Goal: Task Accomplishment & Management: Complete application form

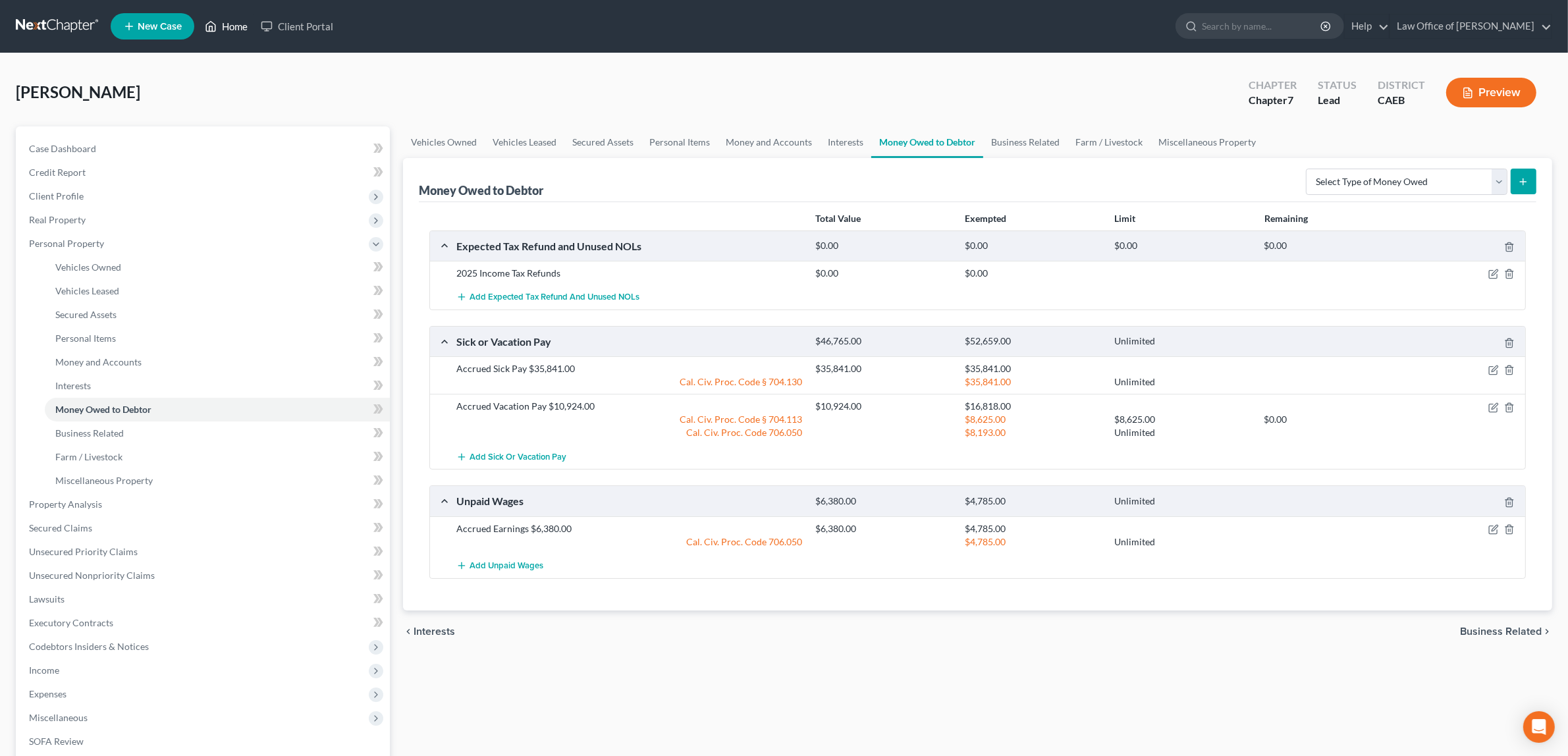
click at [227, 26] on link "Home" at bounding box center [226, 26] width 56 height 23
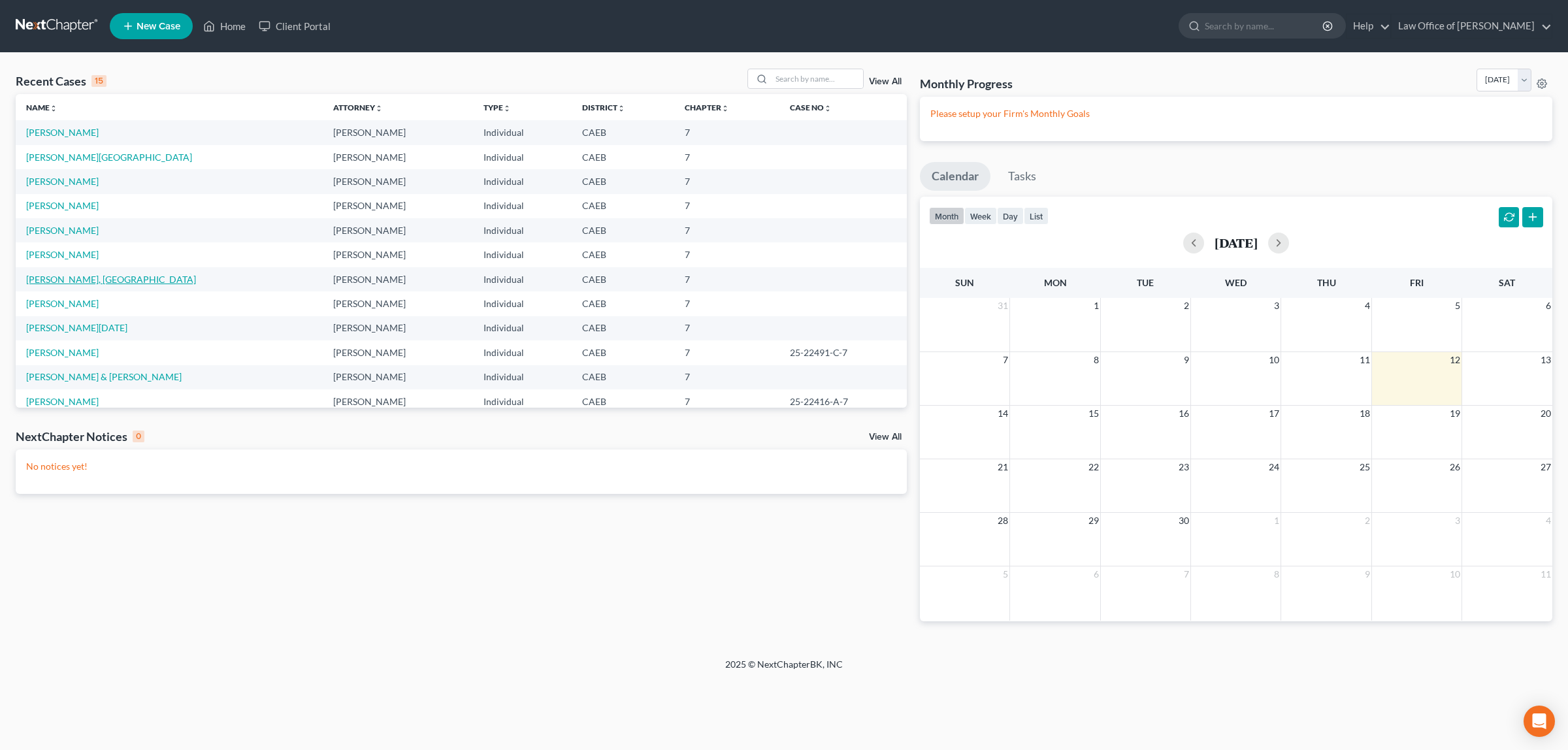
click at [82, 276] on link "[PERSON_NAME], [GEOGRAPHIC_DATA]" at bounding box center [111, 279] width 170 height 11
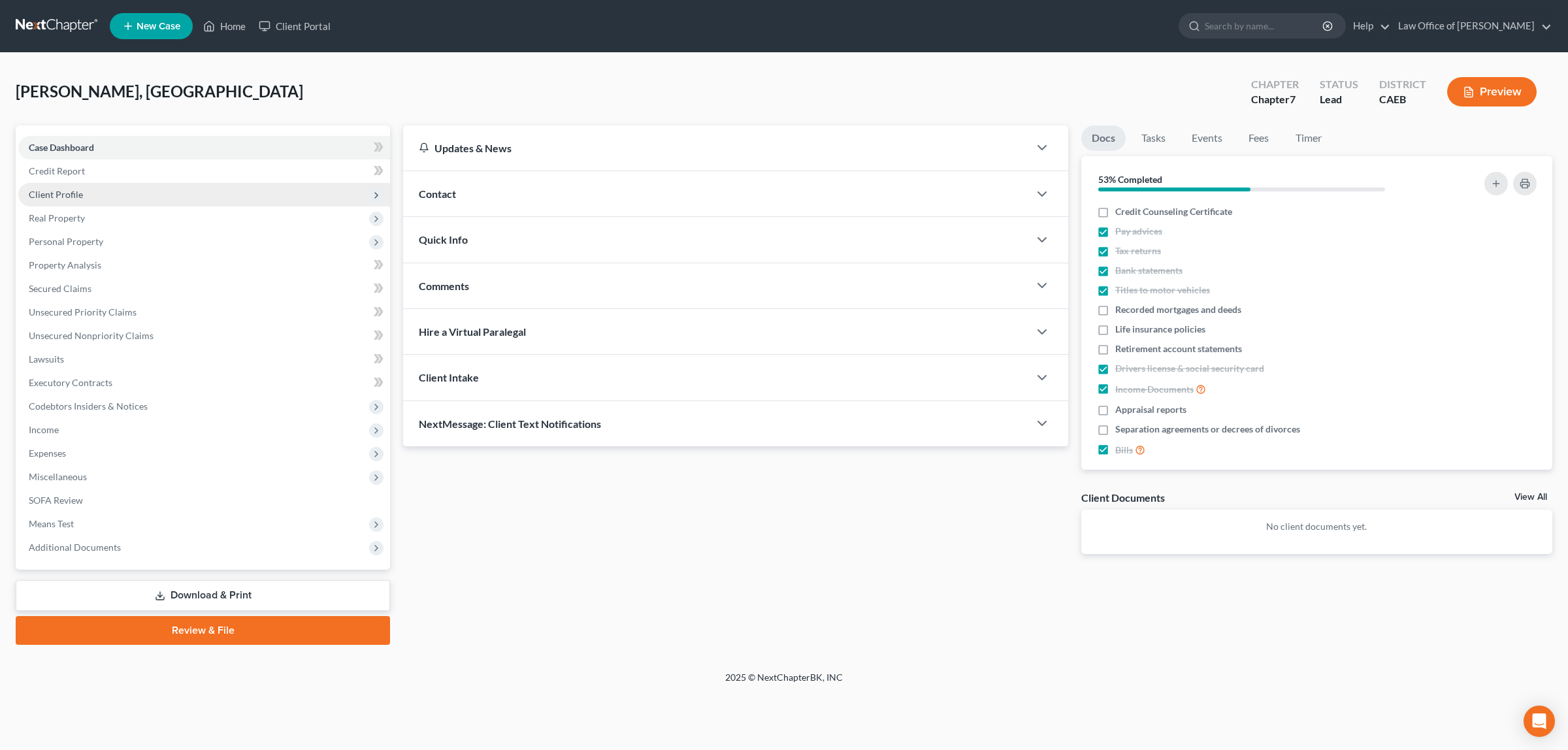
click at [78, 190] on span "Client Profile" at bounding box center [55, 194] width 54 height 11
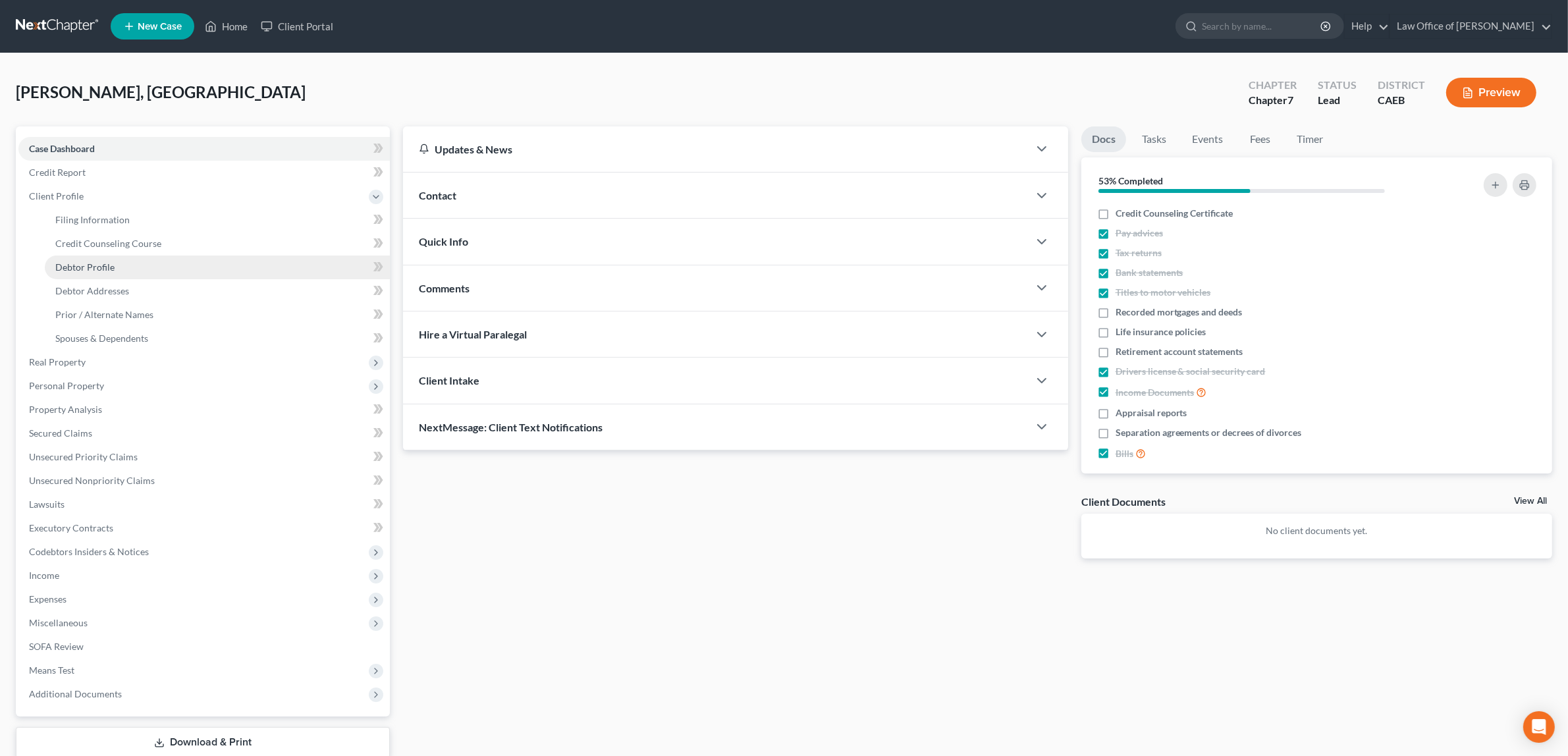
click at [104, 259] on link "Debtor Profile" at bounding box center [217, 267] width 345 height 23
select select "1"
select select "0"
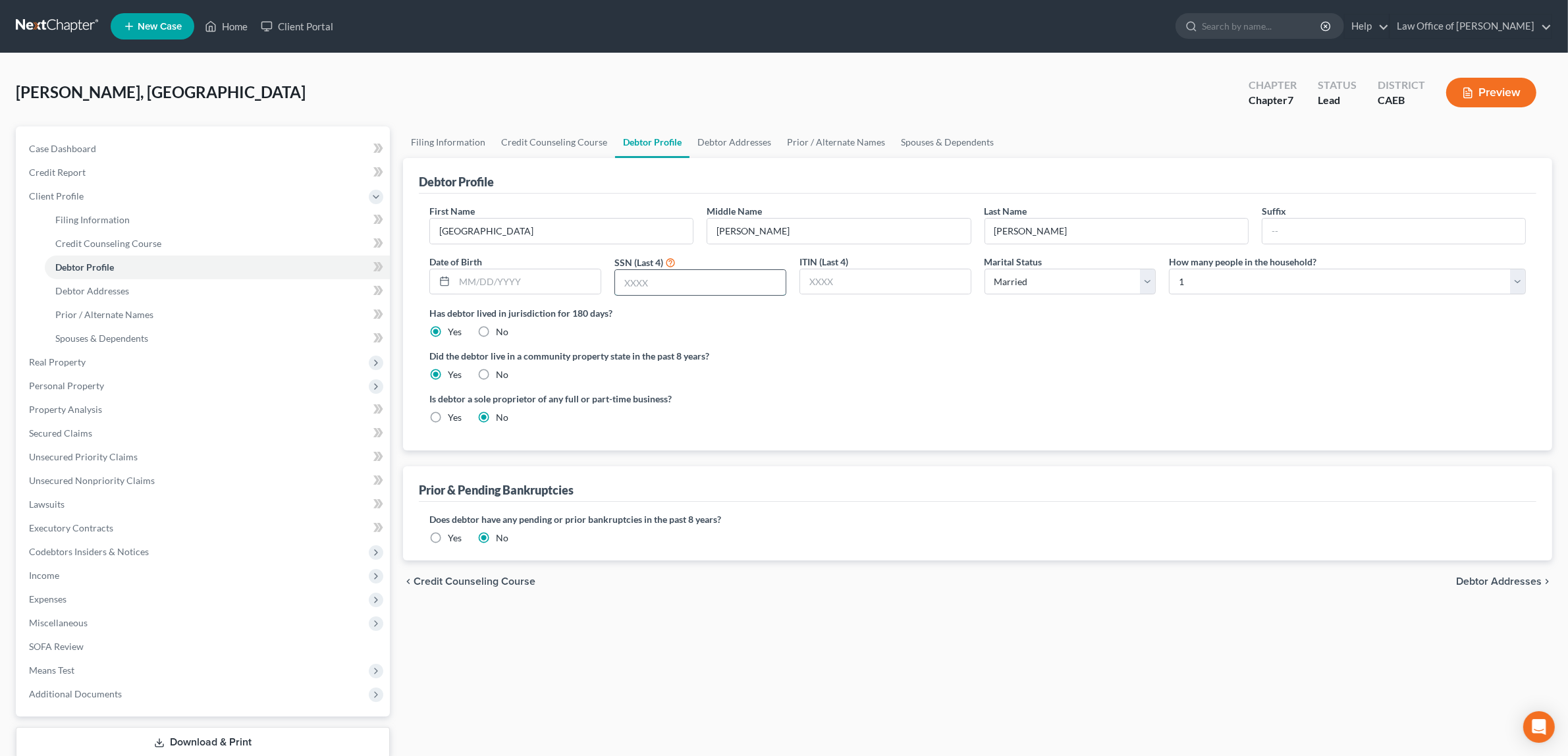
click at [627, 281] on input "text" at bounding box center [700, 282] width 171 height 25
type input "5881"
click at [1477, 577] on span "Debtor Addresses" at bounding box center [1499, 582] width 86 height 10
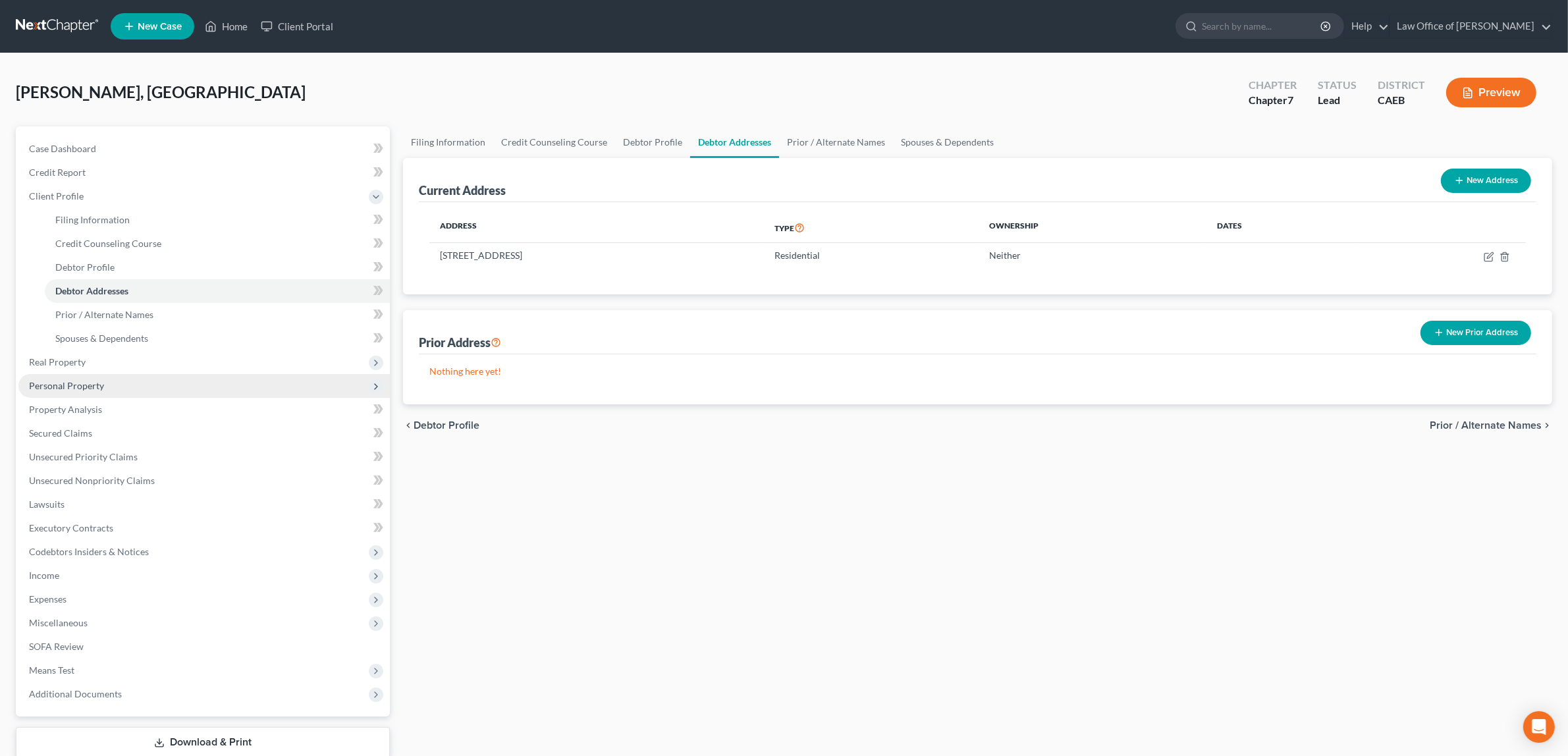
click at [70, 385] on span "Personal Property" at bounding box center [66, 385] width 75 height 11
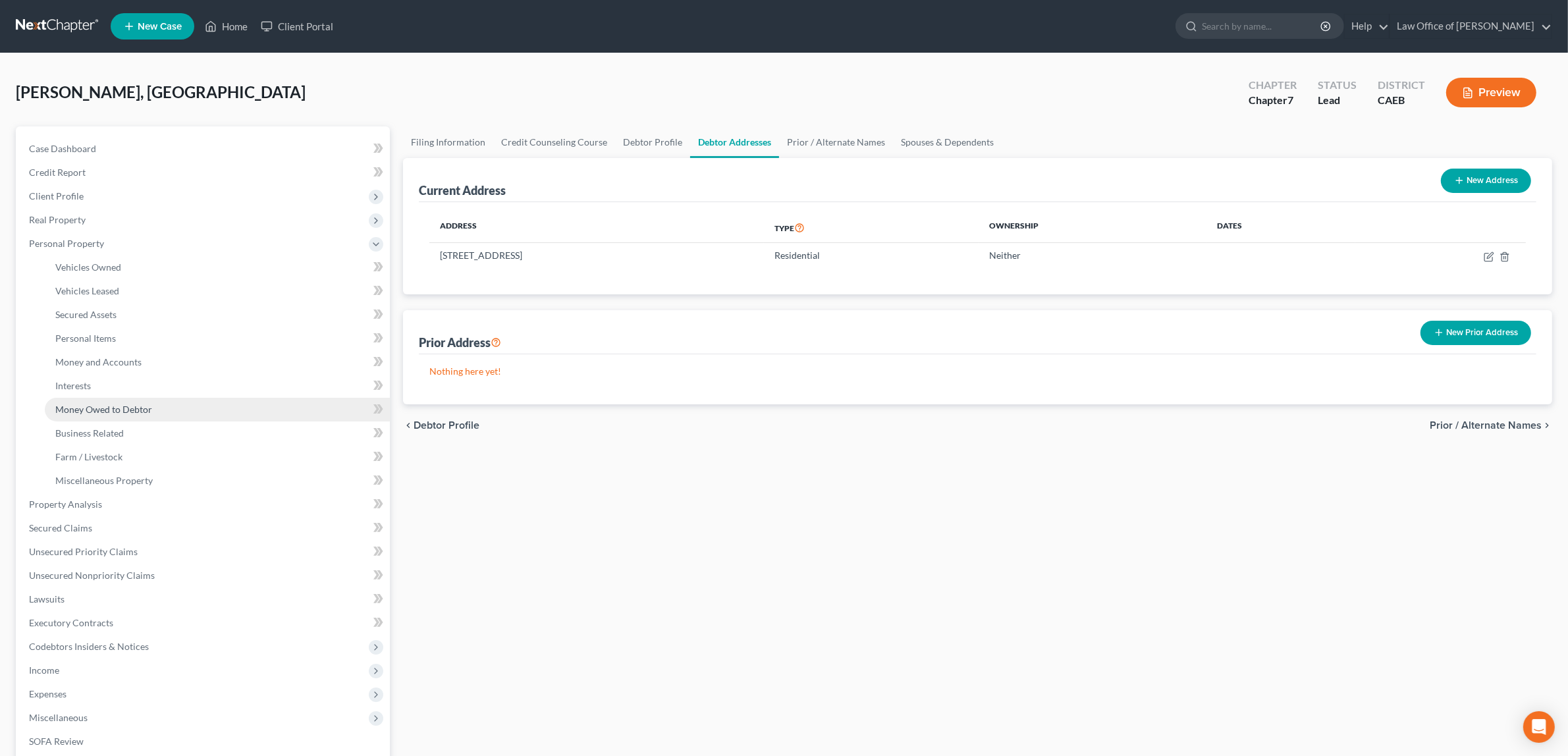
click at [135, 407] on span "Money Owed to Debtor" at bounding box center [104, 409] width 97 height 11
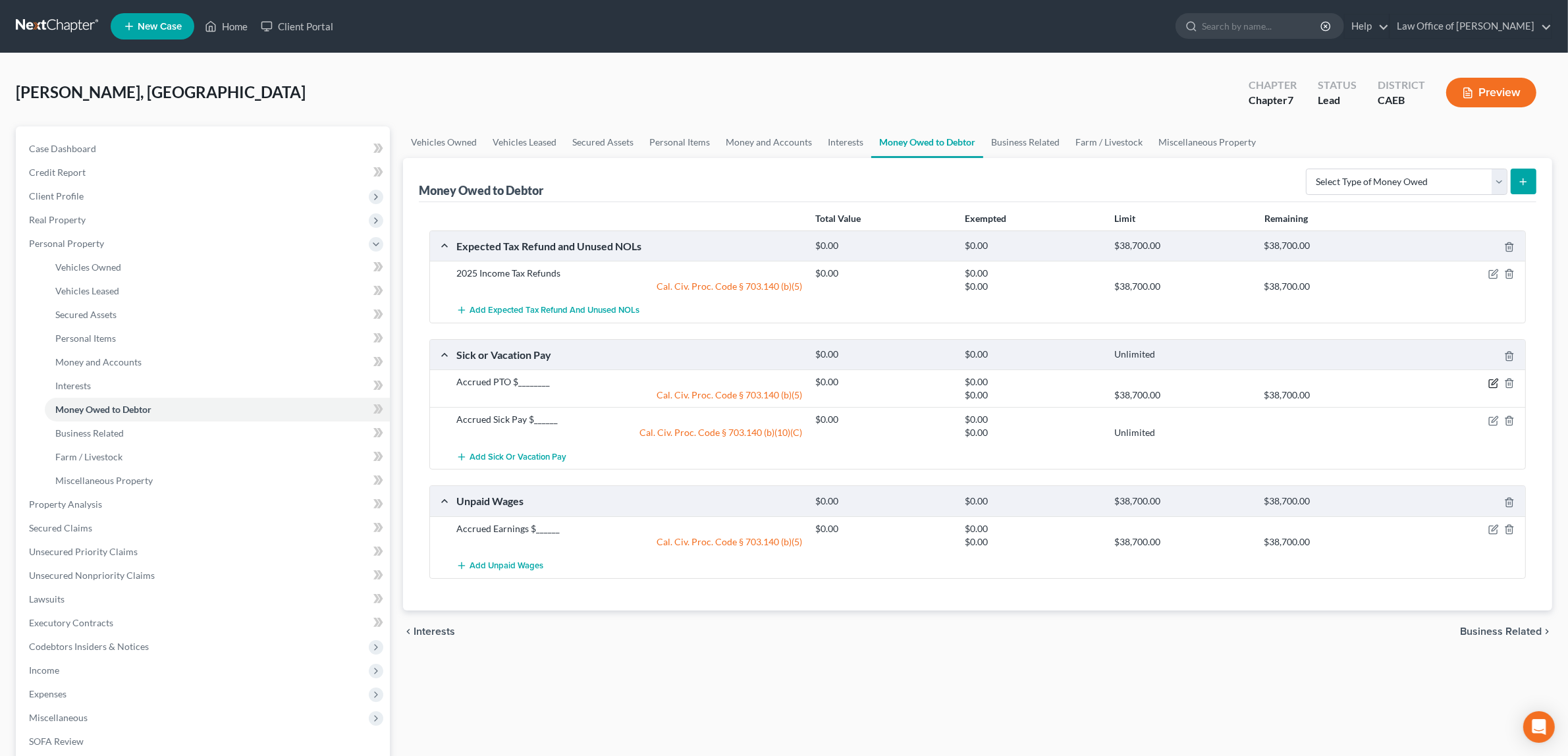
click at [1492, 384] on icon "button" at bounding box center [1494, 384] width 10 height 10
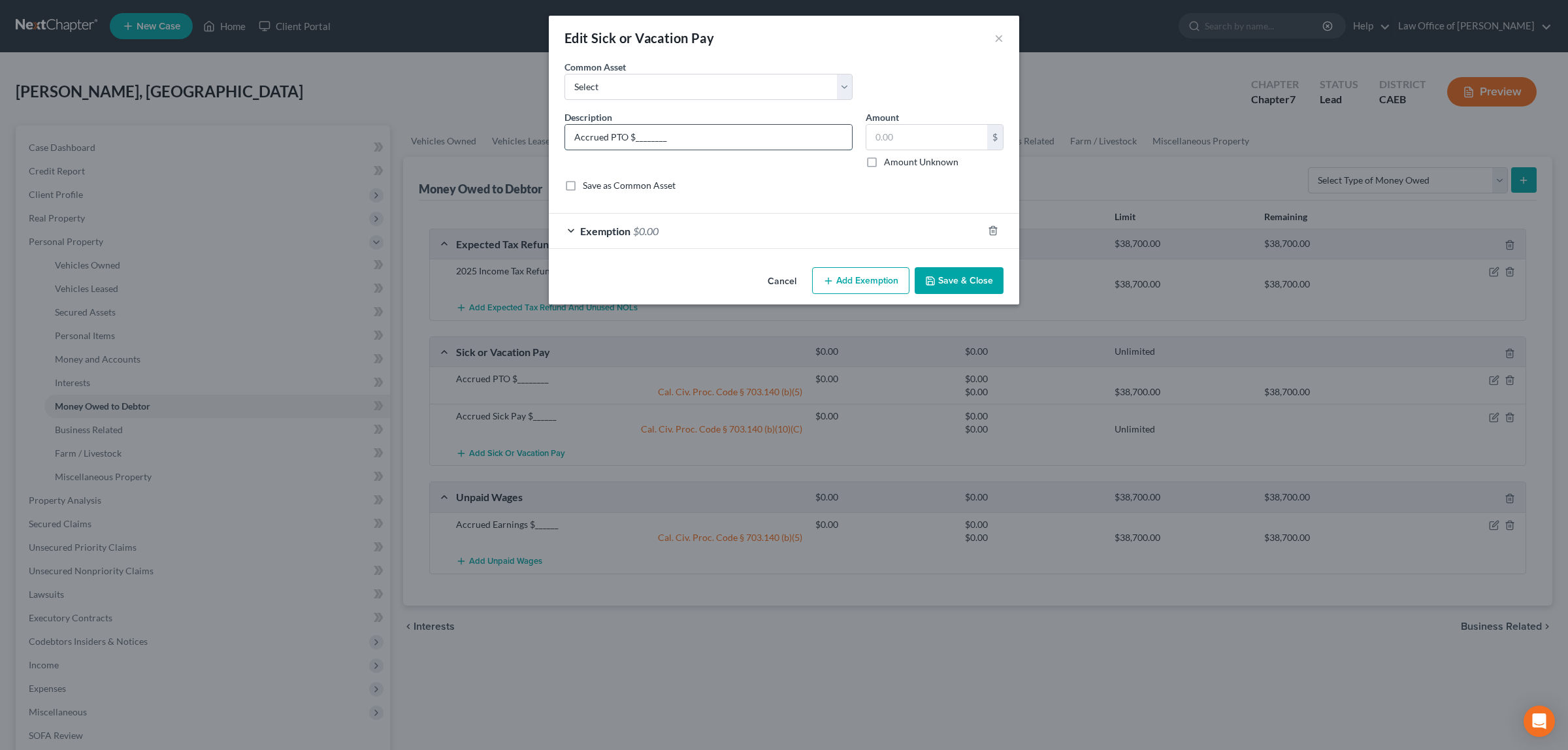
click at [574, 135] on input "Accrued PTO $________" at bounding box center [708, 137] width 287 height 25
type input "Wife's Accrued PTO $________"
click at [969, 275] on button "Save & Close" at bounding box center [958, 281] width 88 height 27
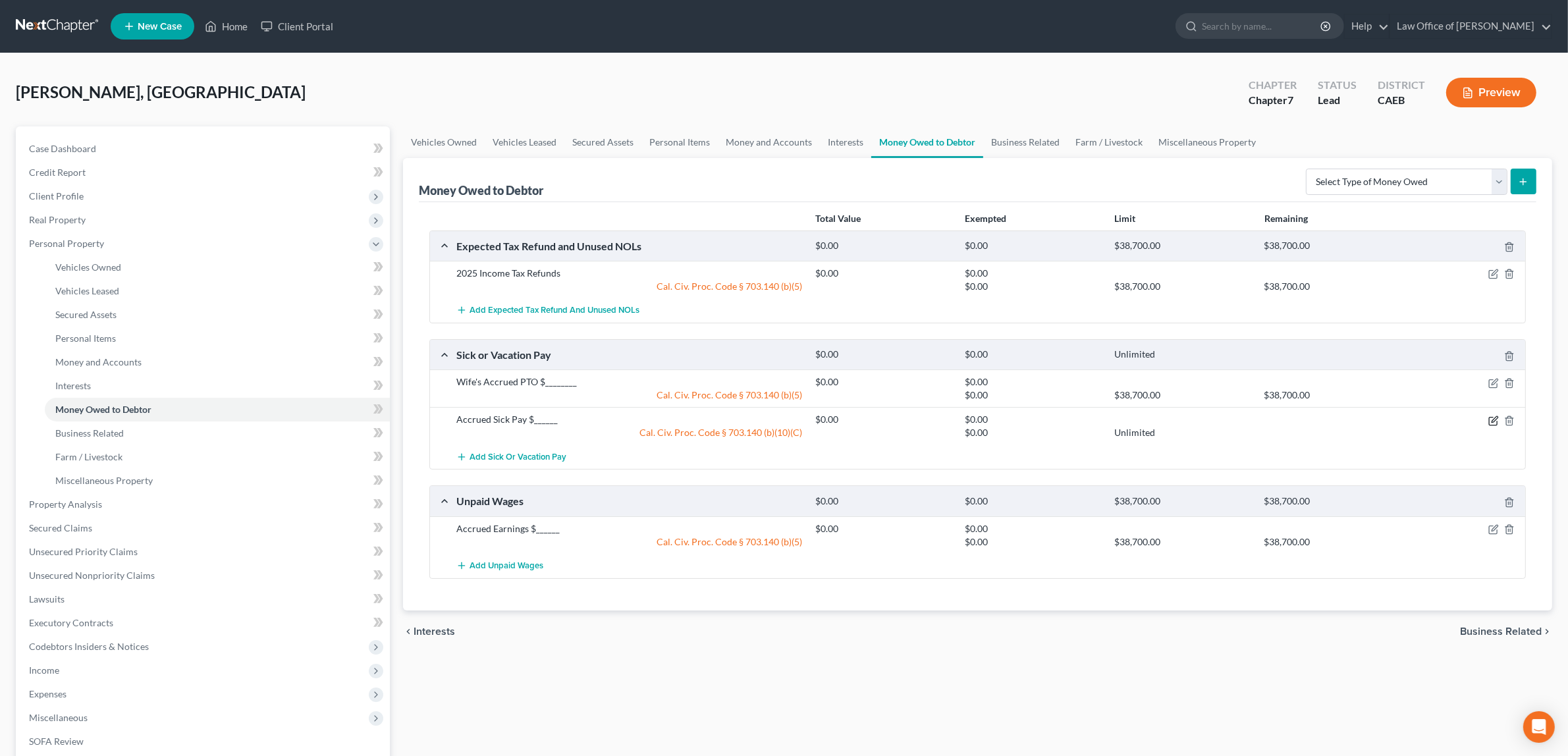
click at [1490, 416] on icon "button" at bounding box center [1494, 421] width 10 height 10
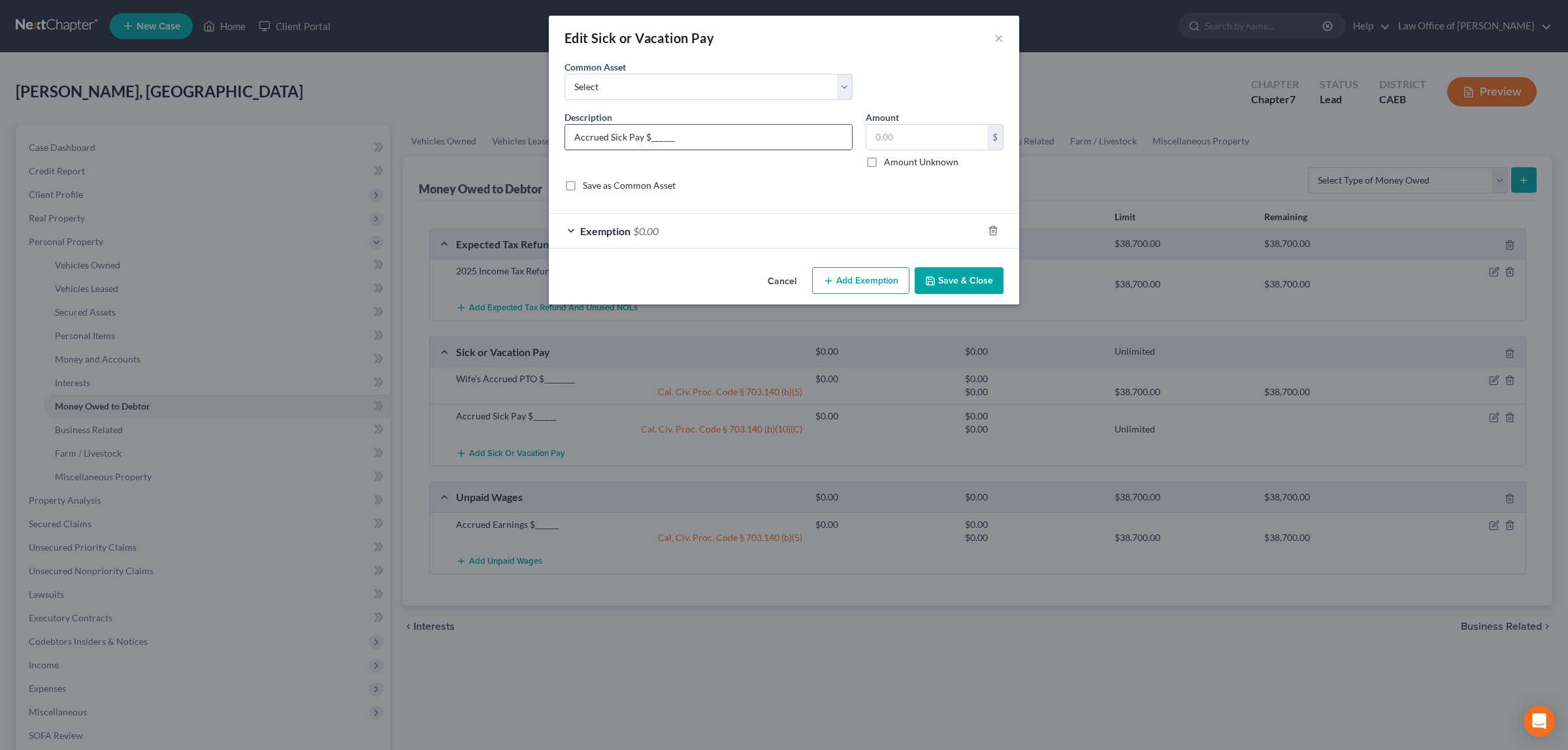
click at [574, 135] on input "Accrued Sick Pay $______" at bounding box center [708, 137] width 287 height 25
type input "Wife's Accrued Sick Pay $______"
click at [948, 273] on button "Save & Close" at bounding box center [958, 281] width 88 height 27
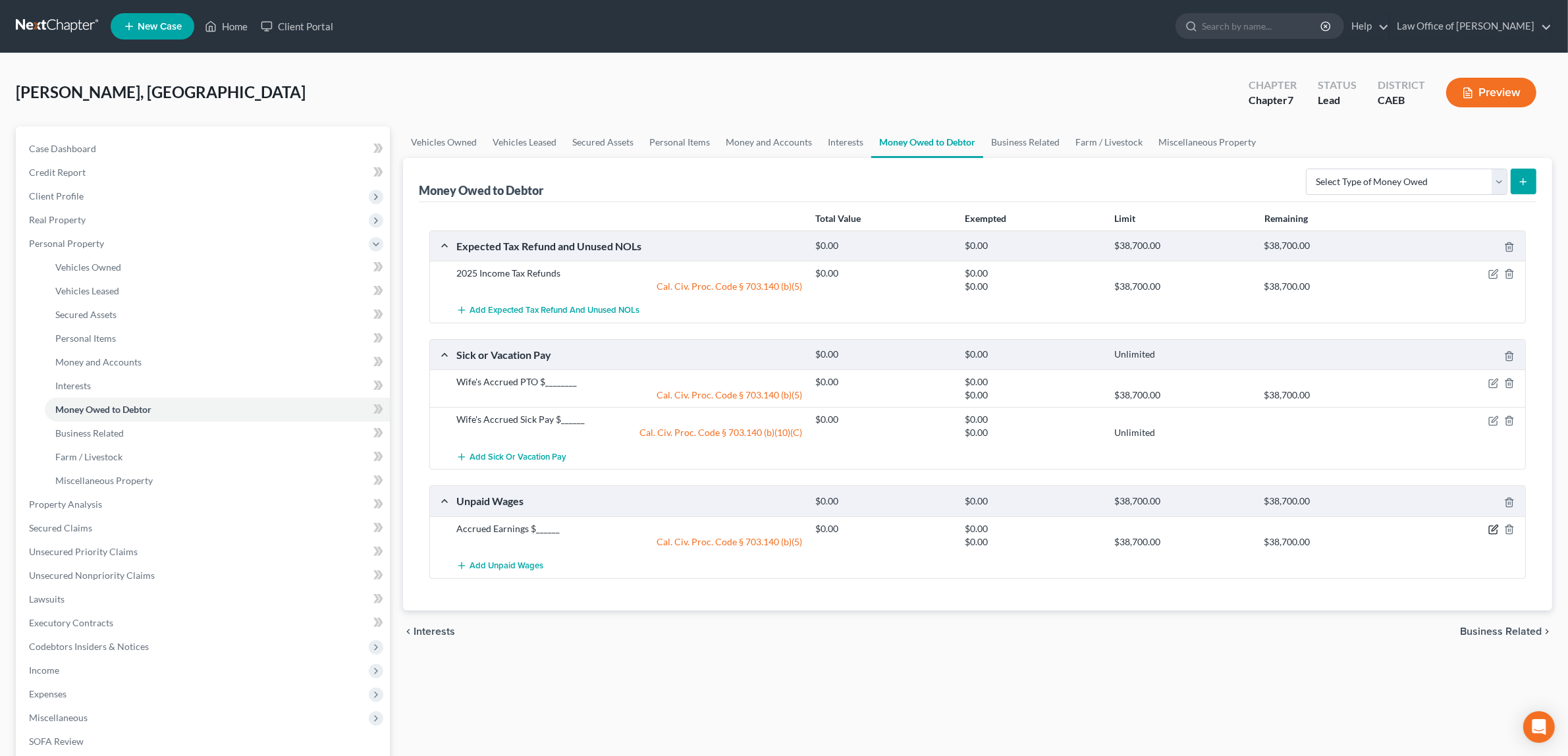
click at [1492, 528] on icon "button" at bounding box center [1494, 530] width 10 height 10
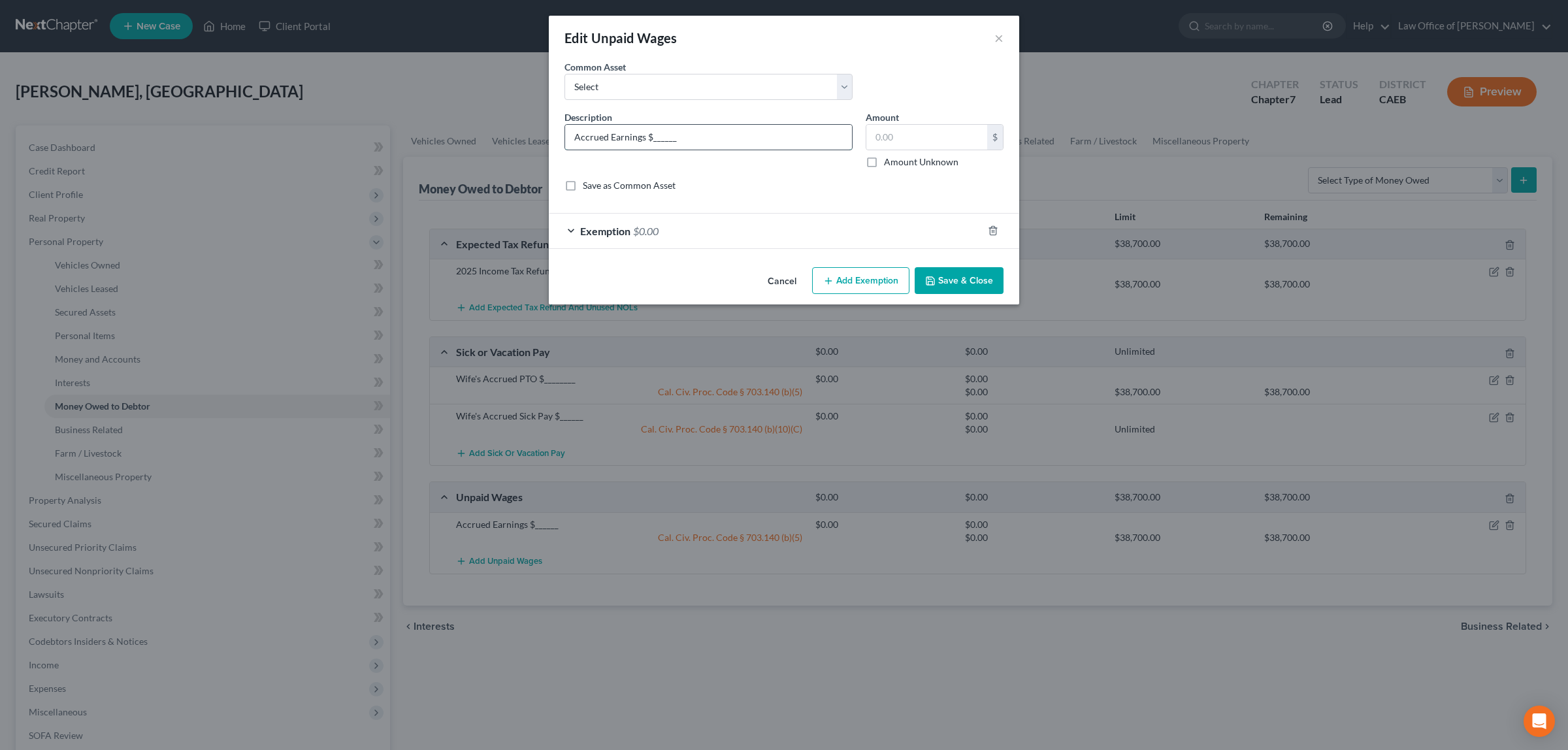
click at [574, 135] on input "Accrued Earnings $______" at bounding box center [708, 137] width 287 height 25
type input "Wife's Accrued Earnings $______"
click at [959, 275] on button "Save & Close" at bounding box center [958, 281] width 88 height 27
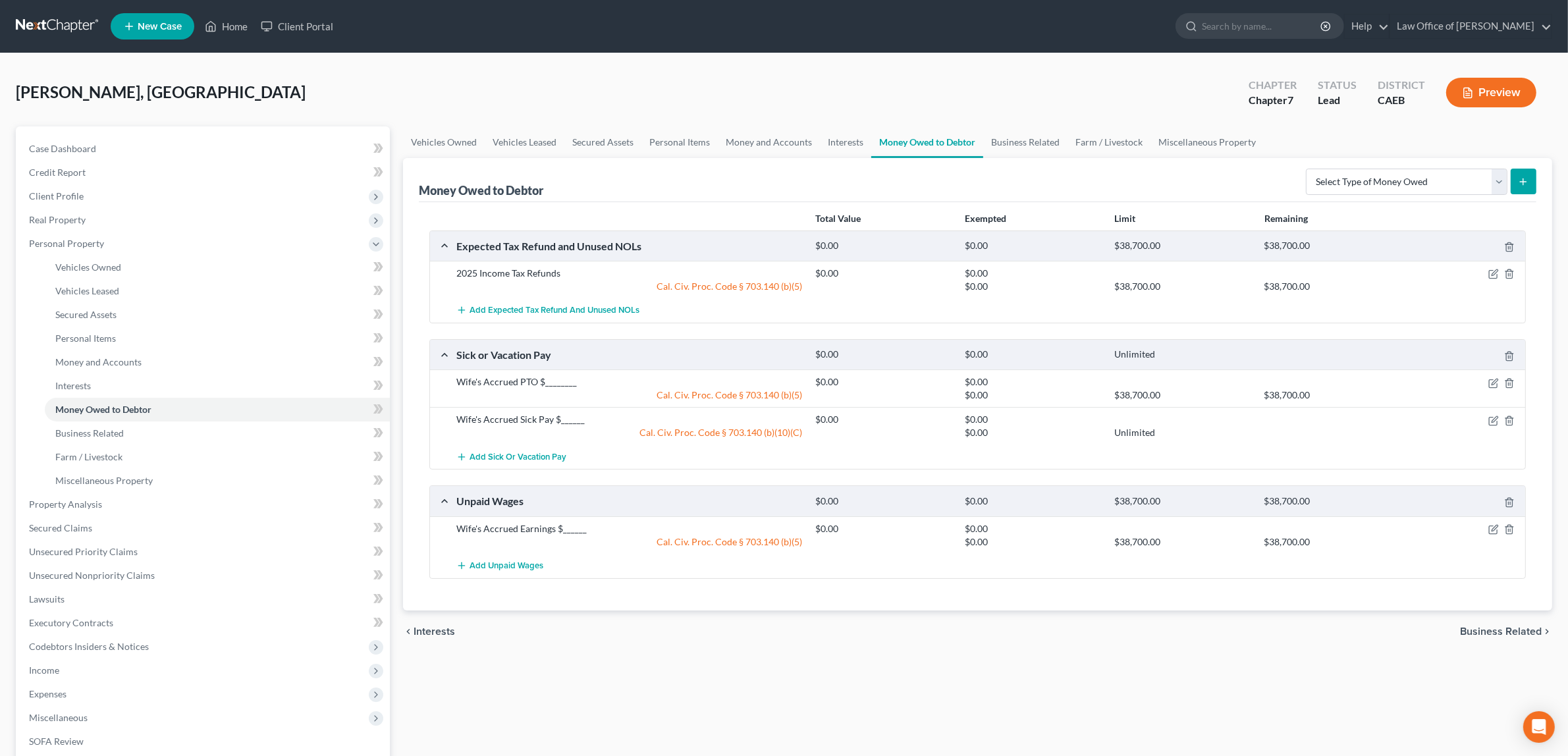
click at [1468, 90] on polyline "button" at bounding box center [1470, 90] width 3 height 3
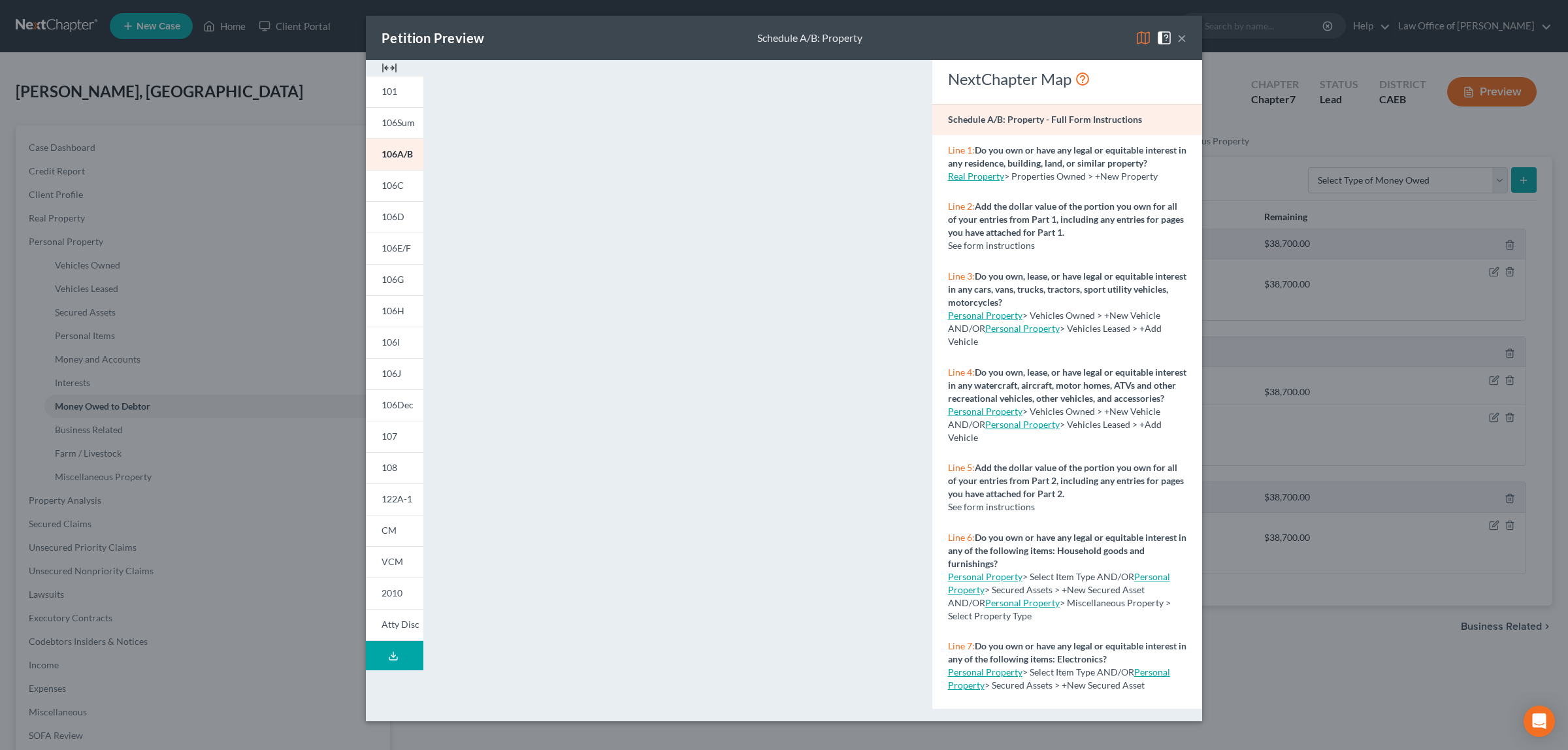
click at [1183, 37] on button "×" at bounding box center [1182, 38] width 9 height 15
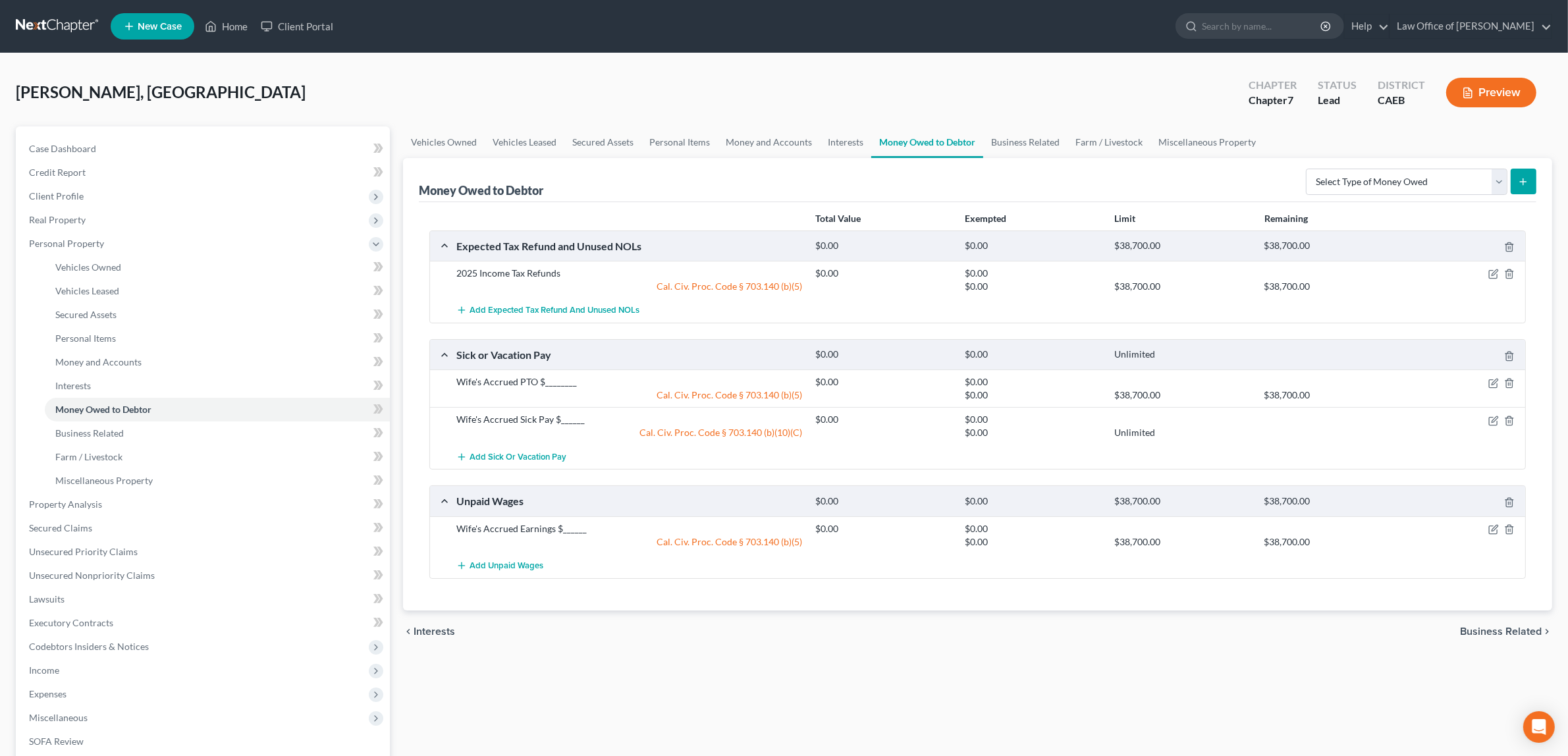
click at [1470, 87] on icon "button" at bounding box center [1468, 93] width 12 height 12
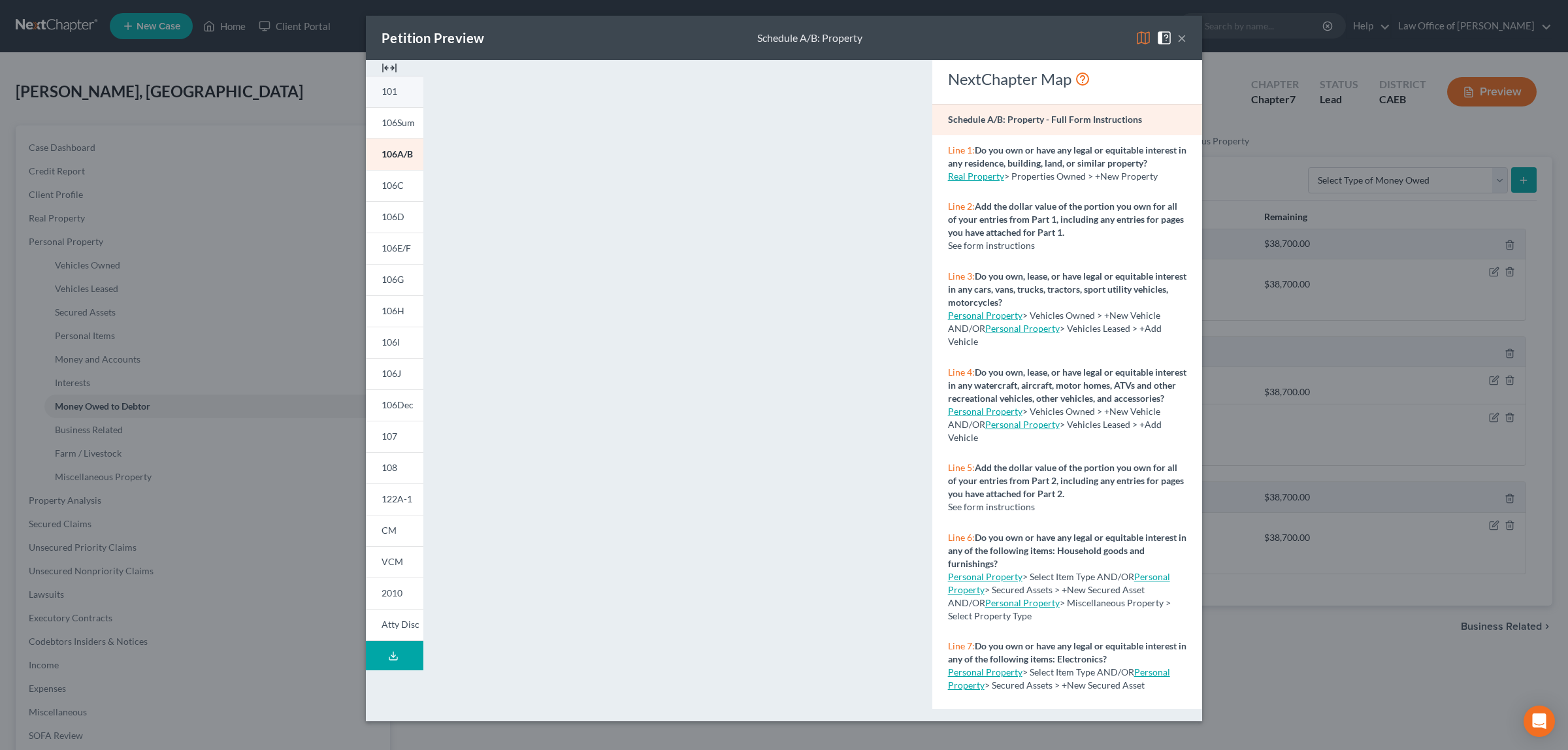
click at [402, 86] on link "101" at bounding box center [394, 91] width 58 height 32
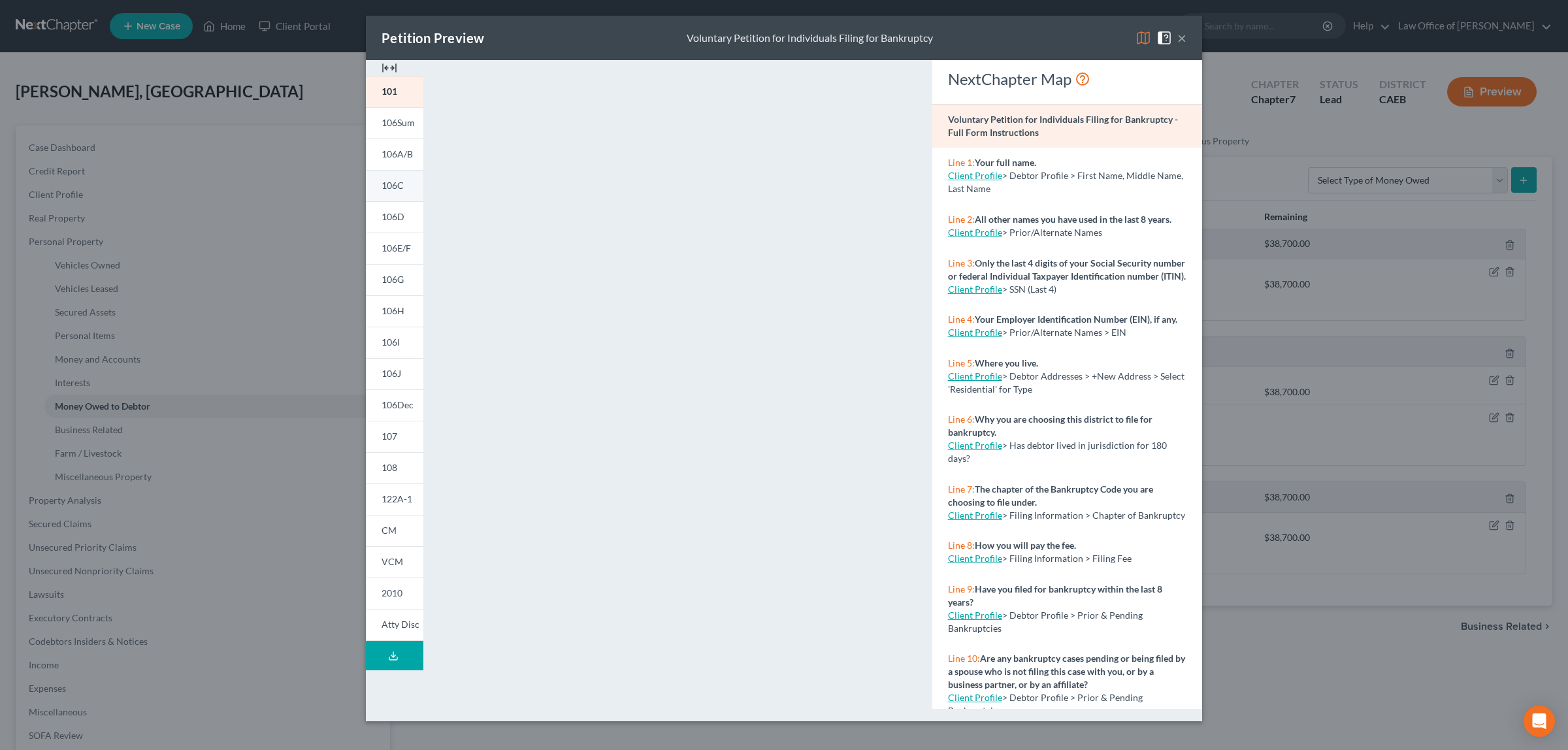
click at [399, 184] on span "106C" at bounding box center [392, 185] width 22 height 11
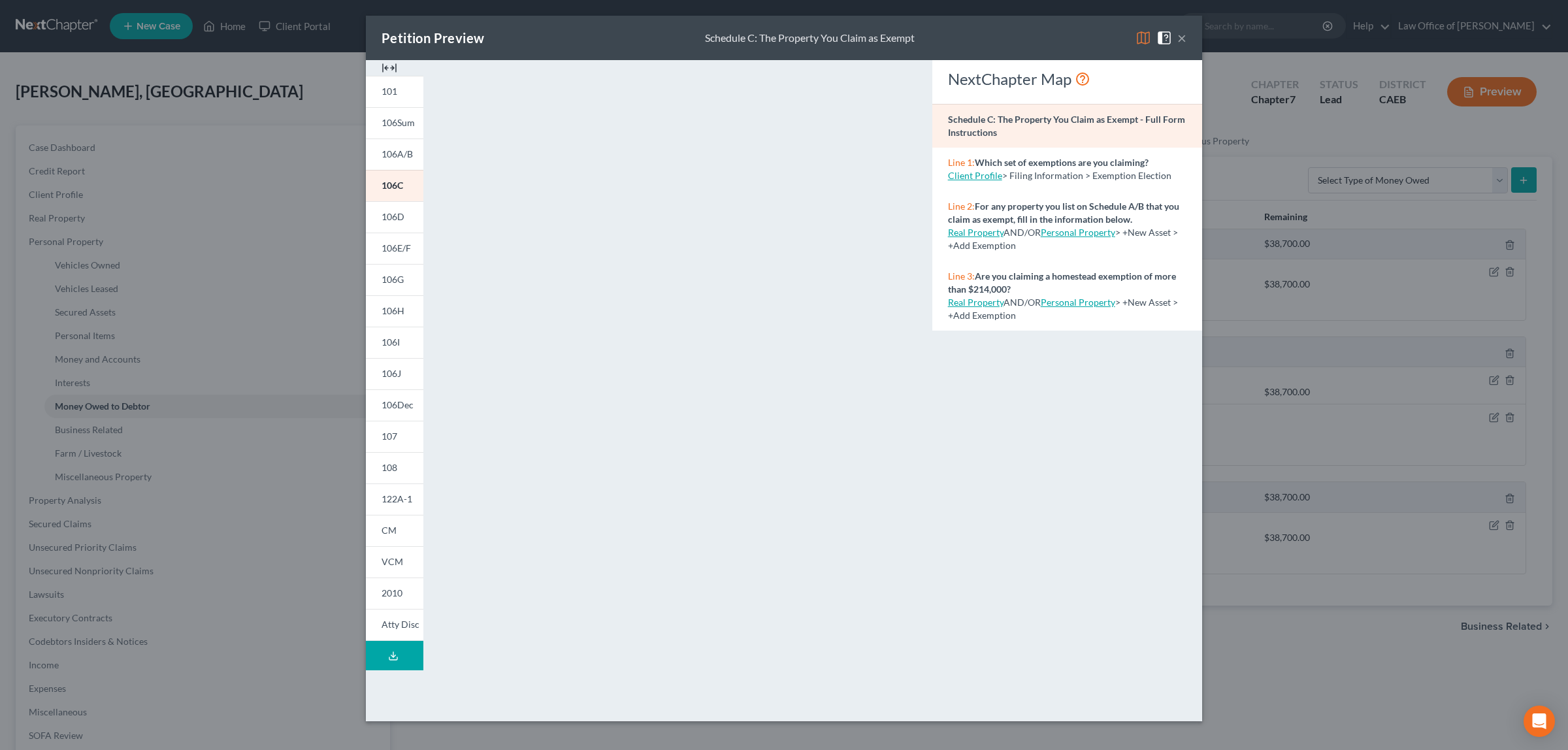
click at [1180, 36] on button "×" at bounding box center [1182, 38] width 9 height 15
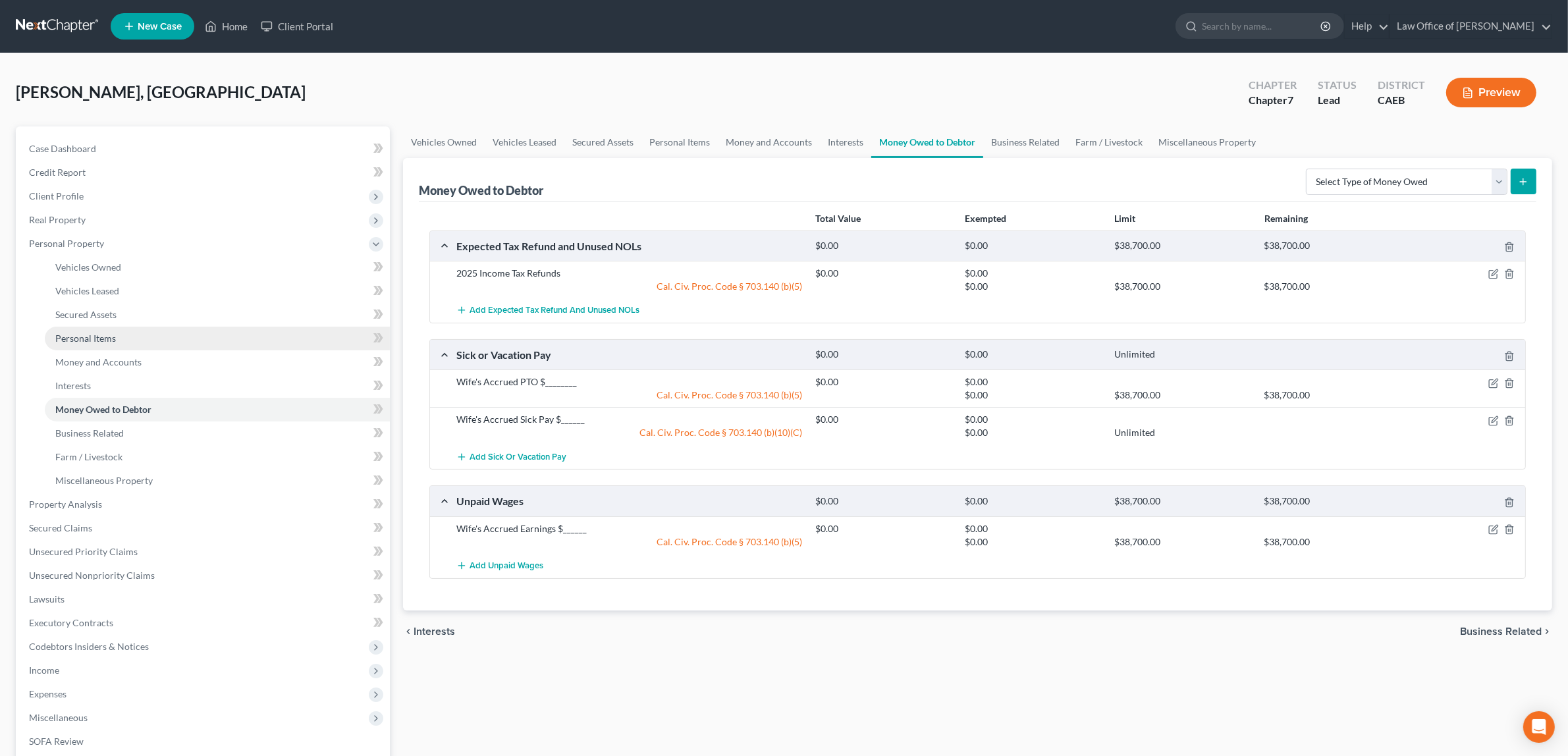
click at [136, 333] on link "Personal Items" at bounding box center [217, 338] width 345 height 23
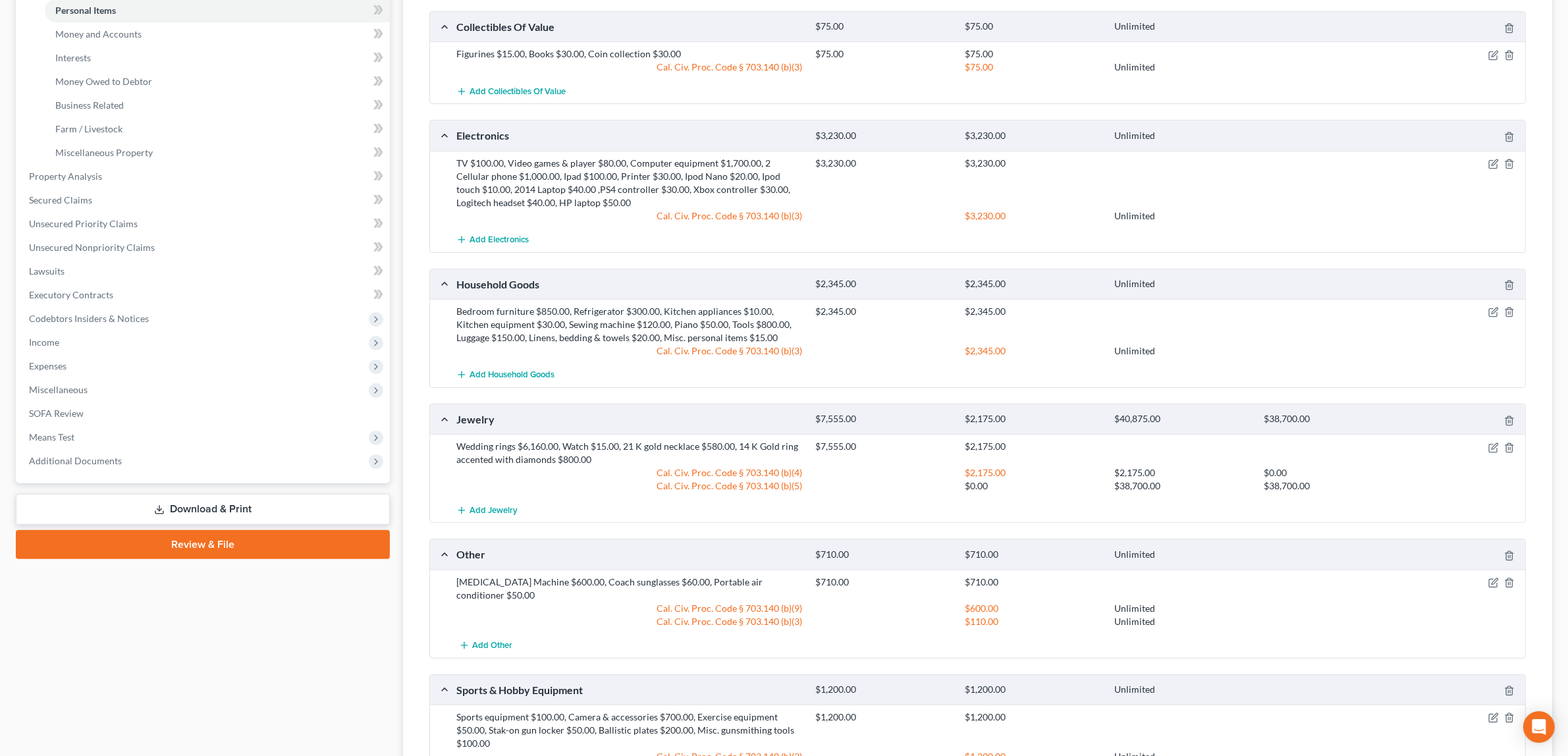
scroll to position [364, 0]
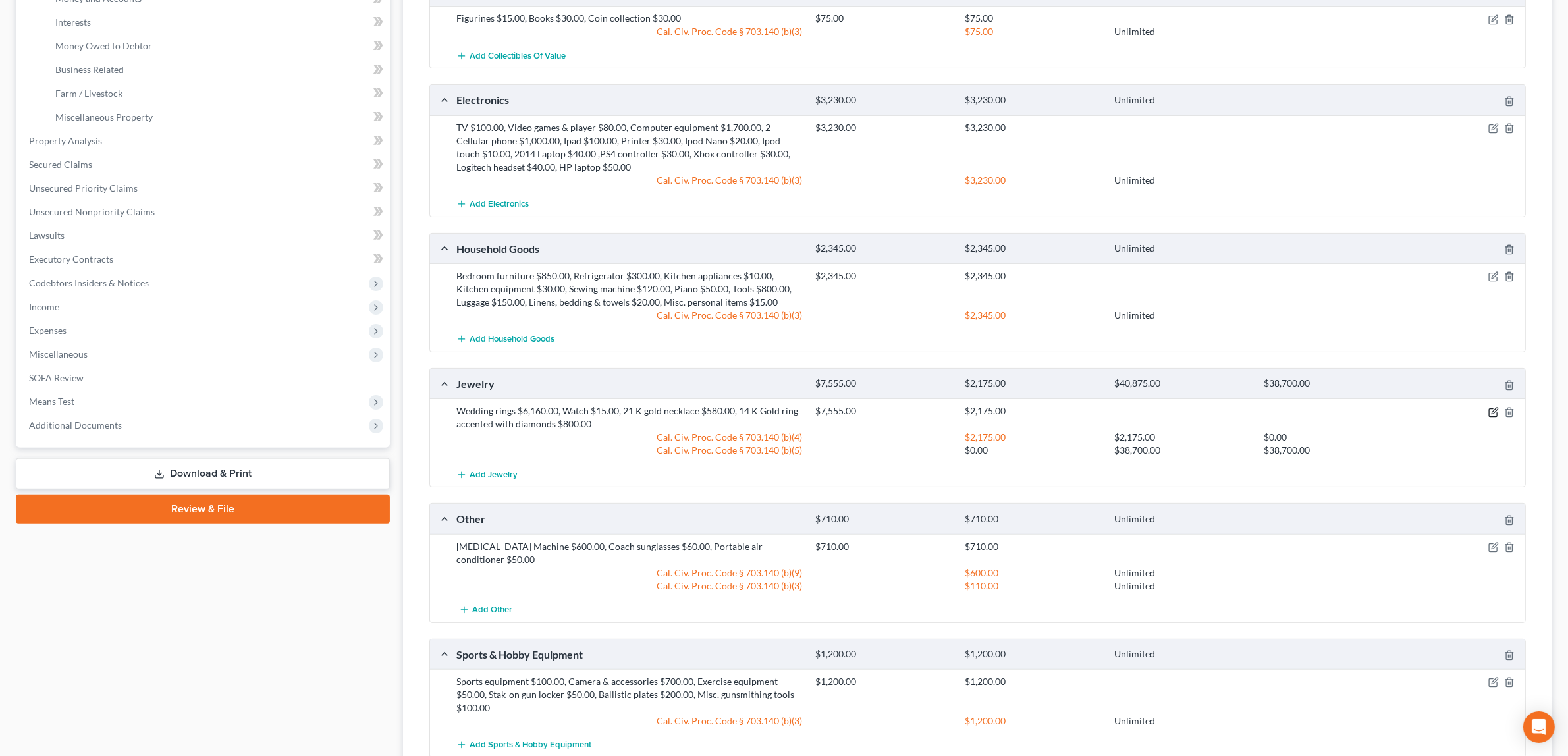
click at [1489, 412] on icon "button" at bounding box center [1493, 412] width 8 height 8
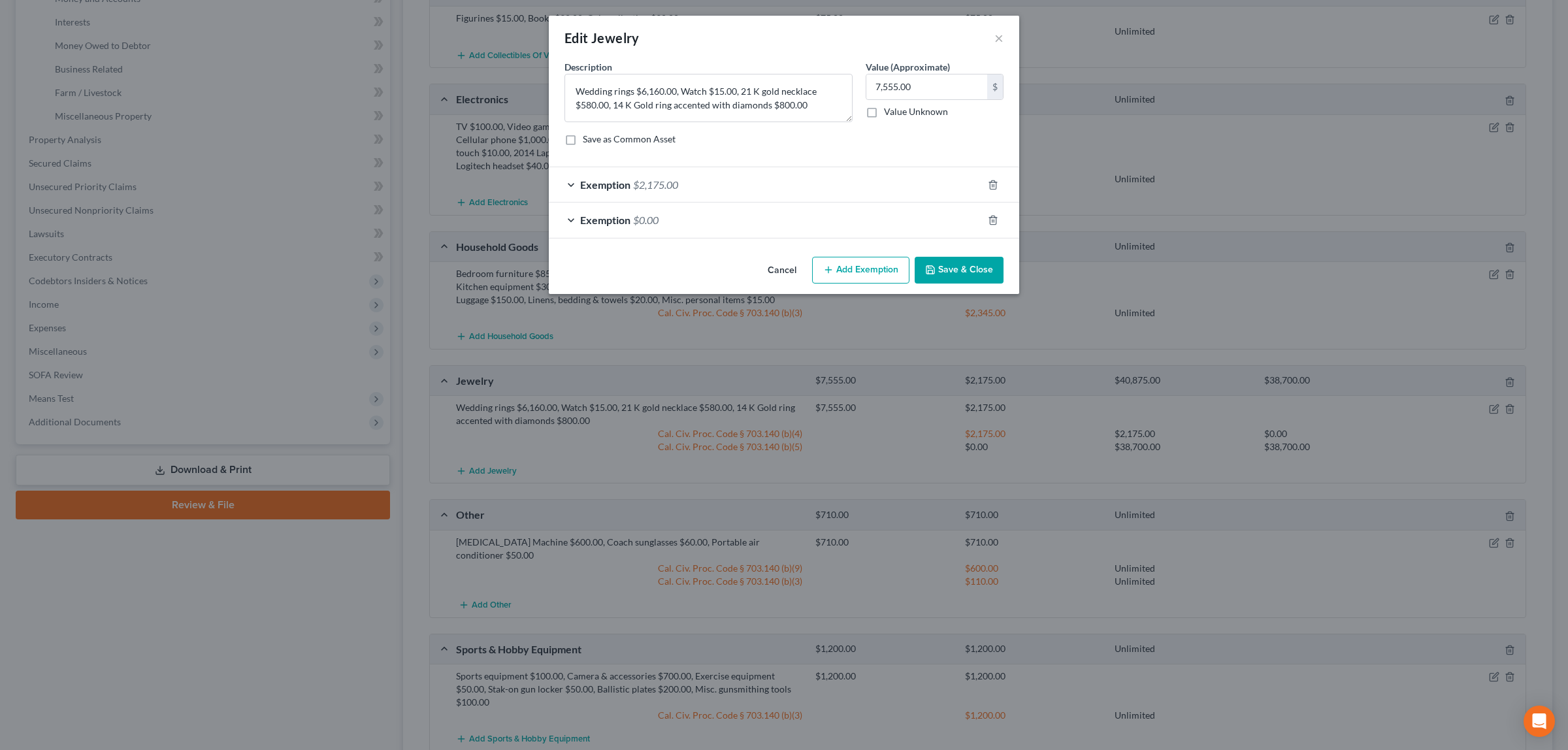
click at [642, 213] on div "Exemption $0.00" at bounding box center [765, 220] width 434 height 34
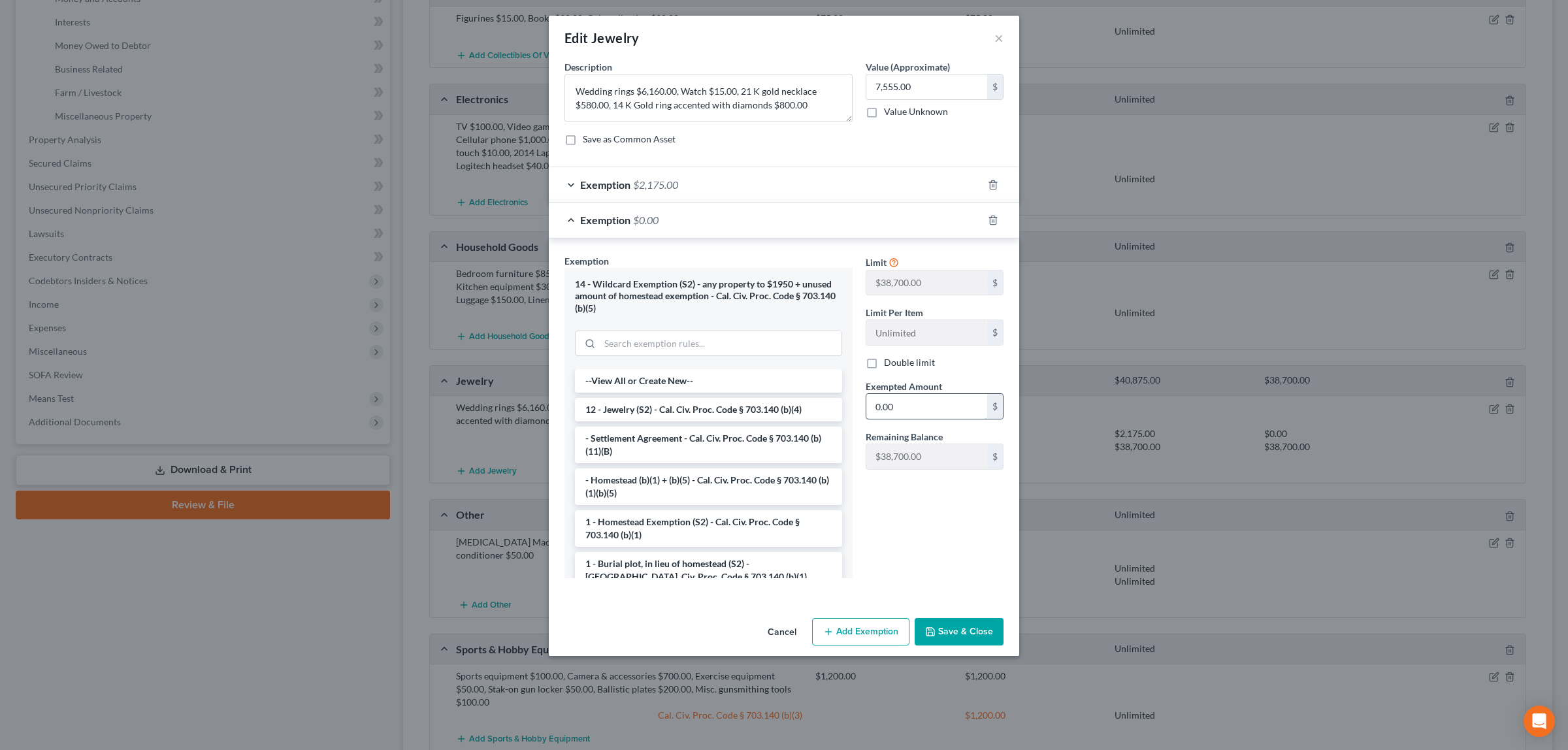
click at [900, 411] on input "0.00" at bounding box center [927, 406] width 121 height 25
type input "5,380.00"
click at [945, 630] on button "Save & Close" at bounding box center [958, 632] width 88 height 27
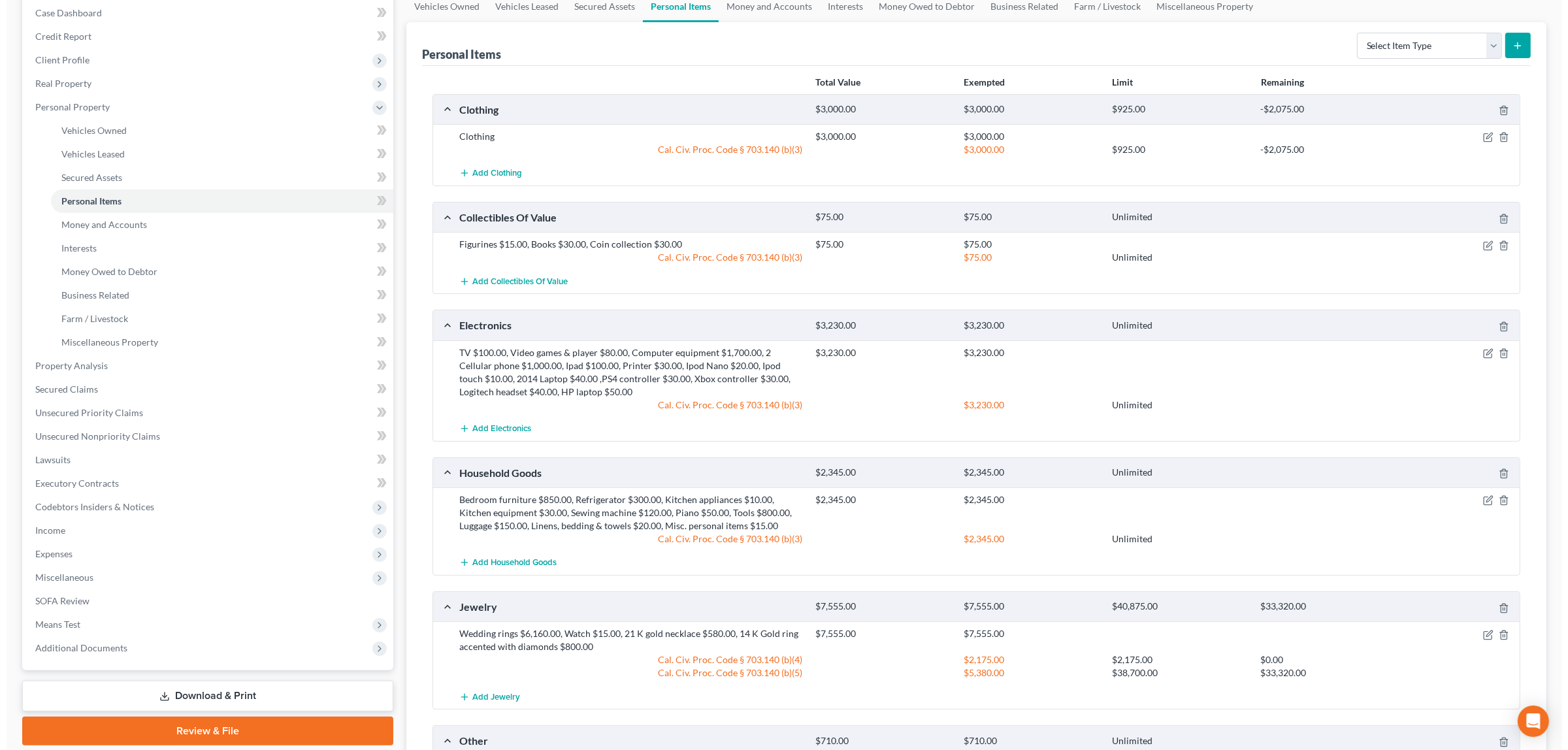
scroll to position [0, 0]
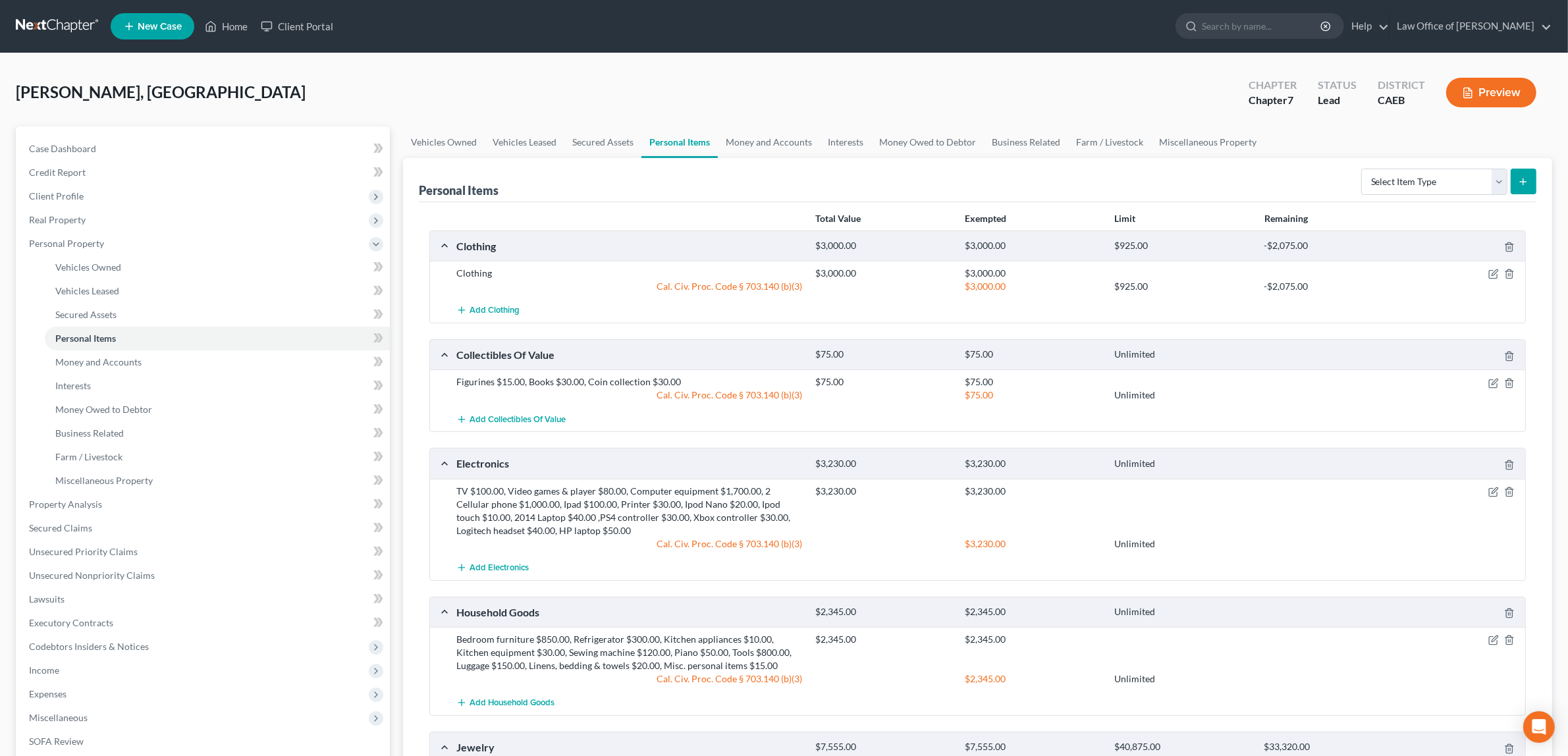
click at [1494, 86] on button "Preview" at bounding box center [1492, 93] width 90 height 29
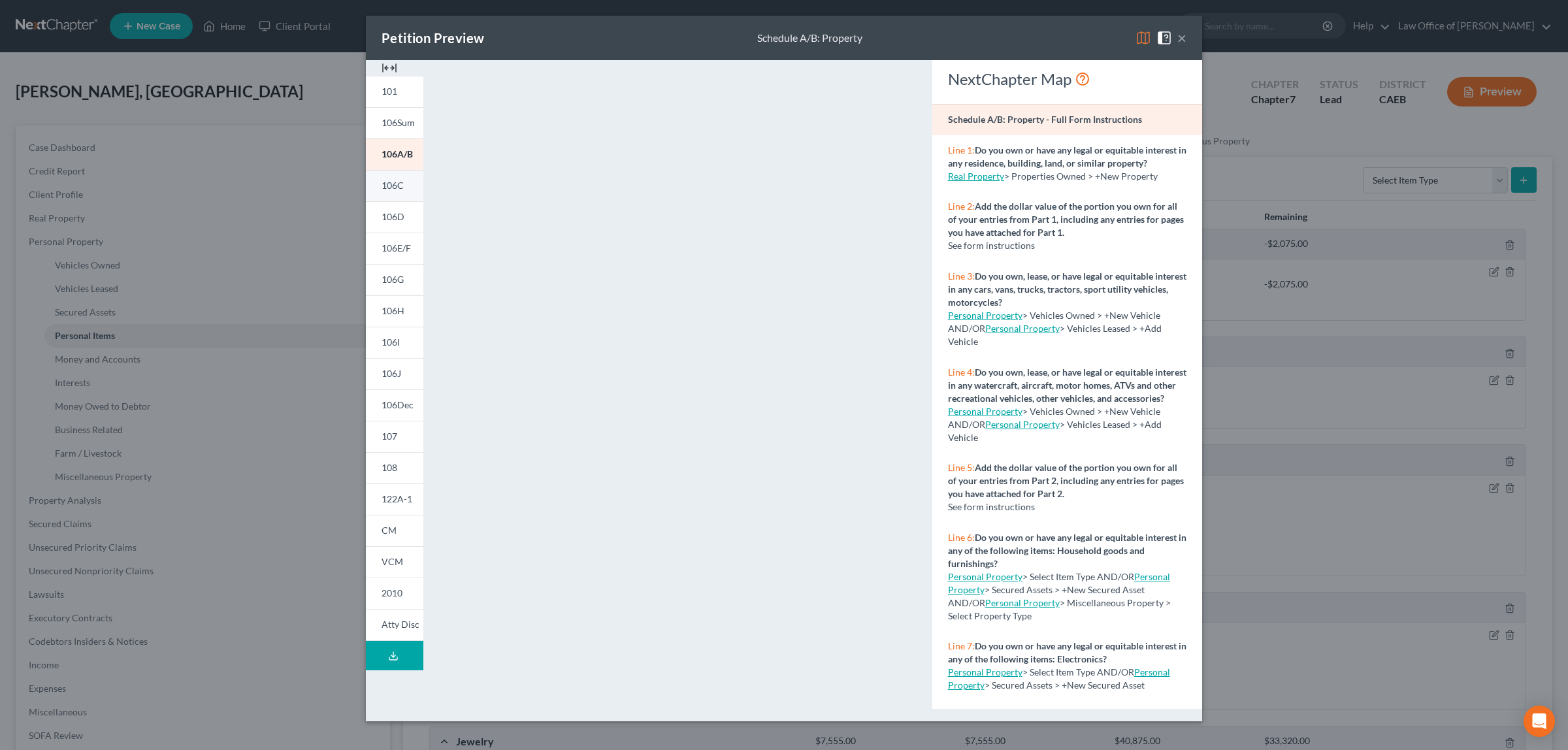
click at [405, 180] on link "106C" at bounding box center [394, 186] width 58 height 32
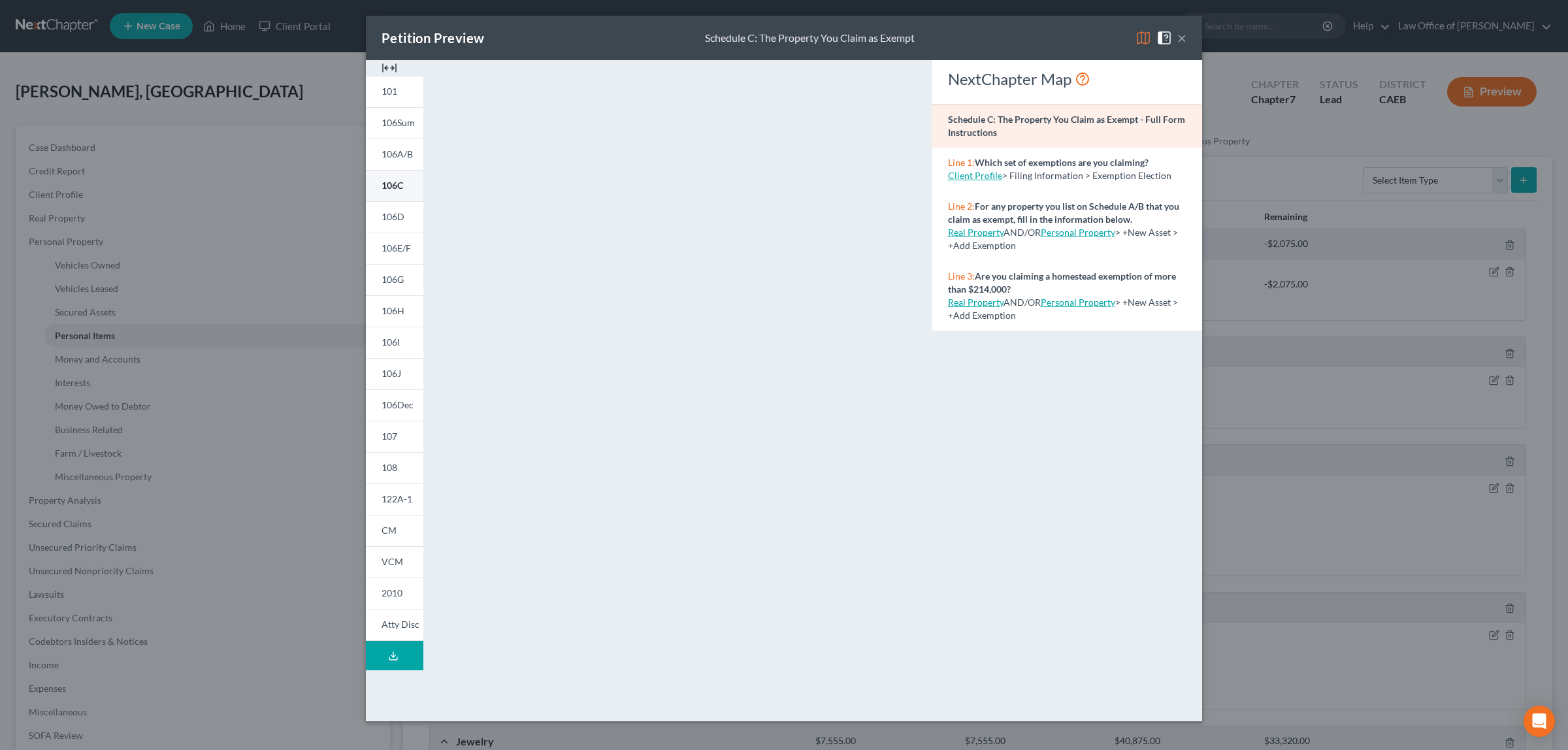
click at [395, 181] on span "106C" at bounding box center [392, 185] width 21 height 11
click at [1180, 40] on button "×" at bounding box center [1182, 38] width 9 height 15
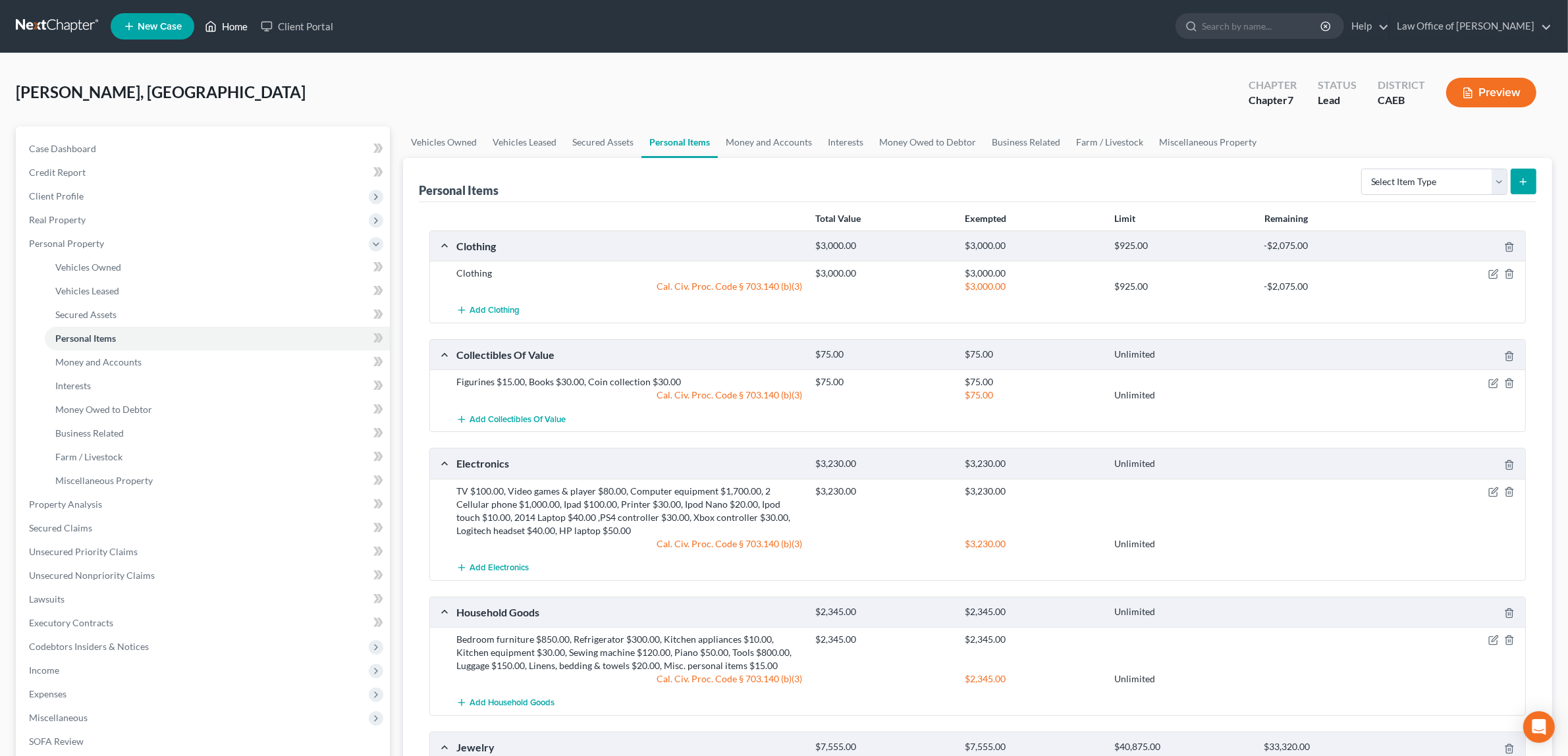
click at [241, 20] on link "Home" at bounding box center [226, 26] width 56 height 23
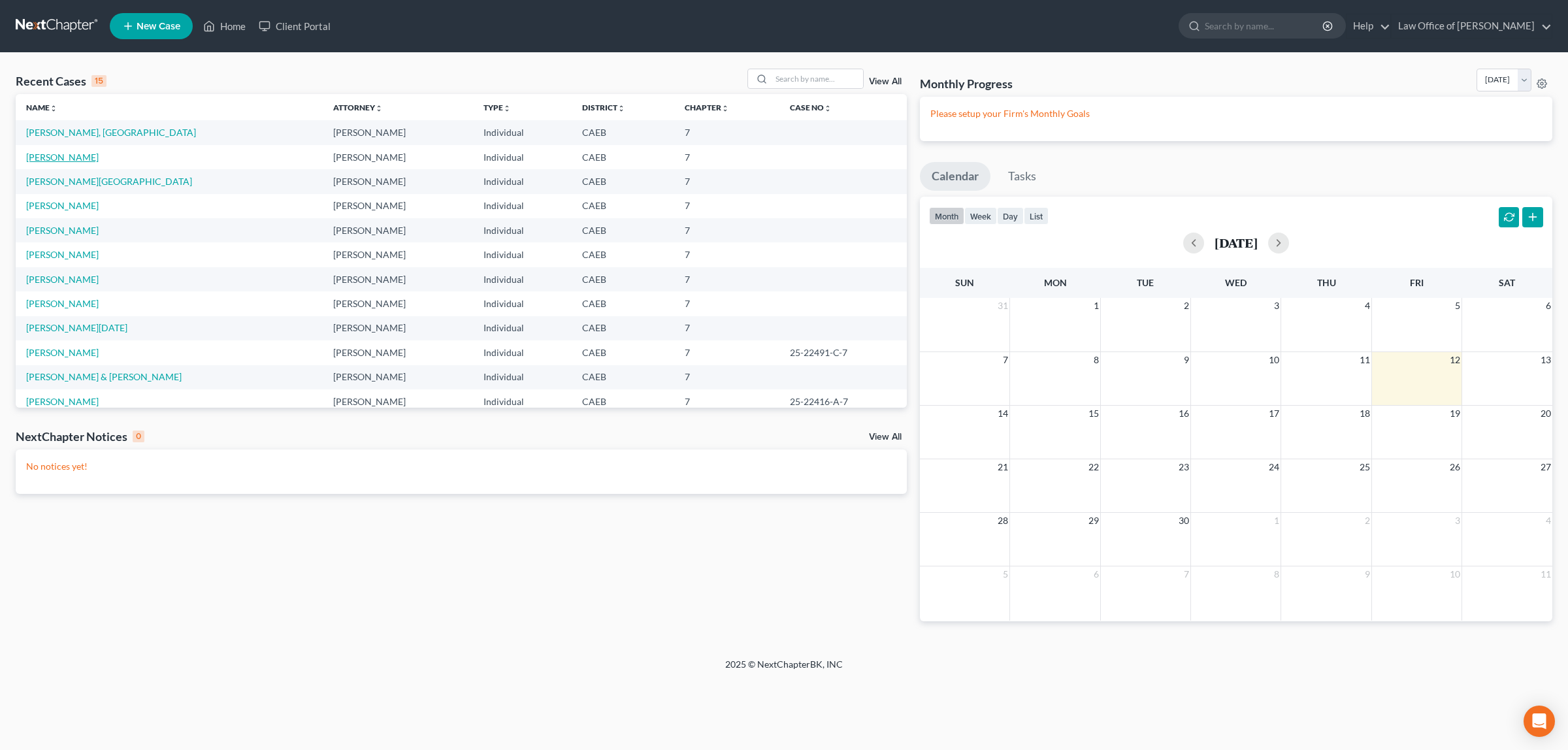
click at [82, 154] on link "[PERSON_NAME]" at bounding box center [62, 156] width 72 height 11
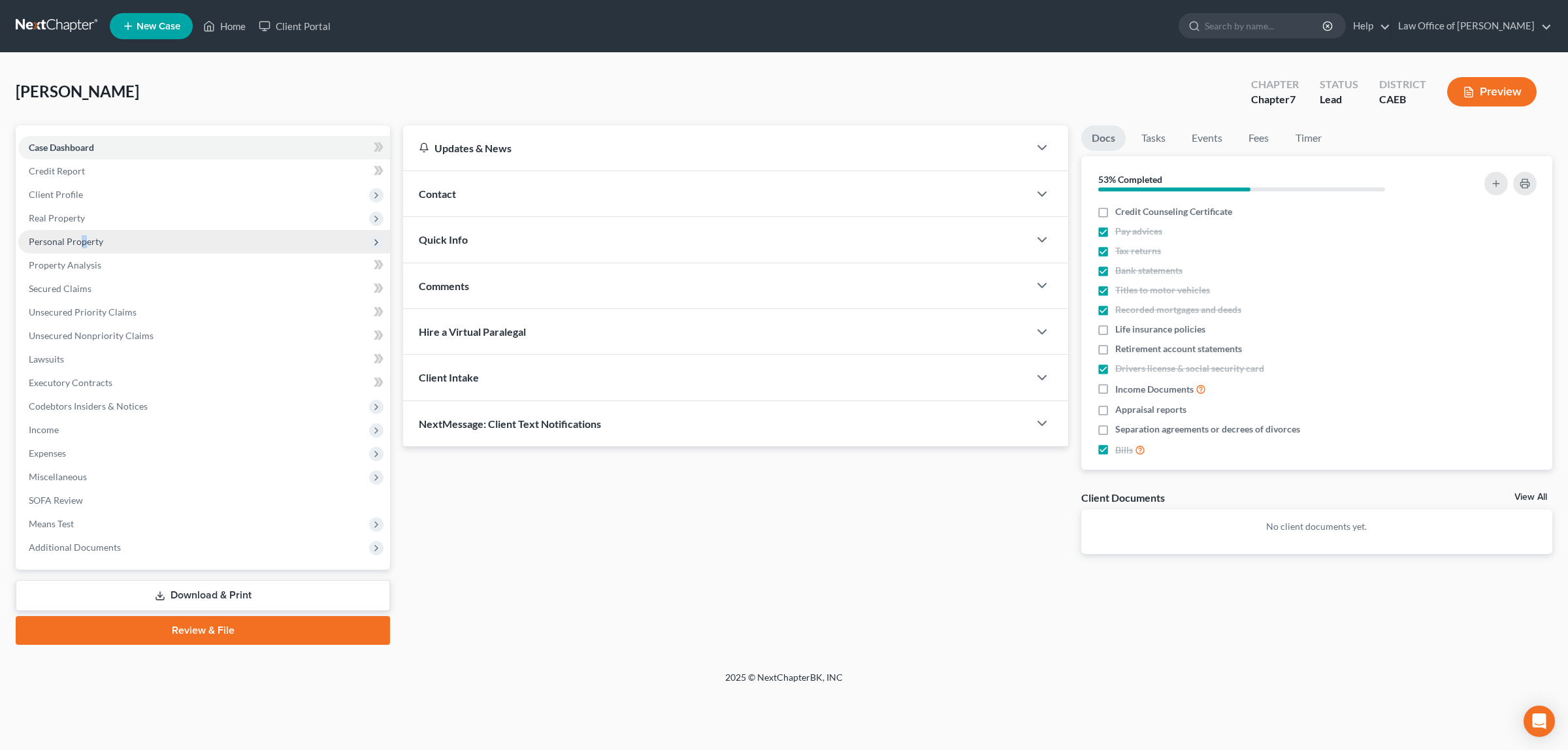
click at [83, 239] on span "Personal Property" at bounding box center [65, 241] width 75 height 11
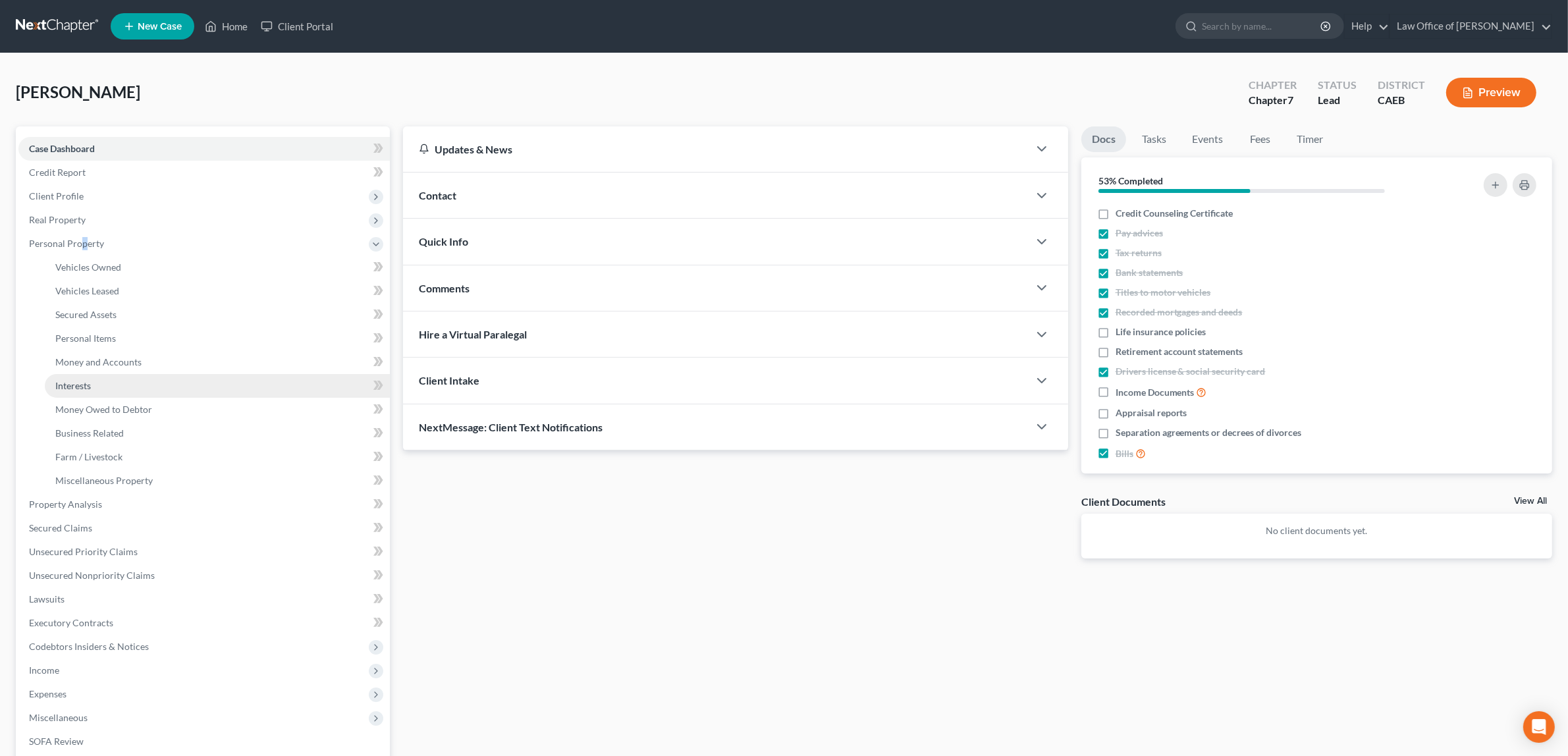
click at [78, 380] on span "Interests" at bounding box center [73, 385] width 35 height 11
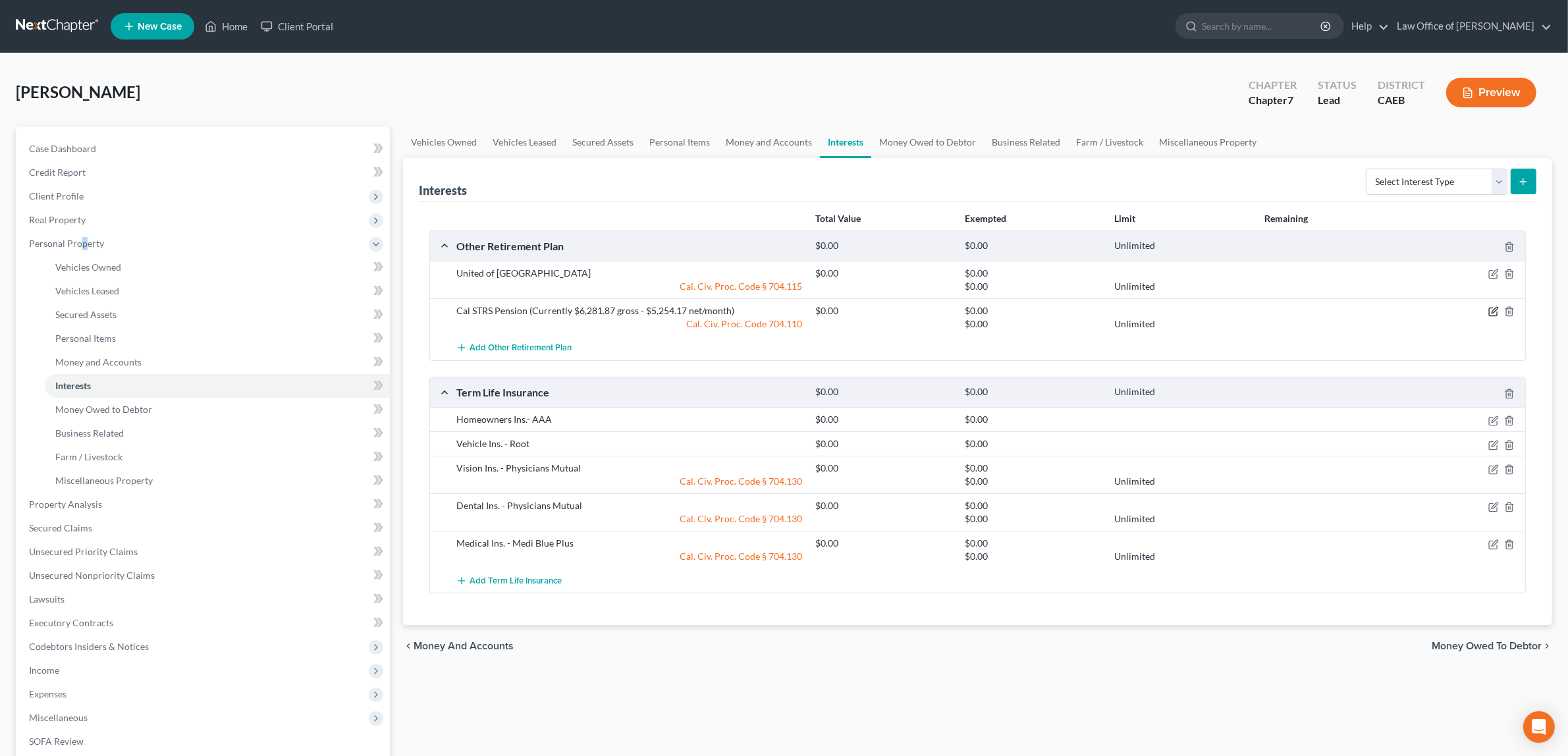
click at [1493, 308] on icon "button" at bounding box center [1493, 312] width 8 height 8
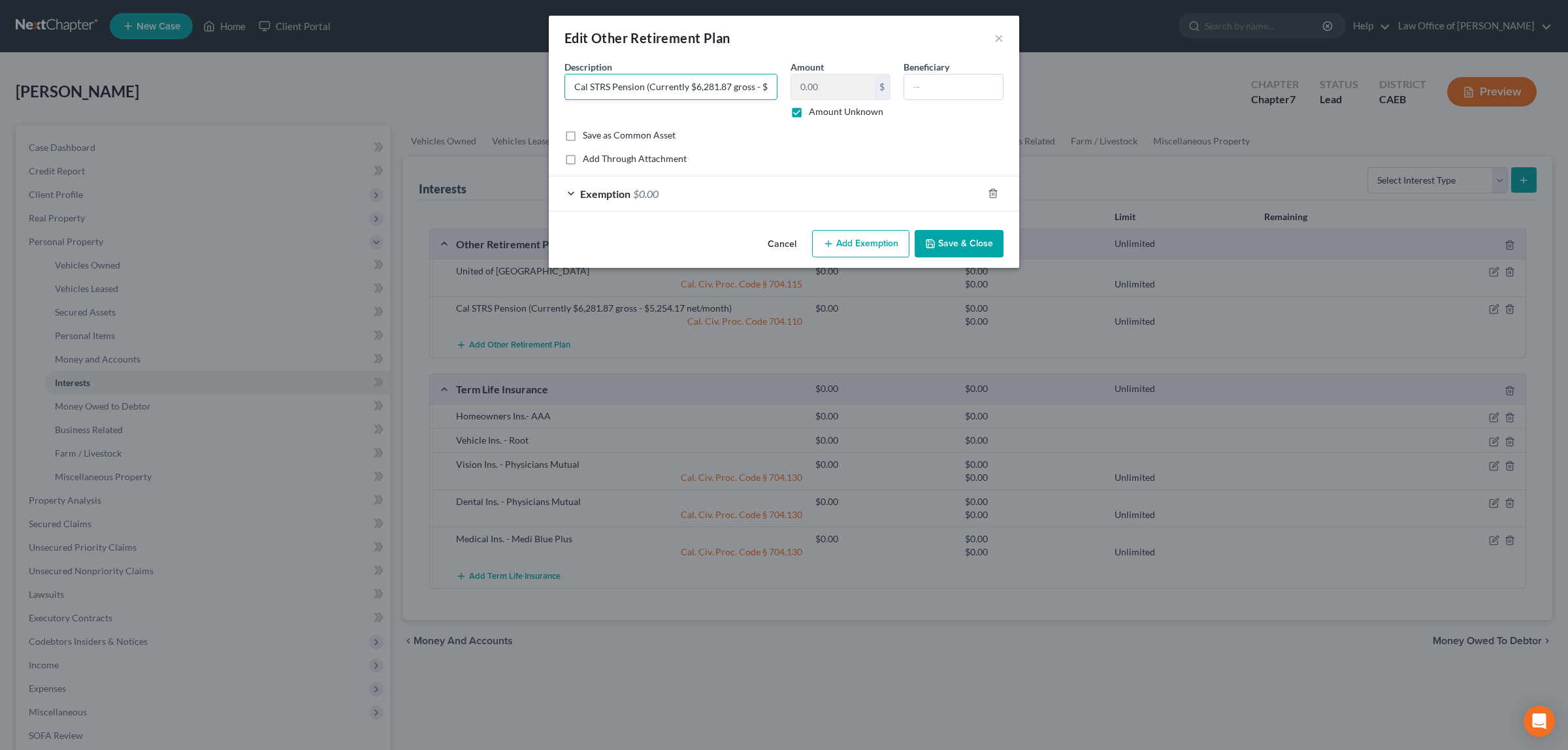
scroll to position [0, 81]
drag, startPoint x: 574, startPoint y: 86, endPoint x: 781, endPoint y: 90, distance: 207.0
click at [781, 90] on div "Description * Cal STRS Pension (Currently $6,281.87 gross - $5,254.17 net/month)" at bounding box center [671, 89] width 226 height 58
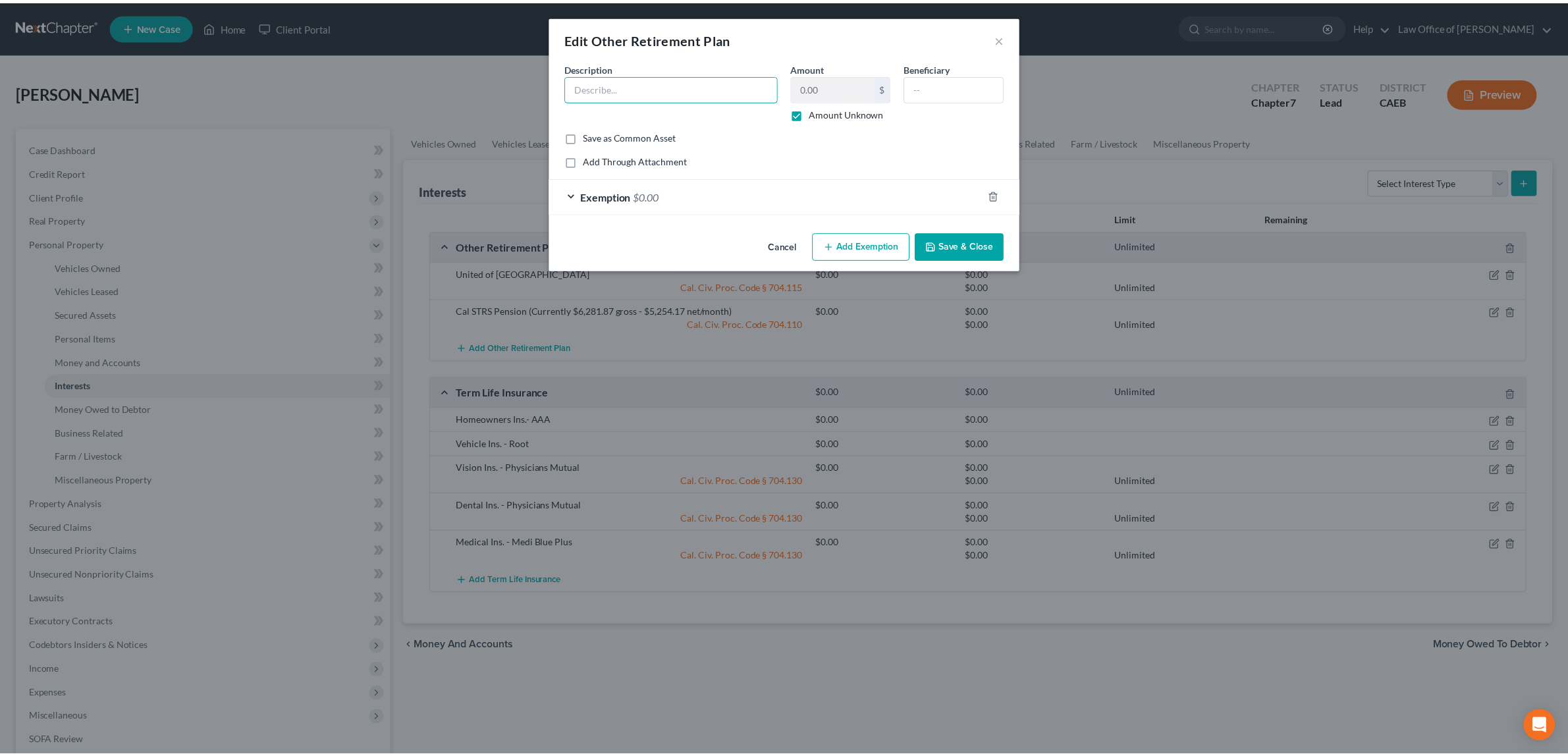
scroll to position [0, 0]
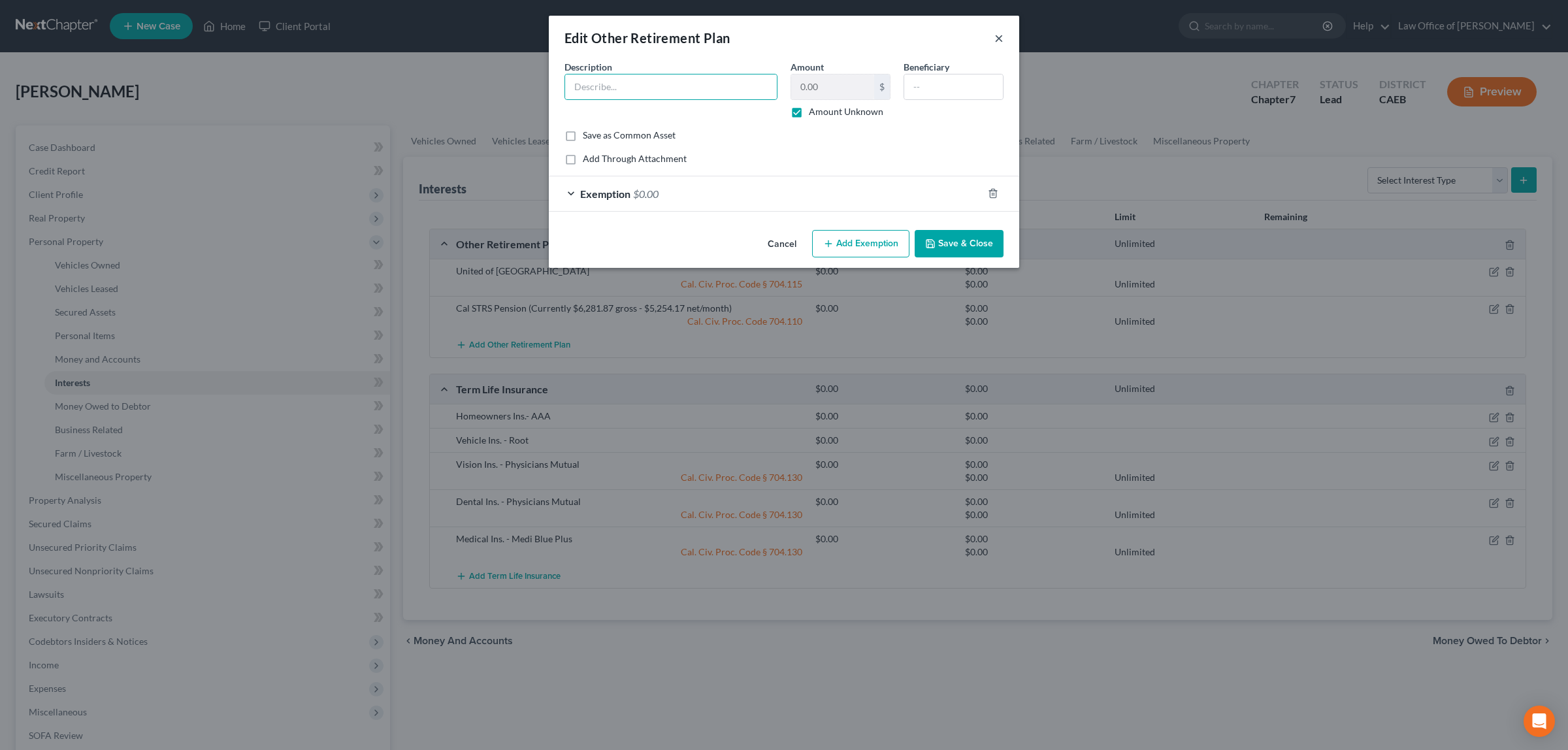
click at [998, 37] on button "×" at bounding box center [999, 38] width 9 height 15
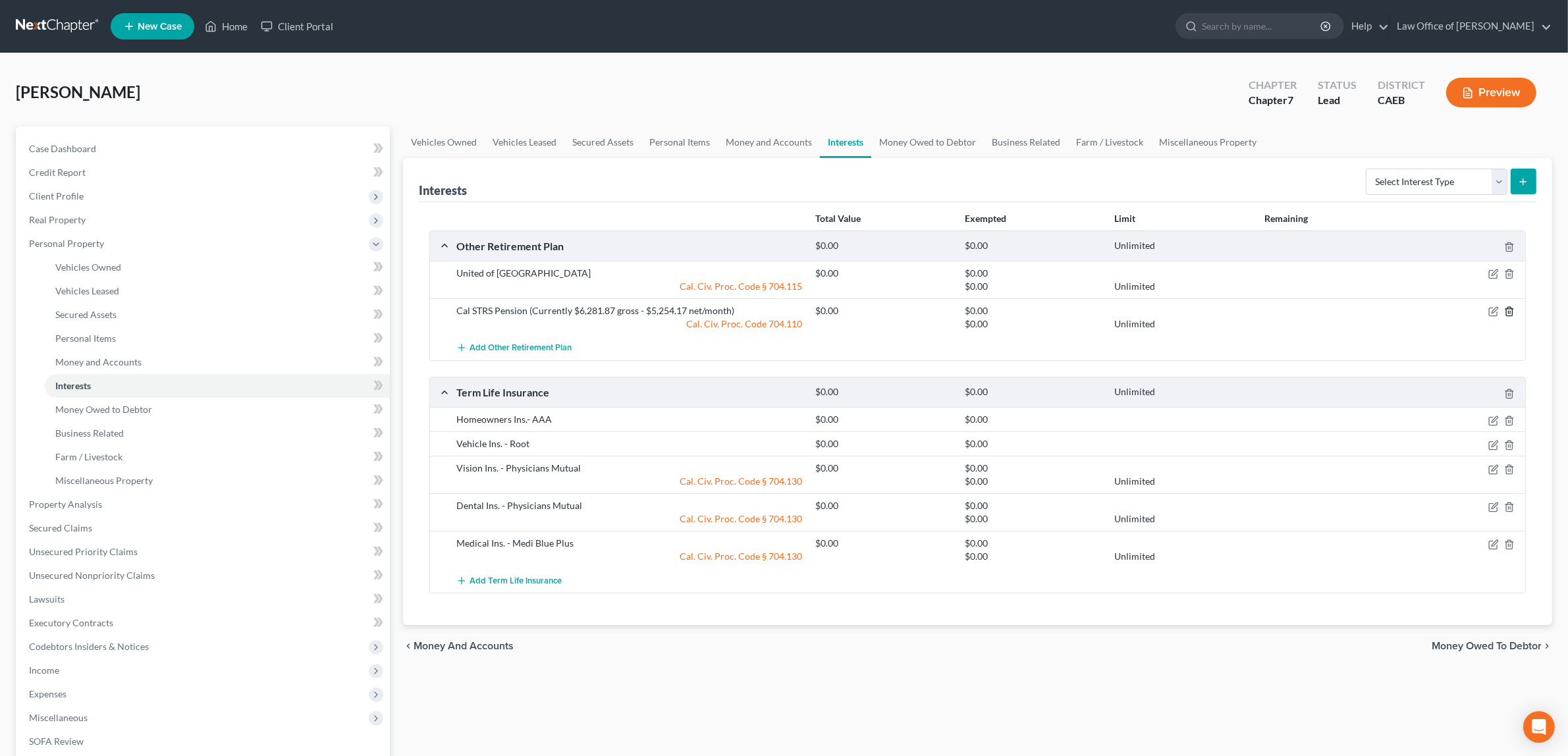
click at [1510, 310] on icon "button" at bounding box center [1510, 312] width 10 height 10
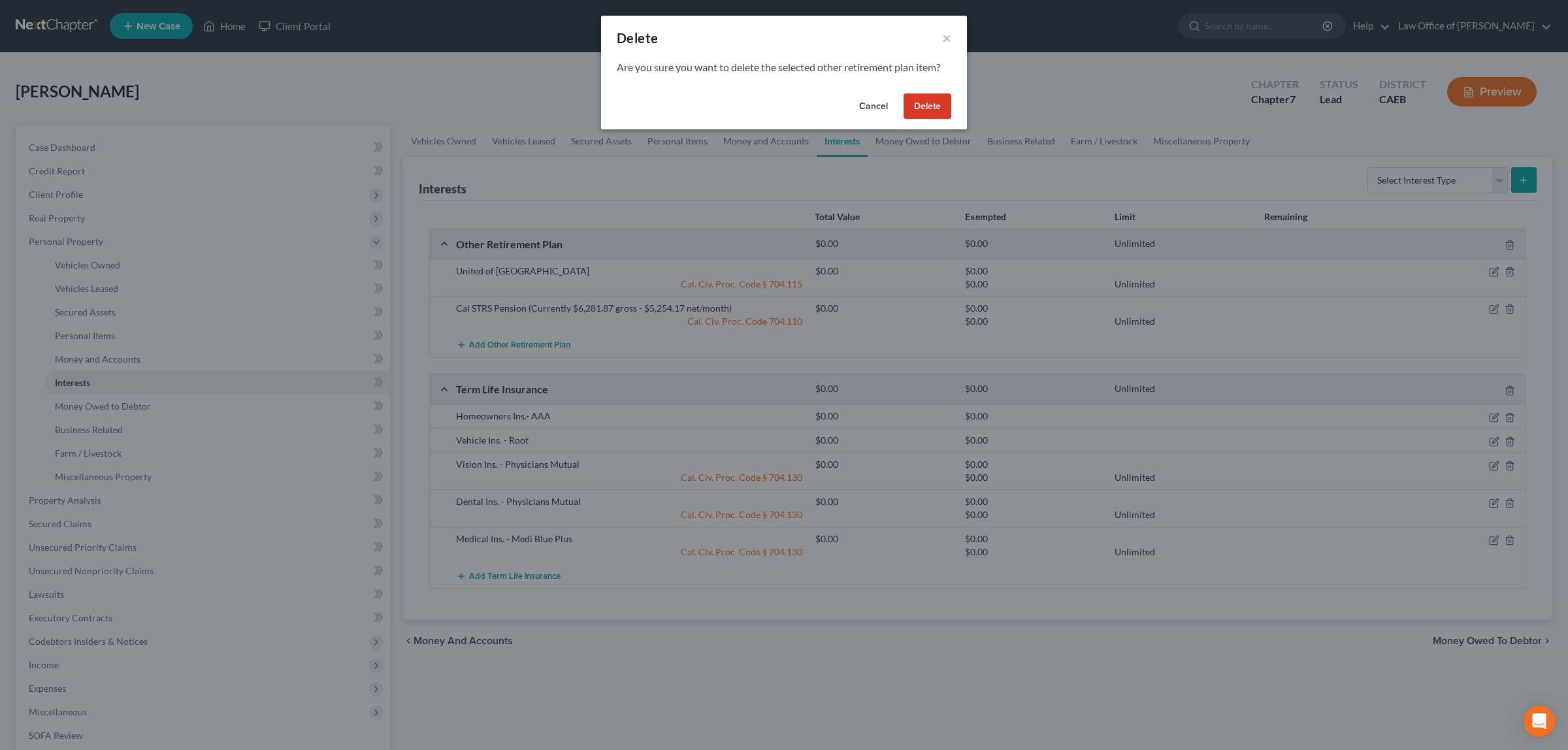
click at [934, 102] on button "Delete" at bounding box center [927, 107] width 48 height 26
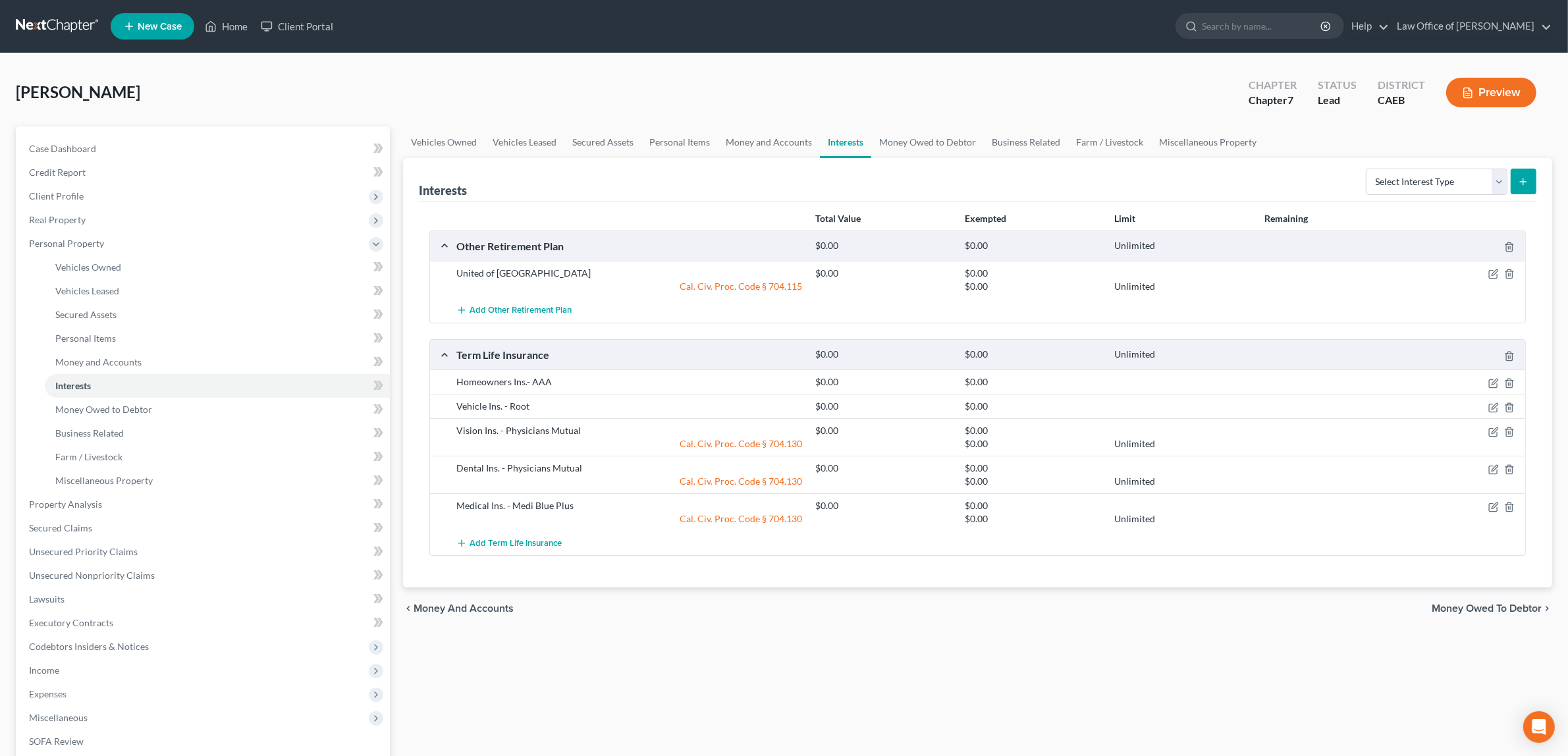
click at [1475, 87] on button "Preview" at bounding box center [1492, 93] width 90 height 29
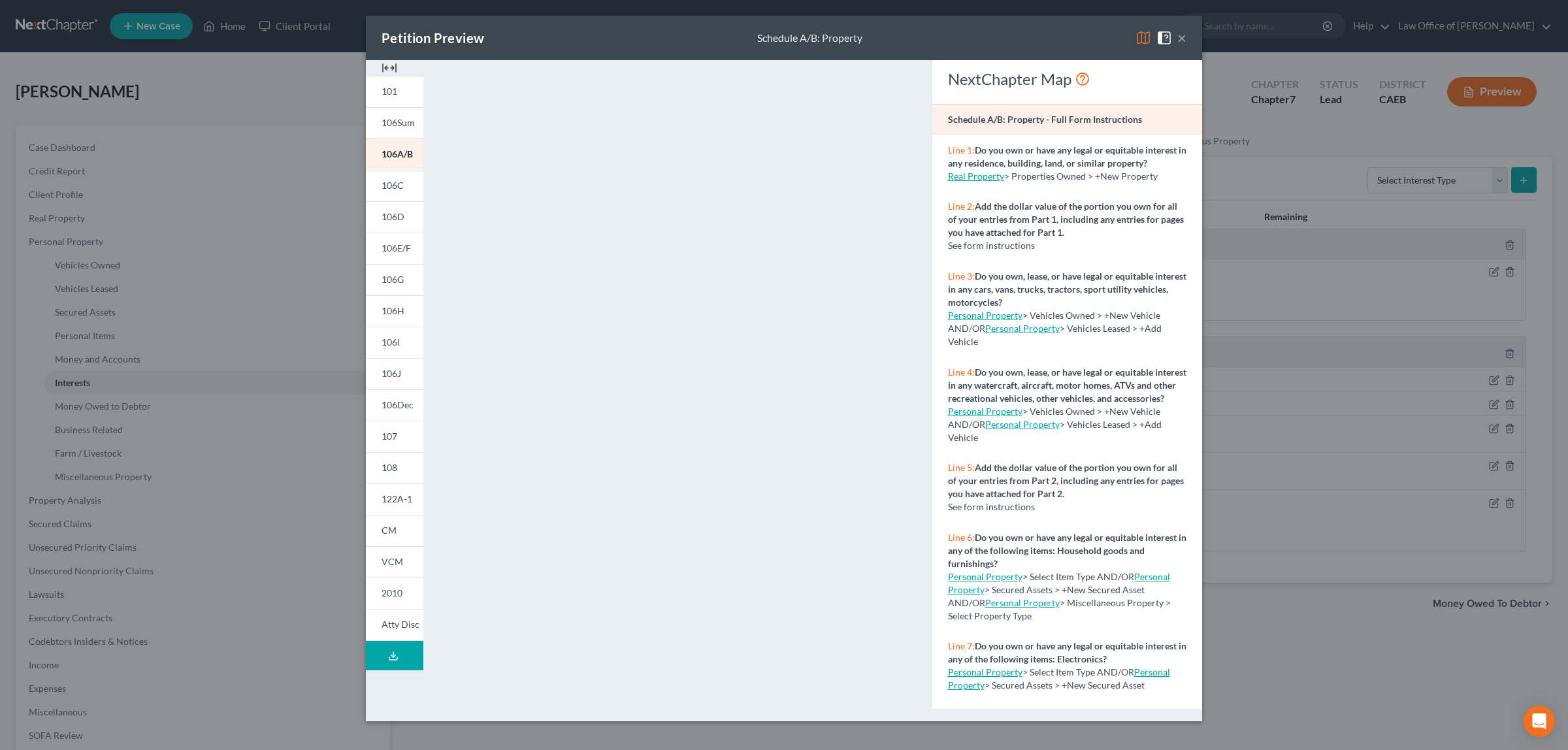
click at [1187, 34] on div "Petition Preview Schedule A/B: Property ×" at bounding box center [784, 38] width 836 height 45
click at [1175, 34] on span at bounding box center [1167, 37] width 21 height 11
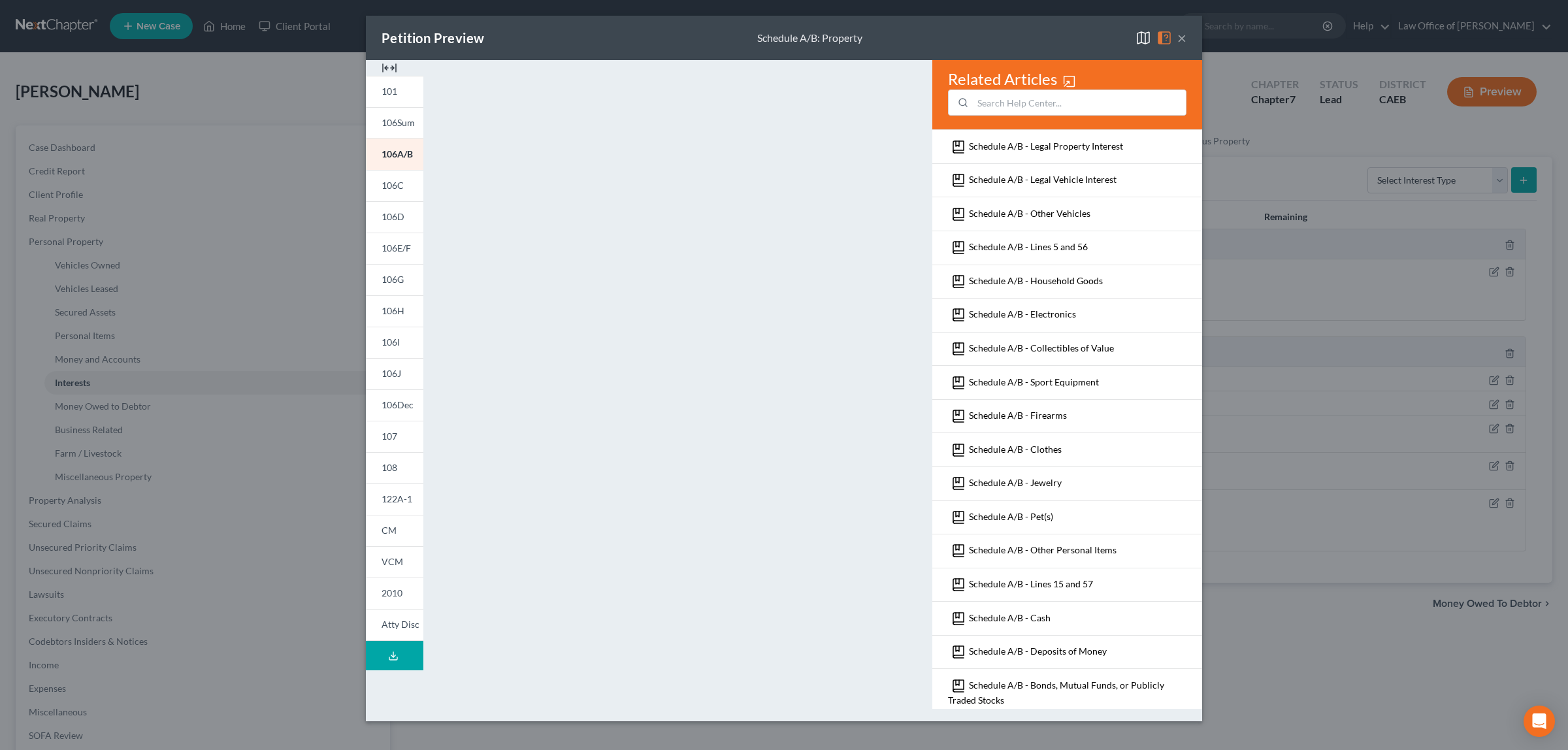
click at [1179, 37] on button "×" at bounding box center [1182, 38] width 9 height 15
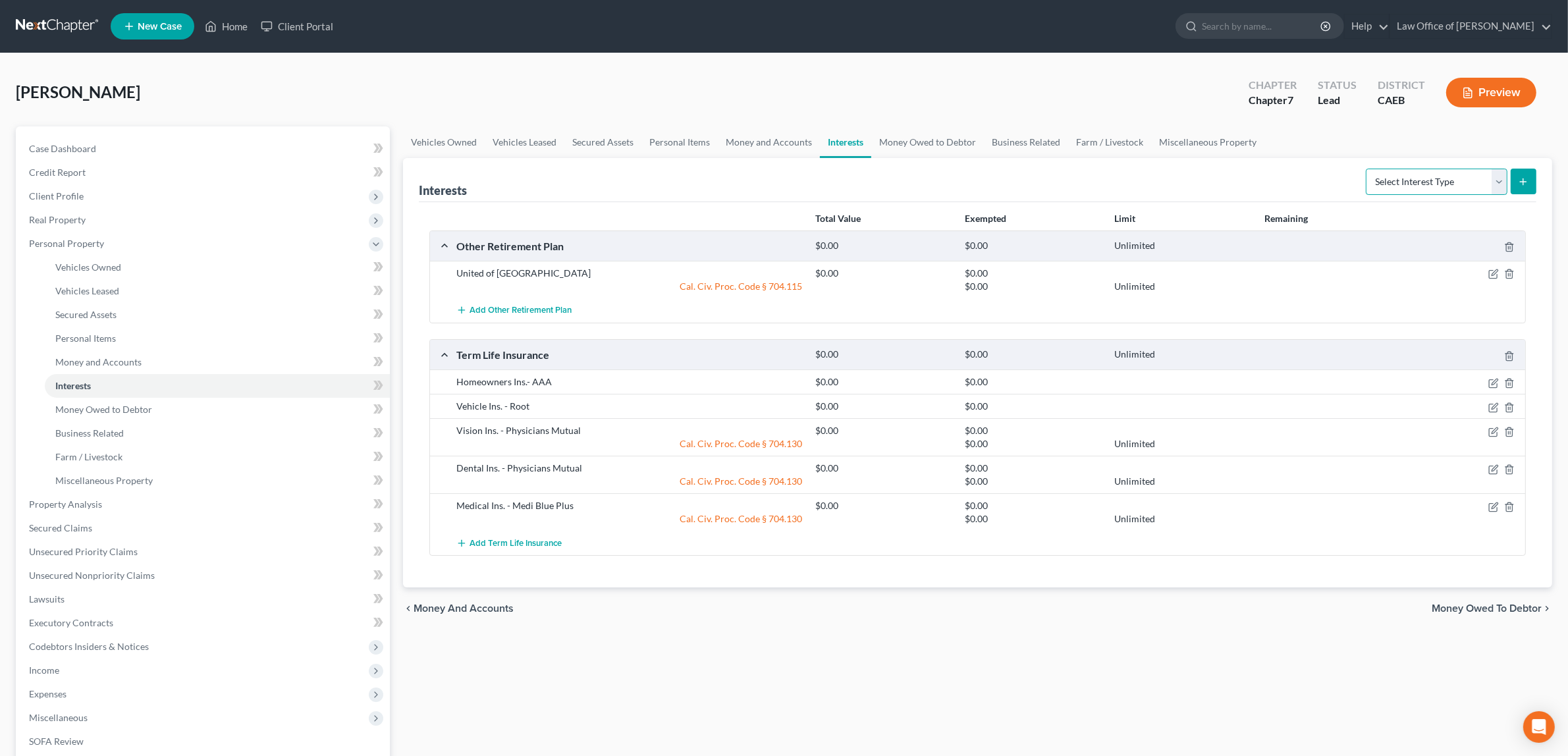
click at [1499, 182] on select "Select Interest Type 401K Annuity Bond Education IRA Government Bond Government…" at bounding box center [1437, 182] width 142 height 26
select select "pension_plan"
click at [1367, 169] on select "Select Interest Type 401K Annuity Bond Education IRA Government Bond Government…" at bounding box center [1437, 182] width 142 height 26
click at [1521, 178] on icon "submit" at bounding box center [1523, 182] width 10 height 10
click at [1520, 180] on icon "submit" at bounding box center [1523, 182] width 10 height 10
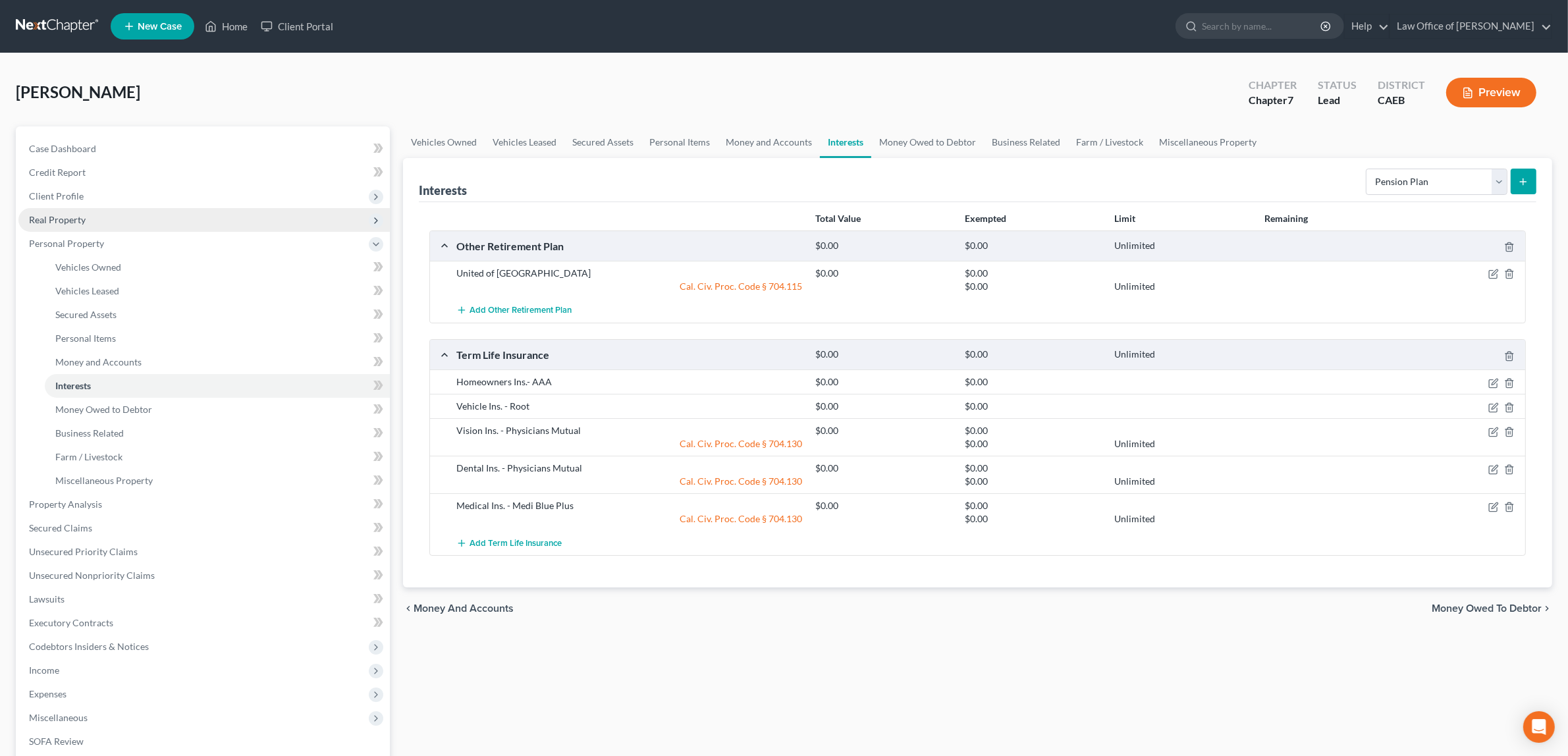
click at [46, 214] on span "Real Property" at bounding box center [56, 219] width 56 height 11
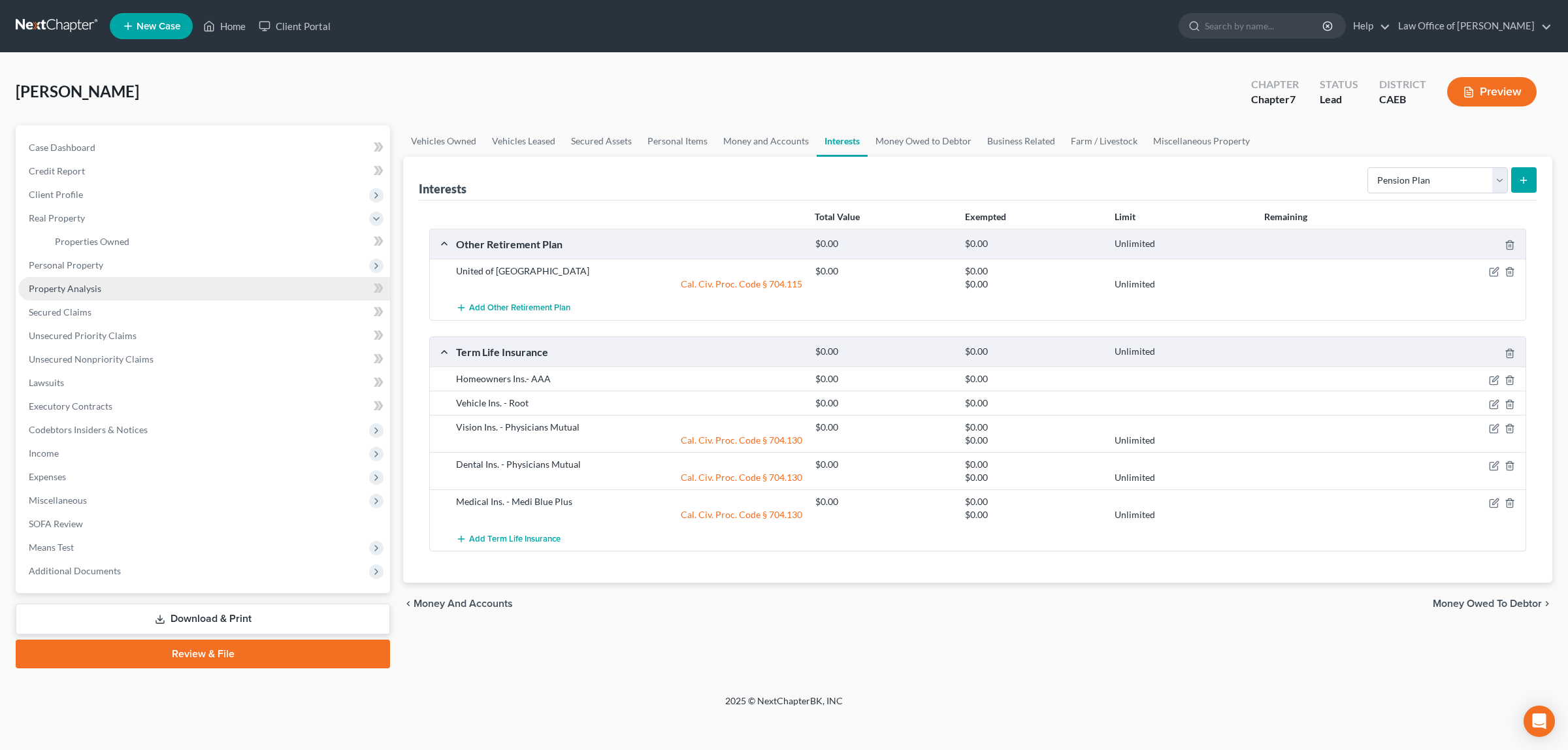
click at [72, 283] on span "Property Analysis" at bounding box center [64, 288] width 72 height 11
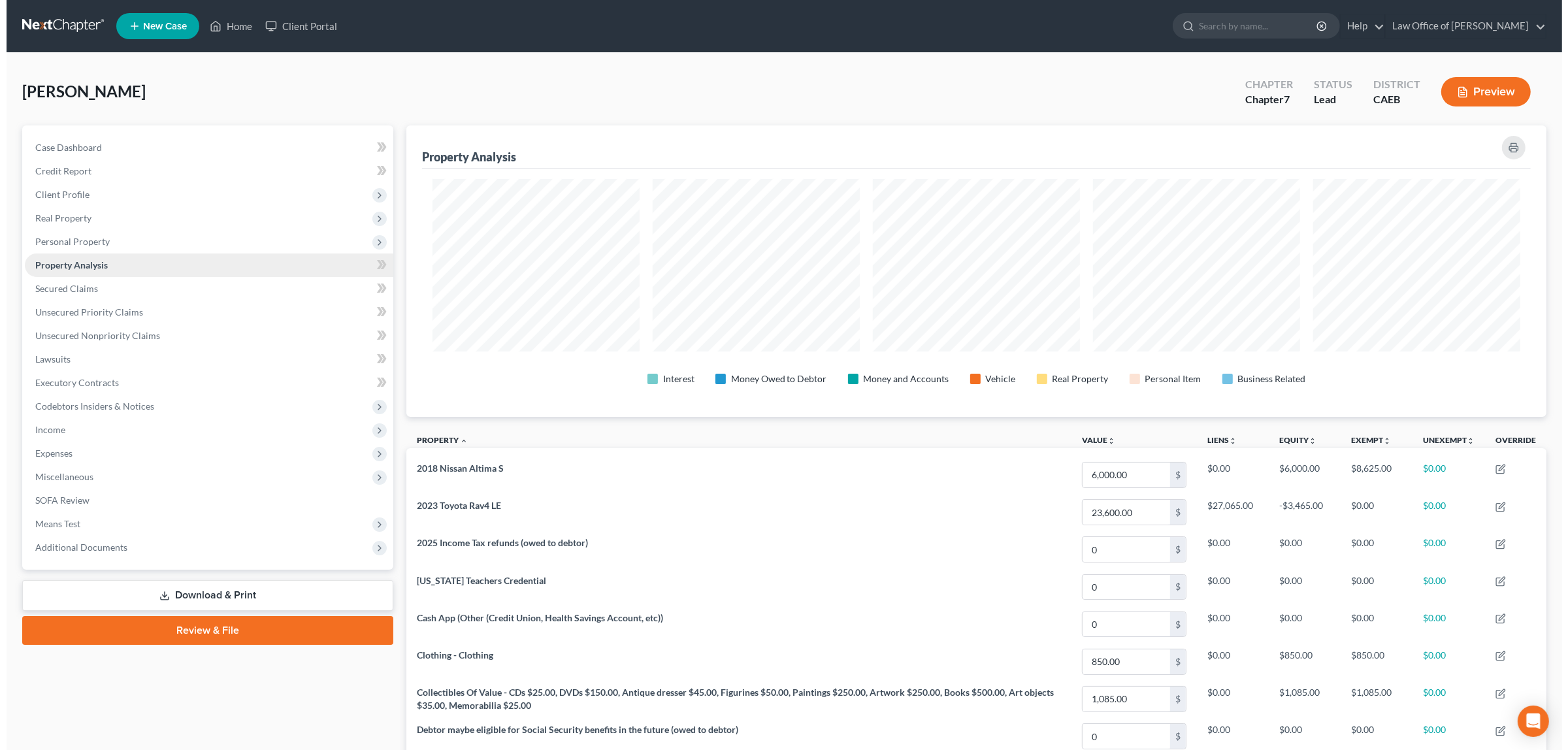
scroll to position [291, 1140]
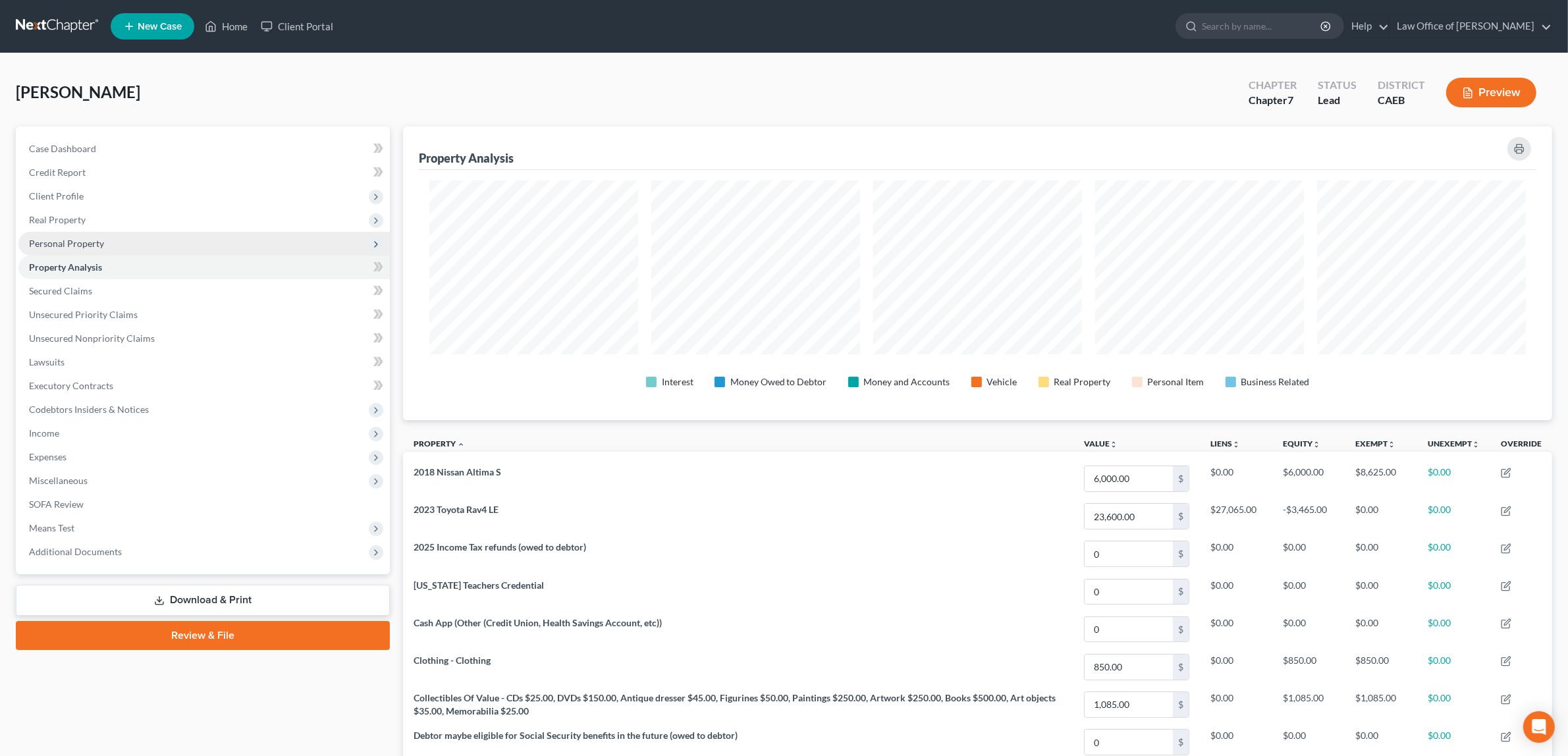
click at [117, 238] on span "Personal Property" at bounding box center [203, 243] width 371 height 23
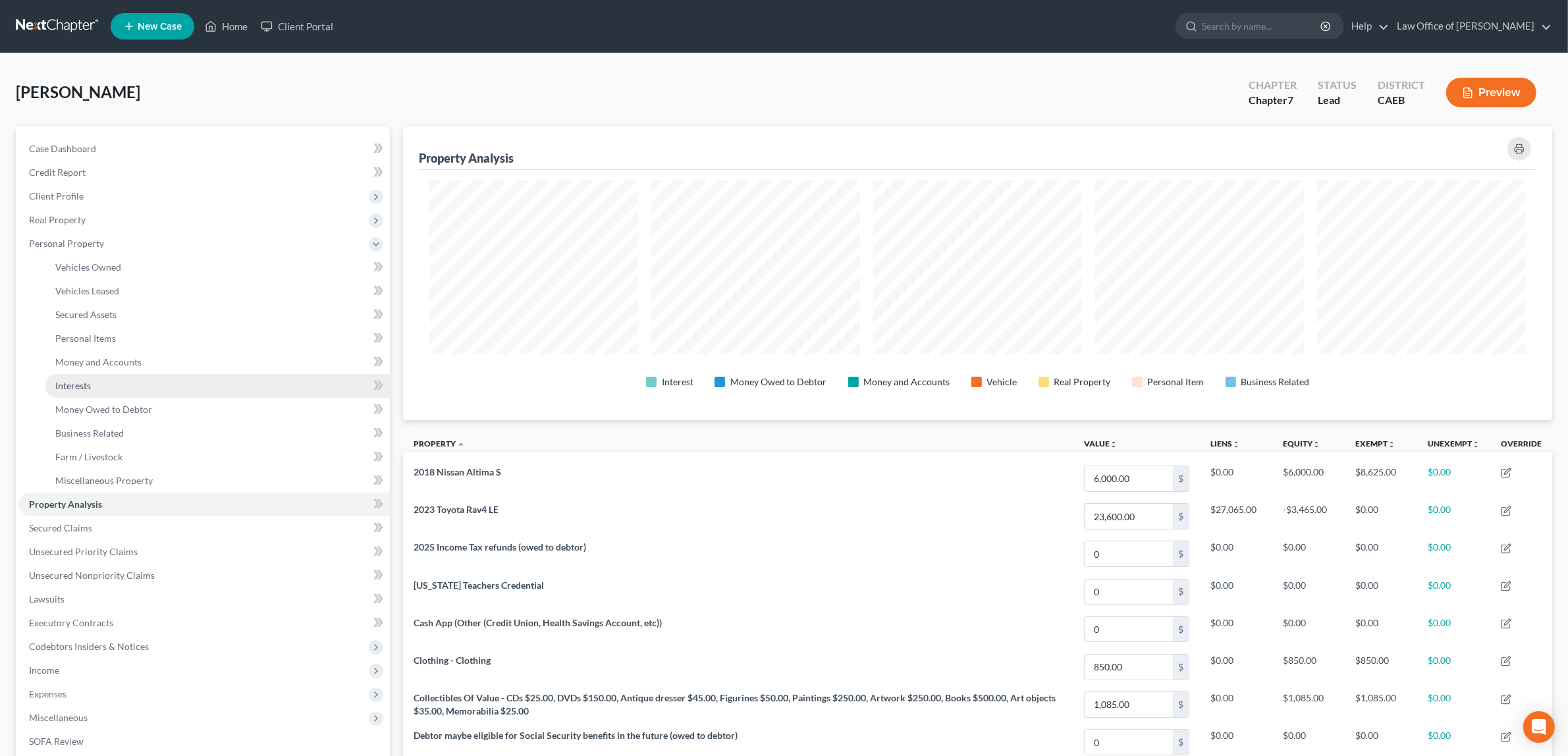
click at [126, 376] on link "Interests" at bounding box center [217, 385] width 345 height 23
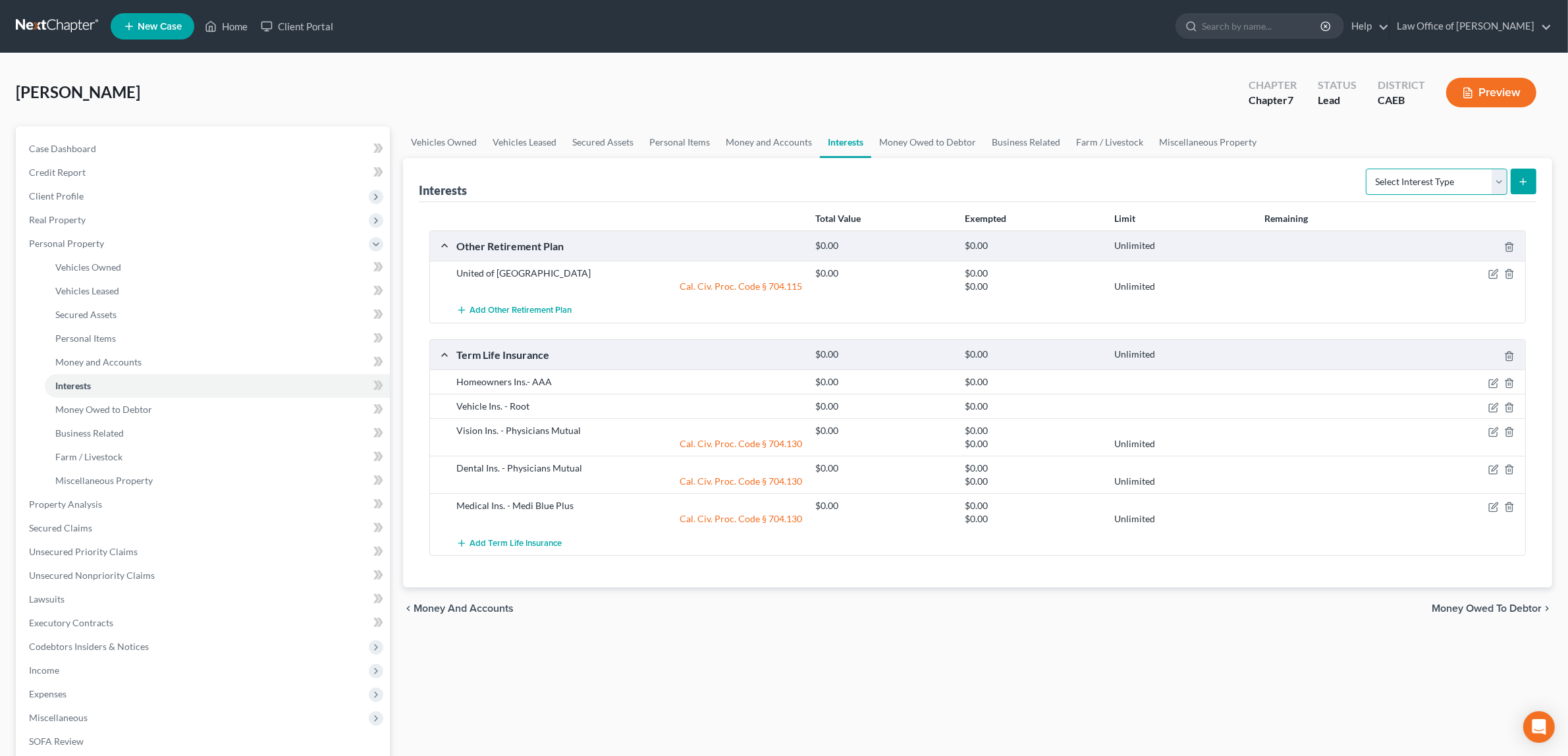
click at [1496, 180] on select "Select Interest Type 401K Annuity Bond Education IRA Government Bond Government…" at bounding box center [1437, 182] width 142 height 26
select select "pension_plan"
click at [1367, 169] on select "Select Interest Type 401K Annuity Bond Education IRA Government Bond Government…" at bounding box center [1437, 182] width 142 height 26
click at [1520, 178] on icon "submit" at bounding box center [1523, 182] width 10 height 10
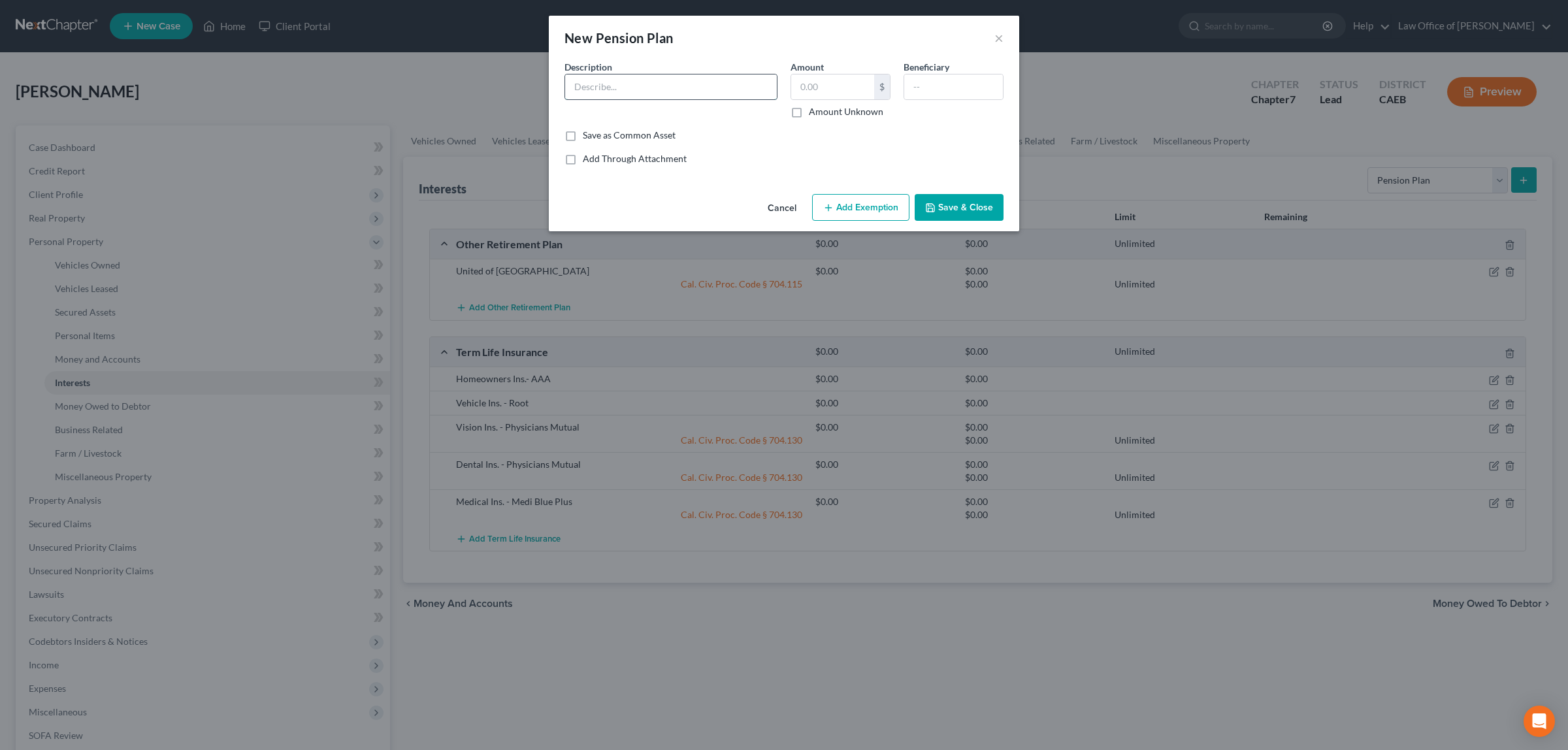
click at [652, 88] on input "text" at bounding box center [671, 87] width 211 height 25
paste input "Cal STRS Pension (Currently $6,281.87 gross - $5,254.17 net/month)"
type input "Cal STRS Pension (Currently $6,281.87 gross - $5,254.17 net/month)"
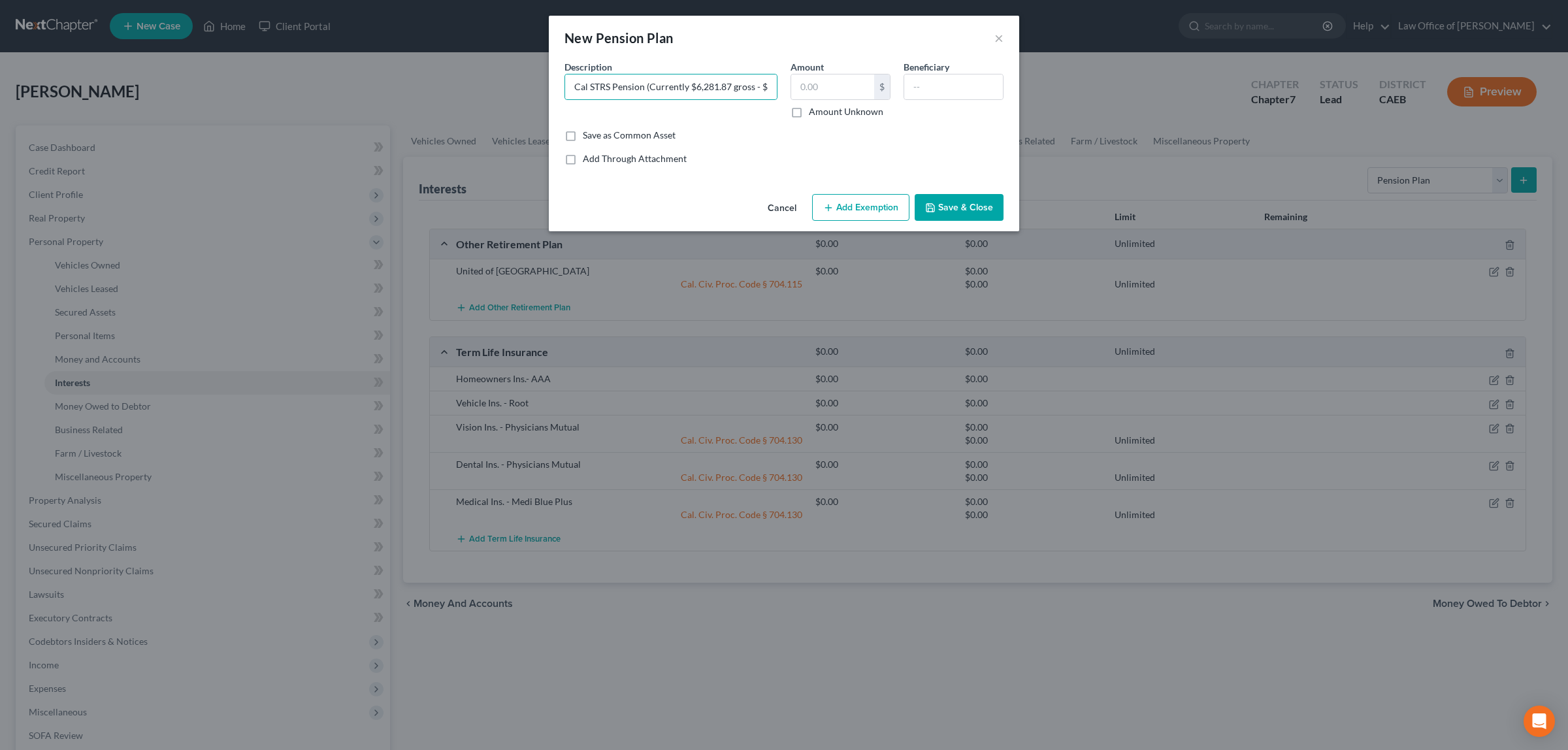
click at [809, 113] on label "Amount Unknown" at bounding box center [846, 111] width 75 height 13
click at [814, 113] on input "Amount Unknown" at bounding box center [818, 109] width 9 height 9
checkbox input "true"
click at [883, 204] on button "Add Exemption" at bounding box center [860, 208] width 97 height 27
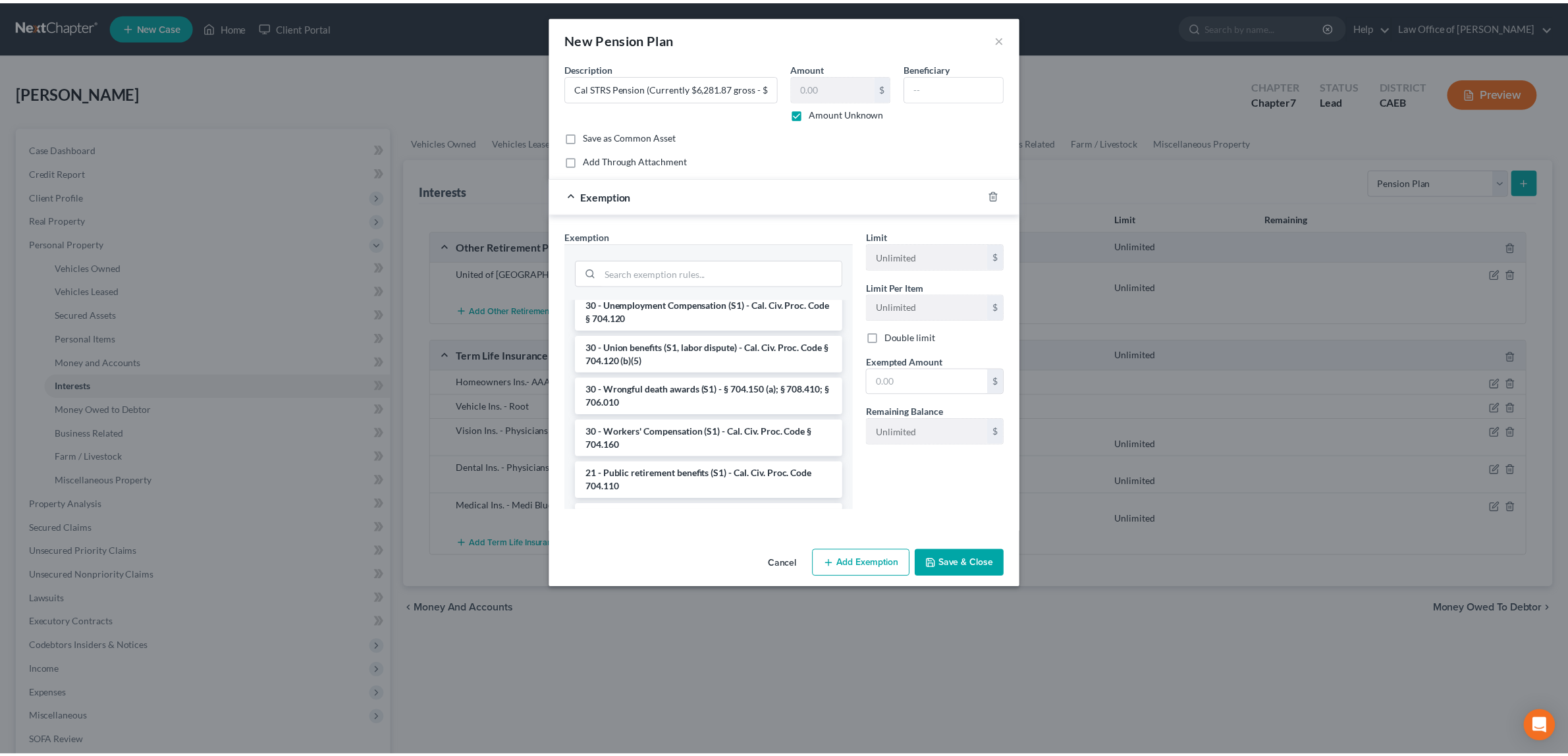
scroll to position [1210, 0]
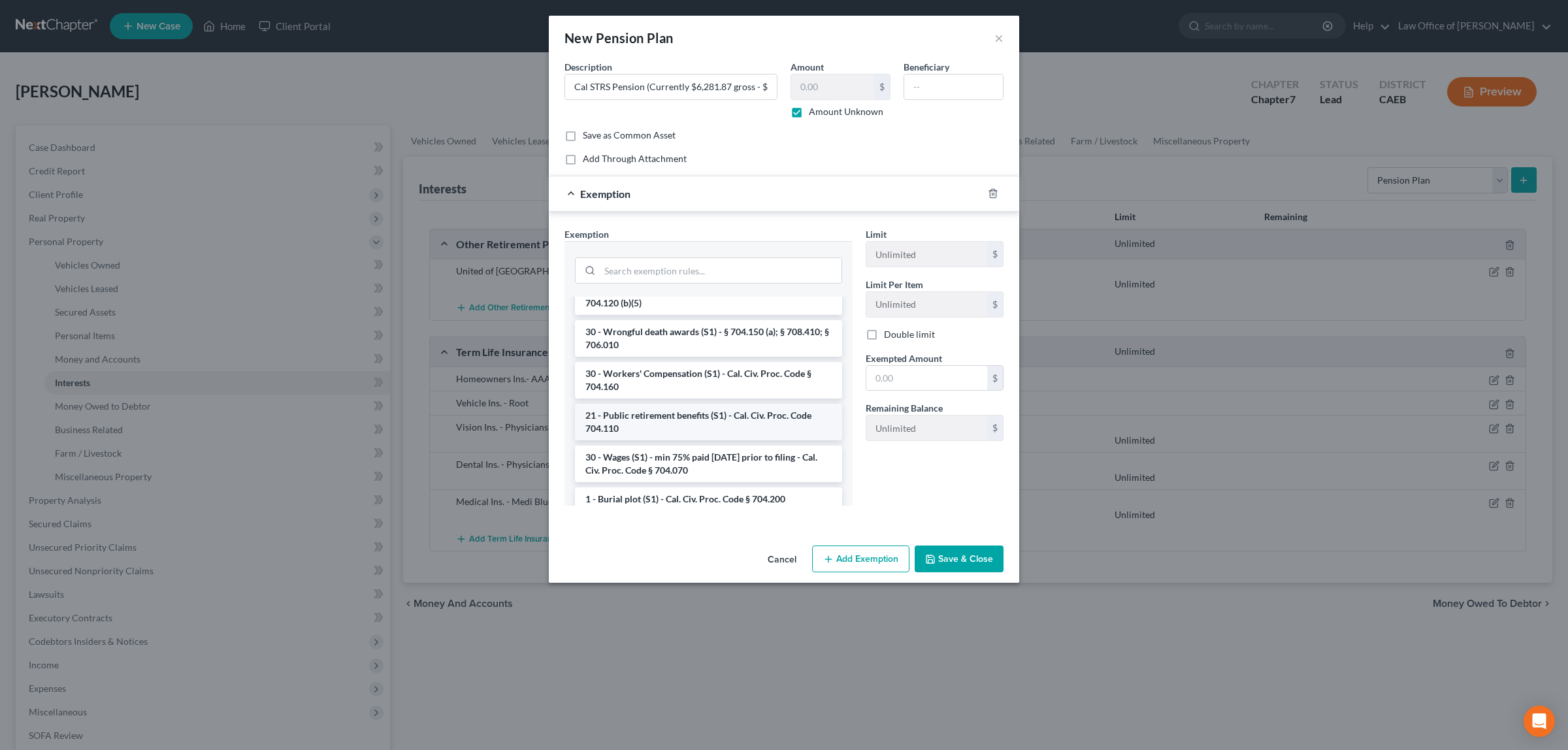
click at [637, 426] on li "21 - Public retirement benefits (S1) - Cal. Civ. Proc. Code 704.110" at bounding box center [708, 422] width 267 height 37
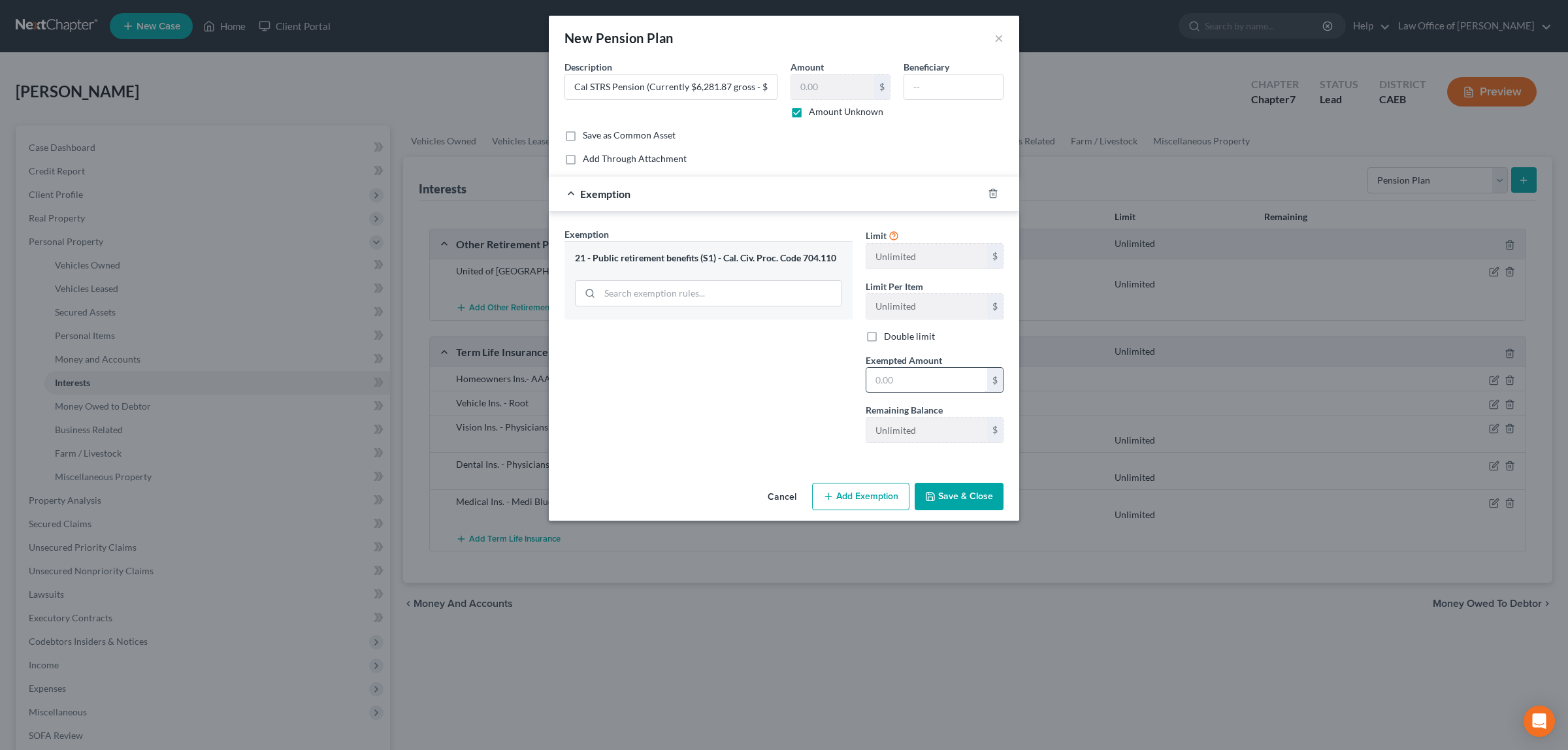
click at [914, 382] on input "text" at bounding box center [927, 380] width 121 height 25
type input "0.00"
click at [945, 494] on button "Save & Close" at bounding box center [958, 497] width 88 height 27
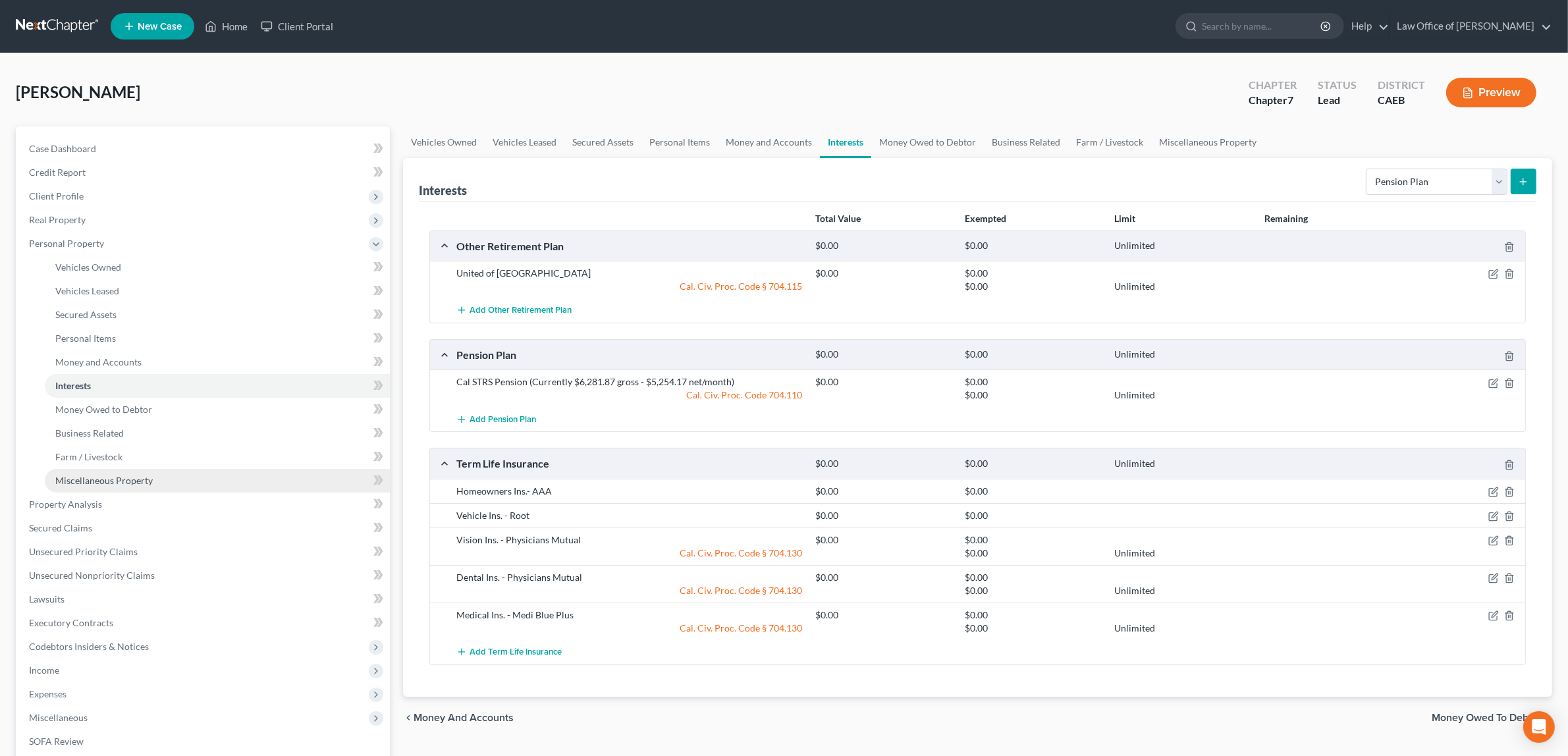
click at [160, 475] on link "Miscellaneous Property" at bounding box center [217, 481] width 345 height 23
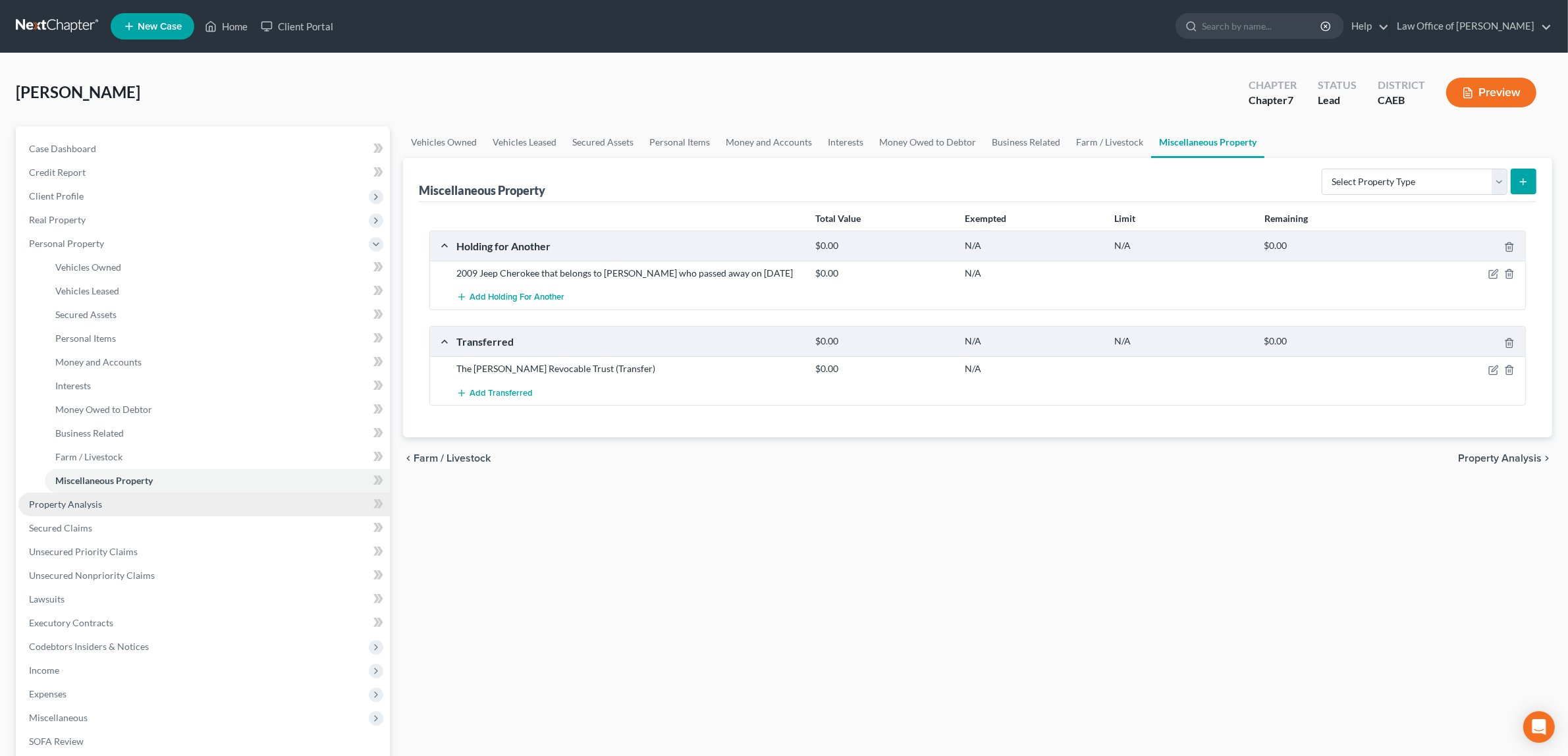
click at [77, 502] on span "Property Analysis" at bounding box center [65, 504] width 73 height 11
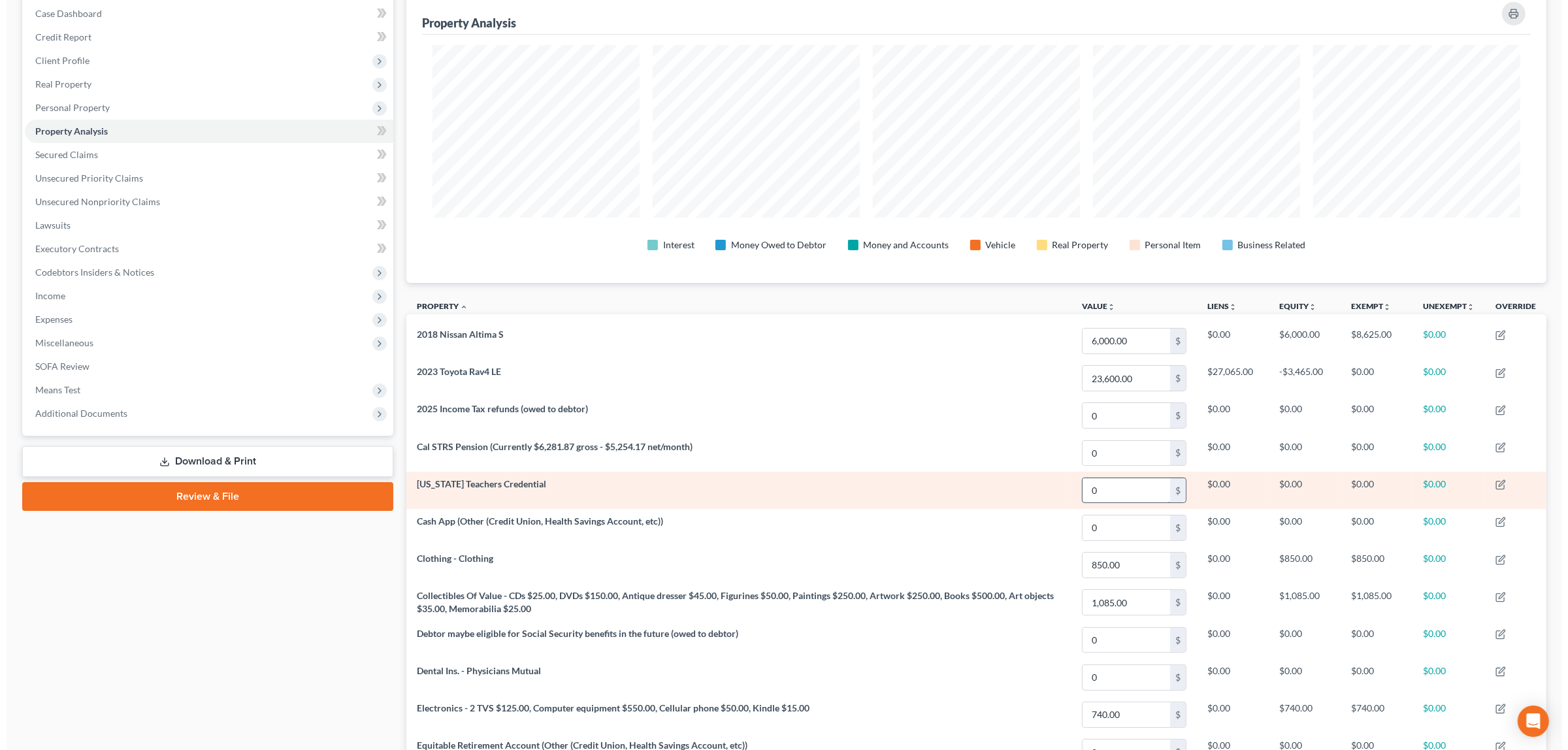
scroll to position [149, 0]
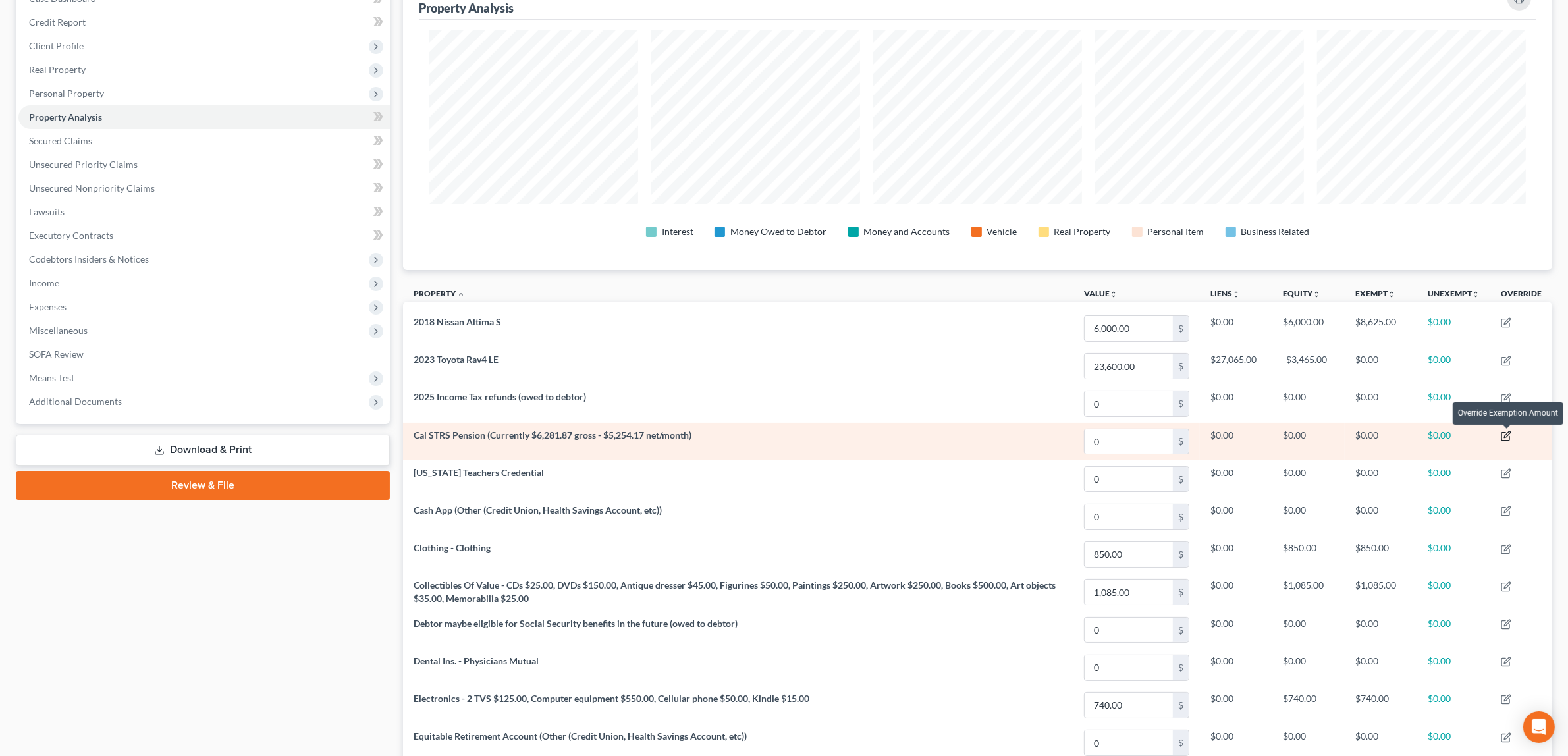
click at [1512, 434] on icon "button" at bounding box center [1507, 436] width 10 height 10
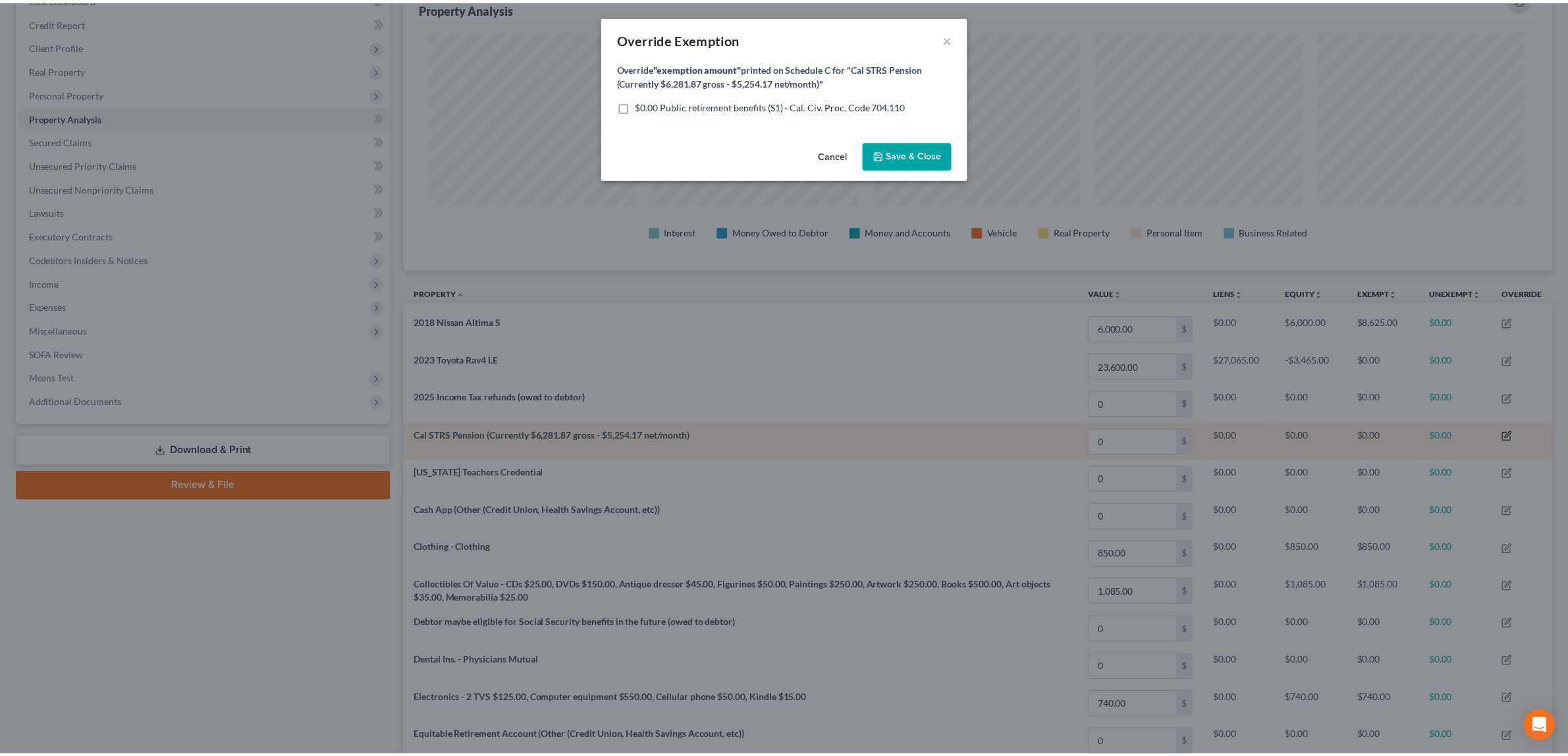
scroll to position [294, 1158]
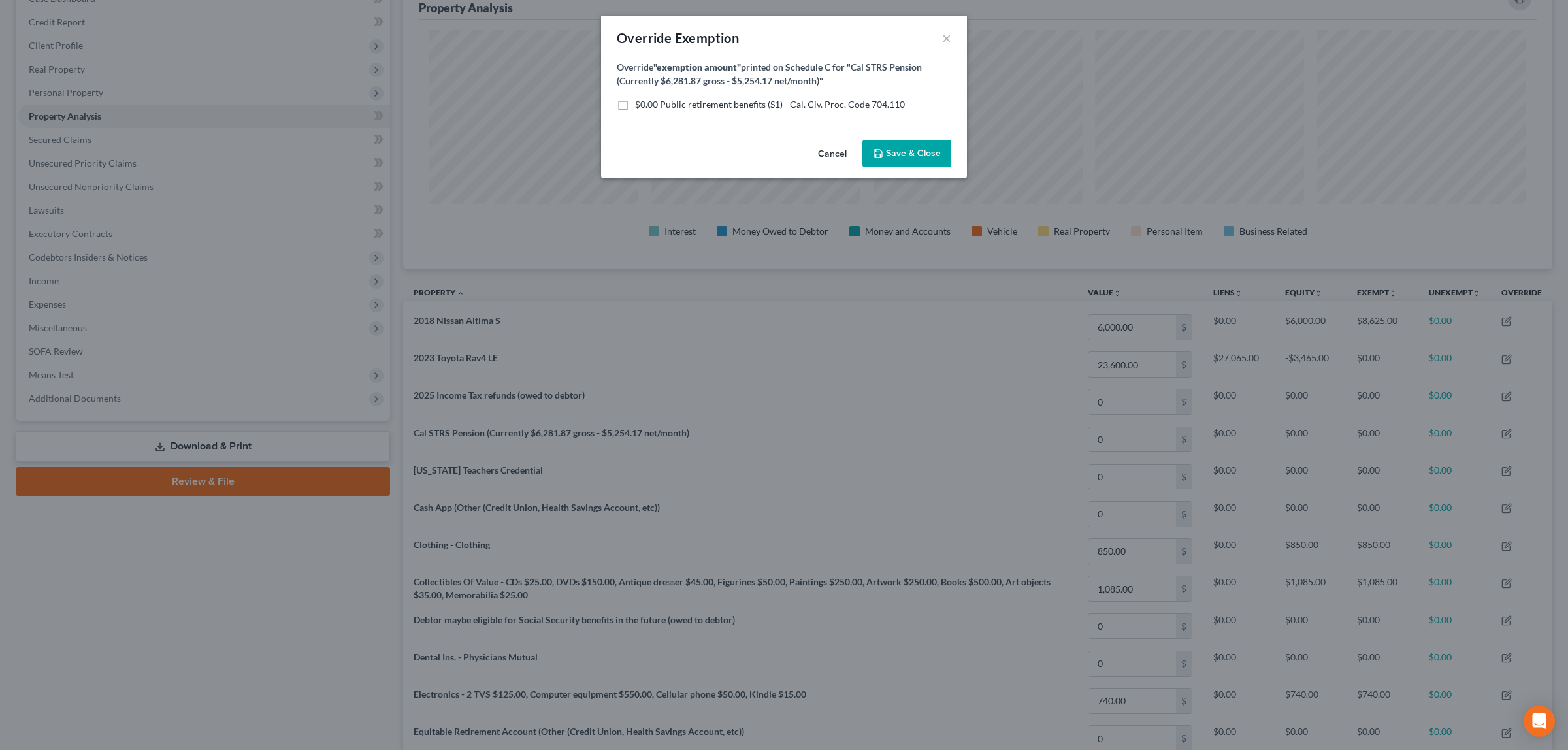
click at [635, 106] on label "$0.00 Public retirement benefits (S1) - Cal. Civ. Proc. Code 704.110" at bounding box center [769, 104] width 270 height 13
click at [641, 106] on input "$0.00 Public retirement benefits (S1) - Cal. Civ. Proc. Code 704.110" at bounding box center [645, 102] width 9 height 9
checkbox input "true"
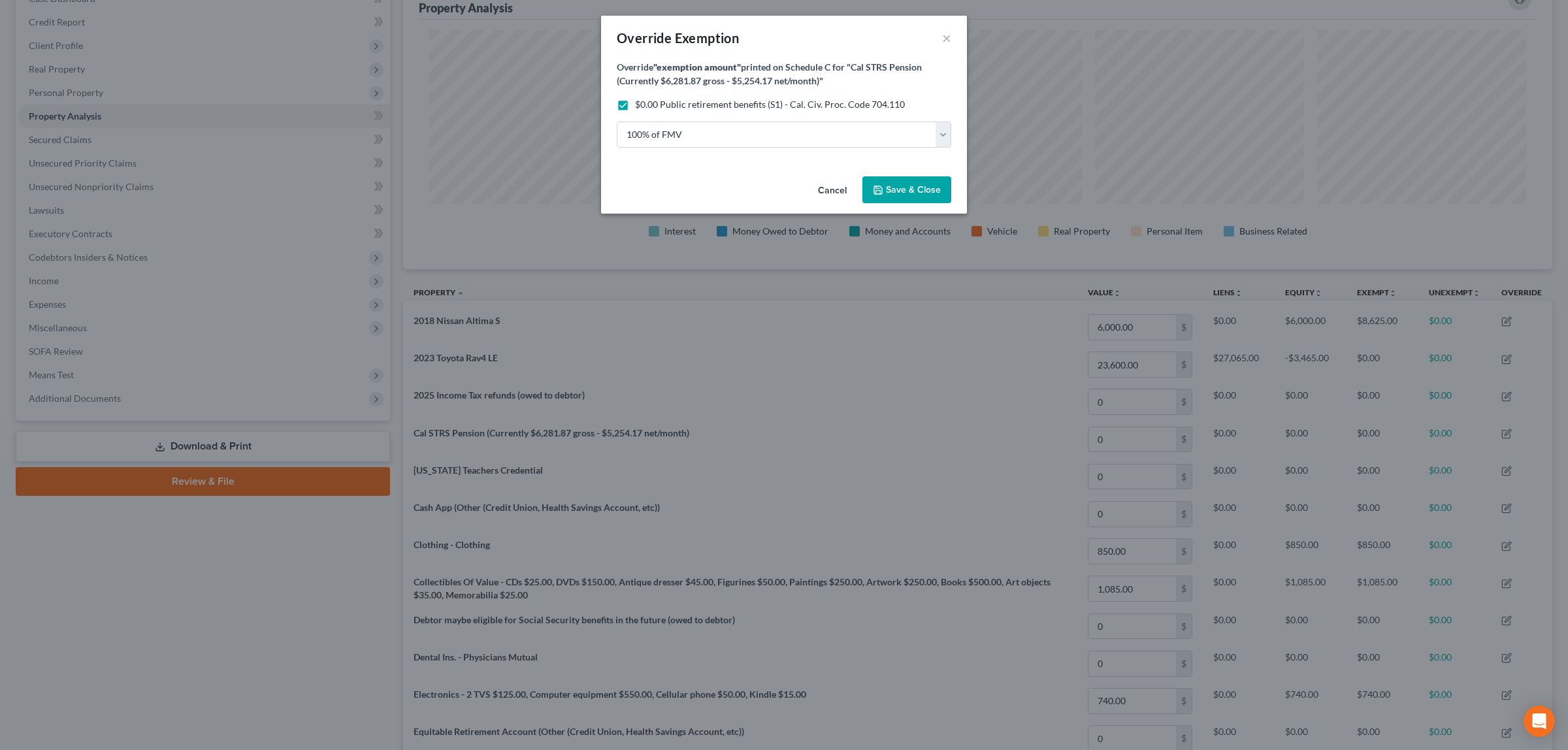
click at [905, 185] on span "Save & Close" at bounding box center [914, 190] width 55 height 11
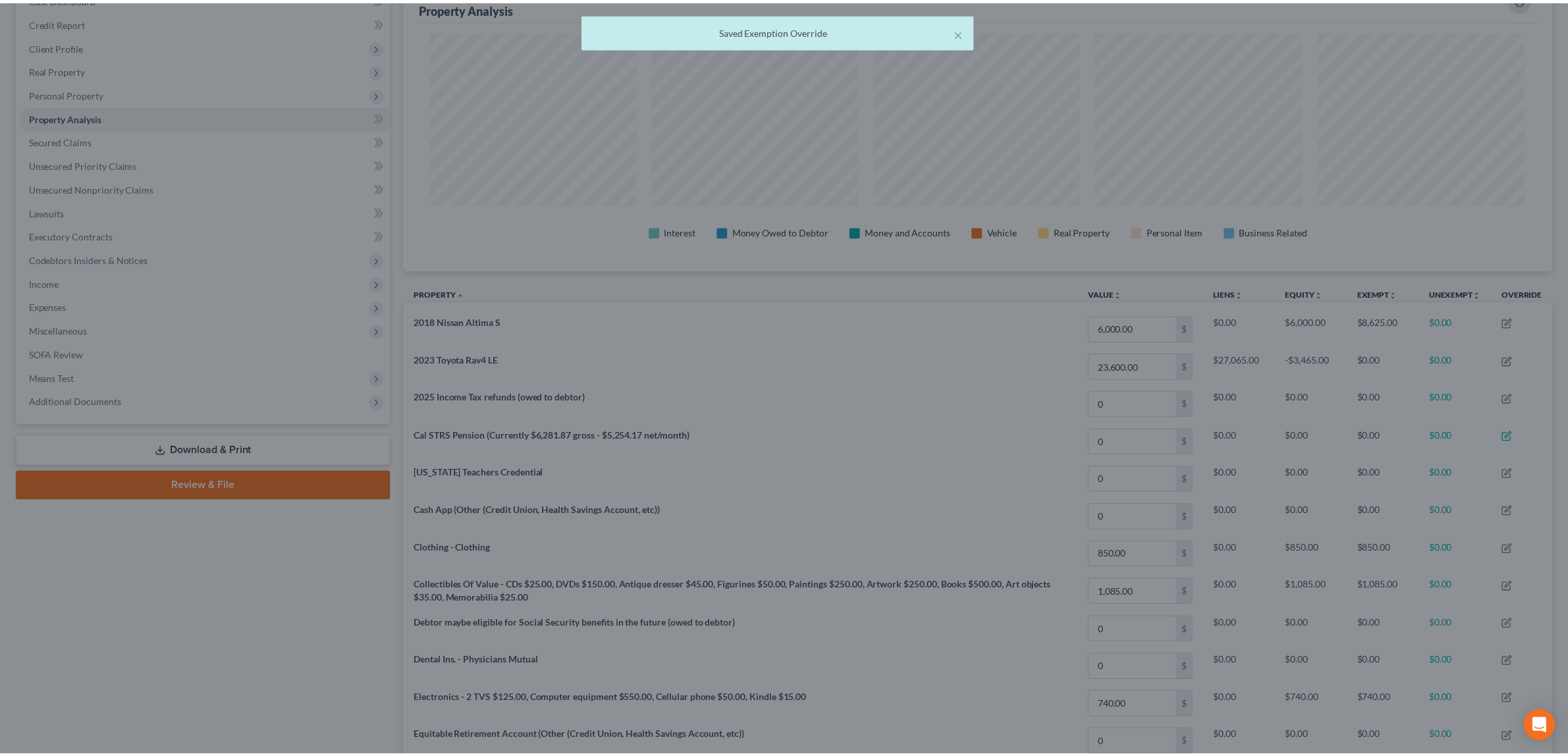
scroll to position [0, 0]
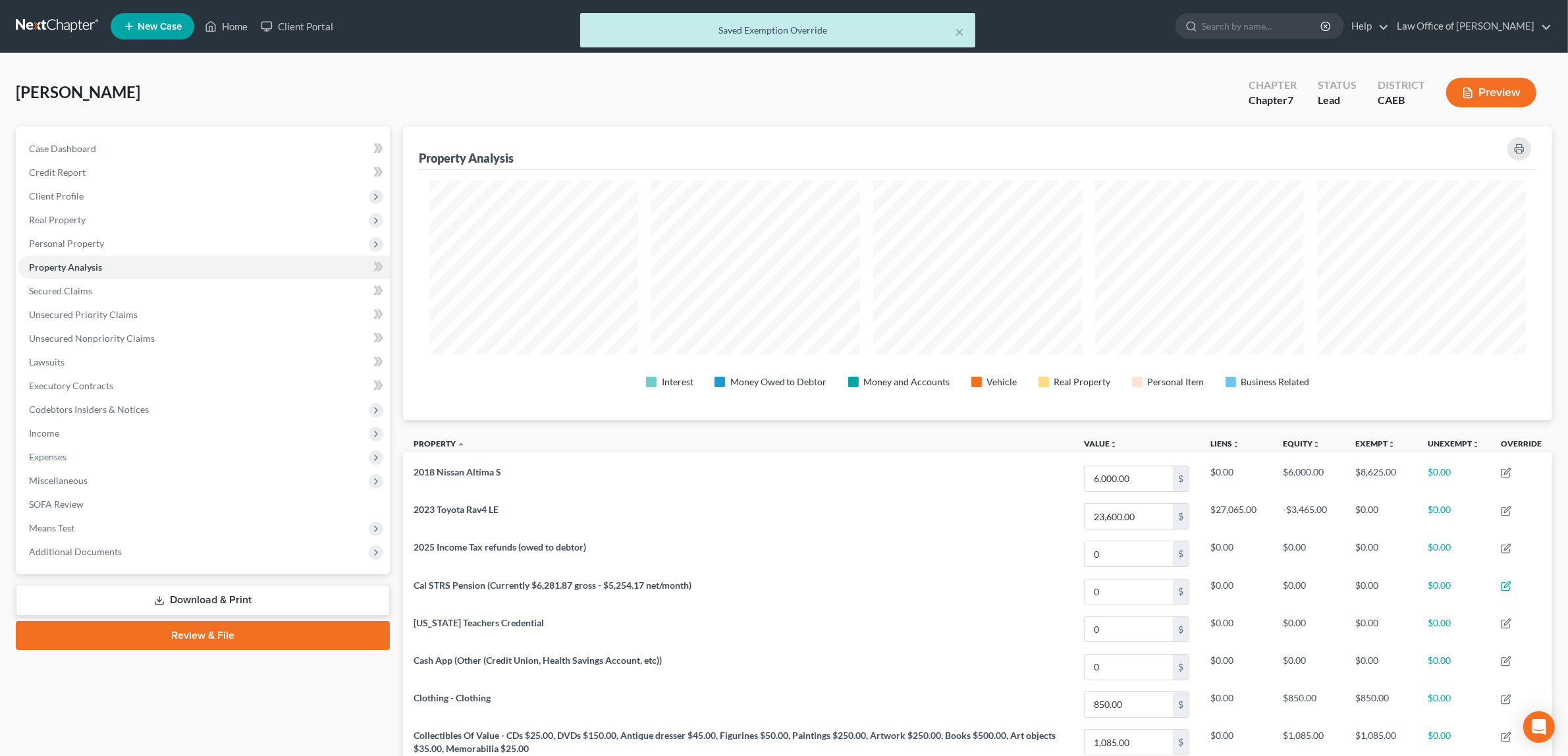
click at [1484, 86] on button "Preview" at bounding box center [1492, 93] width 90 height 29
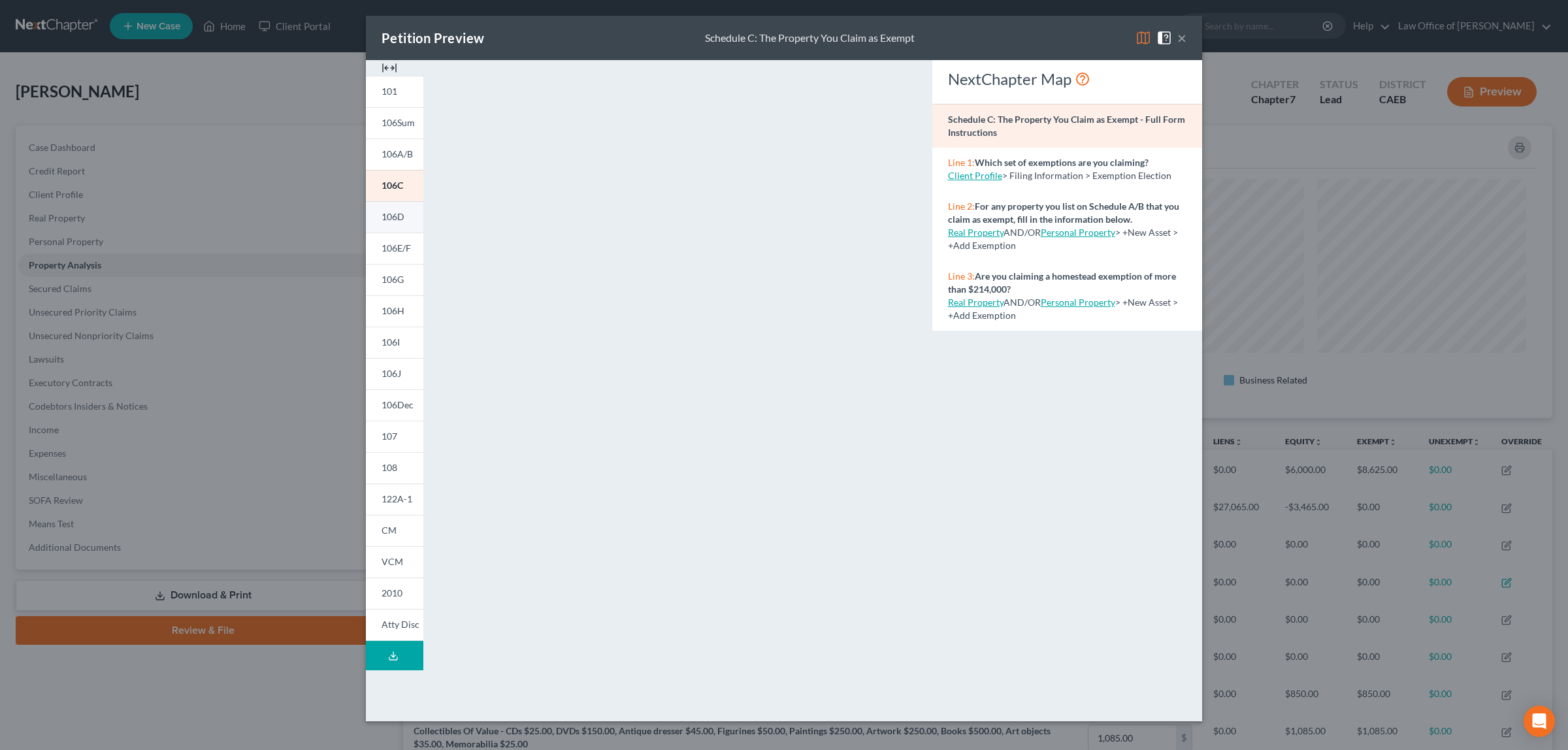
click at [391, 211] on span "106D" at bounding box center [392, 216] width 23 height 11
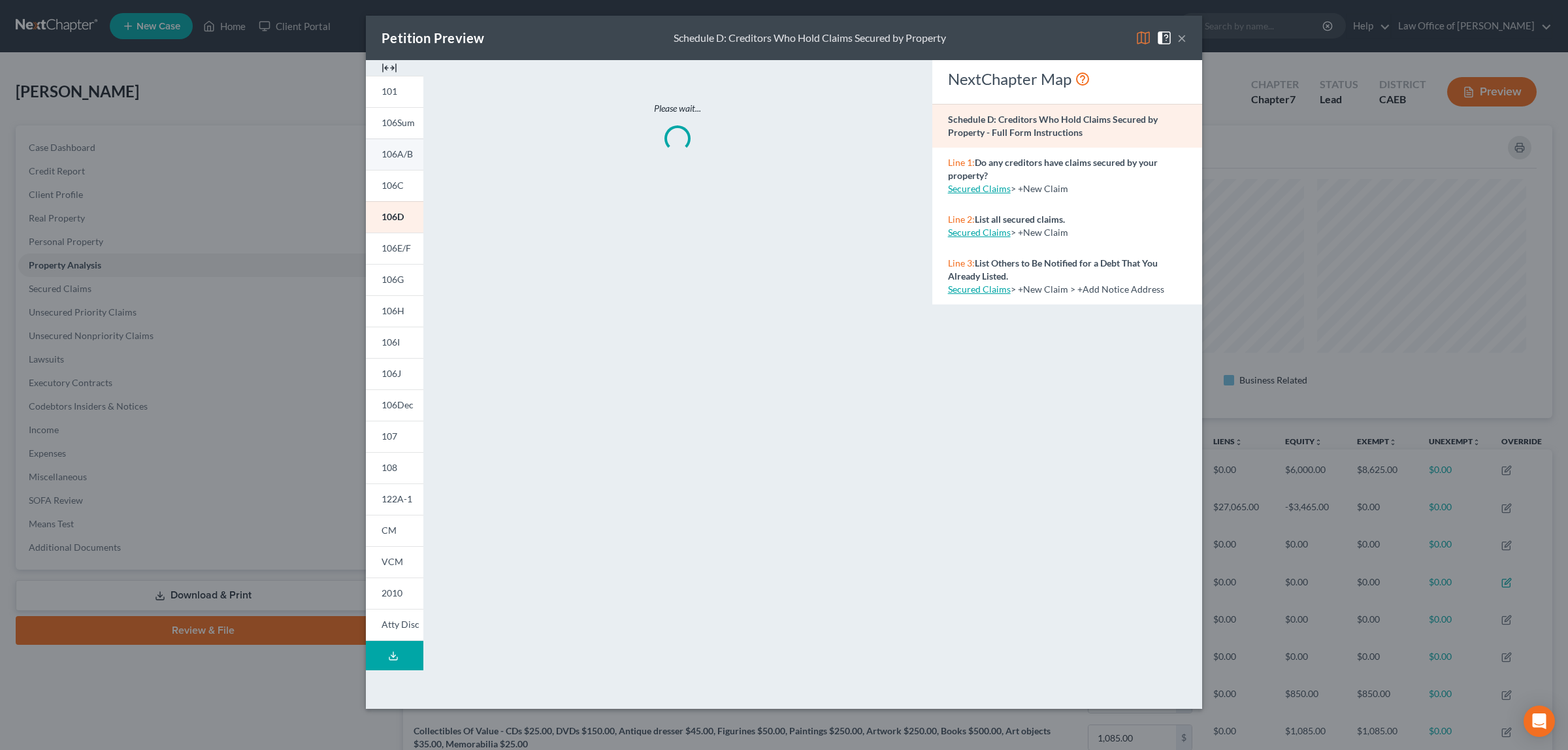
click at [390, 151] on span "106A/B" at bounding box center [397, 154] width 32 height 11
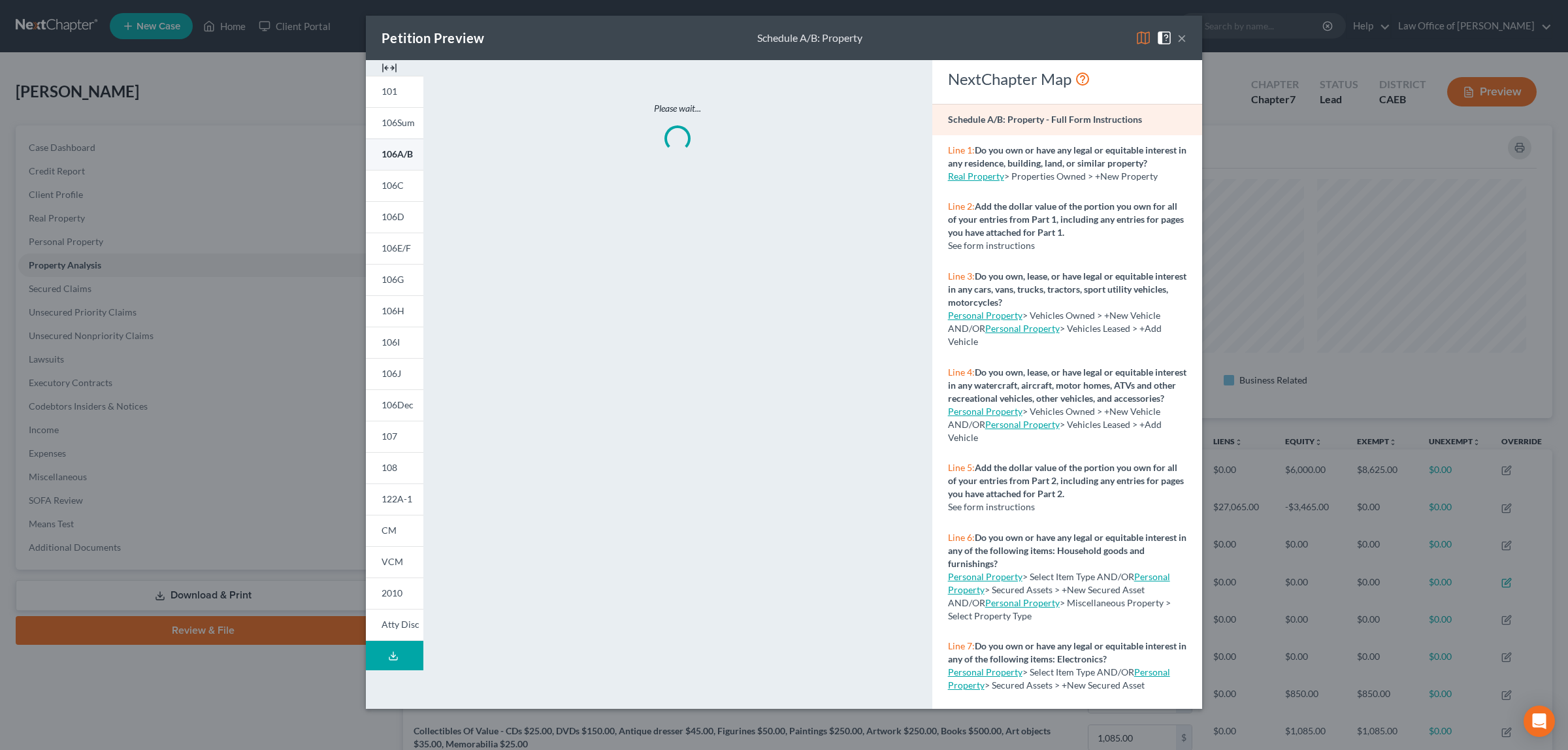
click at [390, 151] on span "106A/B" at bounding box center [397, 154] width 32 height 11
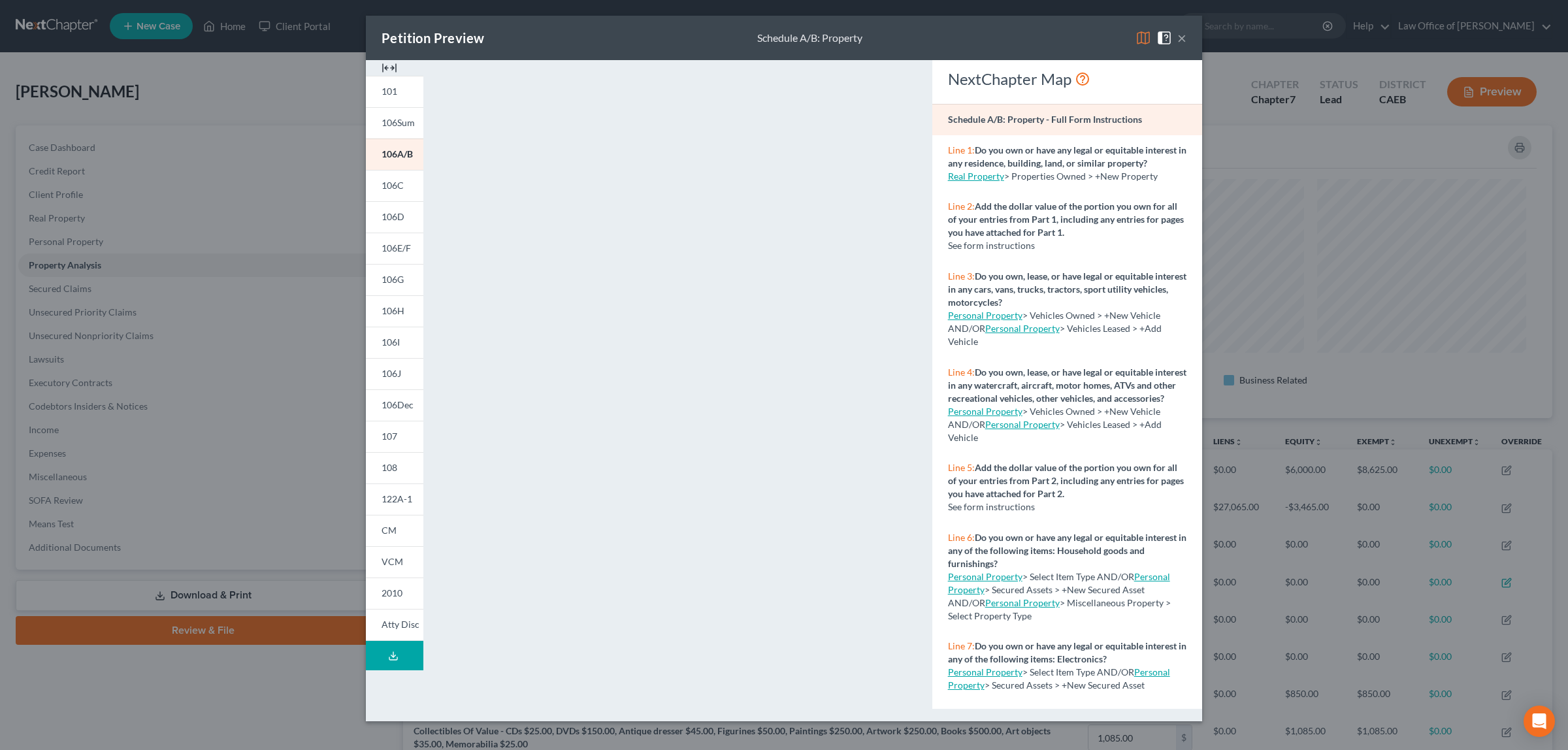
click at [1180, 34] on button "×" at bounding box center [1182, 38] width 9 height 15
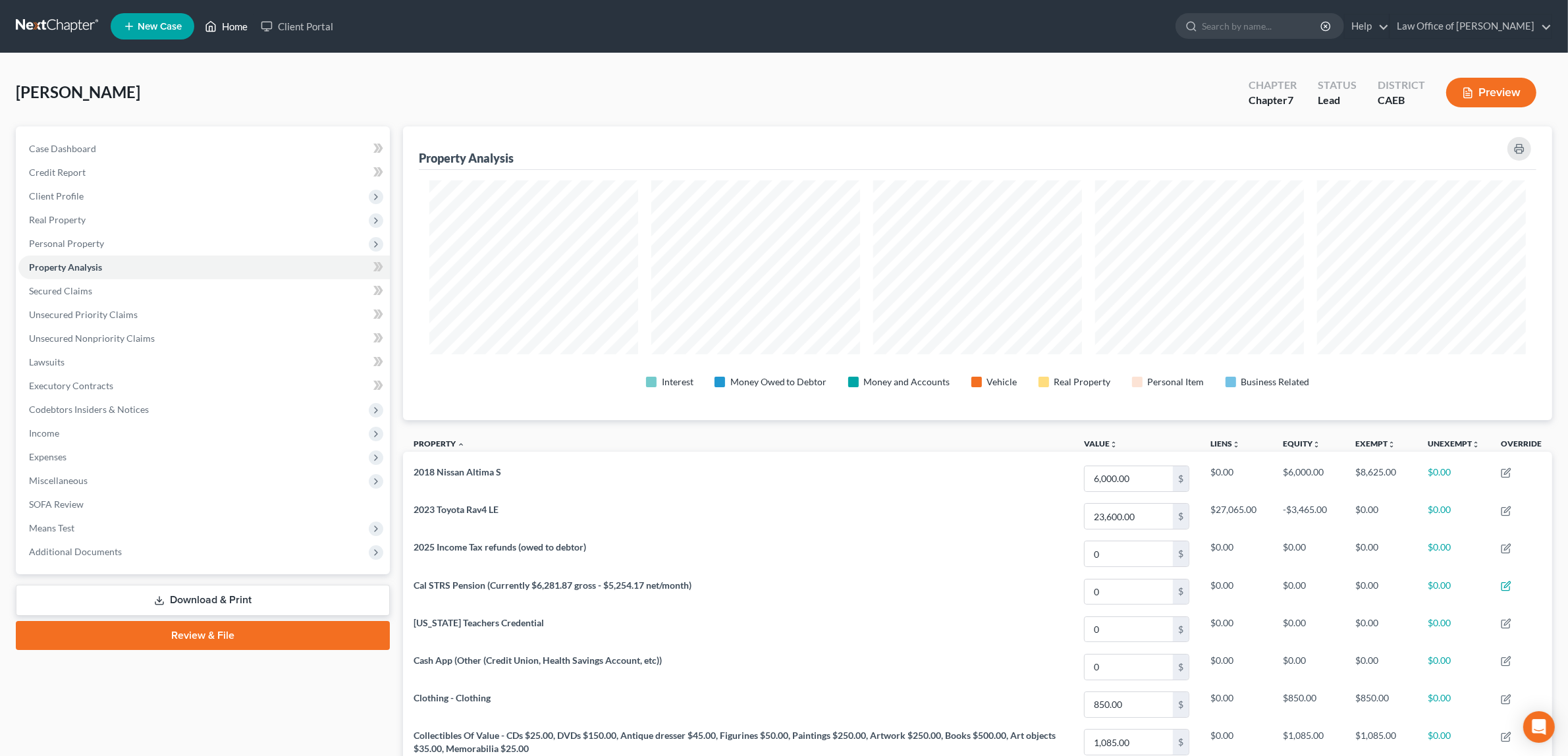
click at [229, 27] on link "Home" at bounding box center [226, 26] width 56 height 23
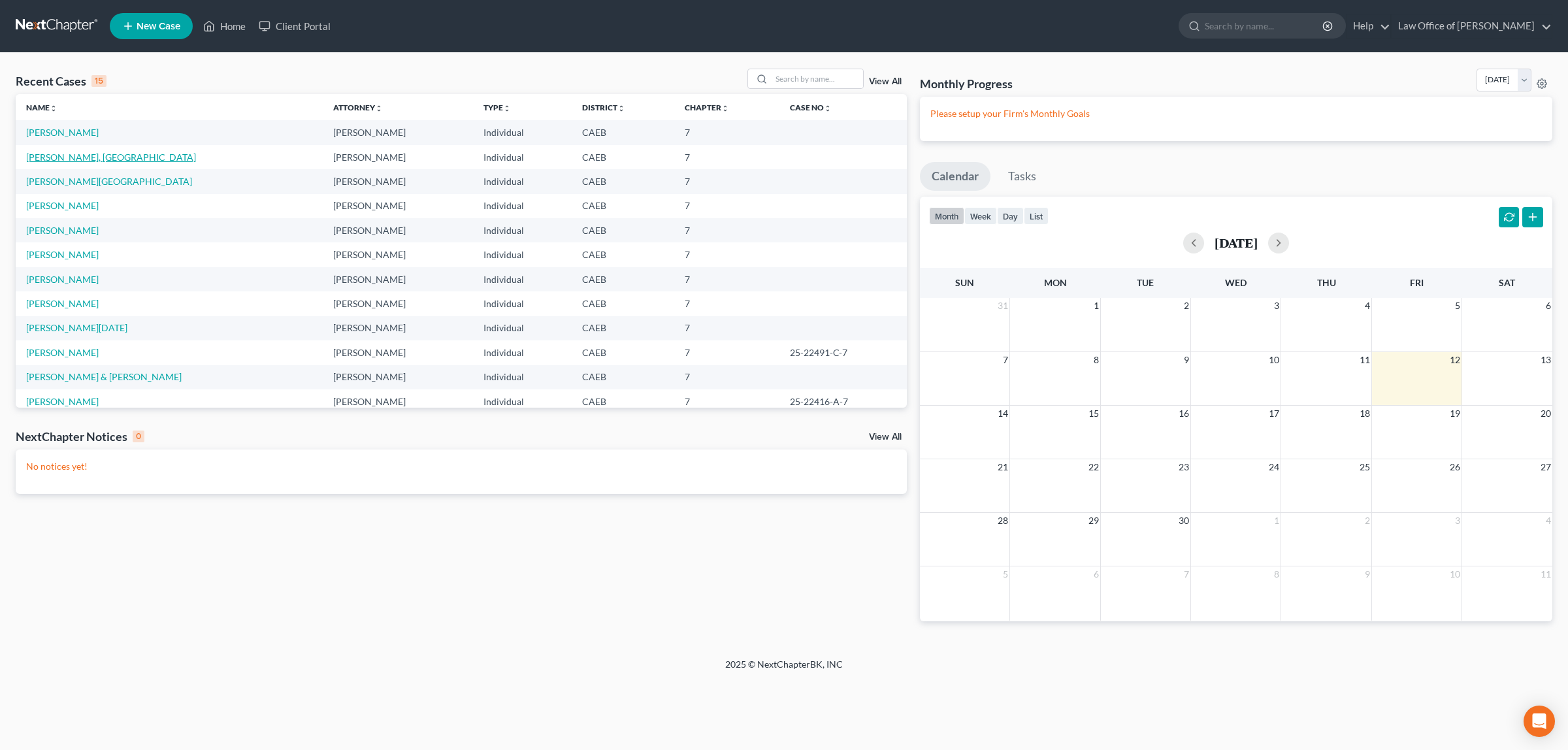
click at [77, 152] on link "[PERSON_NAME], [GEOGRAPHIC_DATA]" at bounding box center [111, 156] width 170 height 11
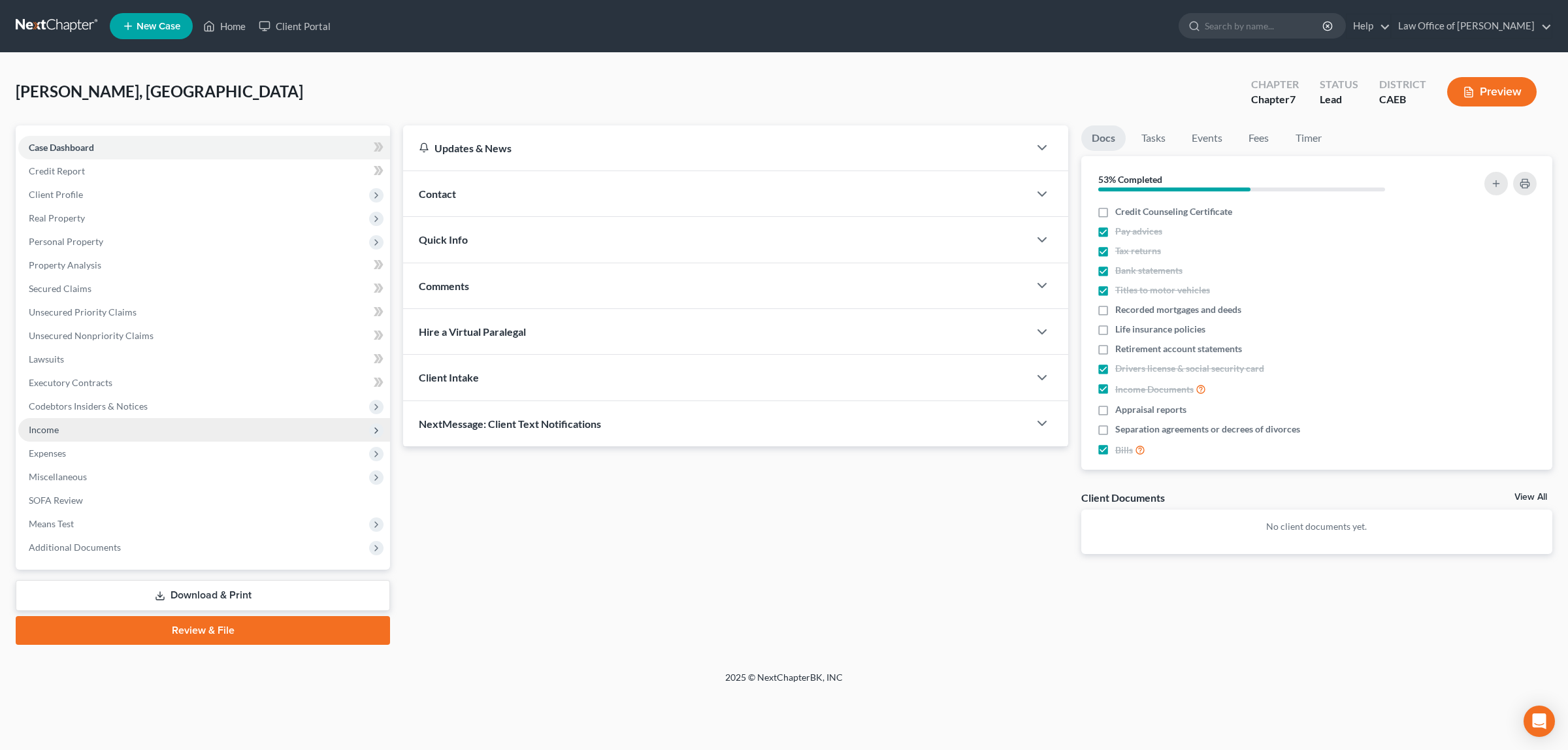
click at [82, 423] on span "Income" at bounding box center [204, 430] width 372 height 23
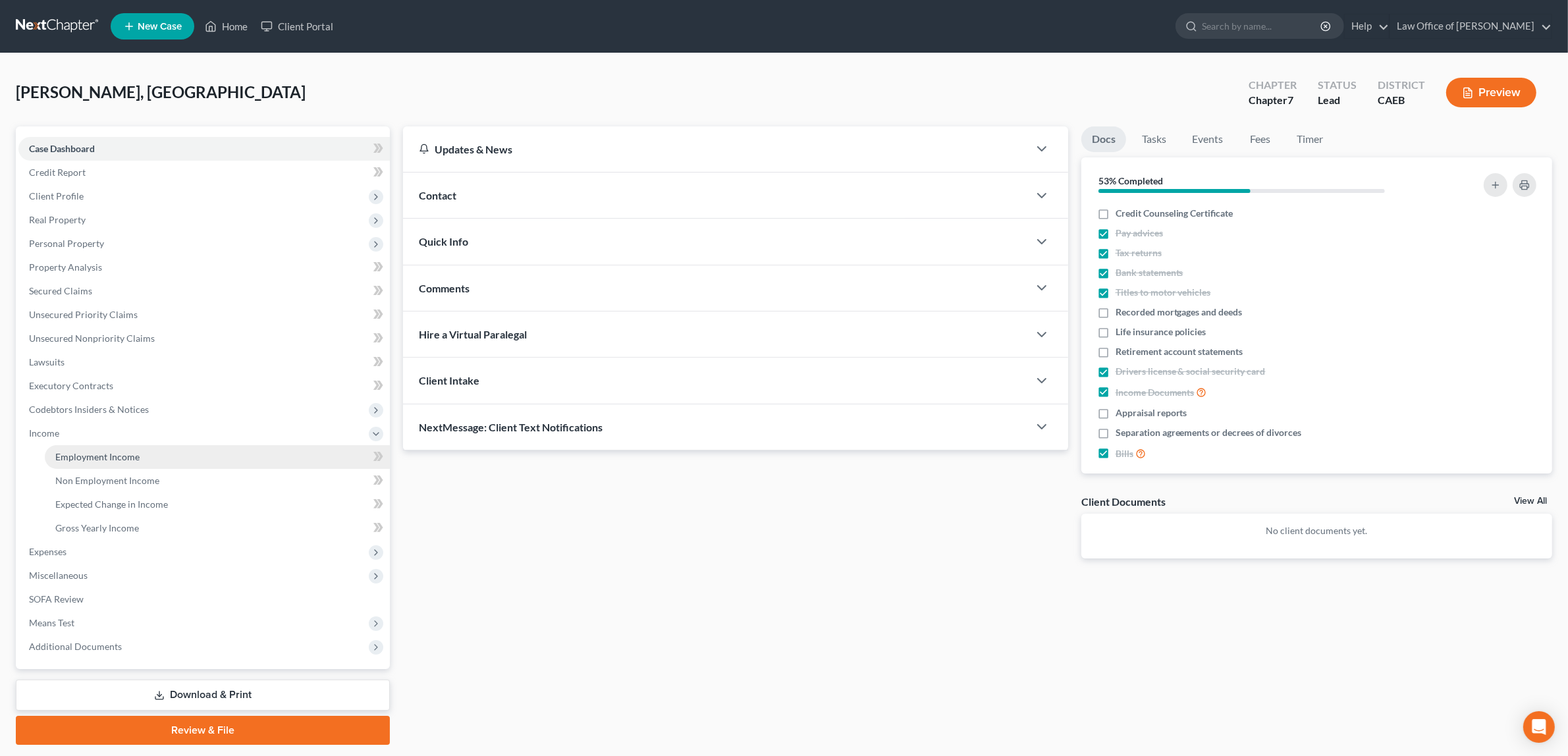
click at [95, 451] on span "Employment Income" at bounding box center [97, 456] width 84 height 11
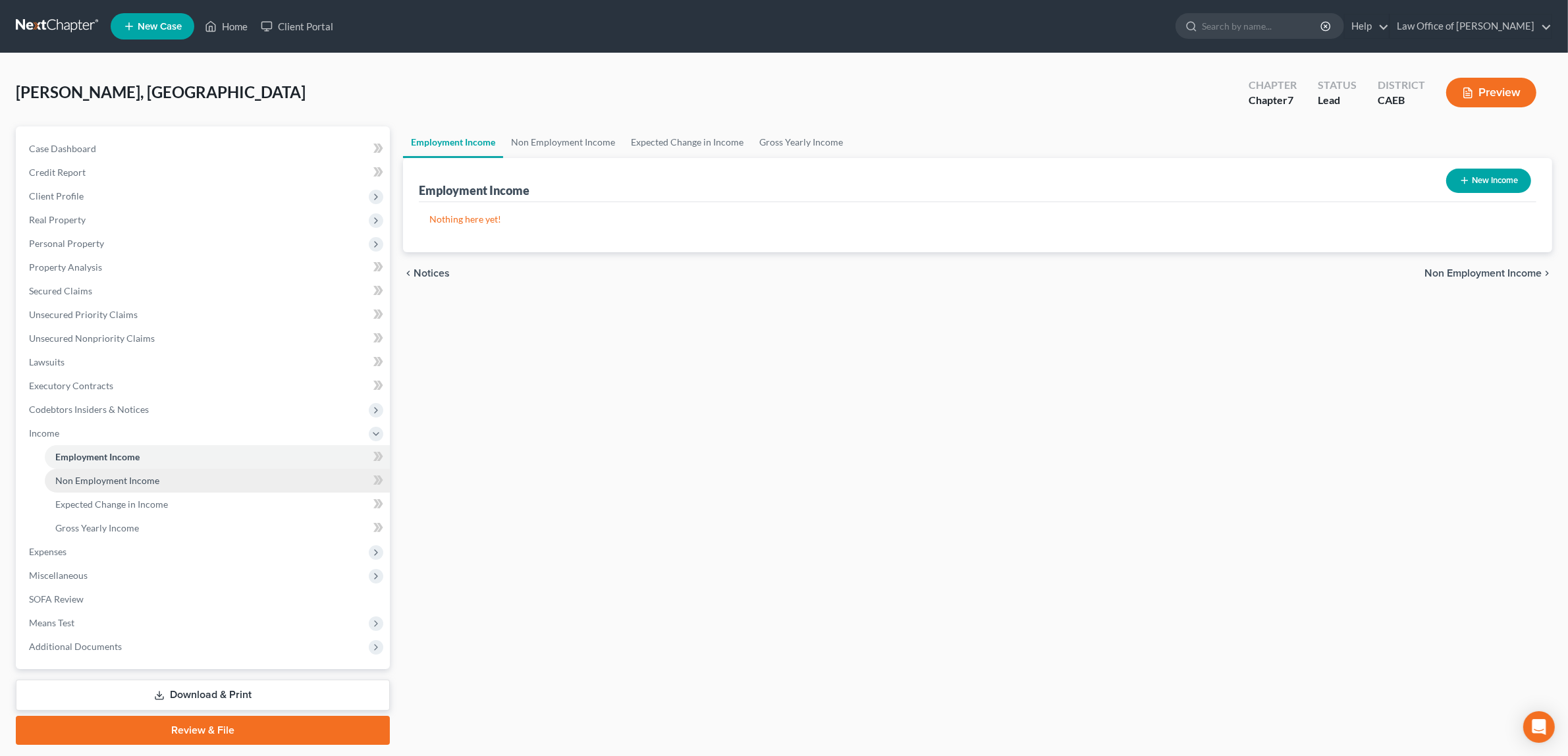
click at [144, 479] on span "Non Employment Income" at bounding box center [107, 480] width 104 height 11
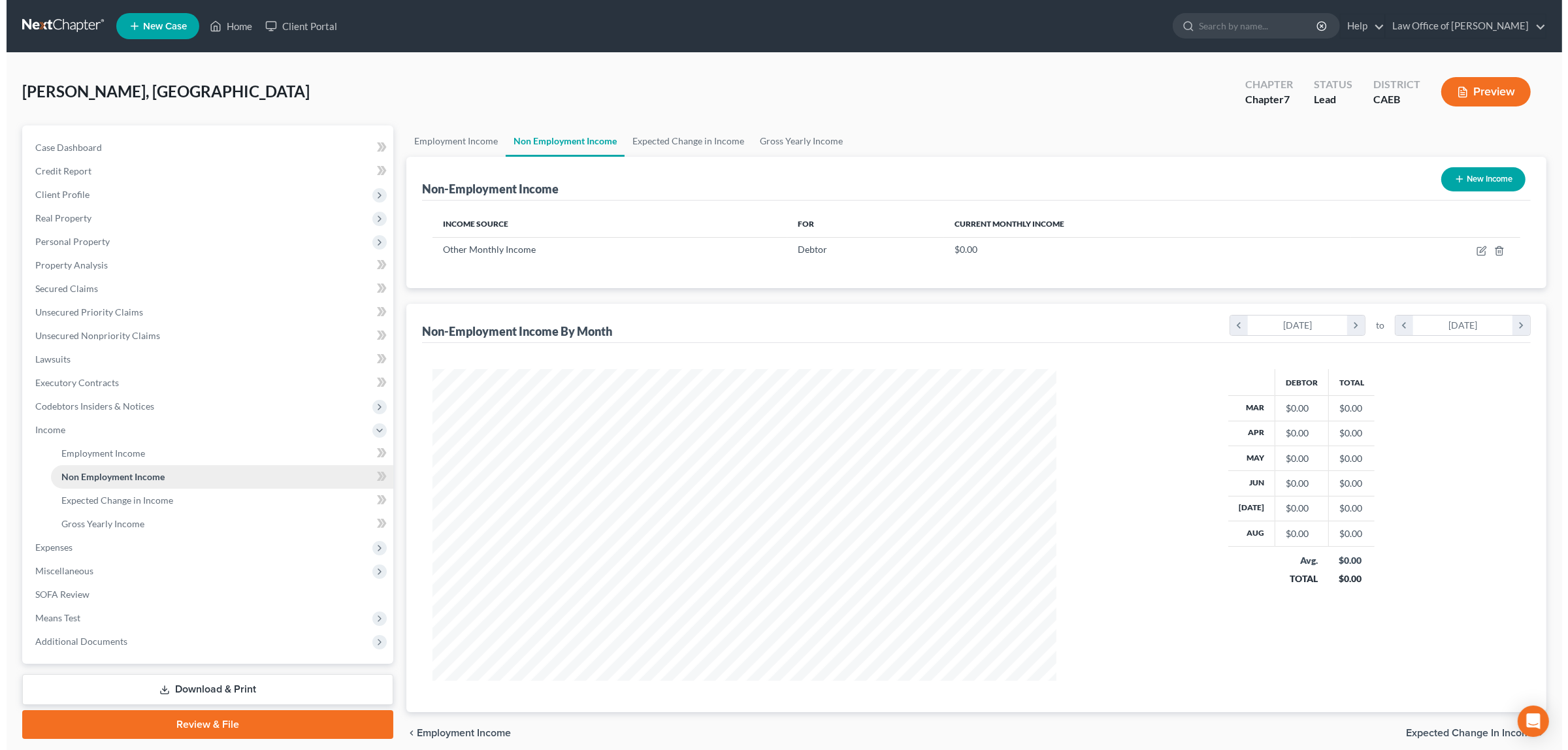
scroll to position [311, 648]
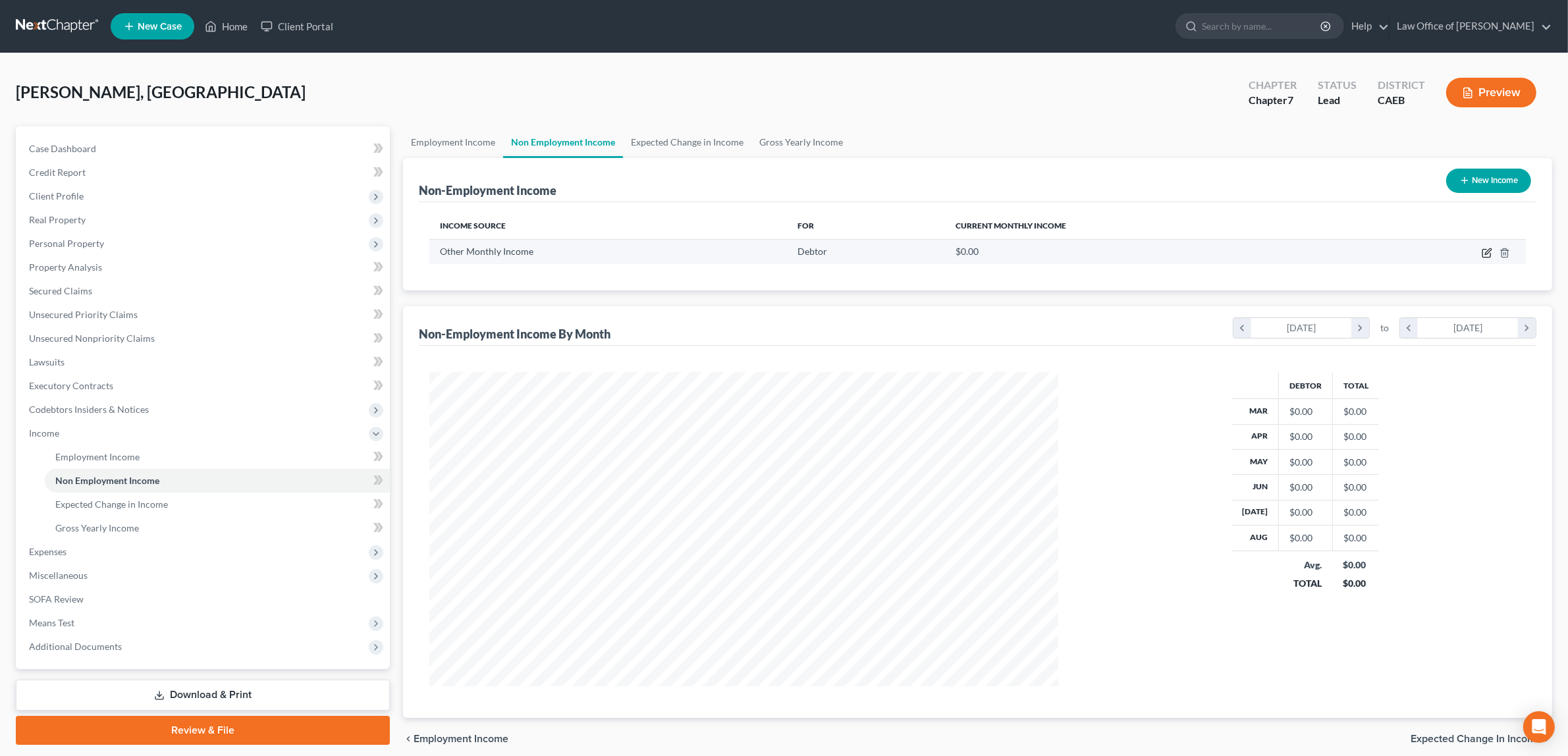
click at [1482, 249] on icon "button" at bounding box center [1487, 253] width 10 height 10
select select "13"
select select "0"
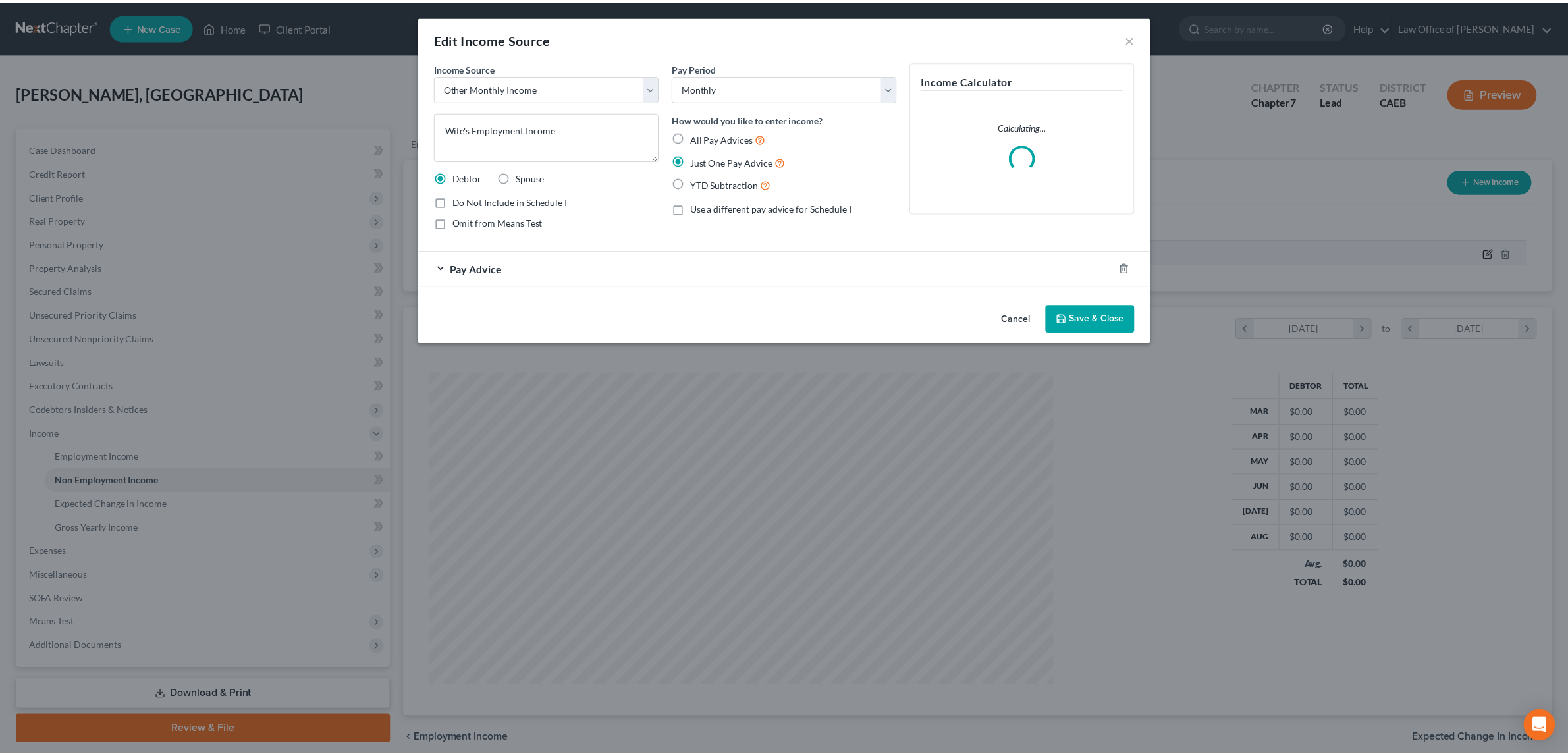
scroll to position [317, 660]
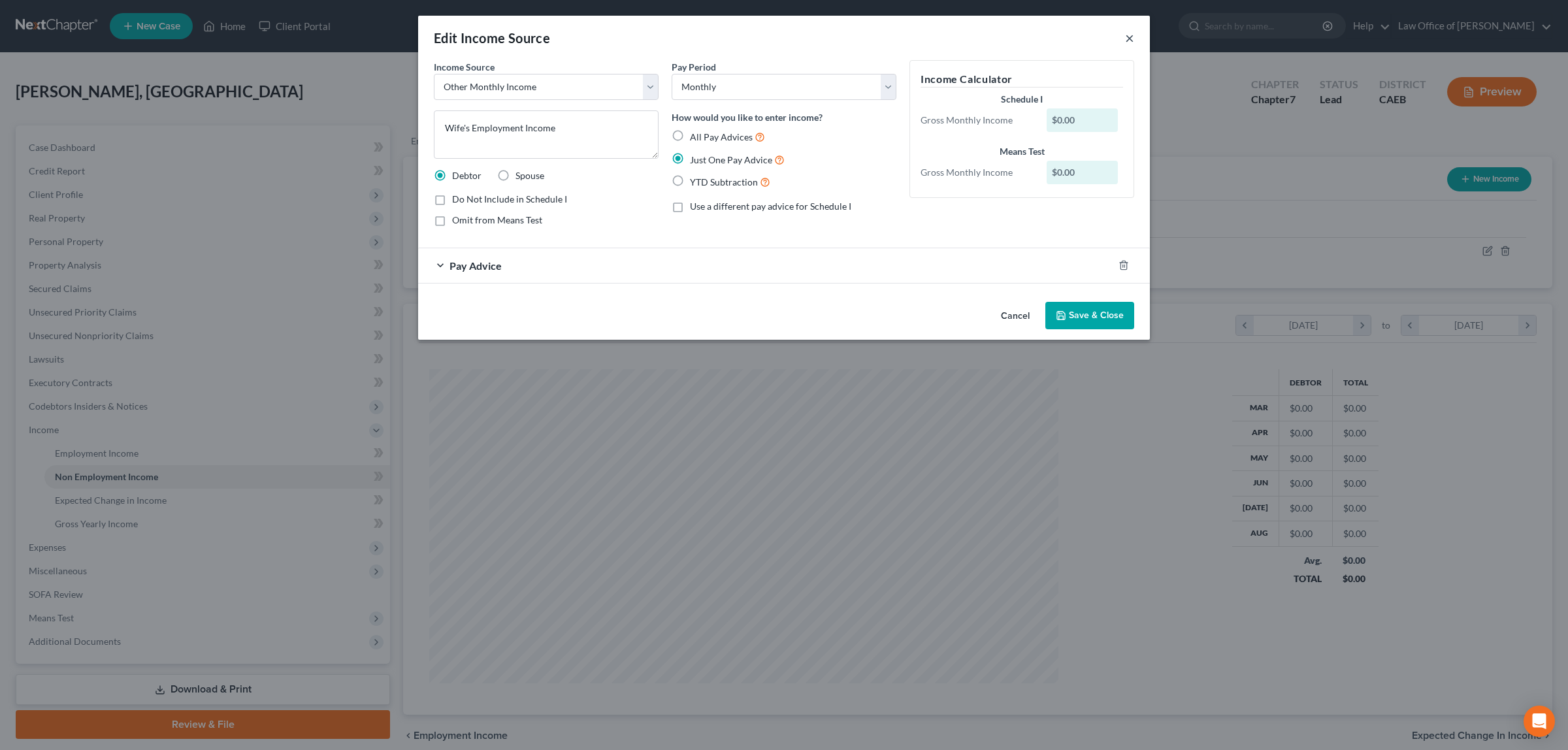
click at [1129, 33] on button "×" at bounding box center [1129, 38] width 9 height 15
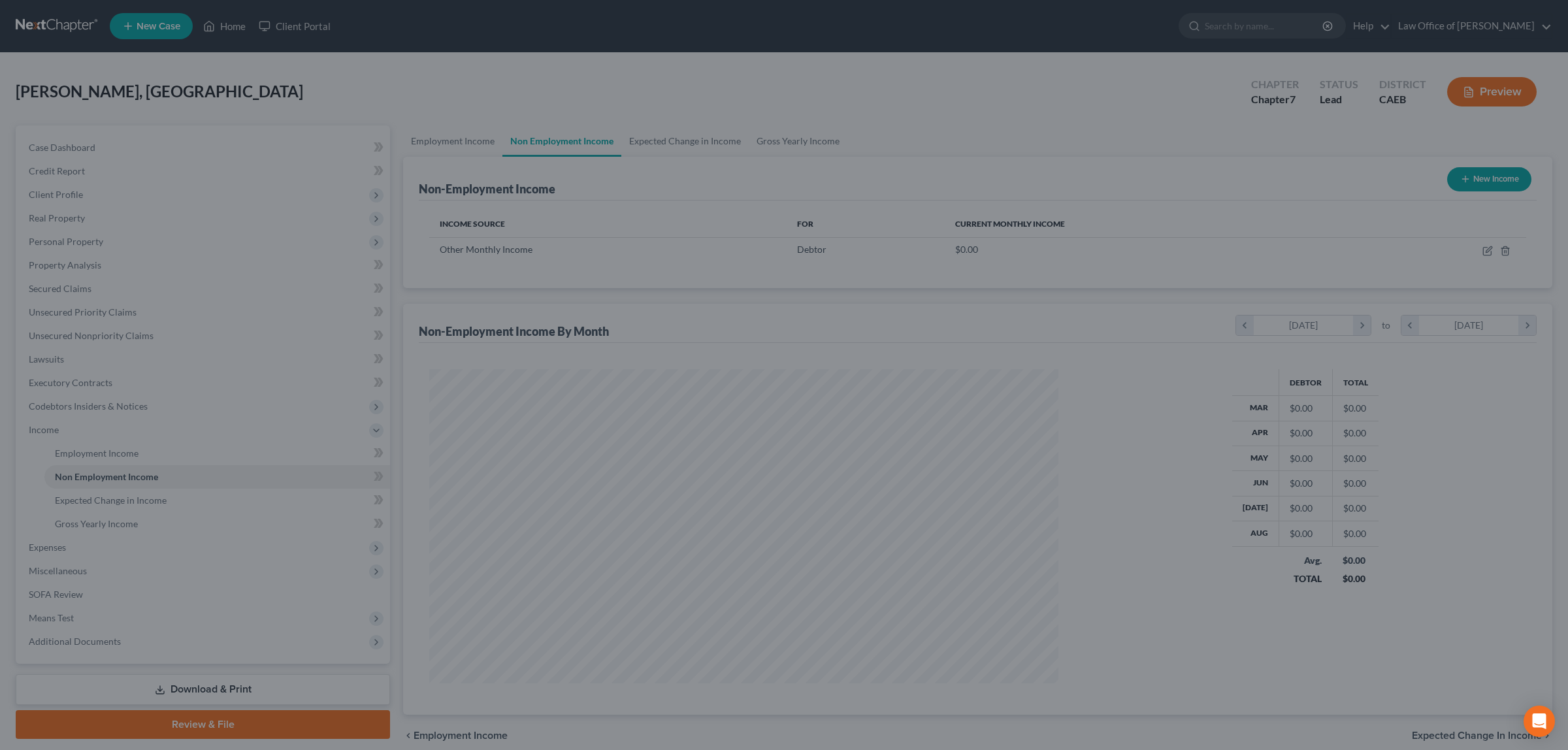
scroll to position [653240, 652599]
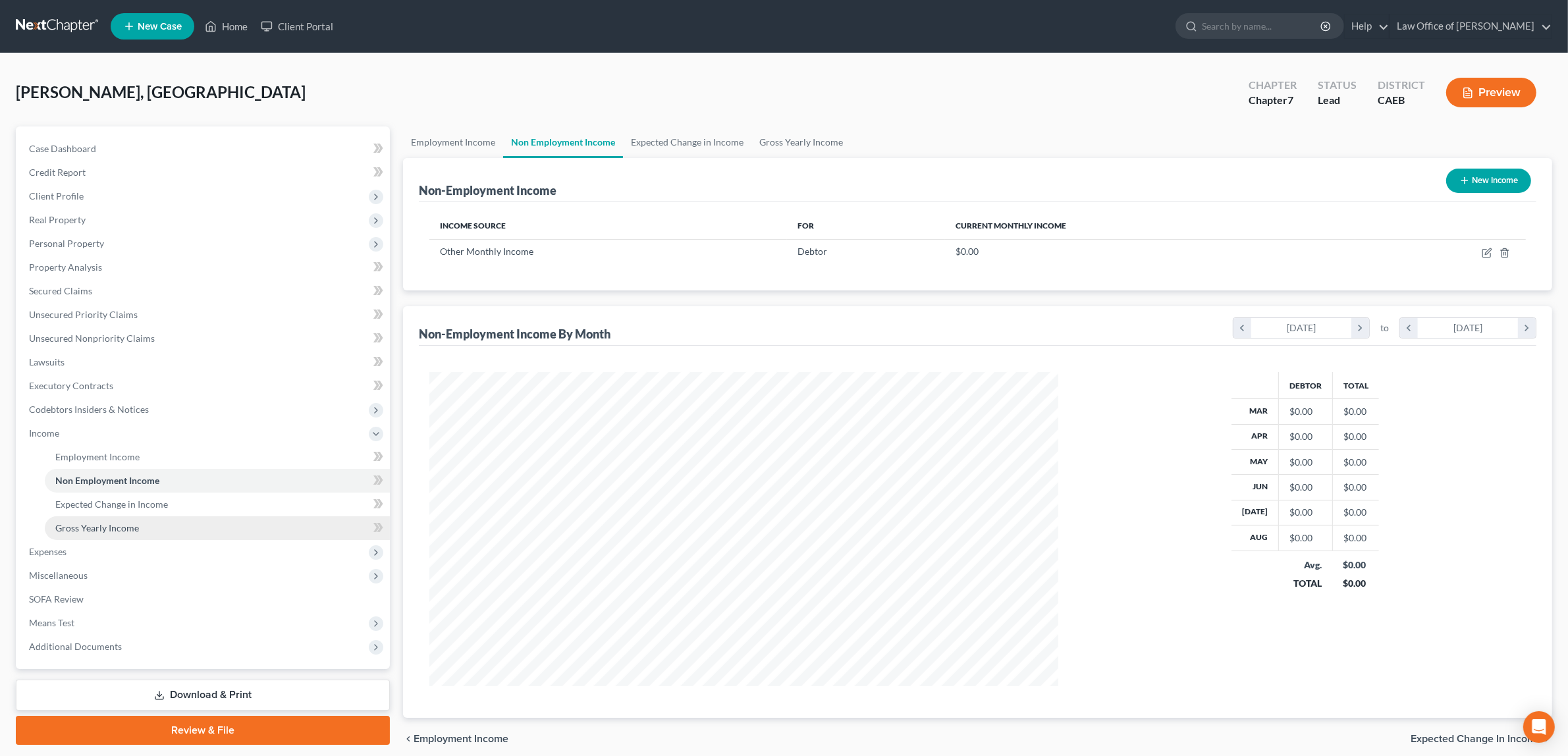
click at [135, 519] on link "Gross Yearly Income" at bounding box center [217, 527] width 345 height 23
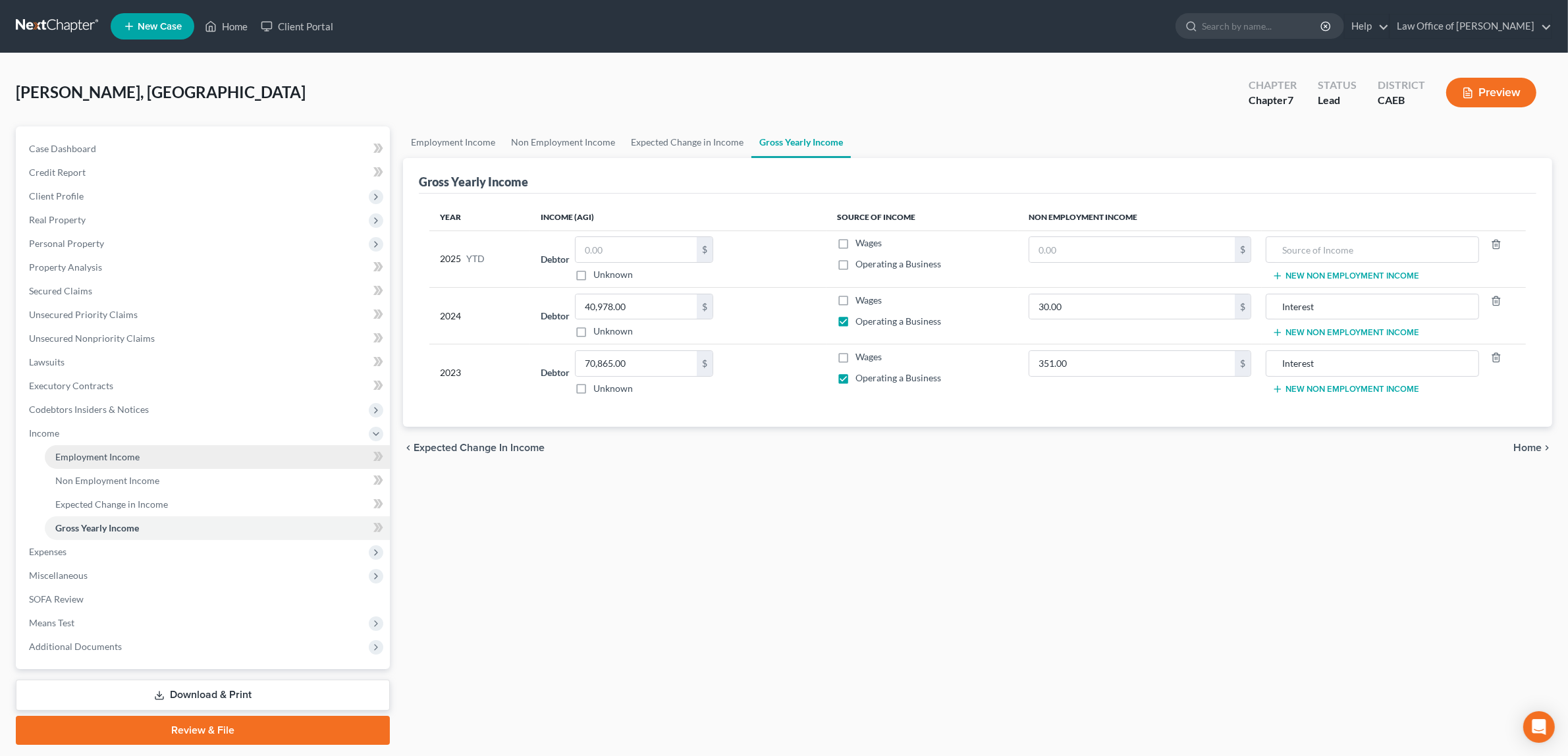
click at [117, 451] on span "Employment Income" at bounding box center [97, 456] width 84 height 11
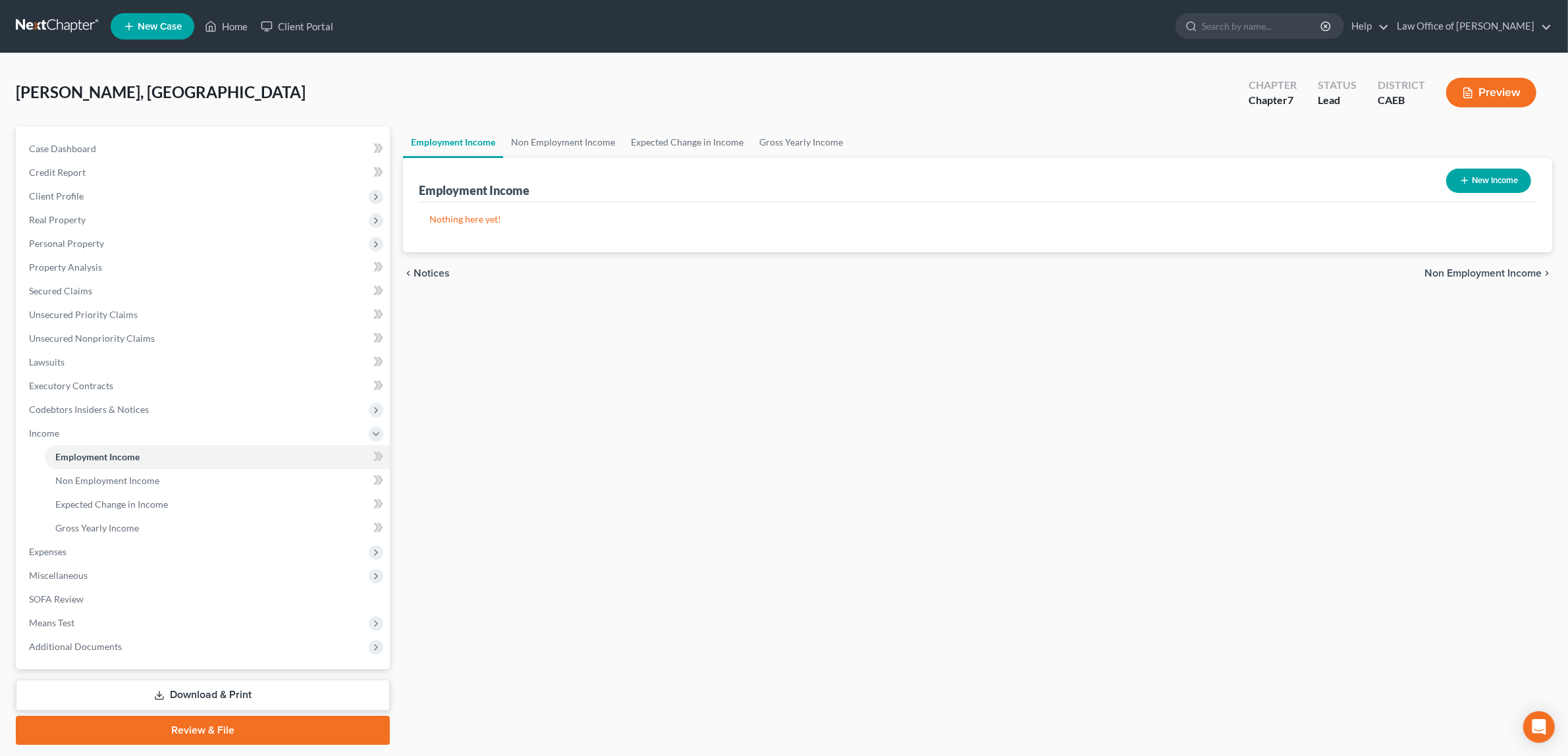
click at [1477, 172] on button "New Income" at bounding box center [1489, 181] width 85 height 24
select select "0"
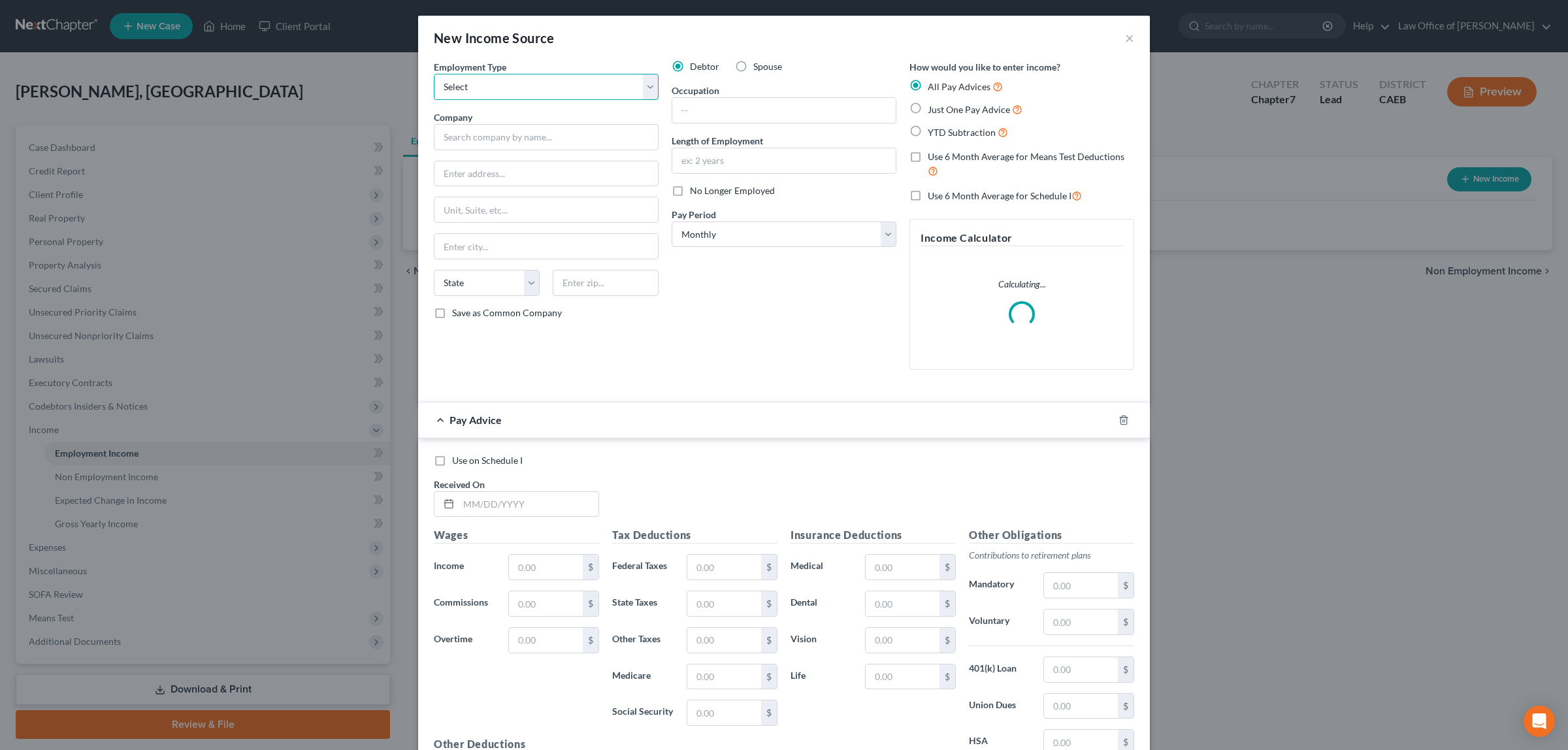
click at [648, 88] on select "Select Full or [DEMOGRAPHIC_DATA] Employment Self Employment" at bounding box center [546, 87] width 225 height 26
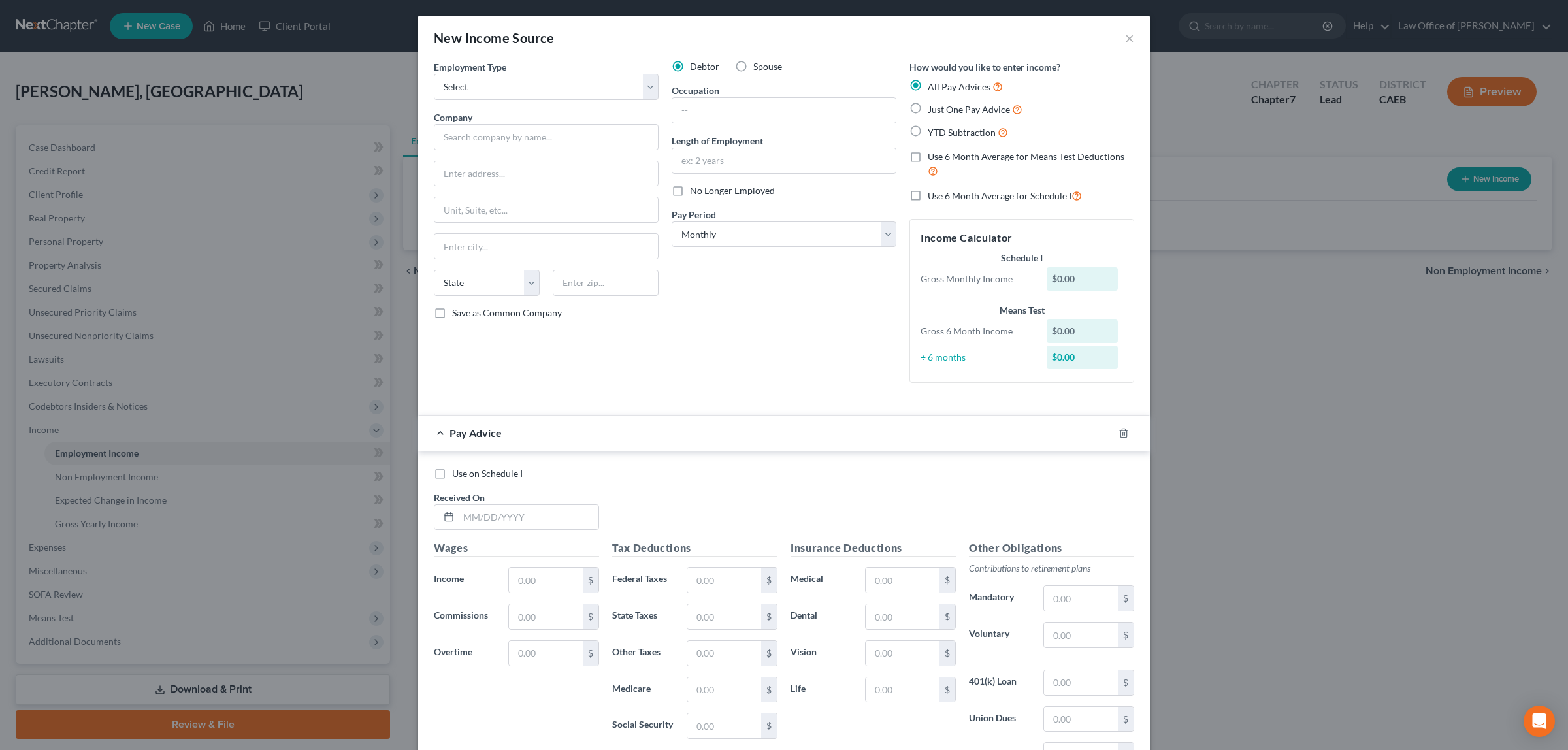
click at [753, 66] on label "Spouse" at bounding box center [767, 66] width 28 height 13
click at [758, 66] on input "Spouse" at bounding box center [763, 64] width 9 height 9
radio input "true"
click at [647, 83] on select "Select Full or [DEMOGRAPHIC_DATA] Employment Self Employment" at bounding box center [546, 87] width 225 height 26
select select "0"
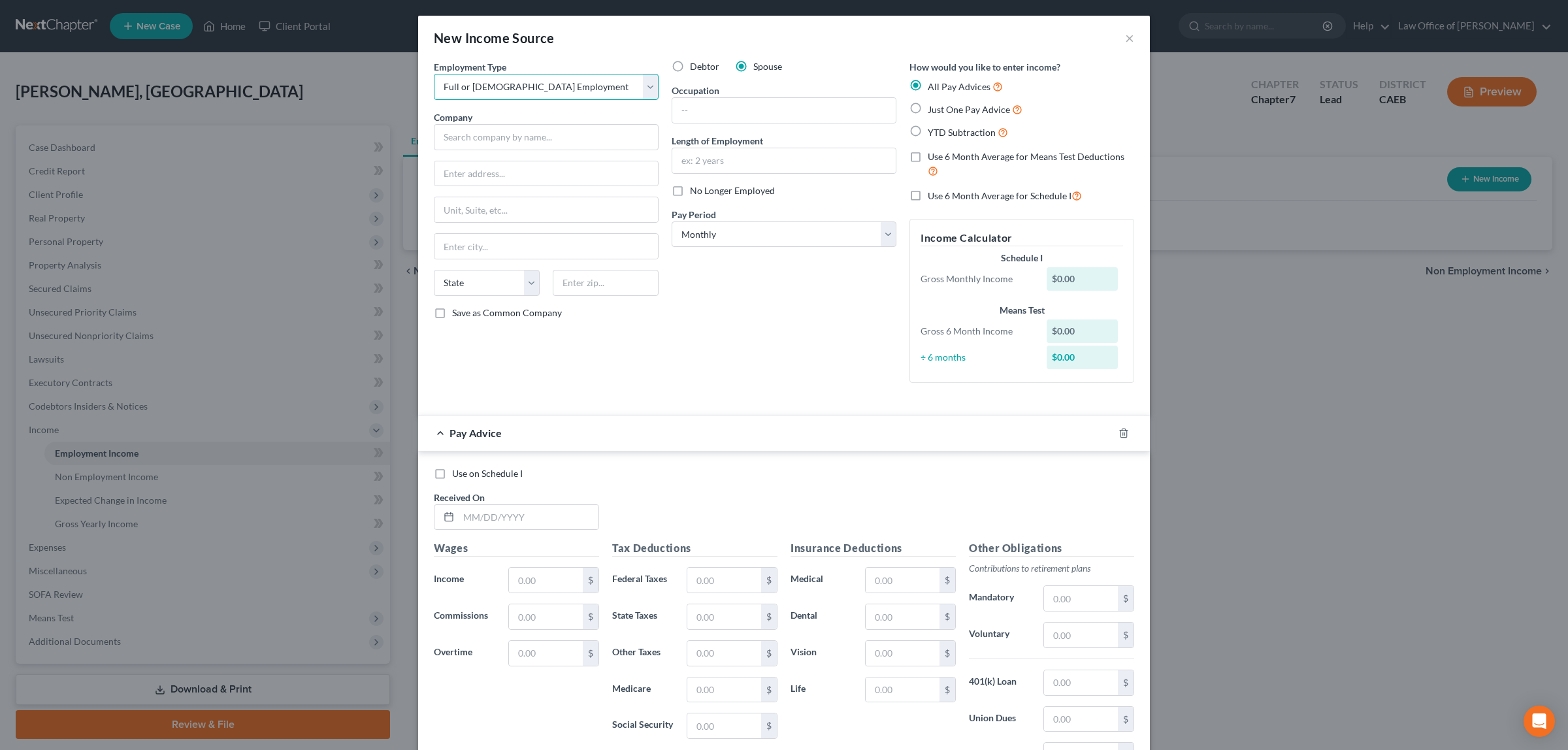
click at [434, 74] on select "Select Full or [DEMOGRAPHIC_DATA] Employment Self Employment" at bounding box center [546, 87] width 225 height 26
click at [553, 141] on input "text" at bounding box center [546, 137] width 225 height 26
type input "[GEOGRAPHIC_DATA]"
type input "[STREET_ADDRESS]"
type input "[GEOGRAPHIC_DATA]"
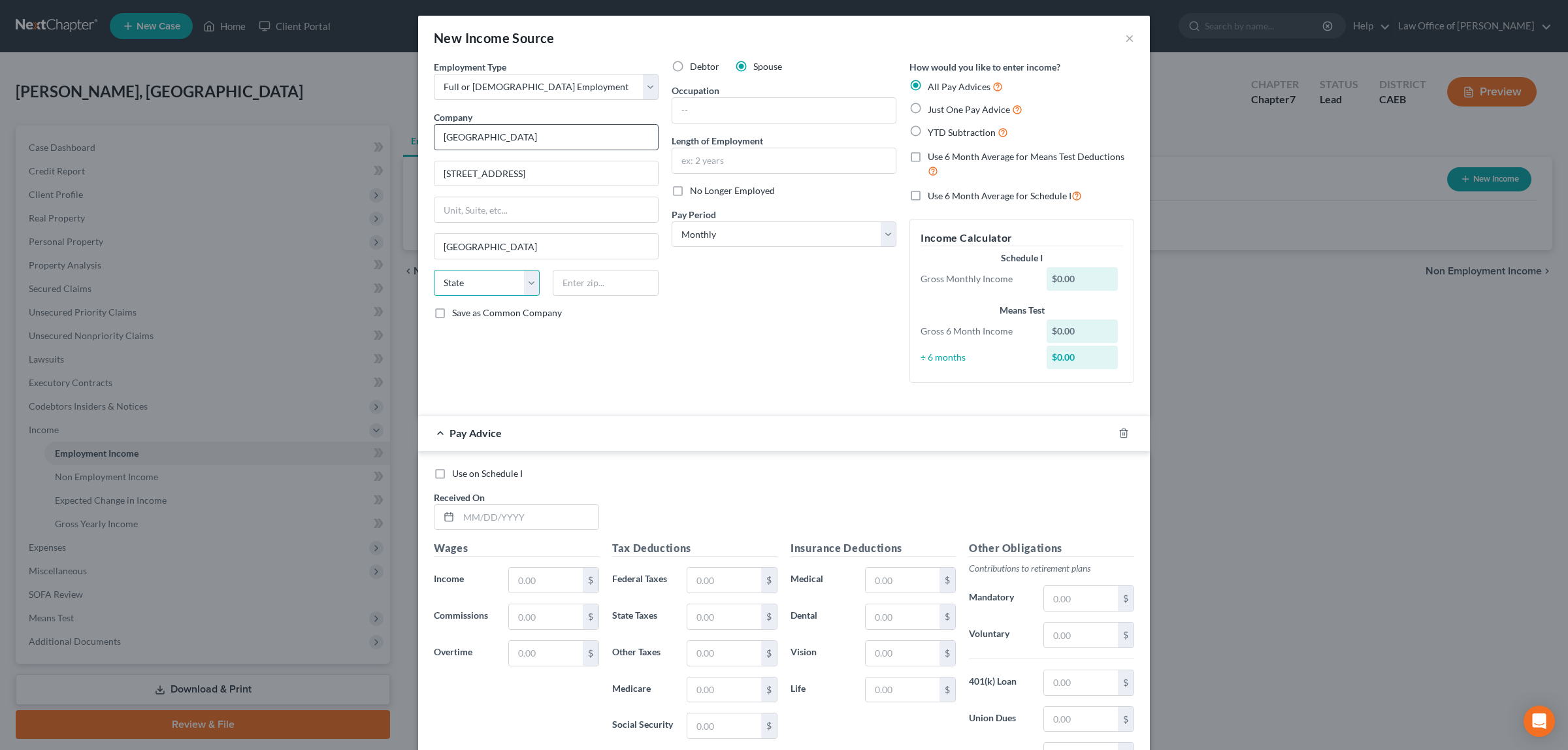
select select "4"
type input "95821"
click at [715, 109] on input "text" at bounding box center [784, 110] width 223 height 25
type input "Teacher Assistant"
click at [726, 155] on input "text" at bounding box center [784, 161] width 223 height 25
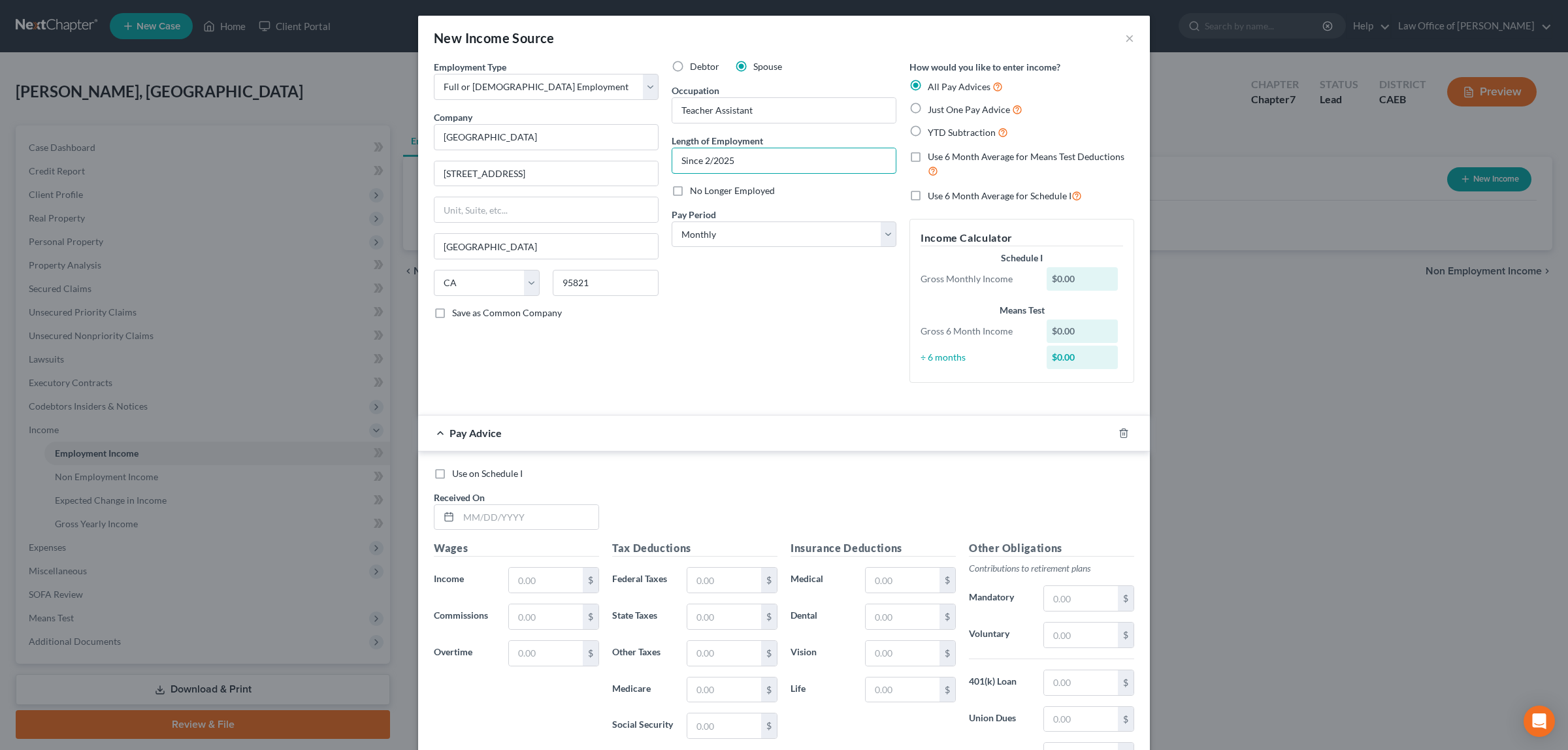
type input "Since 2/2025"
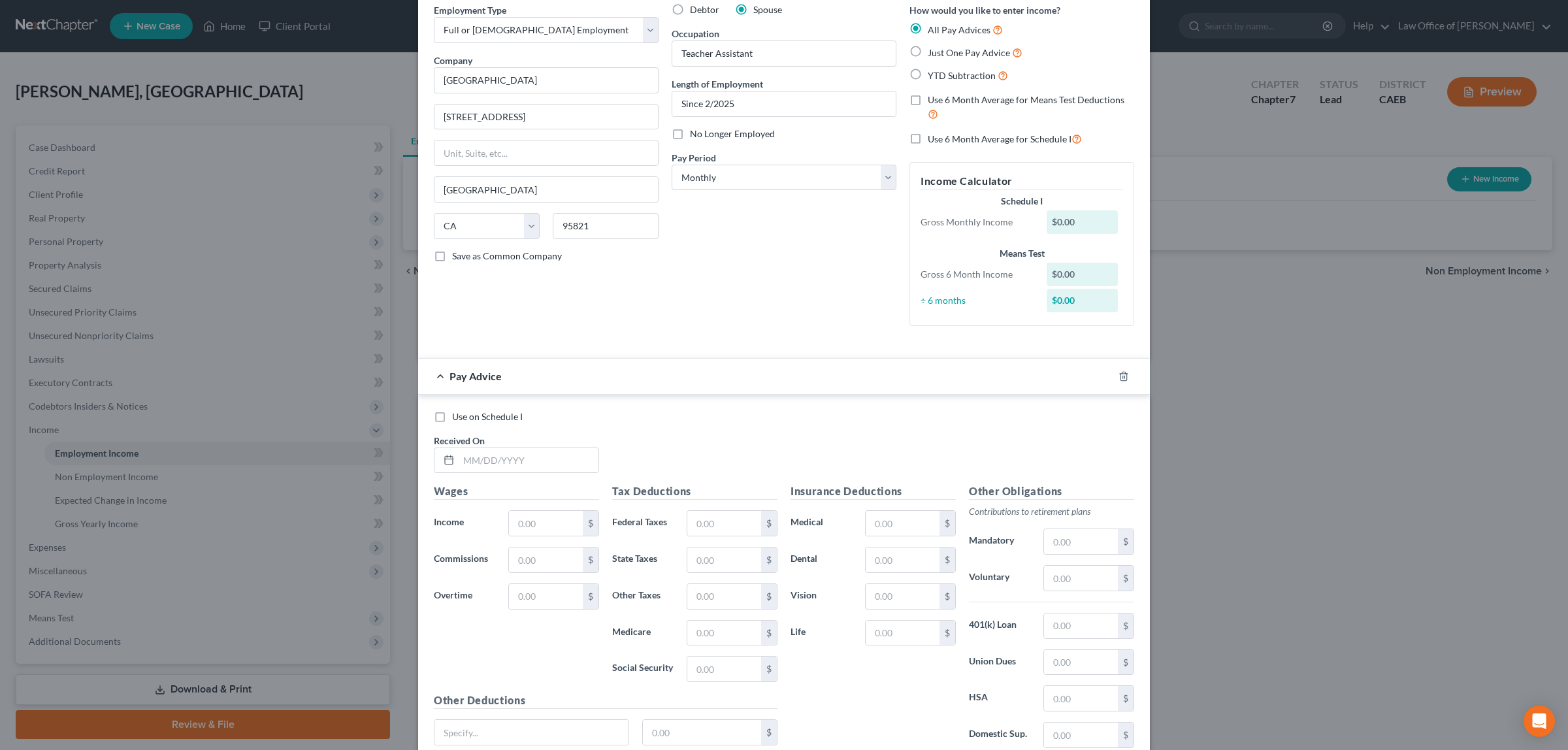
scroll to position [168, 0]
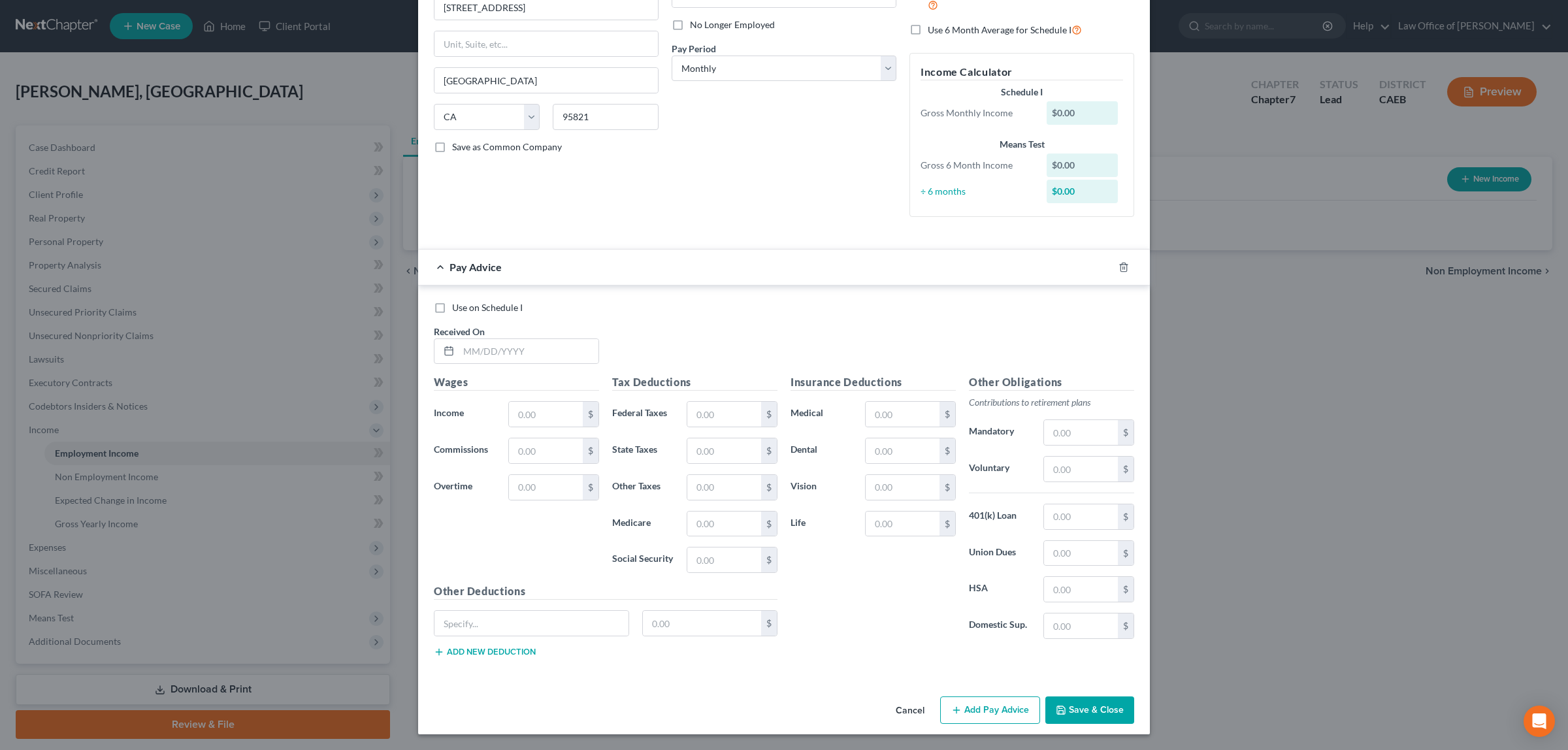
click at [1069, 710] on button "Save & Close" at bounding box center [1089, 710] width 88 height 27
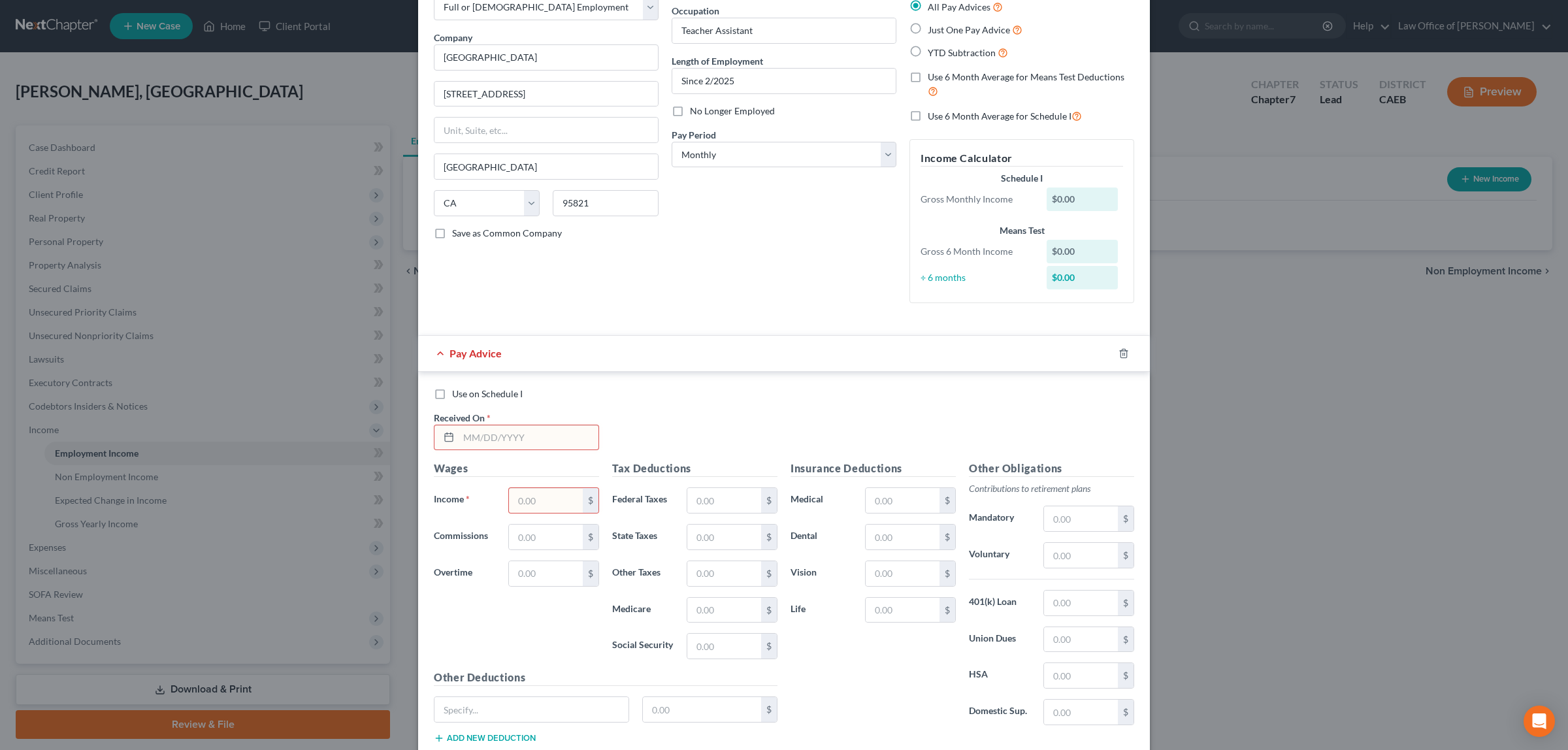
scroll to position [64, 0]
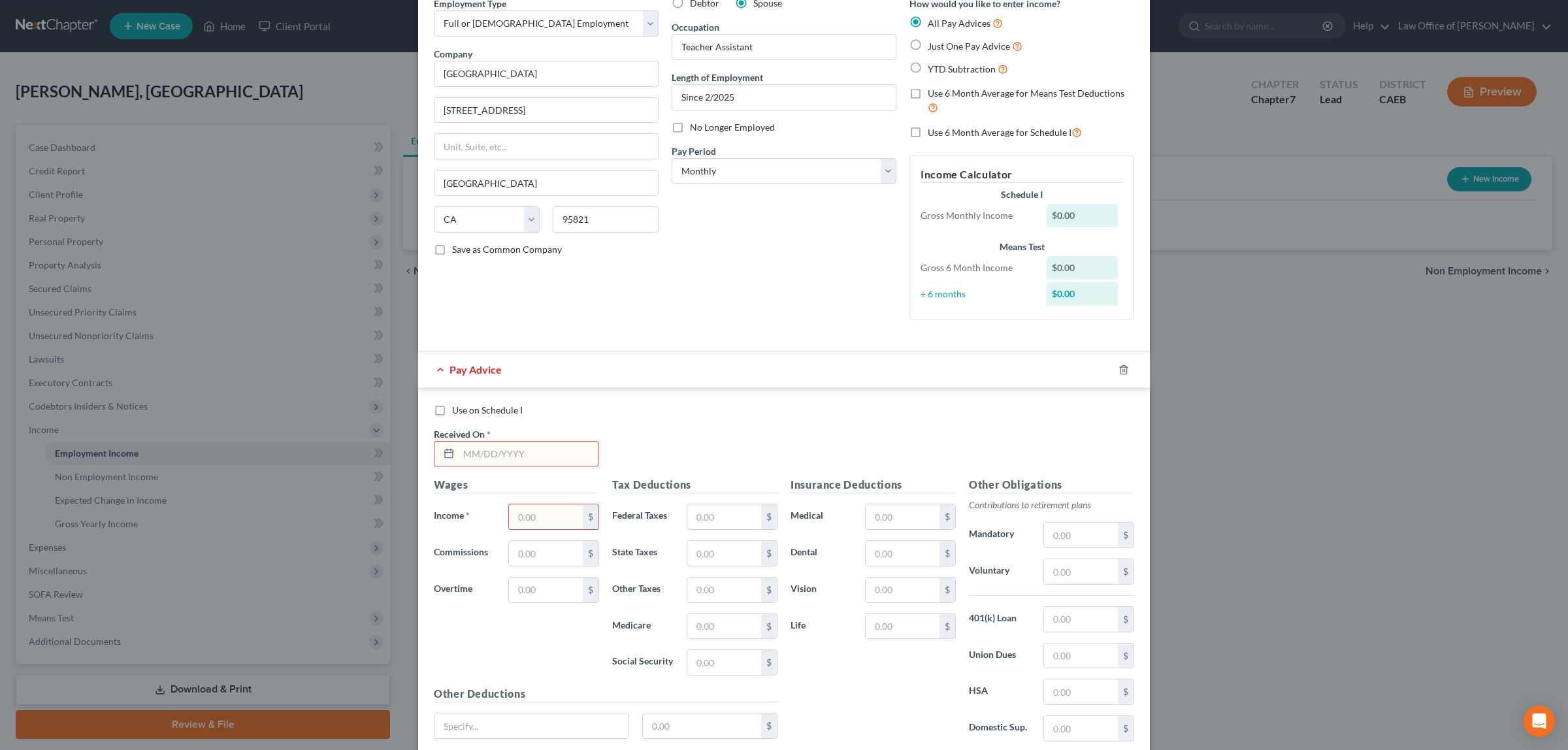
click at [927, 43] on label "Just One Pay Advice" at bounding box center [975, 46] width 94 height 15
click at [933, 43] on input "Just One Pay Advice" at bounding box center [937, 43] width 9 height 9
radio input "true"
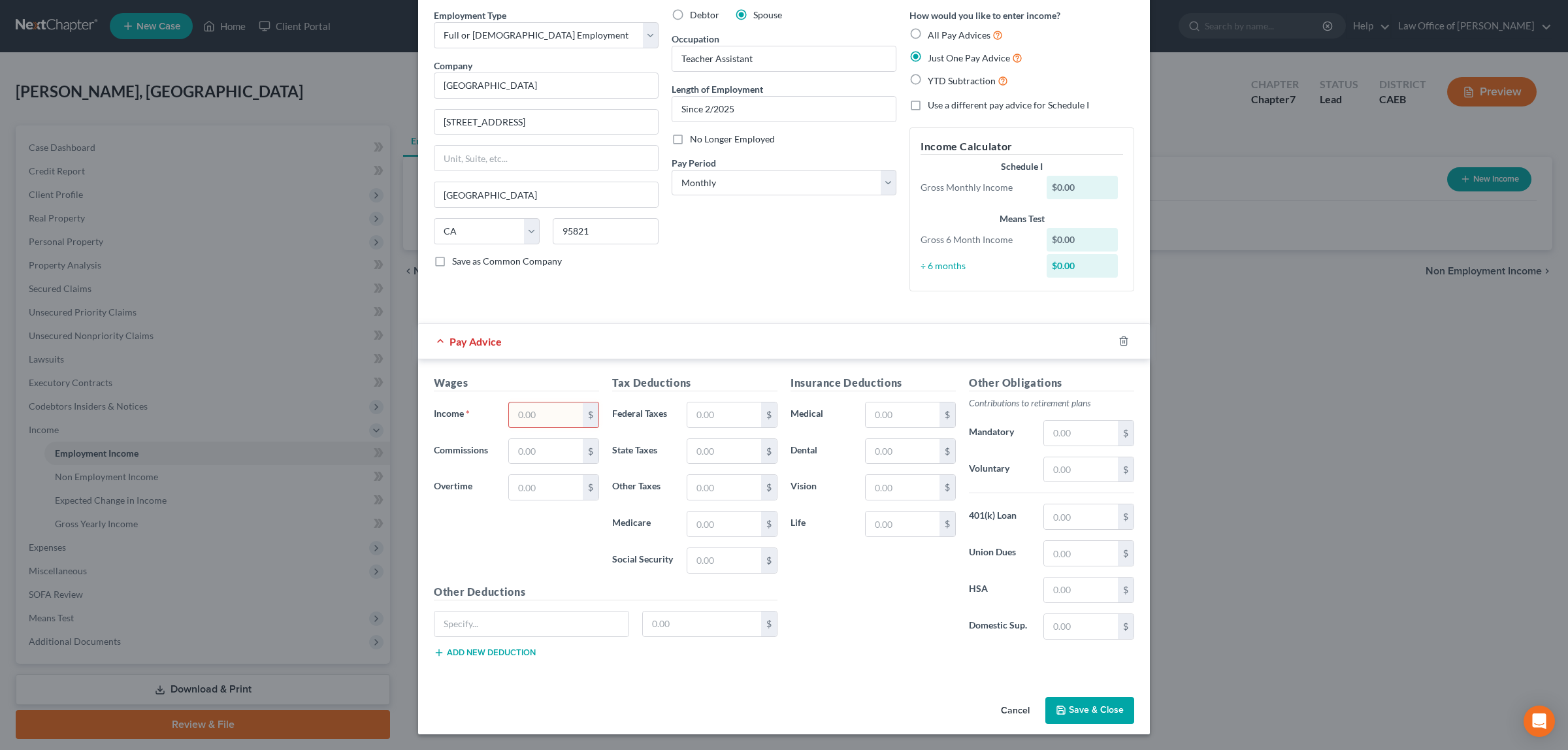
scroll to position [32, 0]
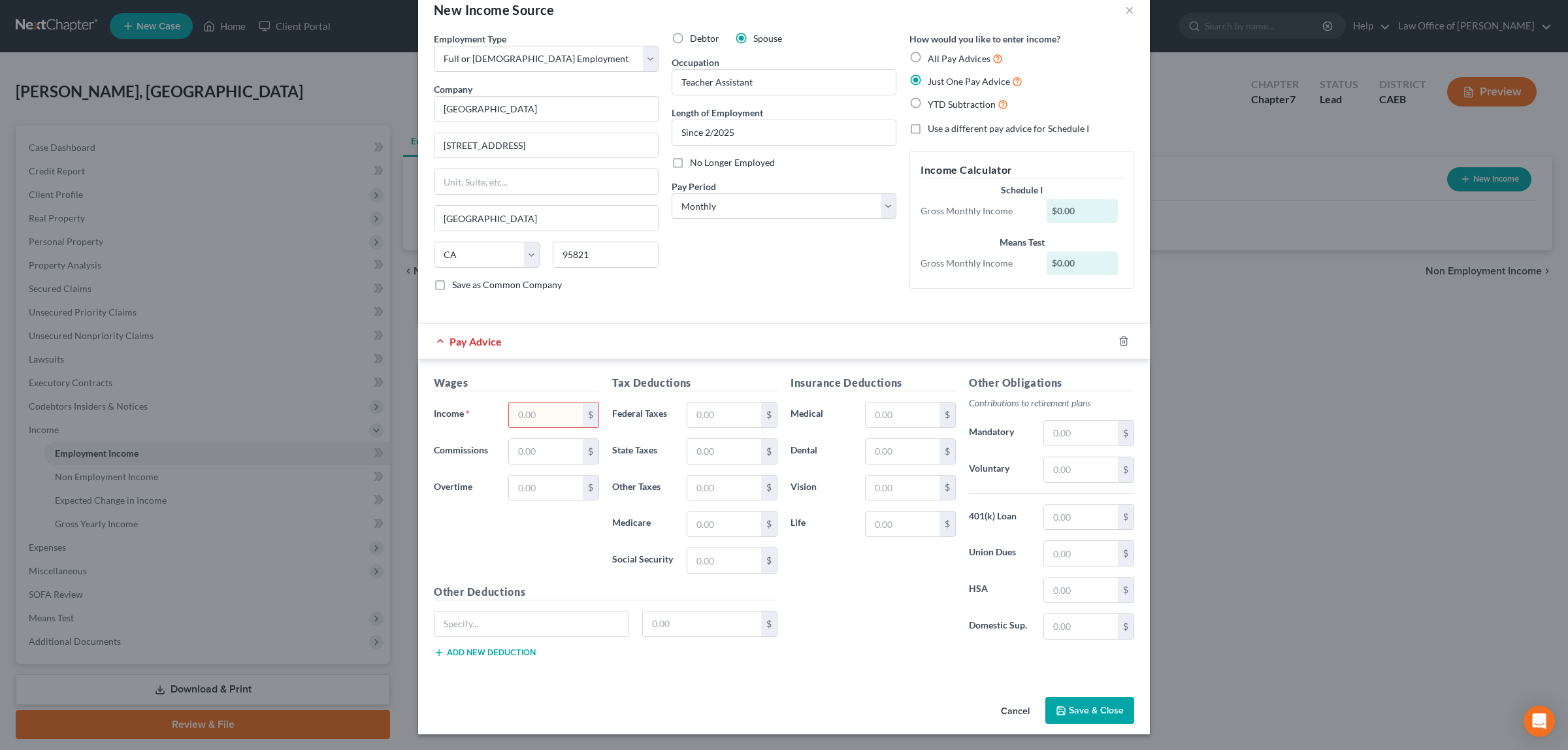
click at [1082, 707] on button "Save & Close" at bounding box center [1089, 711] width 88 height 27
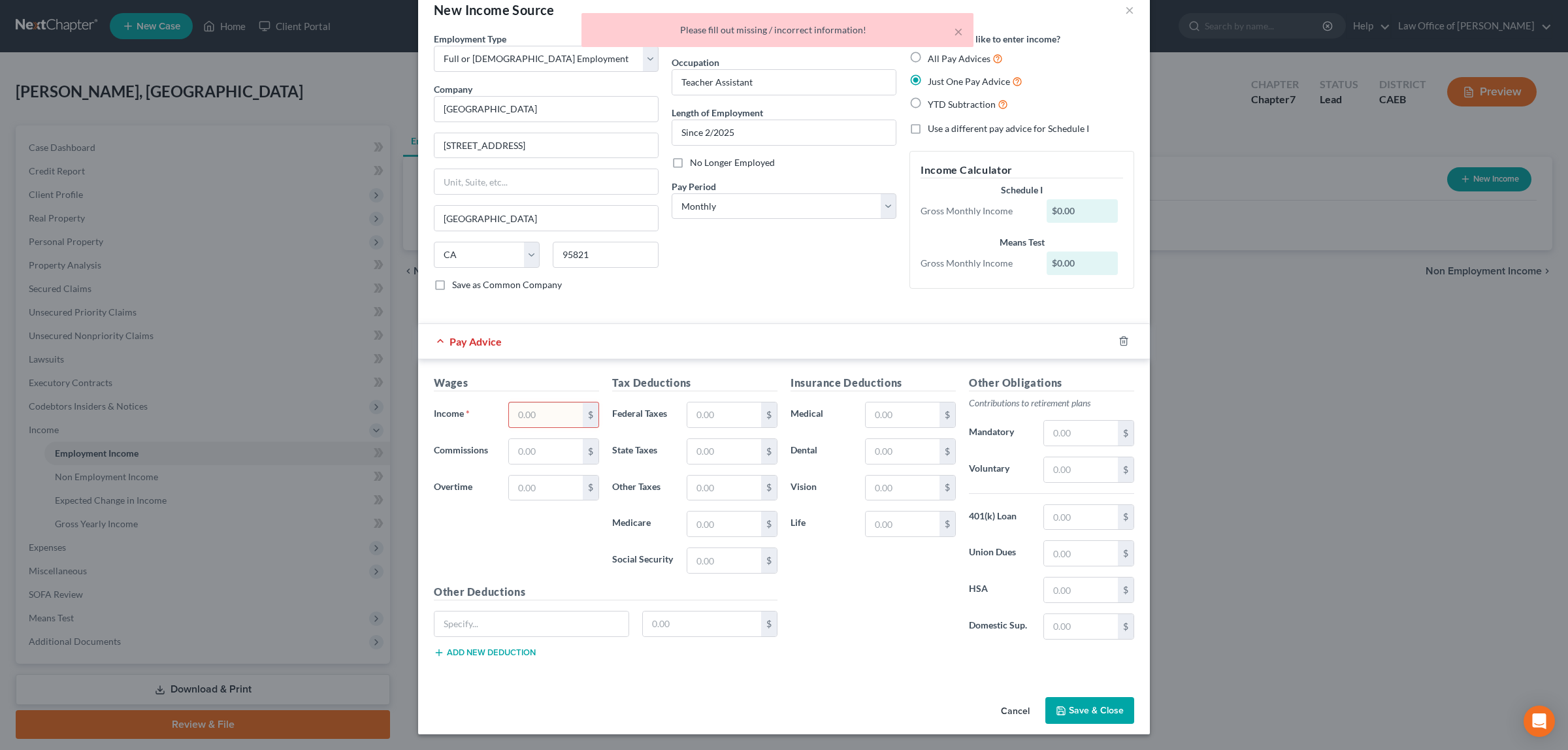
click at [529, 410] on input "text" at bounding box center [546, 415] width 74 height 25
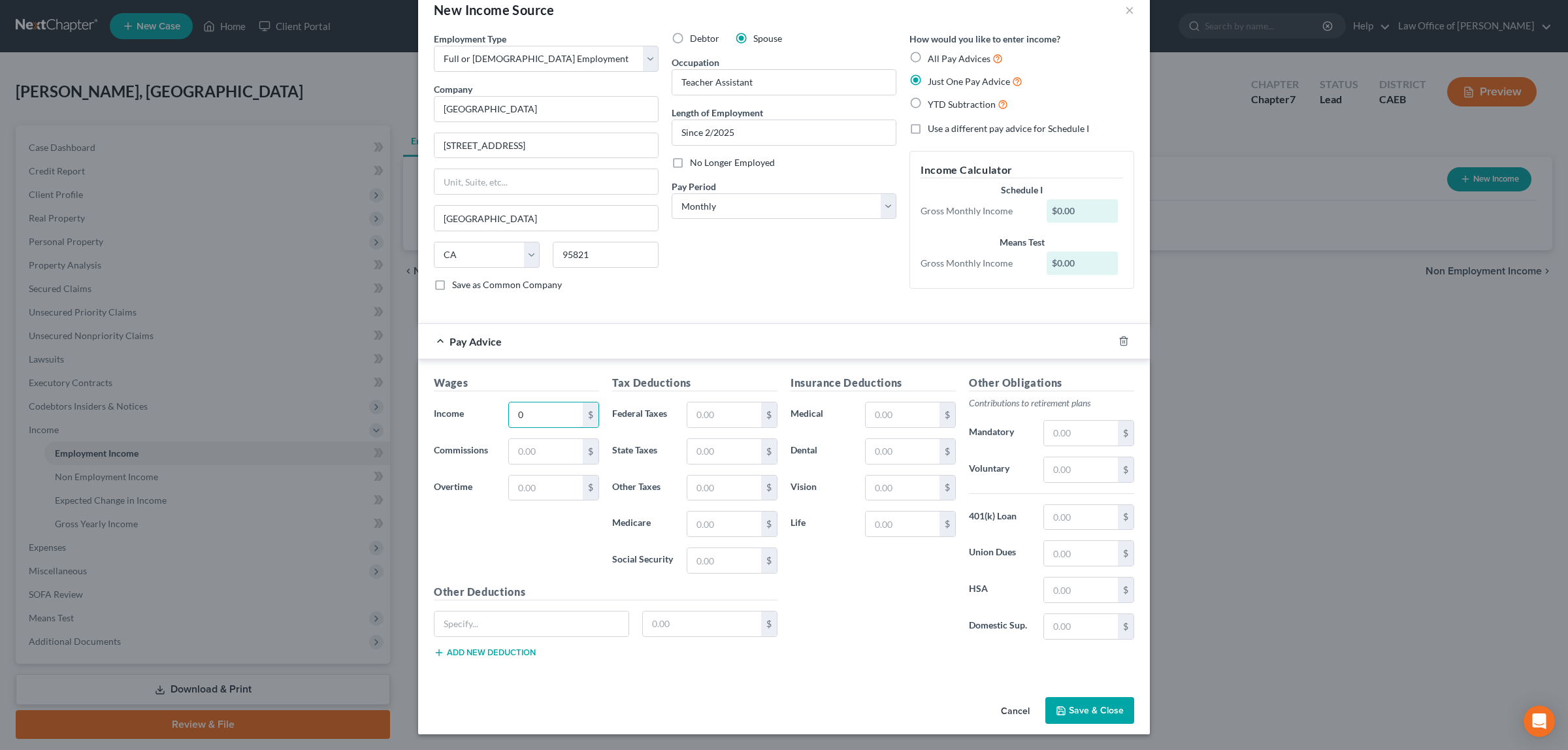
type input "0"
click at [1056, 704] on button "Save & Close" at bounding box center [1089, 711] width 88 height 27
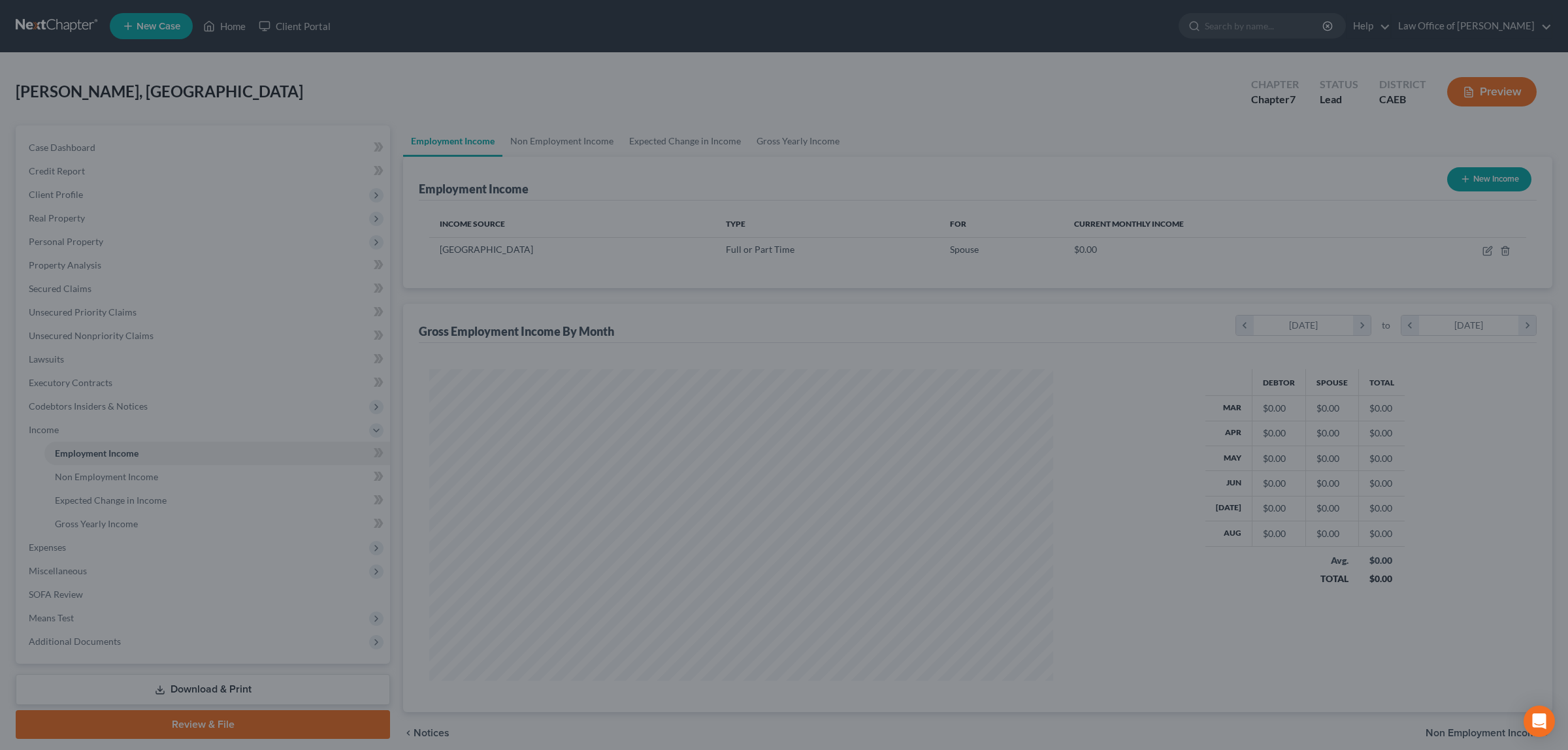
scroll to position [653240, 652599]
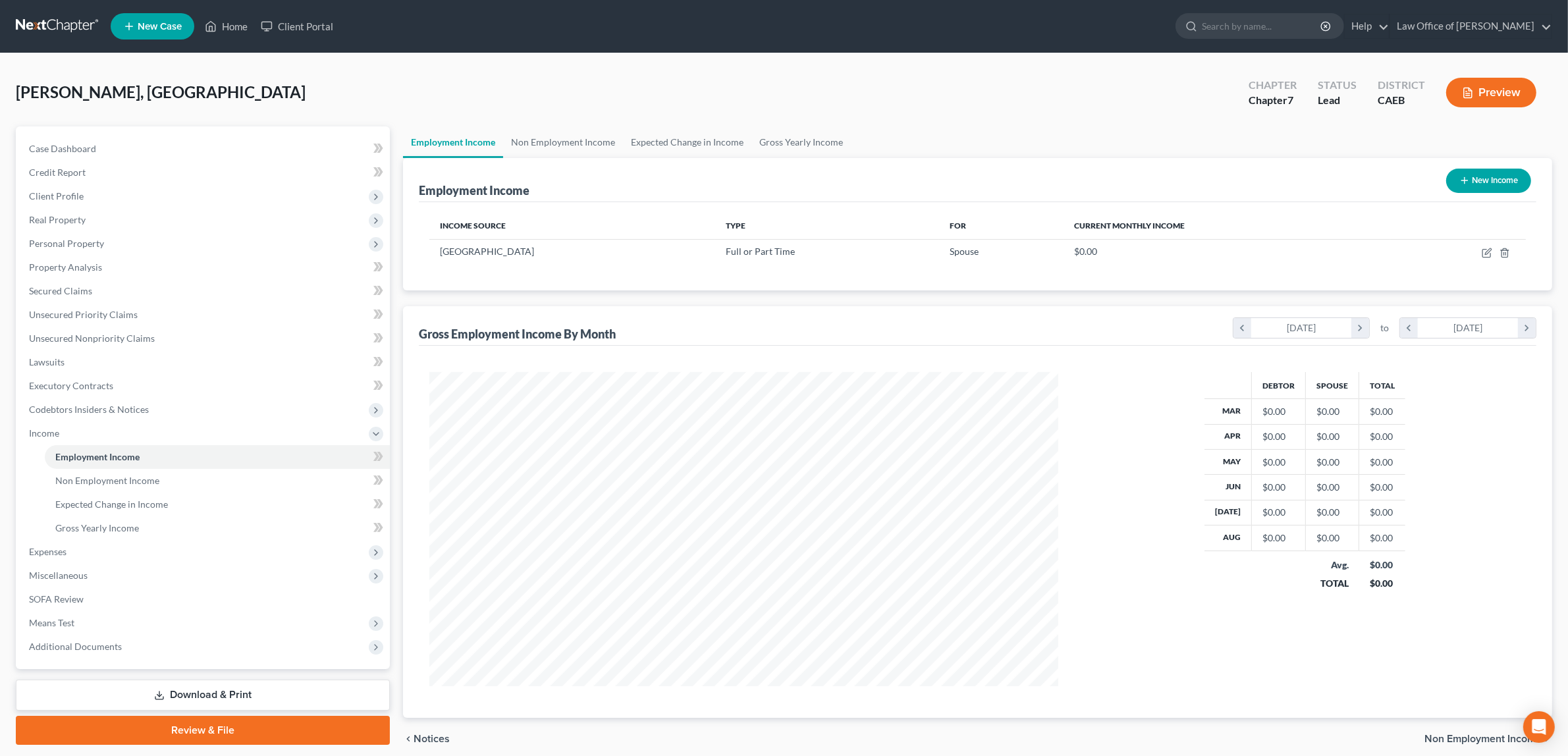
click at [1474, 173] on button "New Income" at bounding box center [1489, 181] width 85 height 24
select select "0"
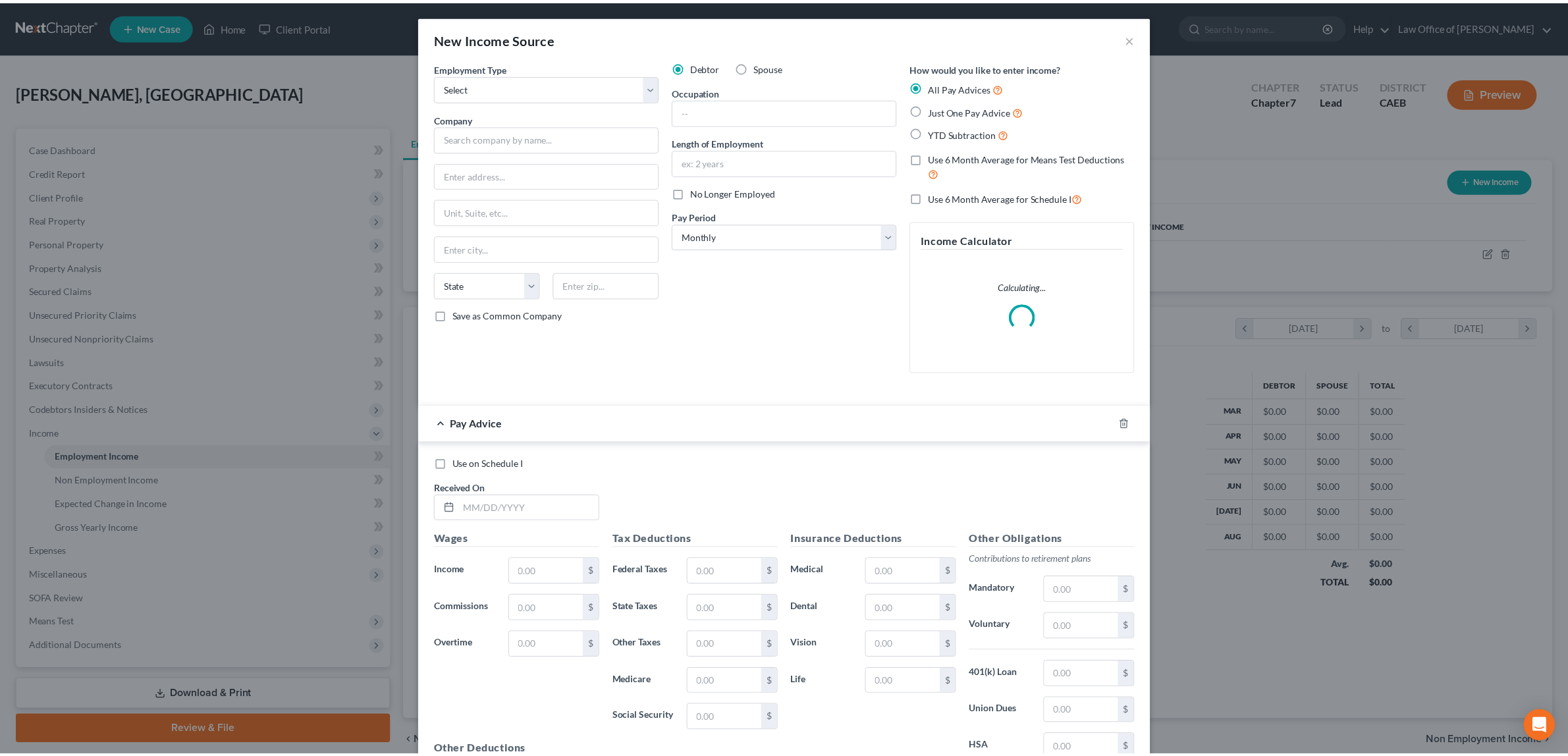
scroll to position [317, 660]
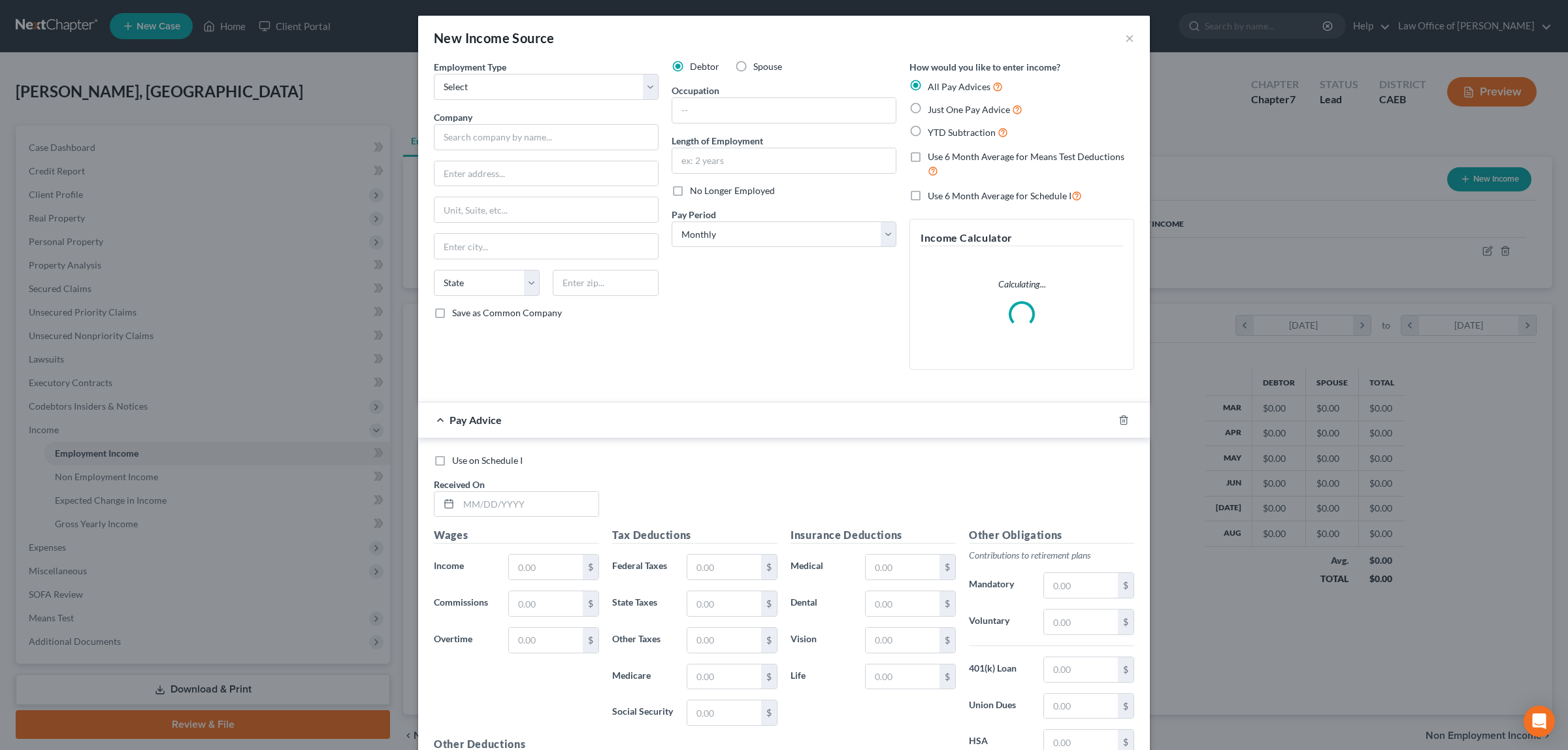
click at [753, 64] on label "Spouse" at bounding box center [767, 66] width 28 height 13
click at [758, 64] on input "Spouse" at bounding box center [763, 64] width 9 height 9
radio input "true"
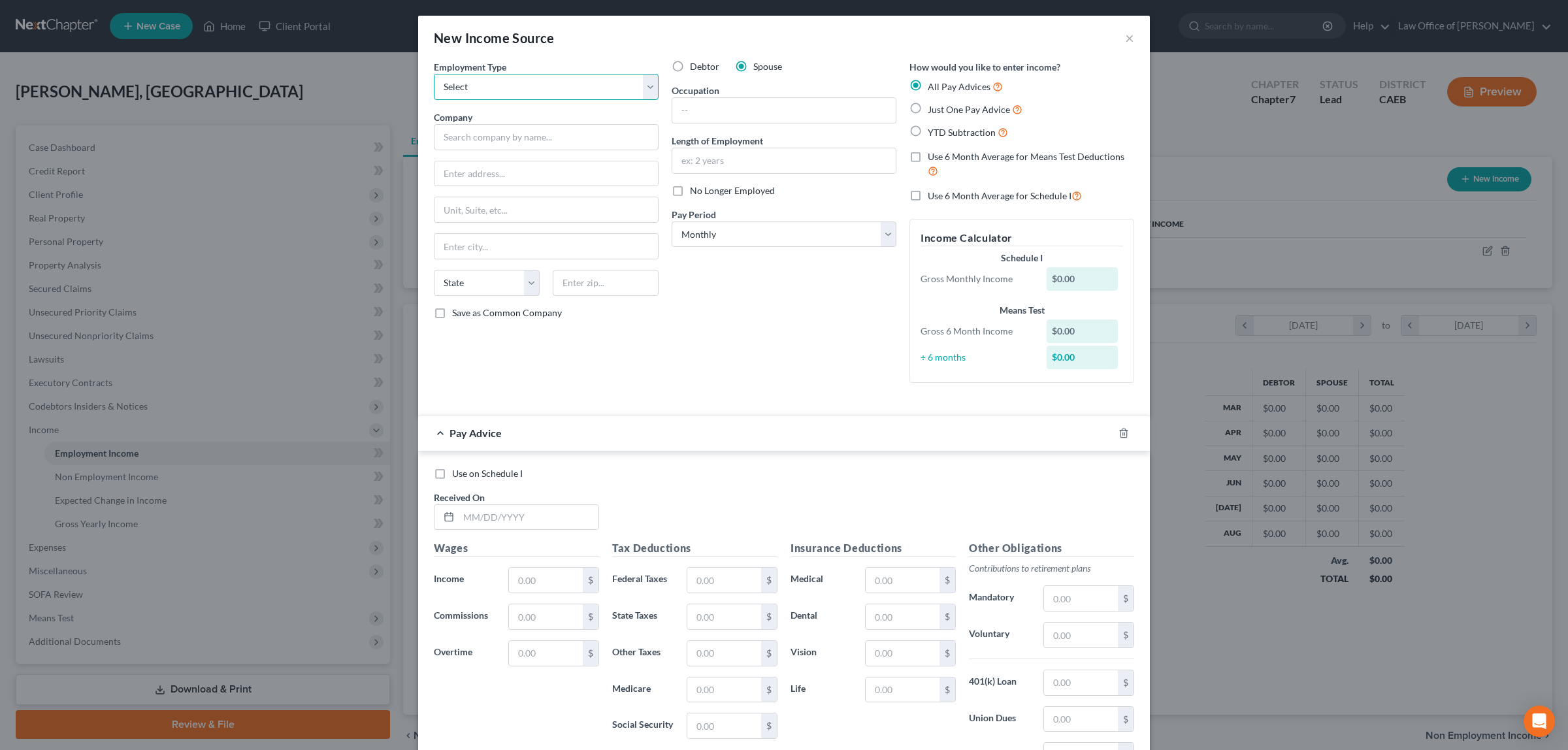
click at [644, 82] on select "Select Full or [DEMOGRAPHIC_DATA] Employment Self Employment" at bounding box center [546, 87] width 225 height 26
select select "0"
click at [434, 74] on select "Select Full or [DEMOGRAPHIC_DATA] Employment Self Employment" at bounding box center [546, 87] width 225 height 26
click at [621, 135] on input "text" at bounding box center [546, 137] width 225 height 26
type input "Oakmont Senior Living"
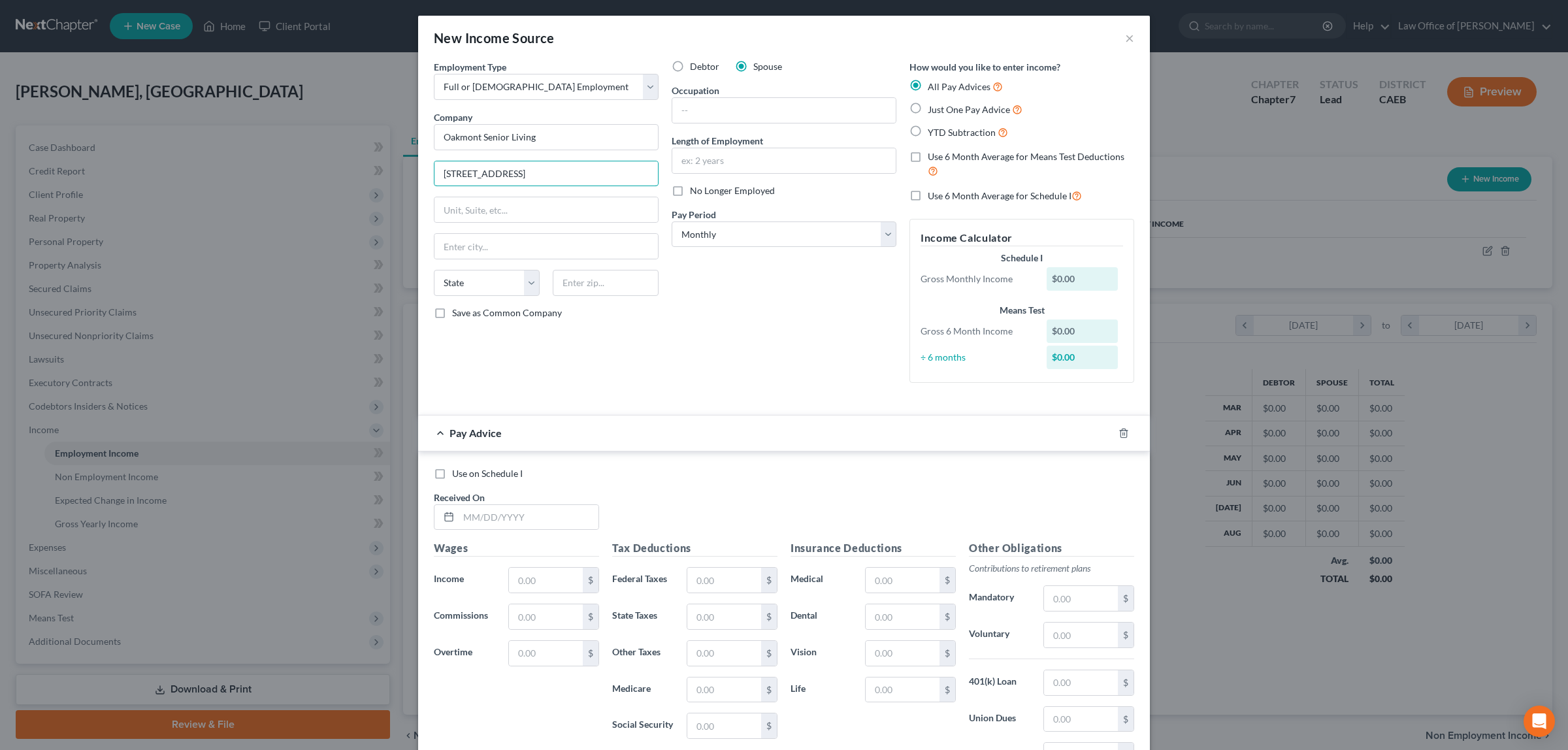
type input "[STREET_ADDRESS]"
type input "[GEOGRAPHIC_DATA]"
select select "4"
type input "95661"
drag, startPoint x: 706, startPoint y: 107, endPoint x: 790, endPoint y: 119, distance: 84.9
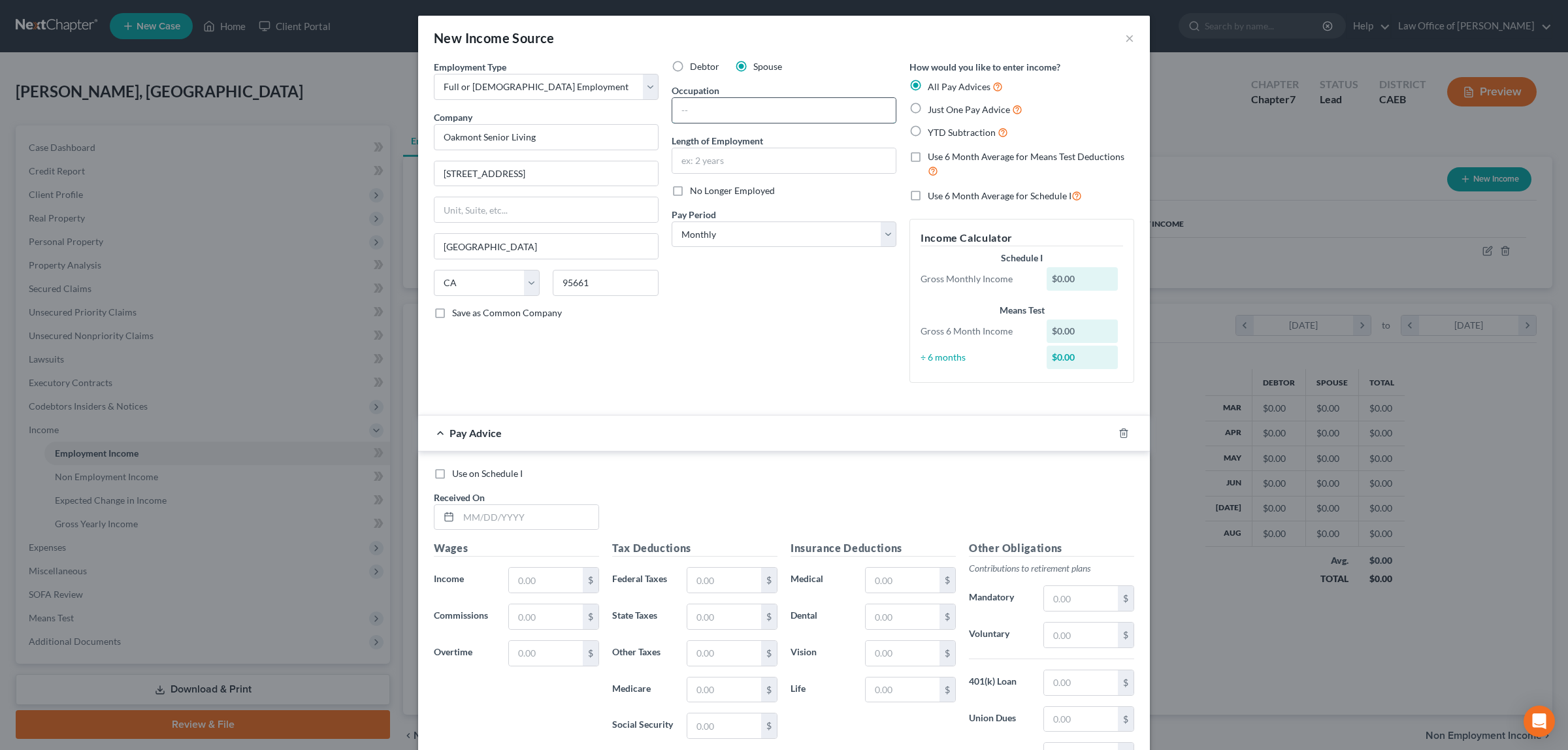
click at [706, 106] on input "text" at bounding box center [784, 110] width 223 height 25
type input "Receptionist"
type input "Since 4/2025"
click at [927, 110] on label "Just One Pay Advice" at bounding box center [975, 109] width 94 height 15
click at [933, 110] on input "Just One Pay Advice" at bounding box center [937, 107] width 9 height 9
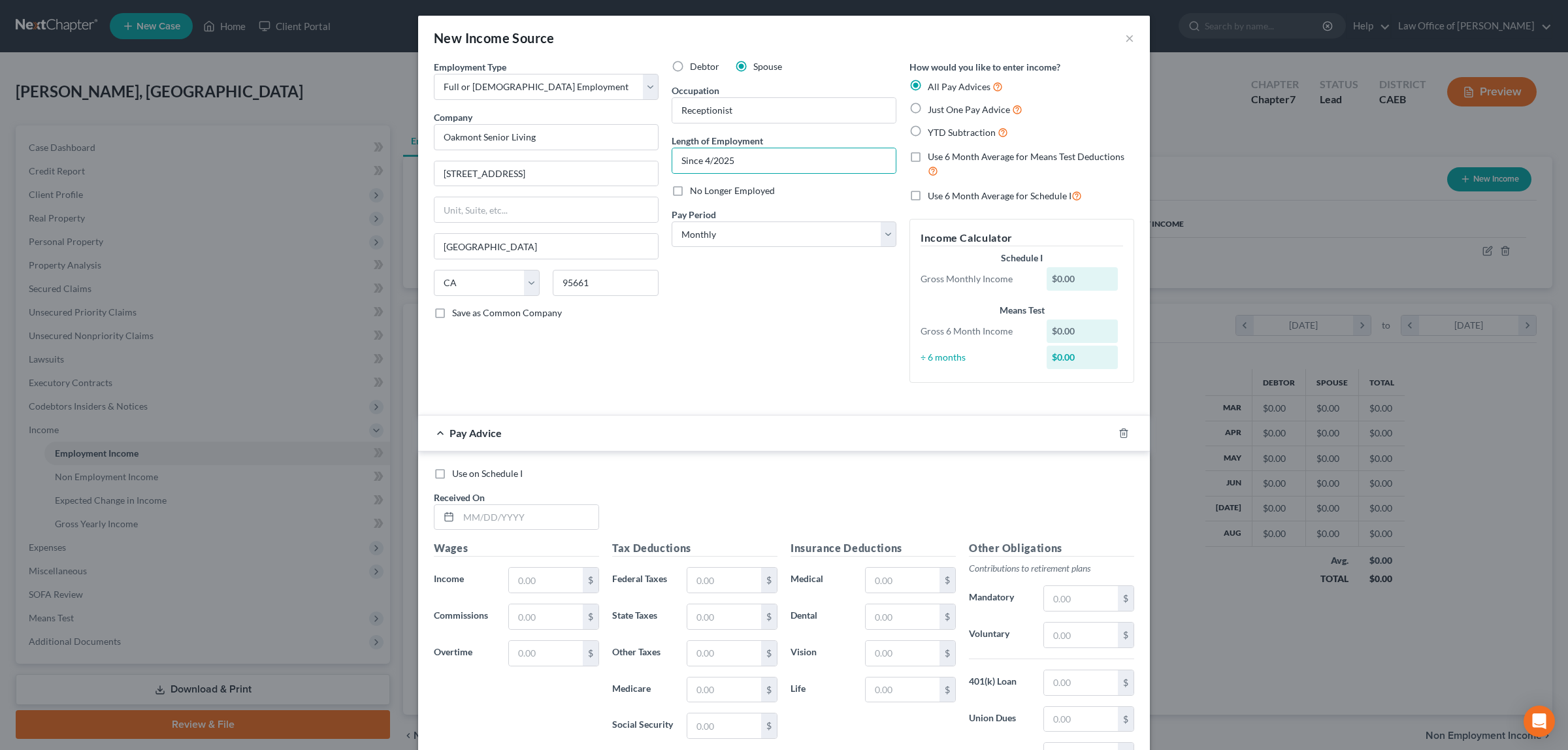
radio input "true"
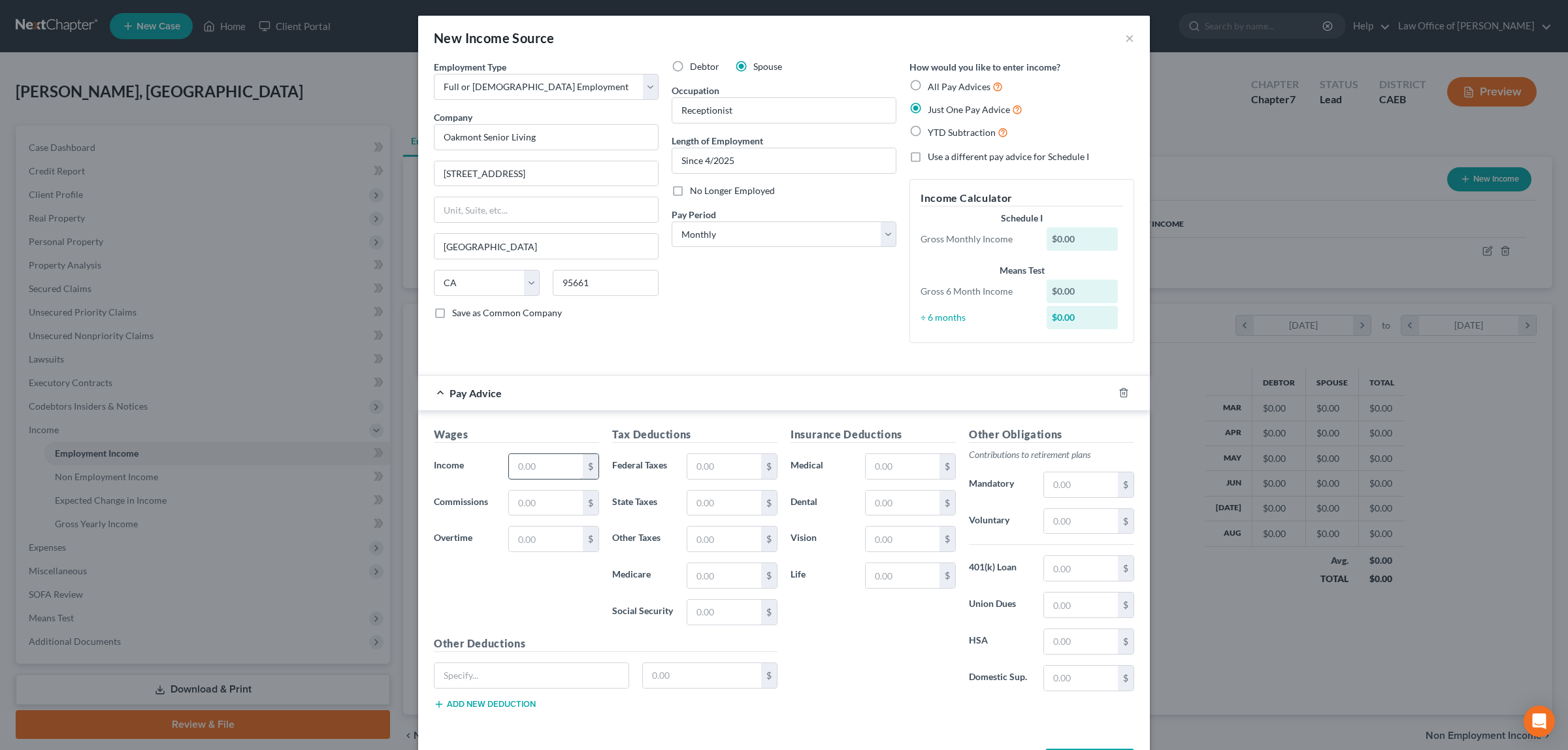
click at [554, 463] on input "text" at bounding box center [546, 466] width 74 height 25
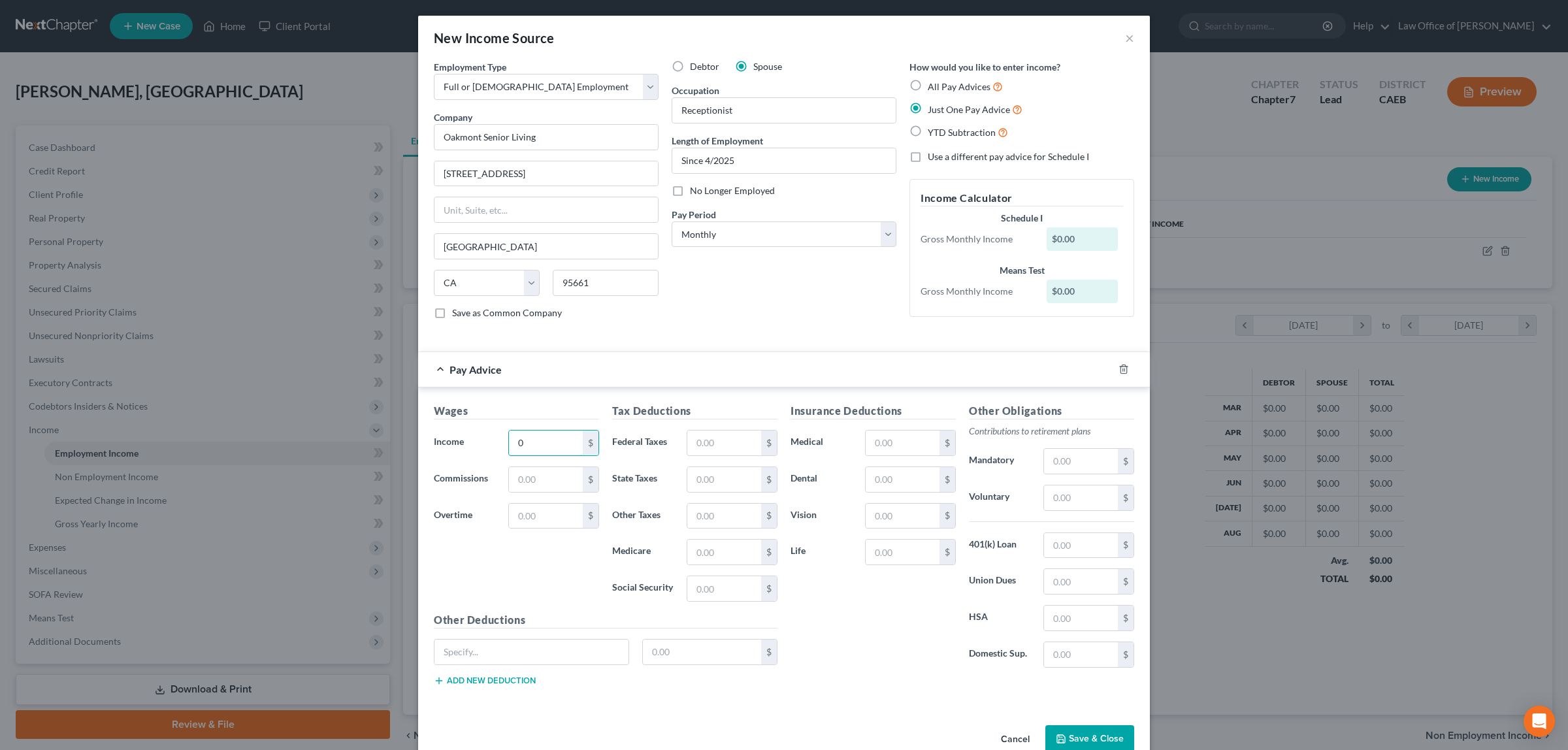
type input "0"
click at [1110, 733] on button "Save & Close" at bounding box center [1089, 739] width 88 height 27
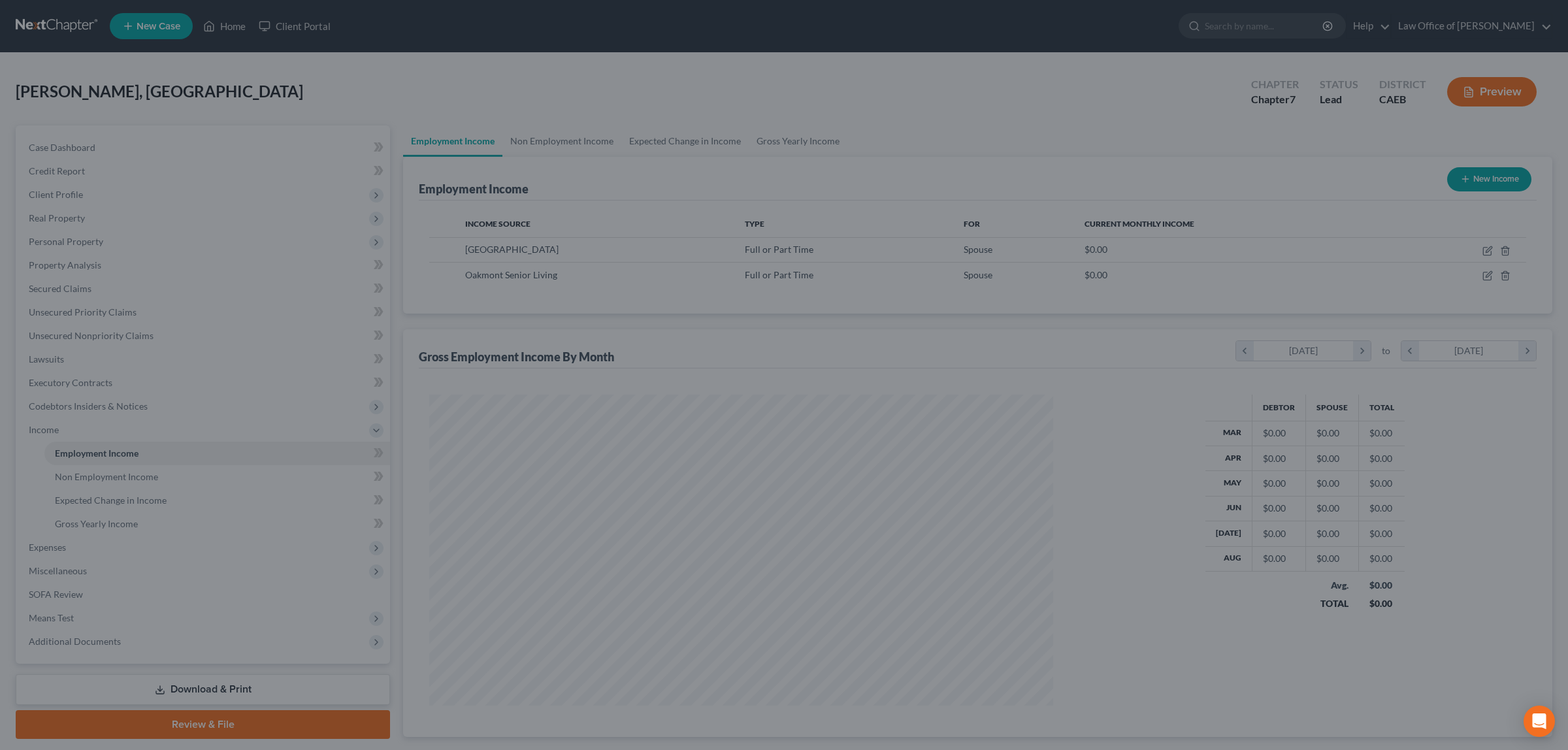
scroll to position [653240, 652599]
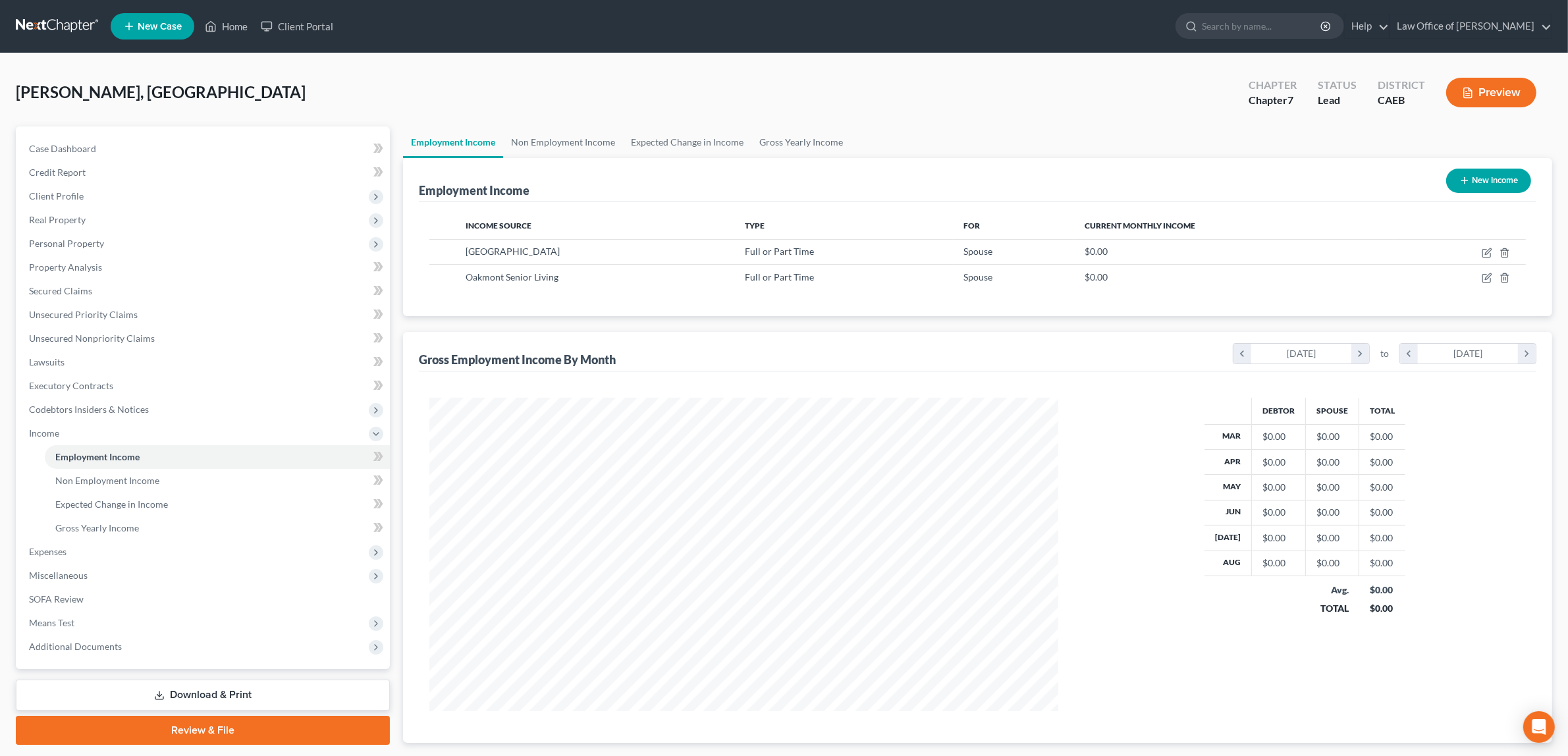
click at [1483, 84] on button "Preview" at bounding box center [1492, 93] width 90 height 29
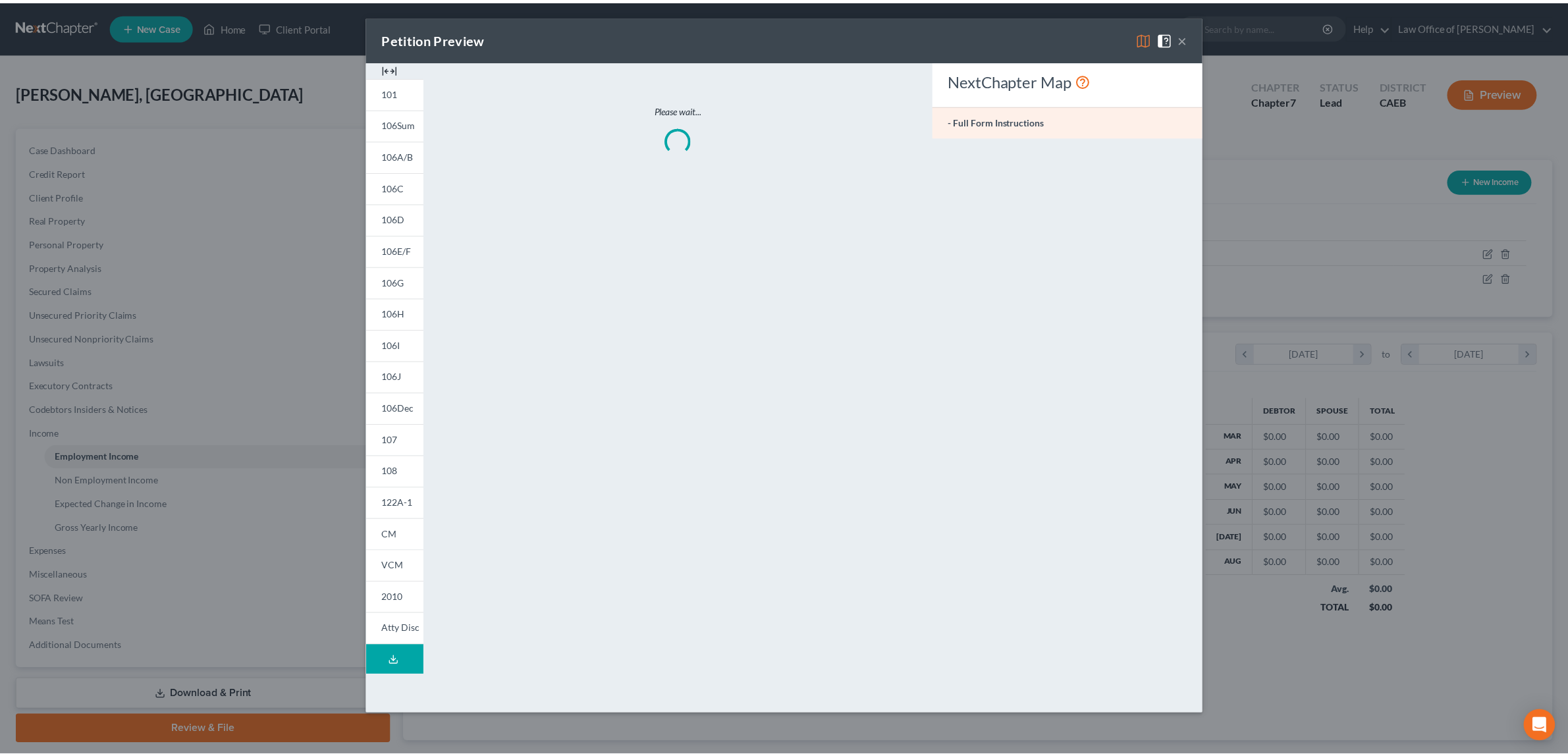
scroll to position [317, 660]
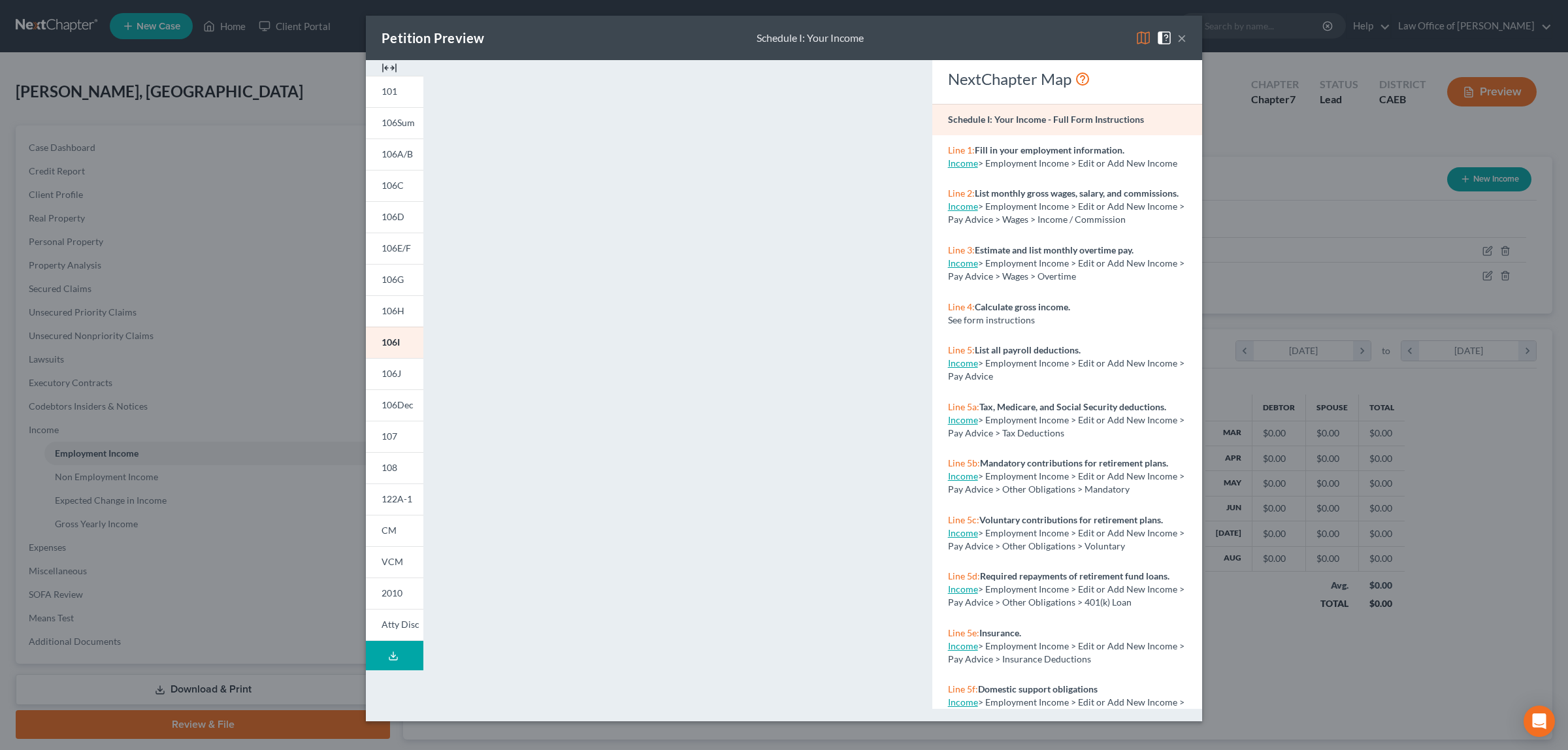
click at [1183, 40] on button "×" at bounding box center [1182, 38] width 9 height 15
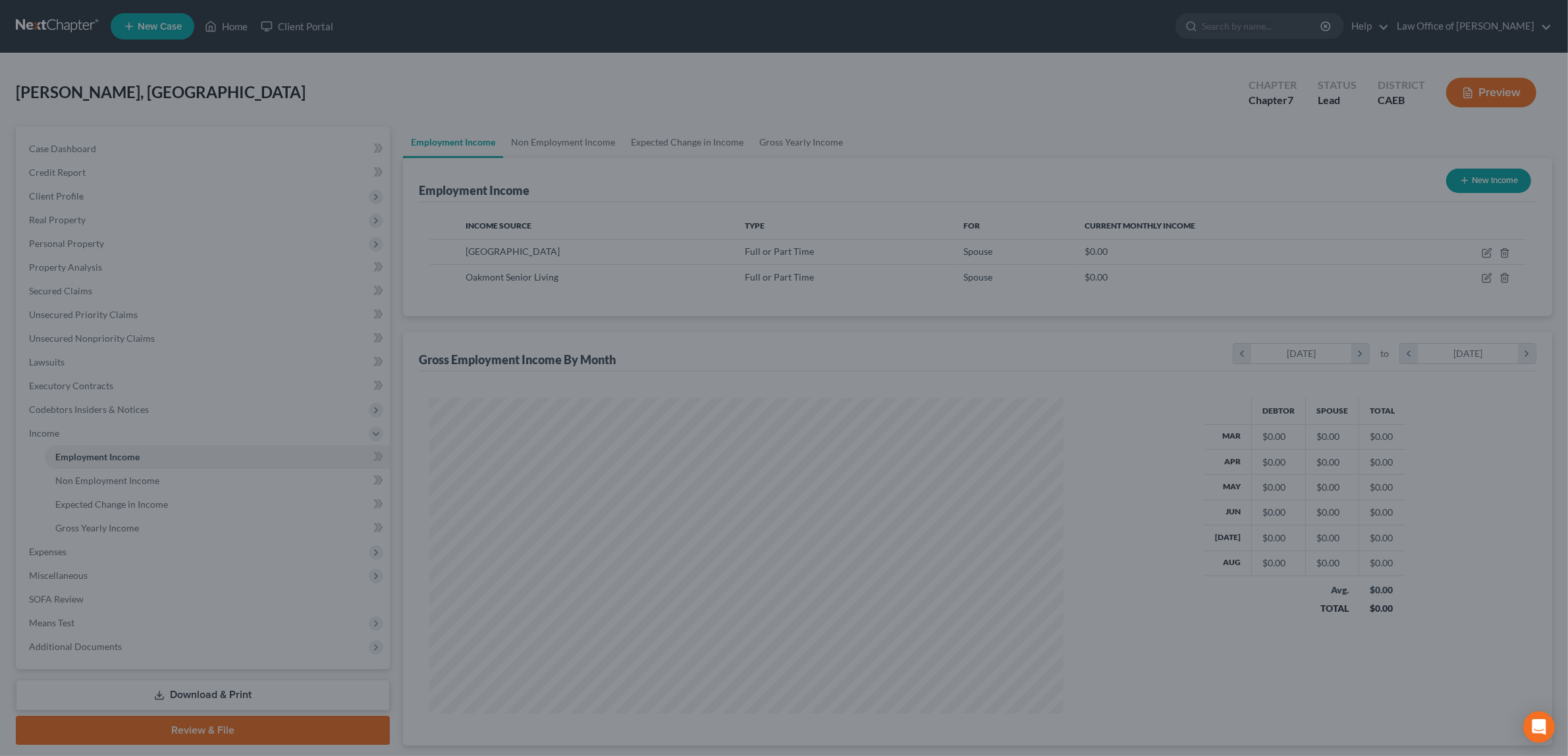
scroll to position [658466, 658004]
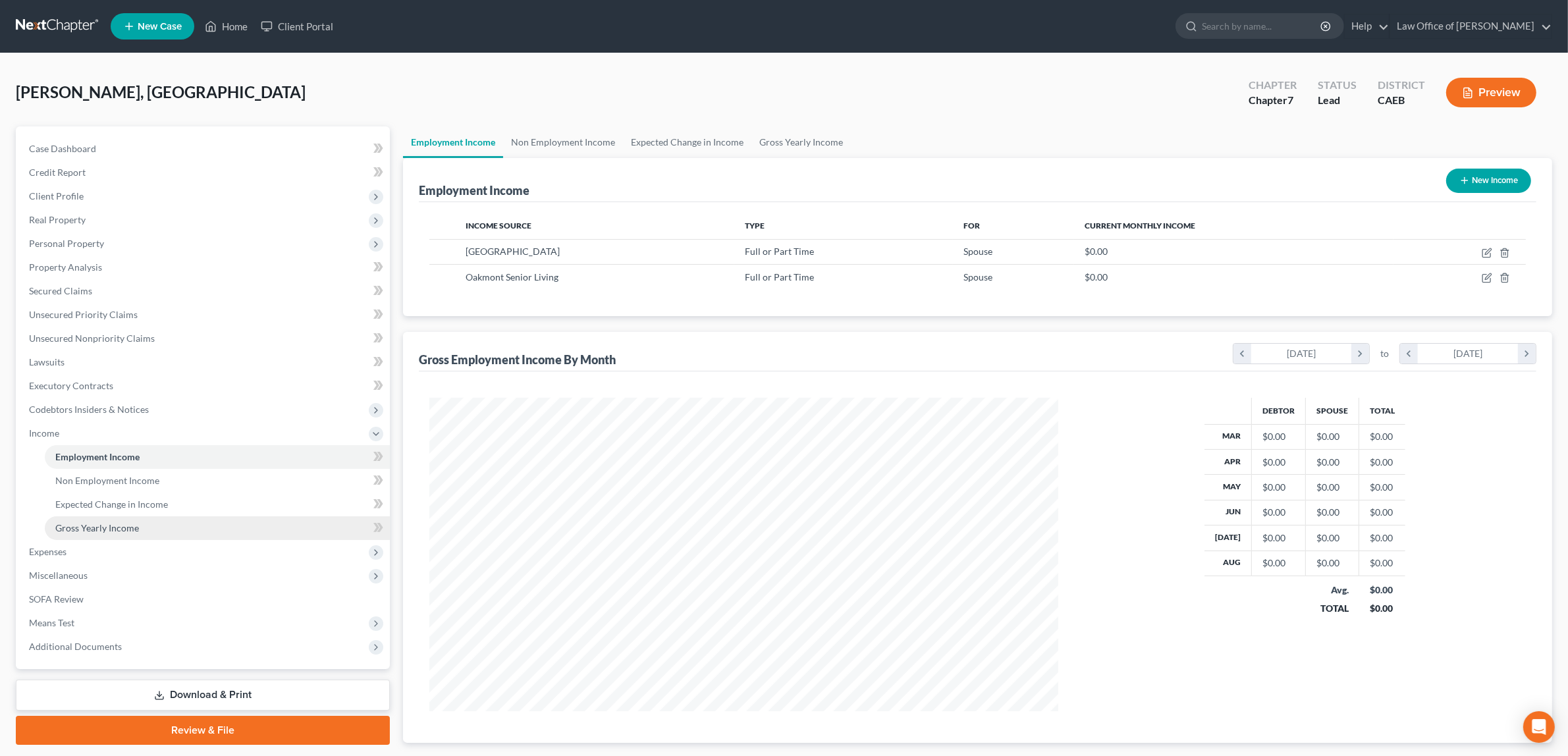
click at [93, 525] on span "Gross Yearly Income" at bounding box center [97, 527] width 84 height 11
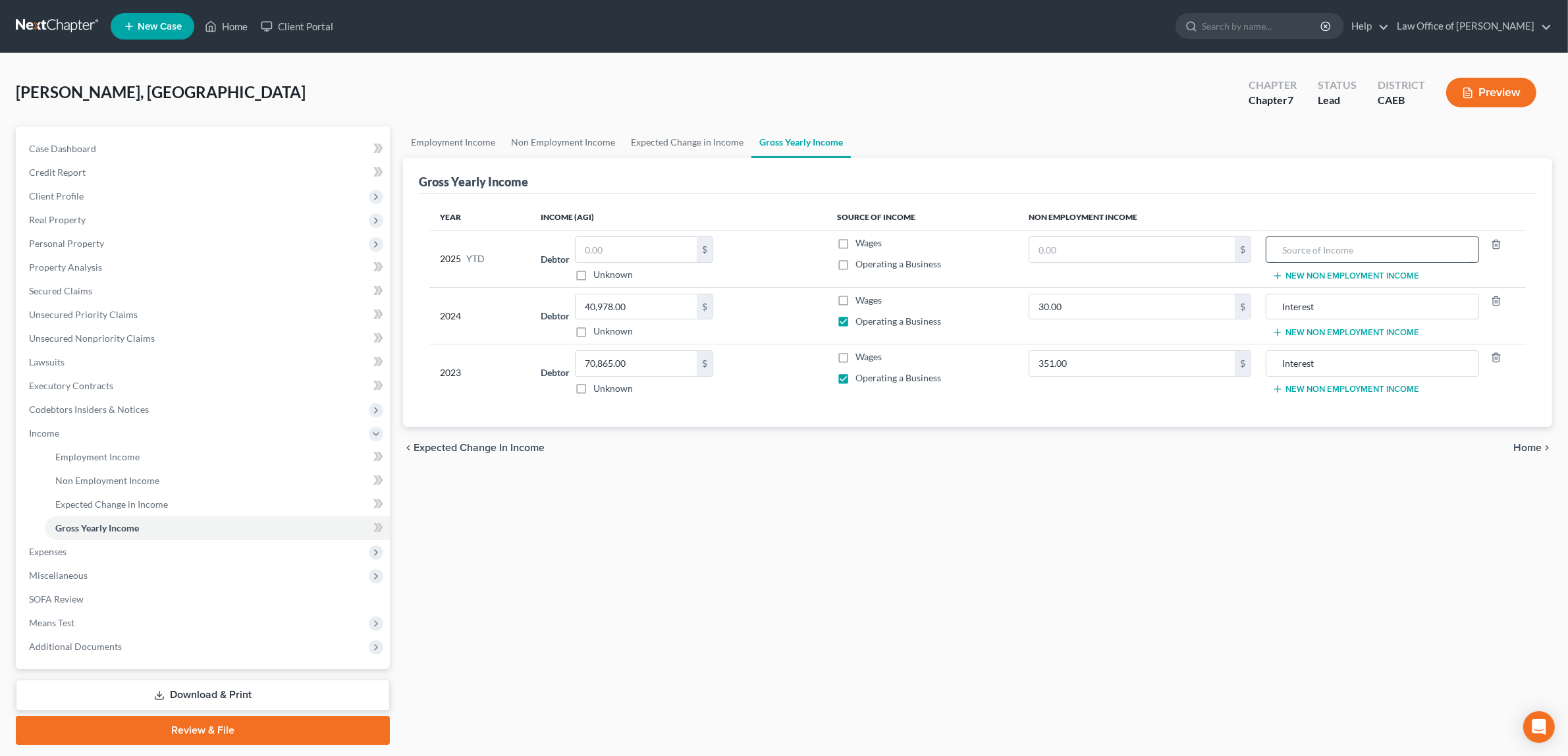
click at [1285, 247] on input "text" at bounding box center [1373, 249] width 199 height 25
type input "Wife's Employment"
click at [1525, 443] on span "Home" at bounding box center [1527, 448] width 29 height 10
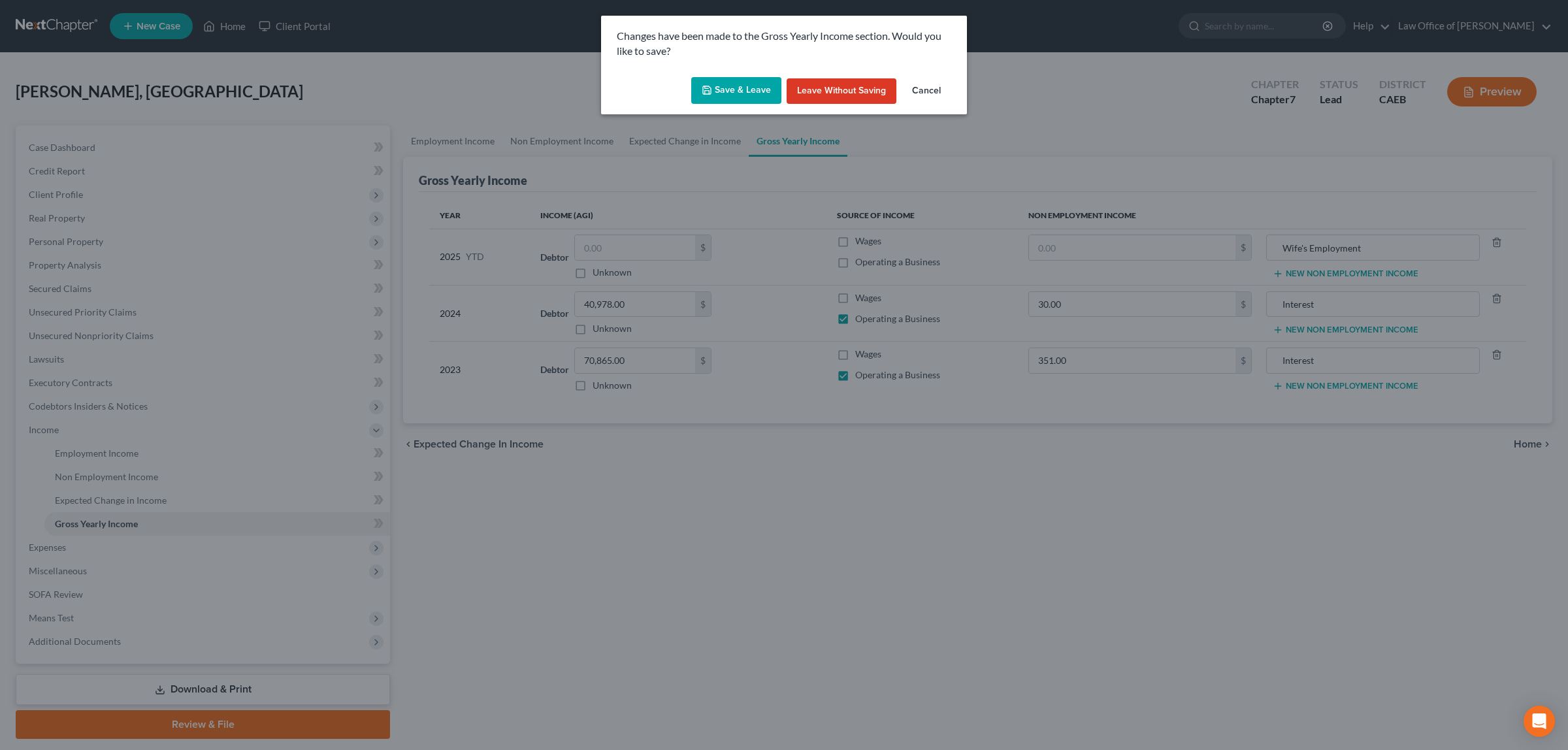
click at [755, 89] on button "Save & Leave" at bounding box center [736, 91] width 90 height 27
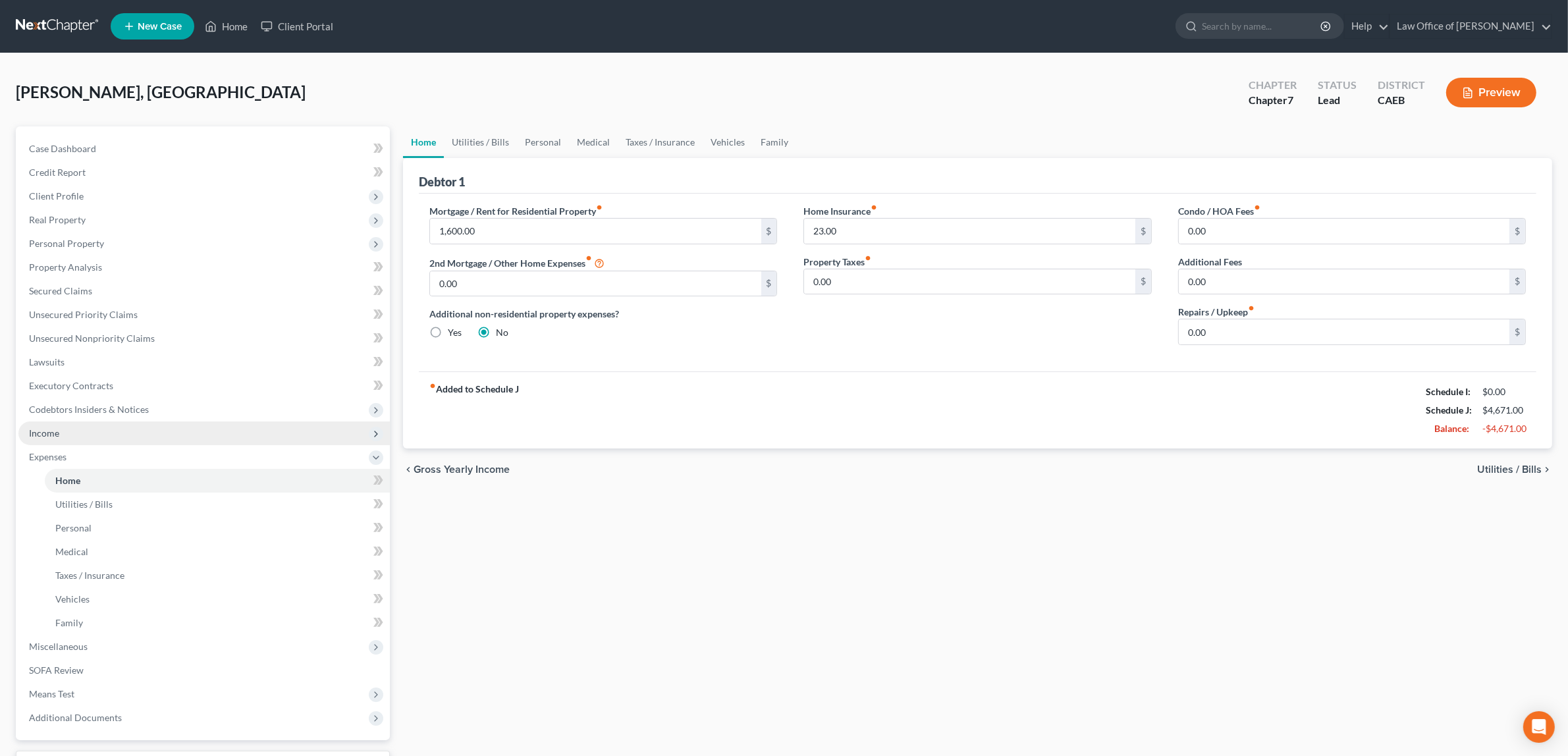
click at [77, 426] on span "Income" at bounding box center [203, 433] width 371 height 23
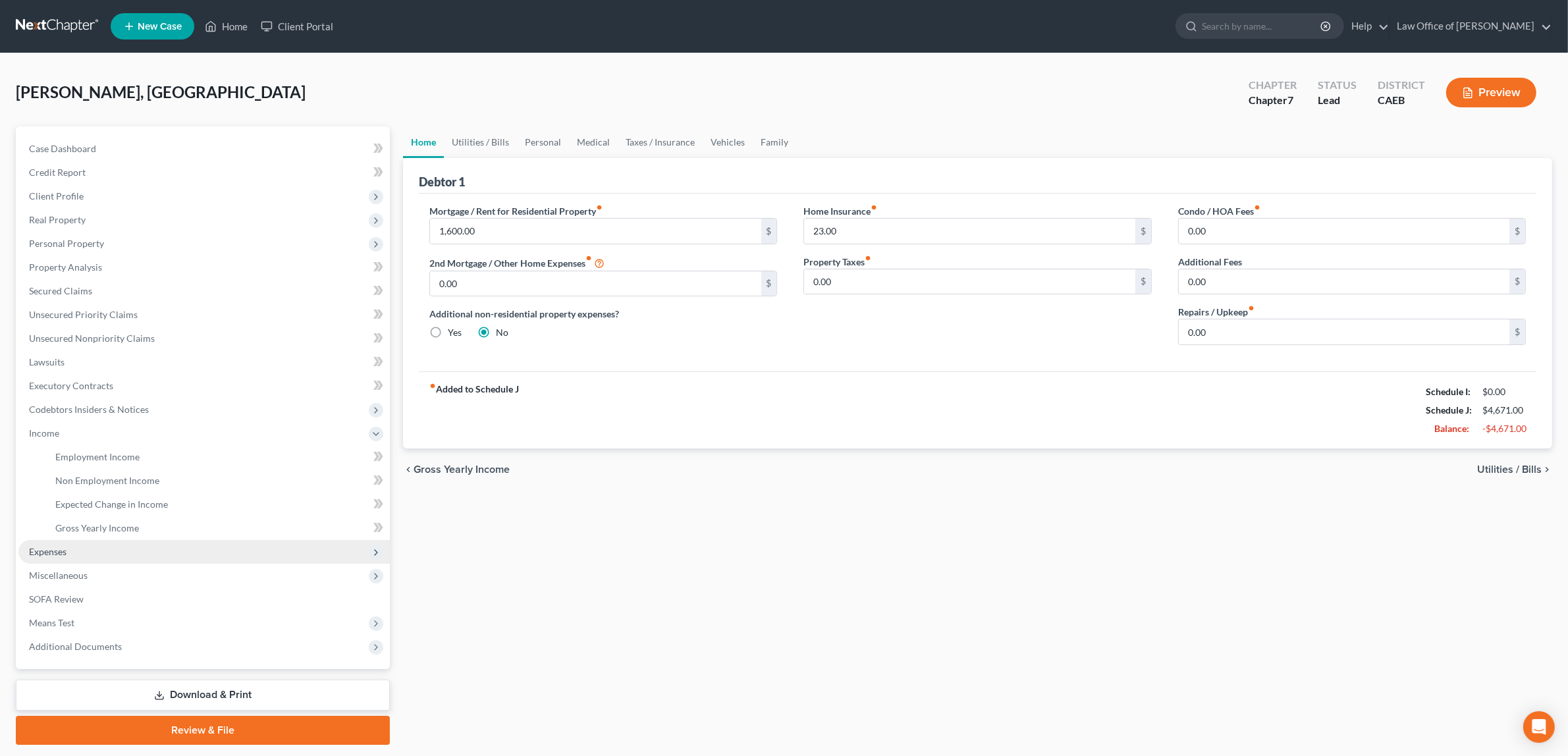
click at [74, 541] on span "Expenses" at bounding box center [203, 552] width 371 height 23
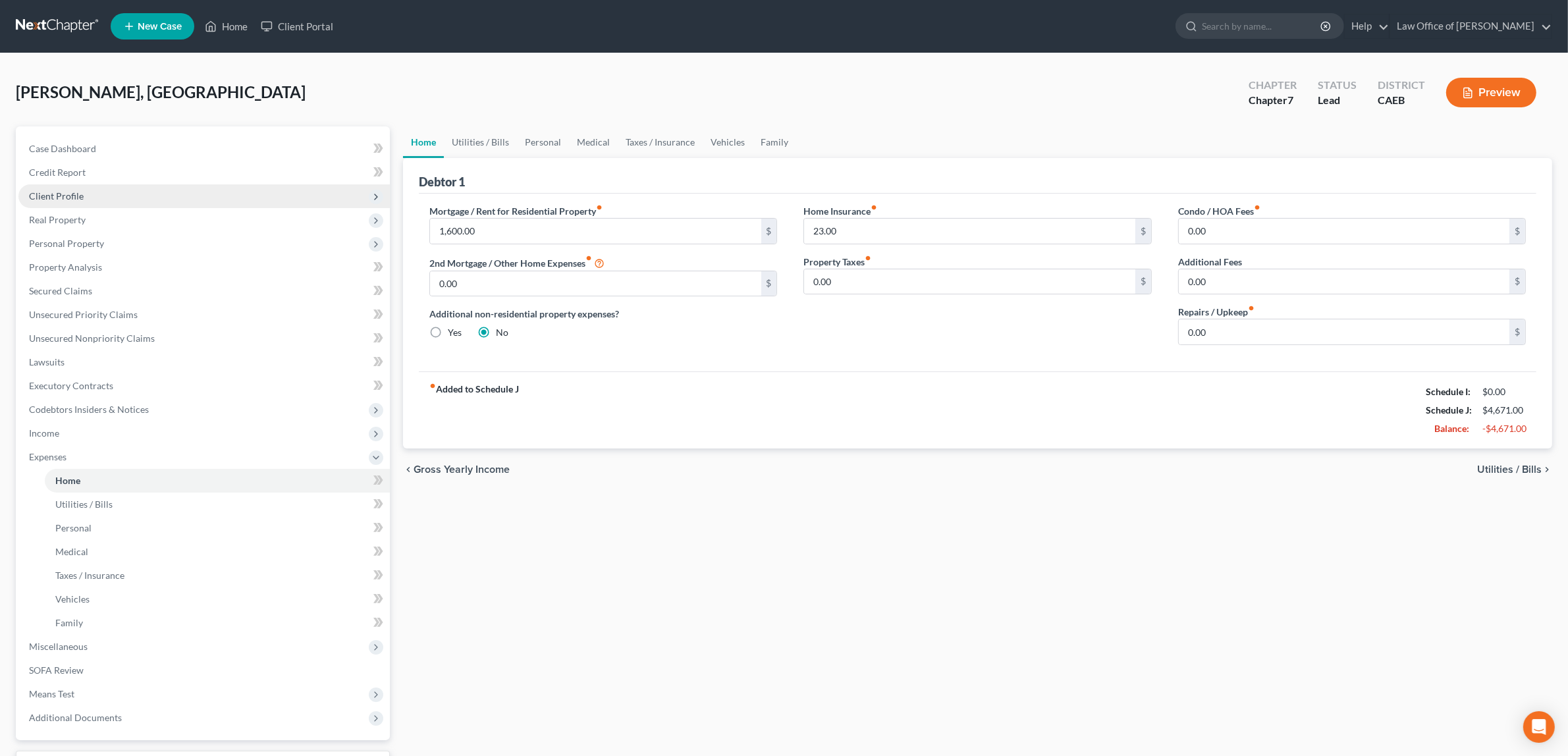
click at [78, 191] on span "Client Profile" at bounding box center [55, 196] width 55 height 11
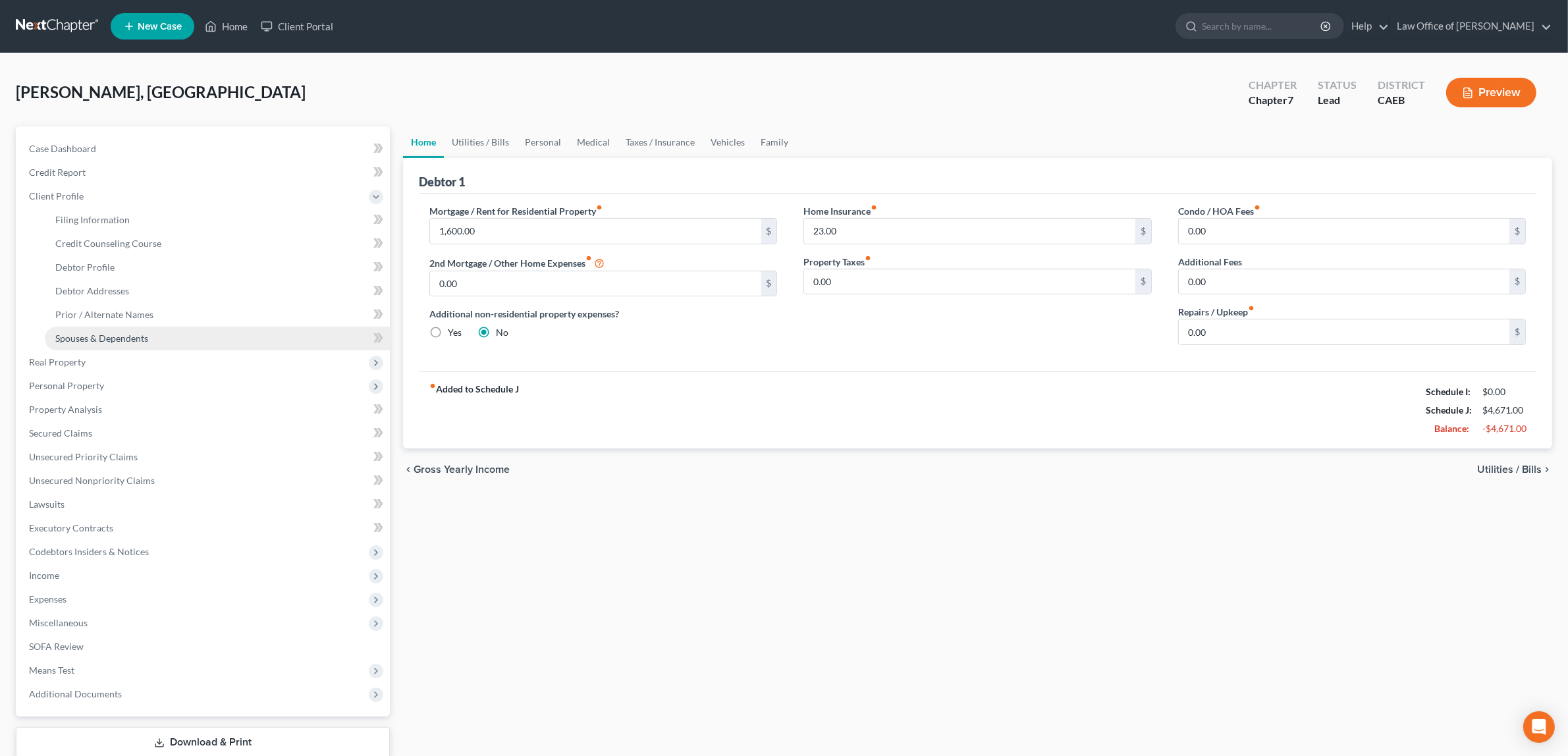
click at [132, 331] on link "Spouses & Dependents" at bounding box center [217, 338] width 345 height 23
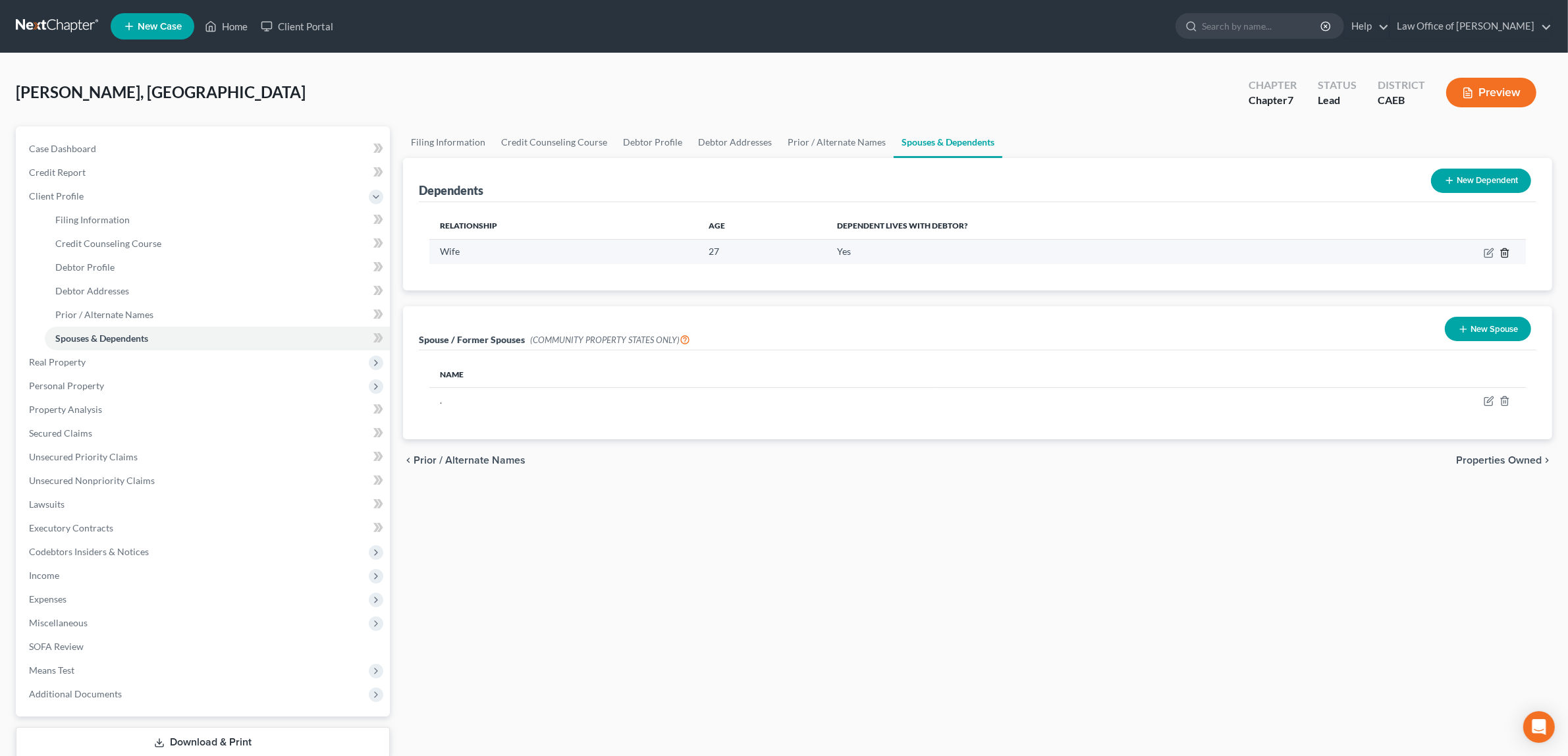
click at [1505, 249] on icon "button" at bounding box center [1504, 253] width 6 height 9
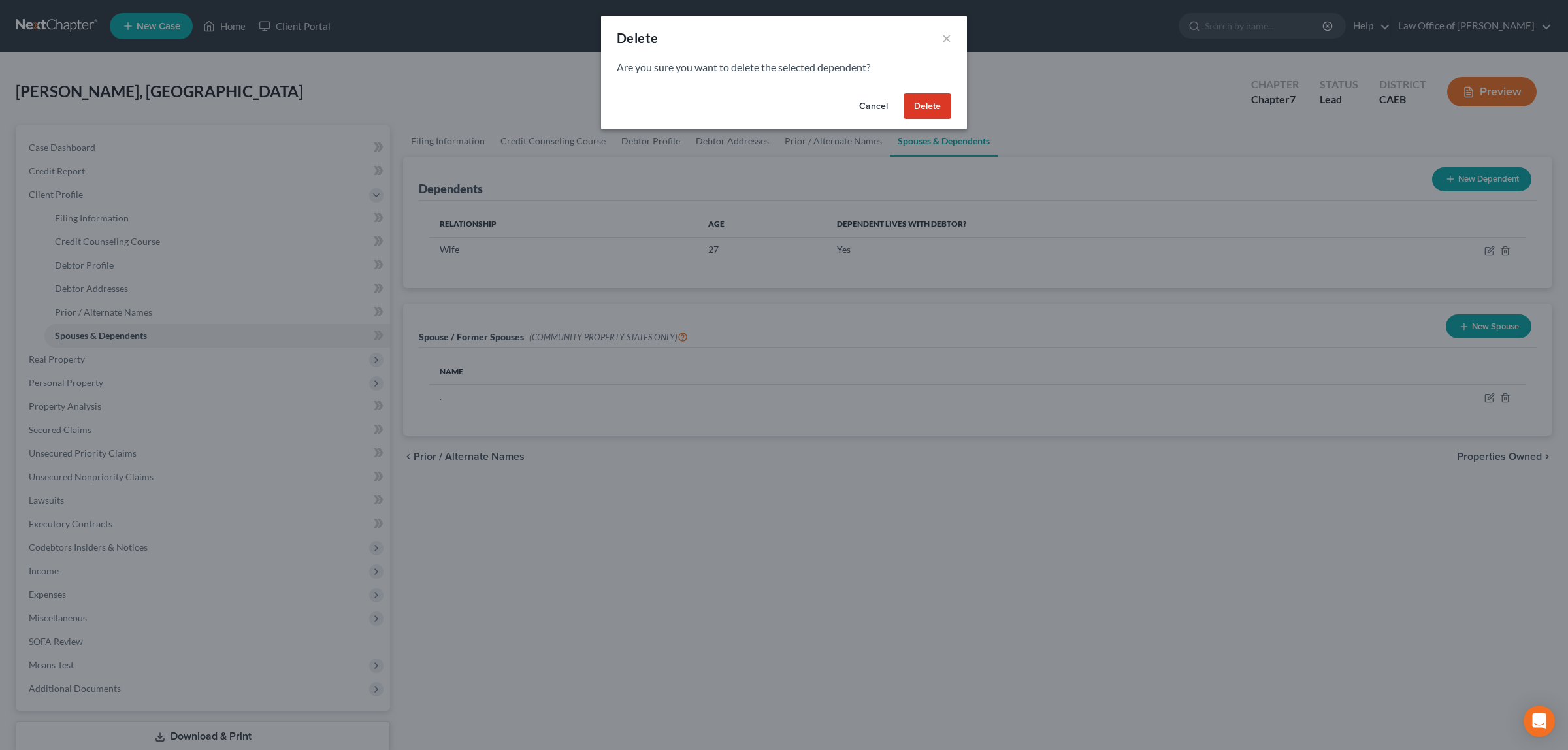
click at [924, 101] on button "Delete" at bounding box center [927, 107] width 48 height 26
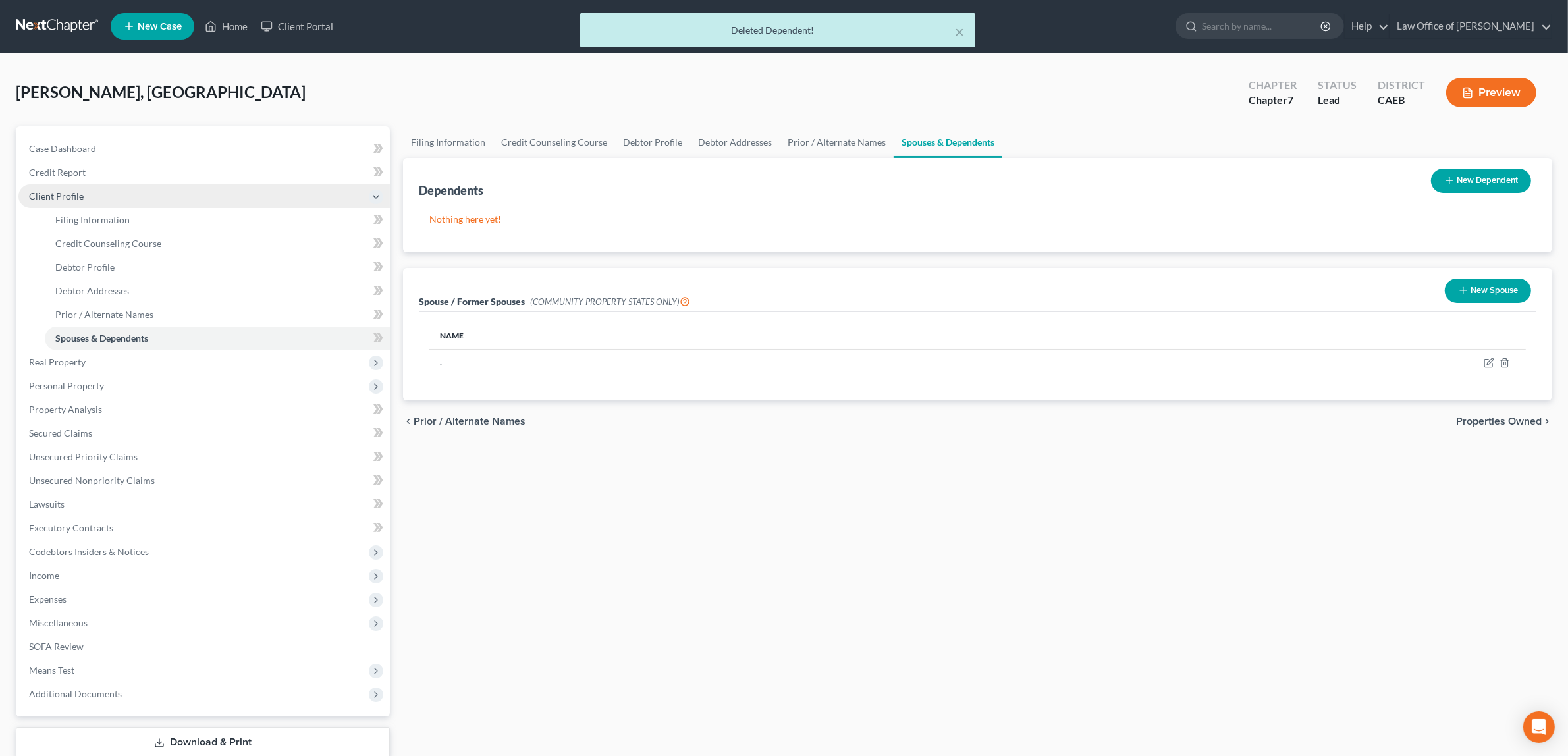
click at [87, 188] on span "Client Profile" at bounding box center [203, 196] width 371 height 23
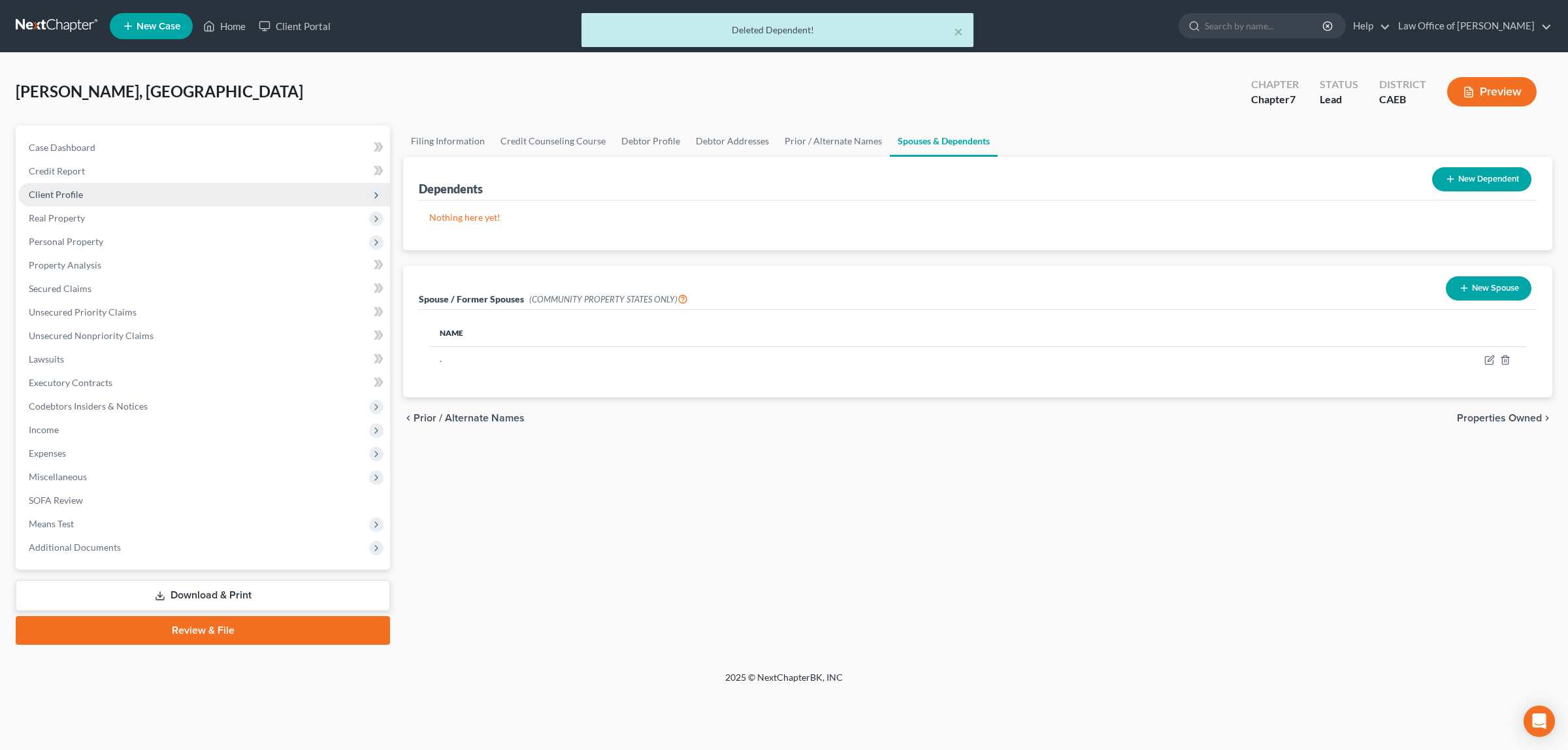
click at [86, 186] on span "Client Profile" at bounding box center [204, 194] width 372 height 23
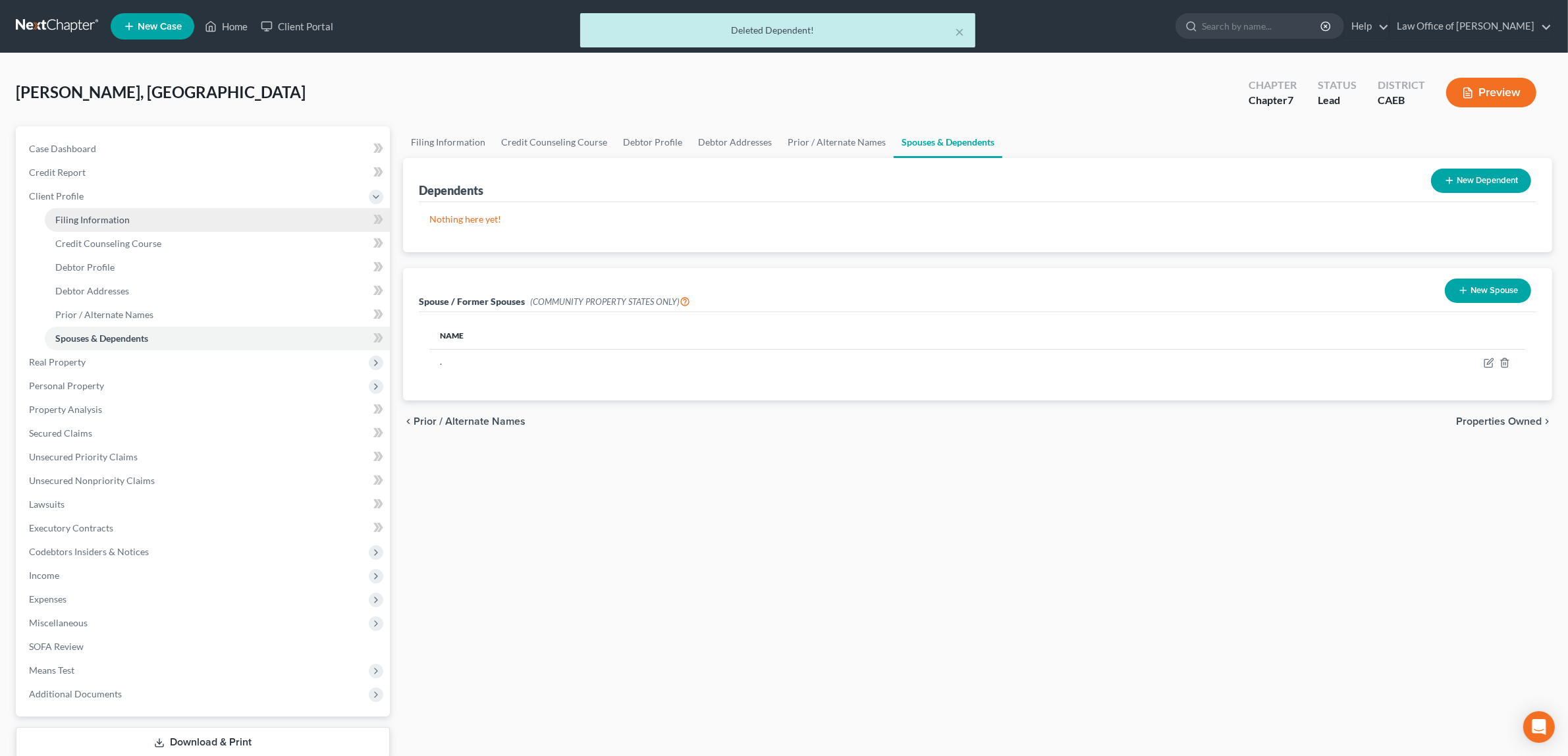
click at [100, 212] on link "Filing Information" at bounding box center [217, 219] width 345 height 23
select select "1"
select select "0"
select select "4"
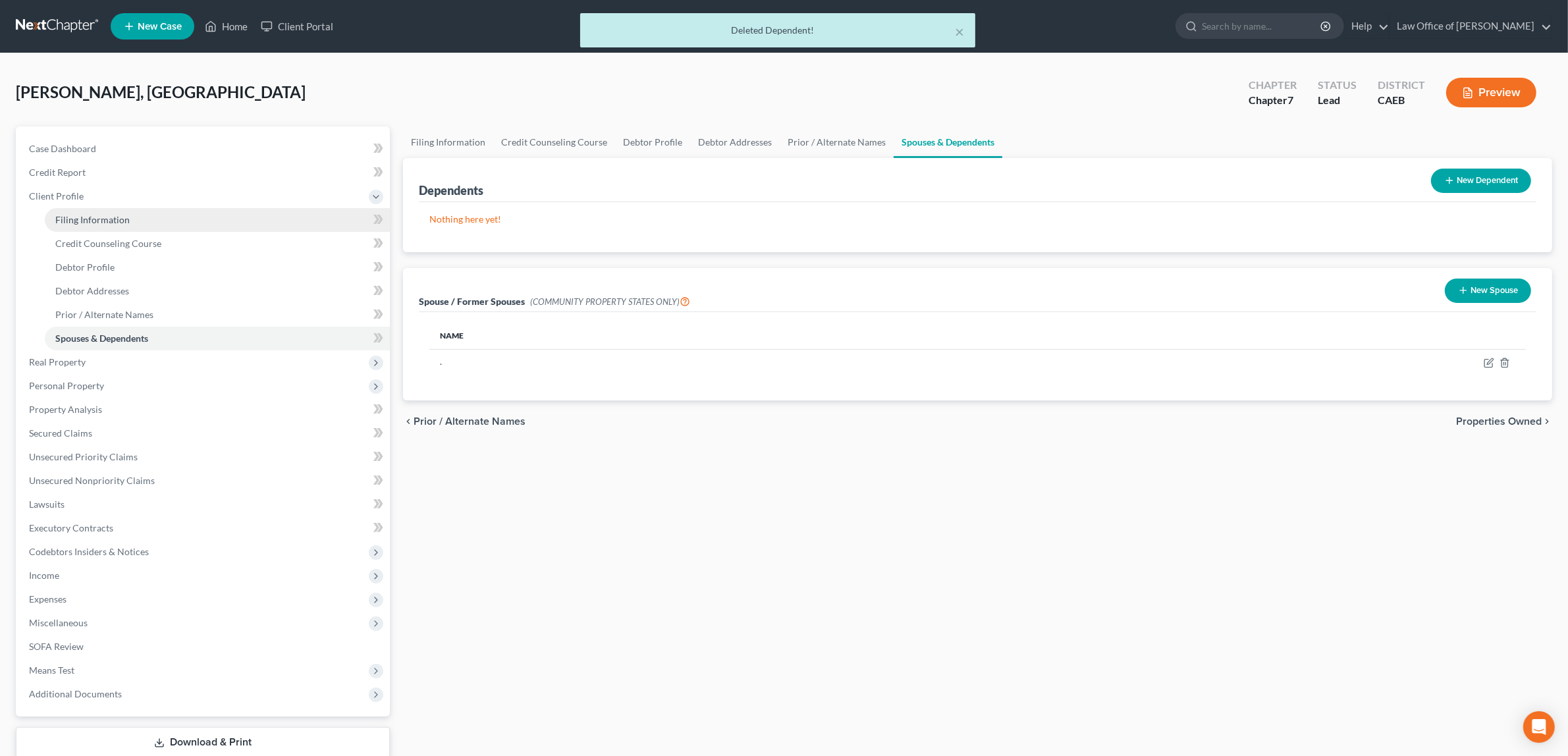
select select "0"
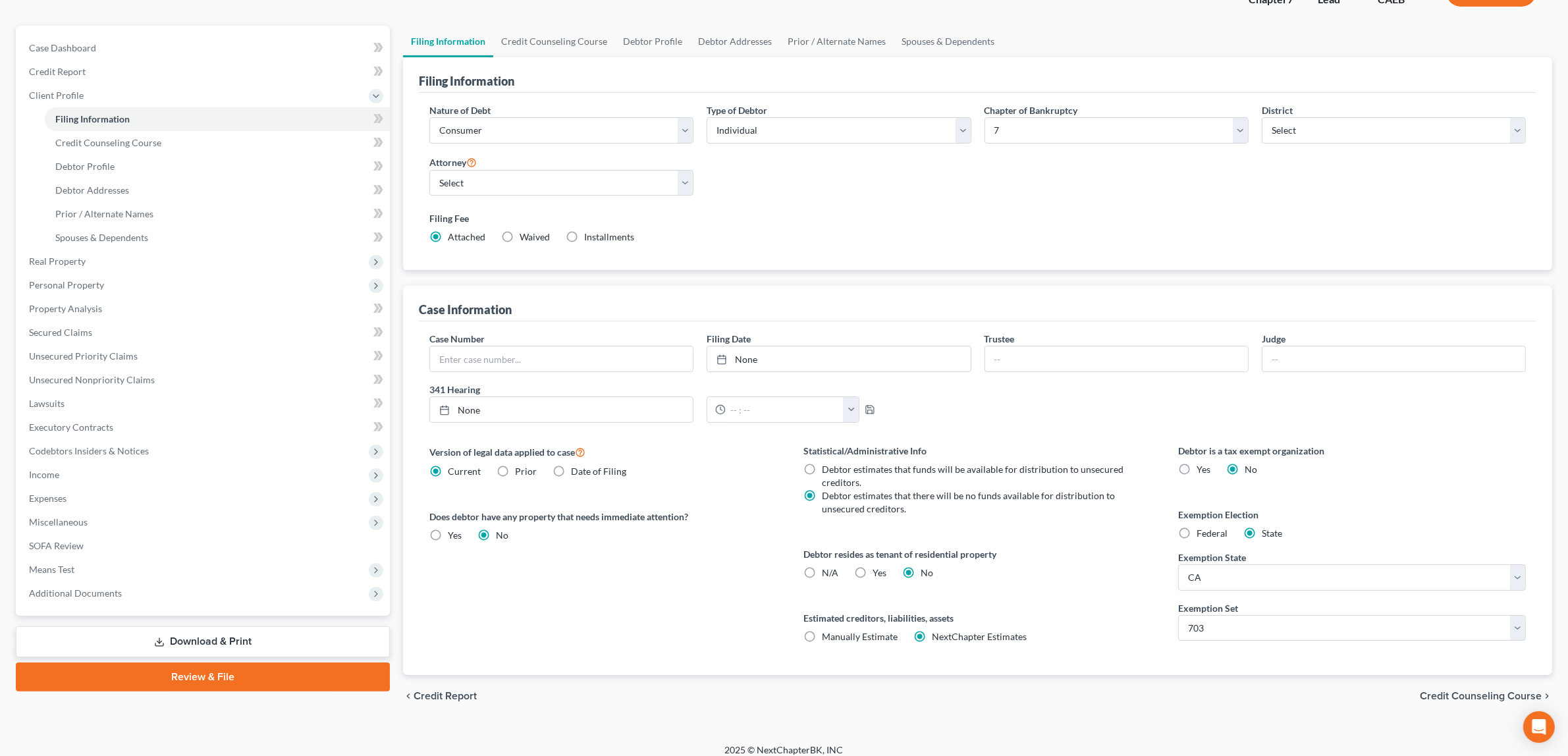
scroll to position [112, 0]
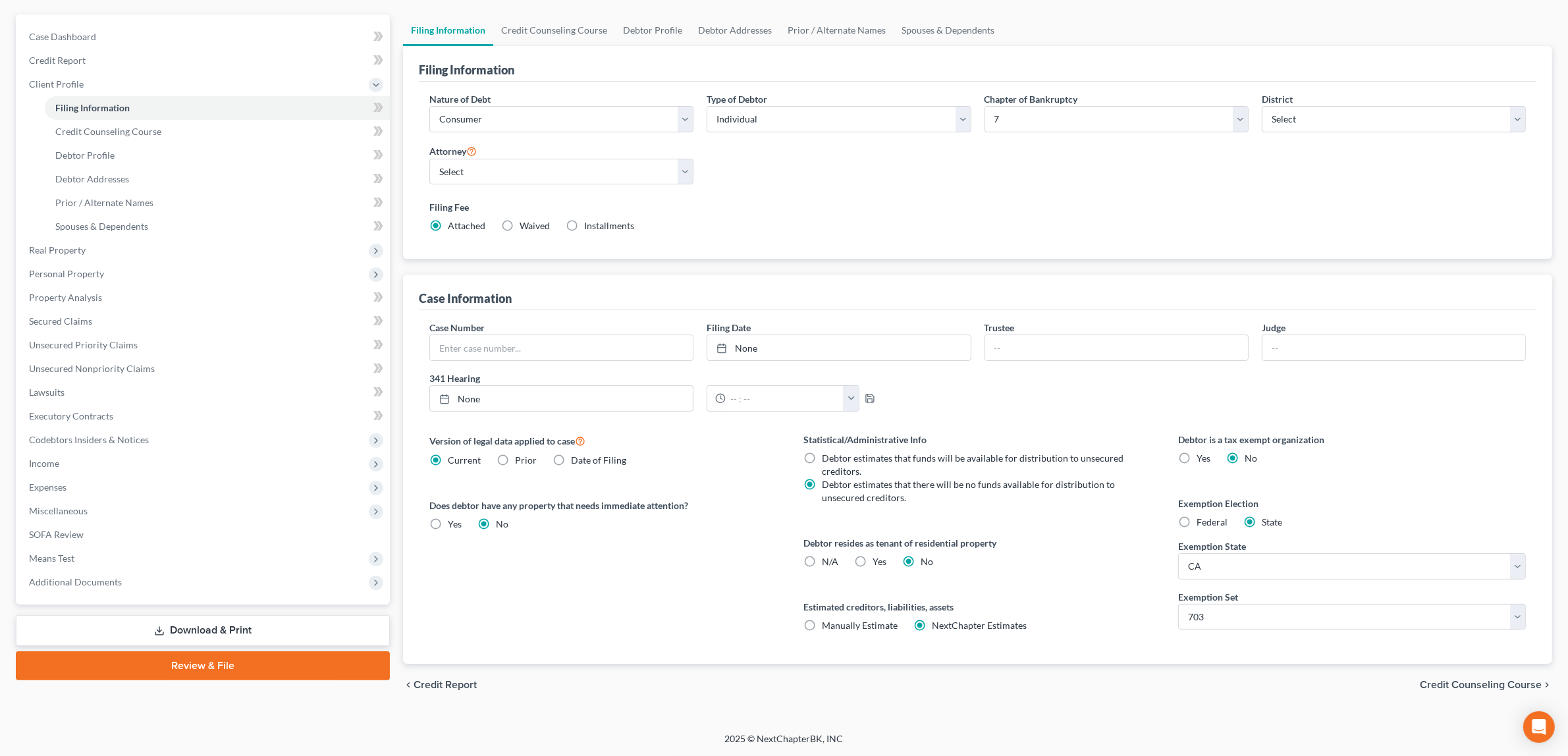
click at [1448, 679] on div "chevron_left Credit Report Credit Counseling Course chevron_right" at bounding box center [978, 685] width 1149 height 42
click at [1448, 683] on span "Credit Counseling Course" at bounding box center [1481, 685] width 122 height 10
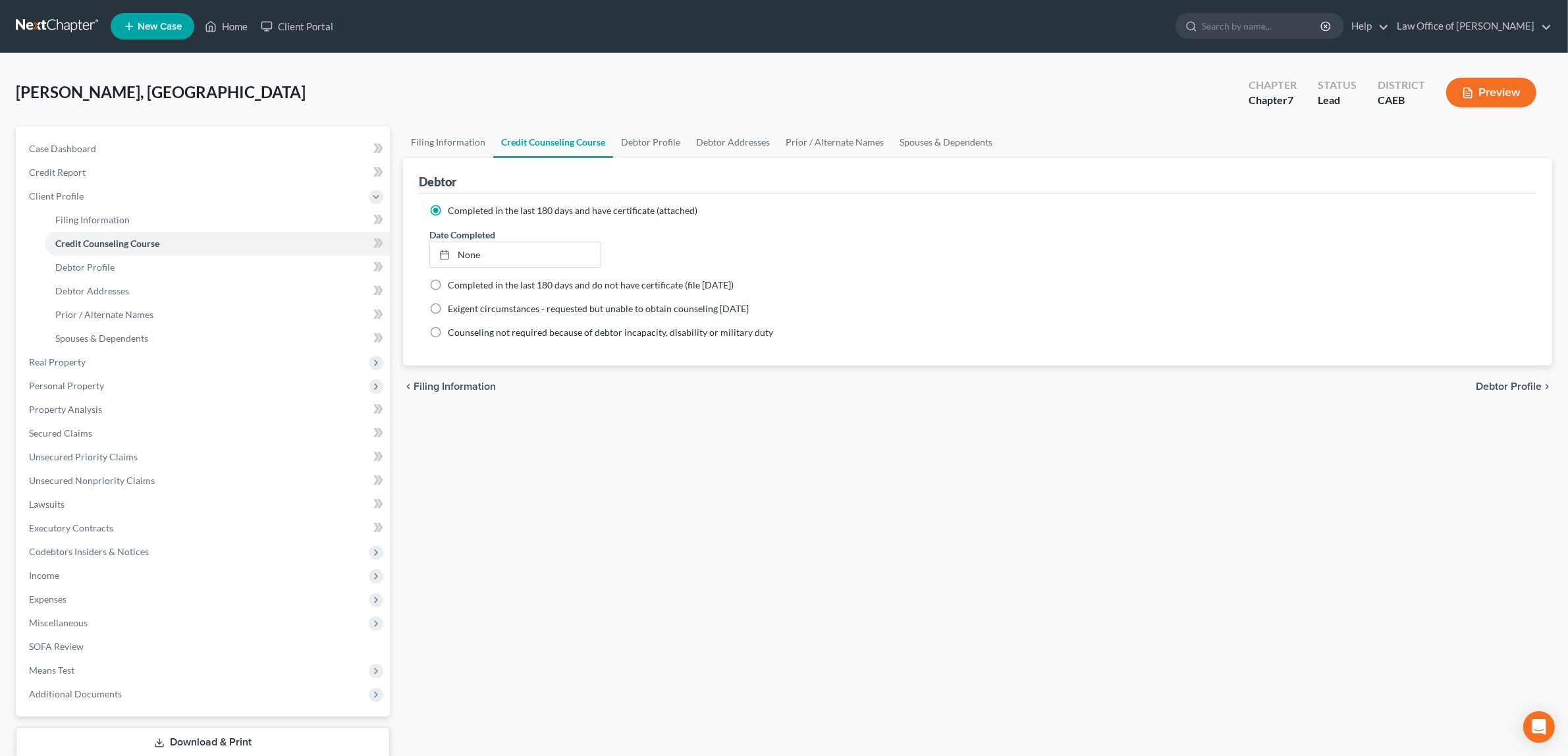
click at [1489, 381] on span "Debtor Profile" at bounding box center [1509, 386] width 66 height 10
select select "1"
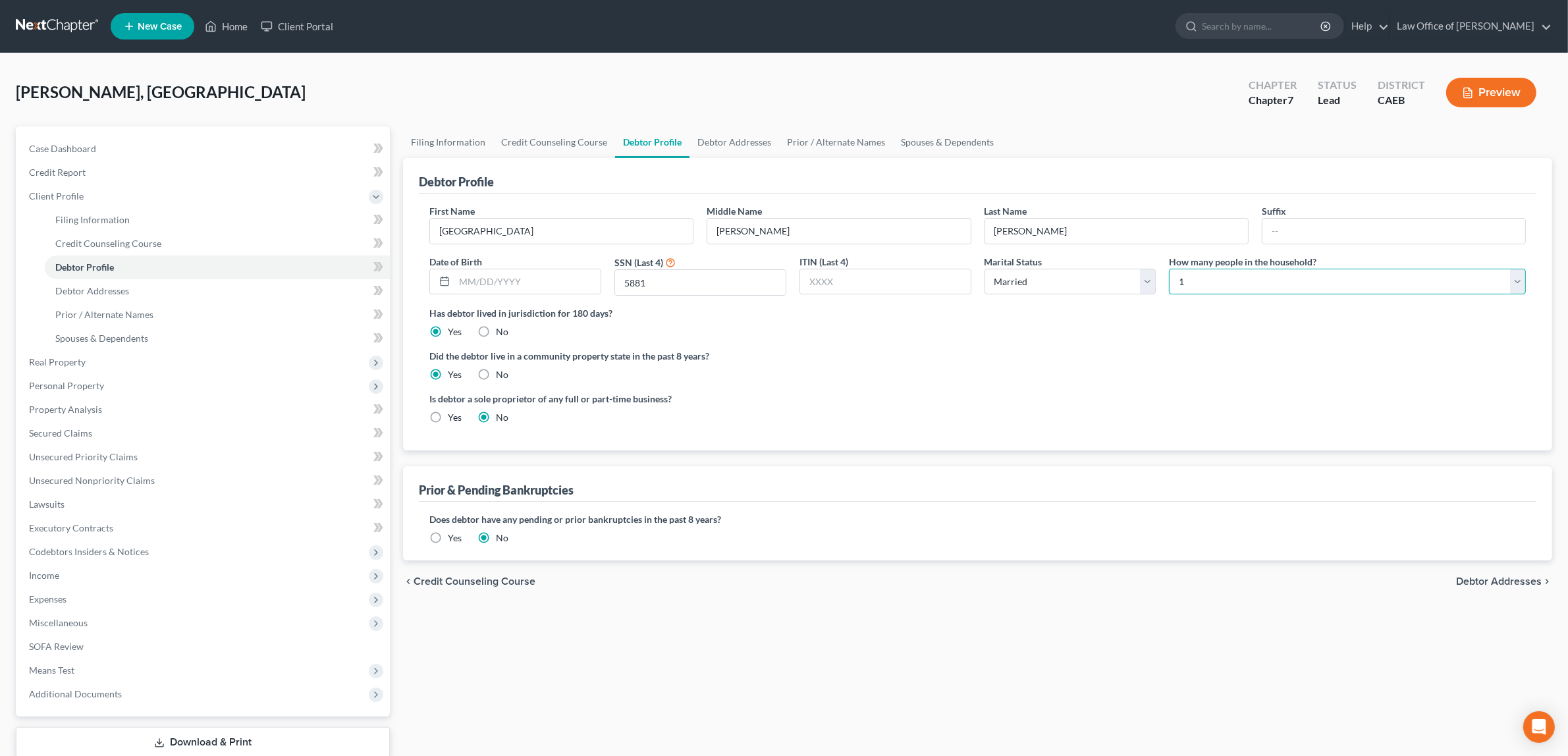
click at [1519, 283] on select "Select 1 2 3 4 5 6 7 8 9 10 11 12 13 14 15 16 17 18 19 20" at bounding box center [1347, 281] width 357 height 26
select select "1"
click at [1169, 268] on select "Select 1 2 3 4 5 6 7 8 9 10 11 12 13 14 15 16 17 18 19 20" at bounding box center [1347, 281] width 357 height 26
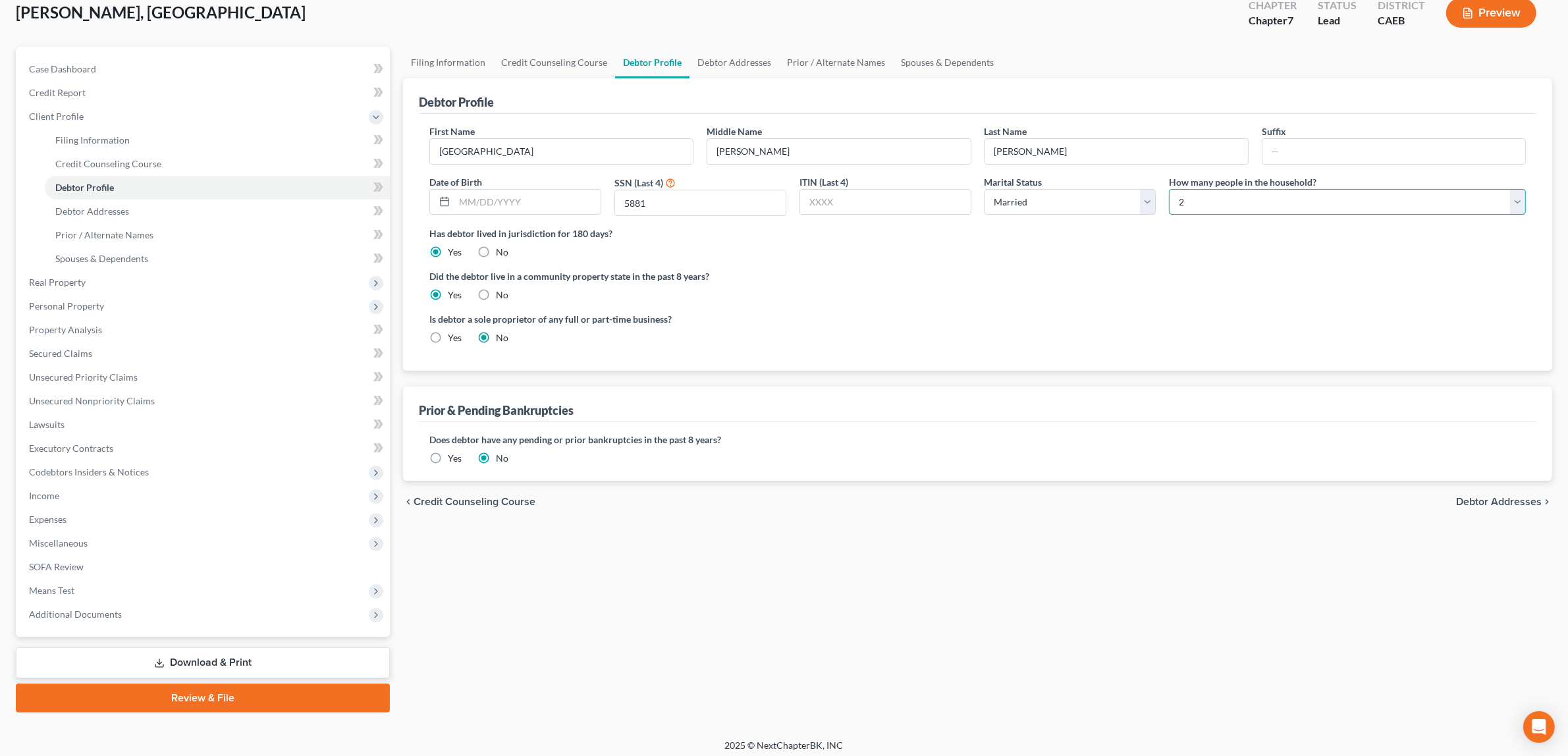
scroll to position [84, 0]
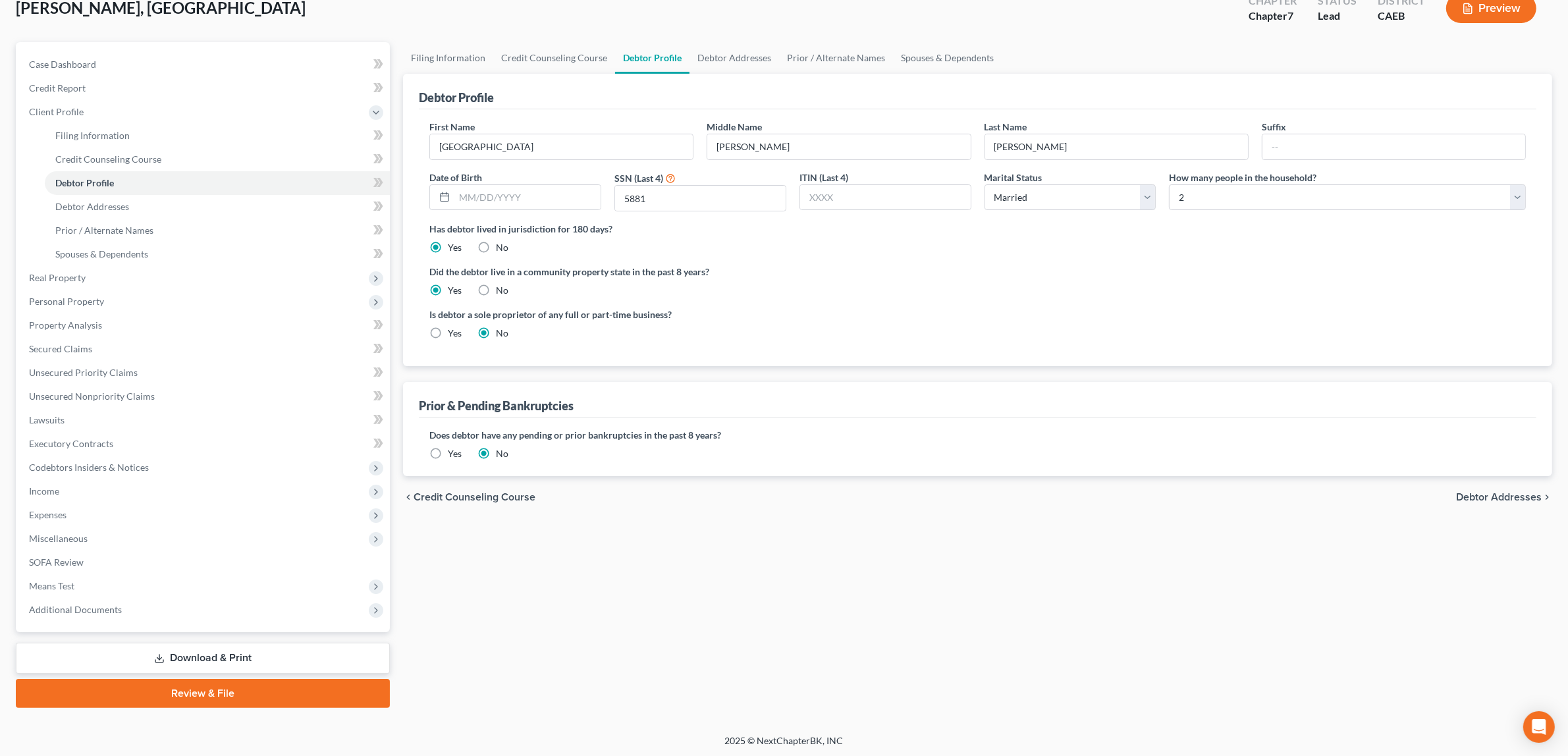
click at [1486, 493] on span "Debtor Addresses" at bounding box center [1499, 497] width 86 height 10
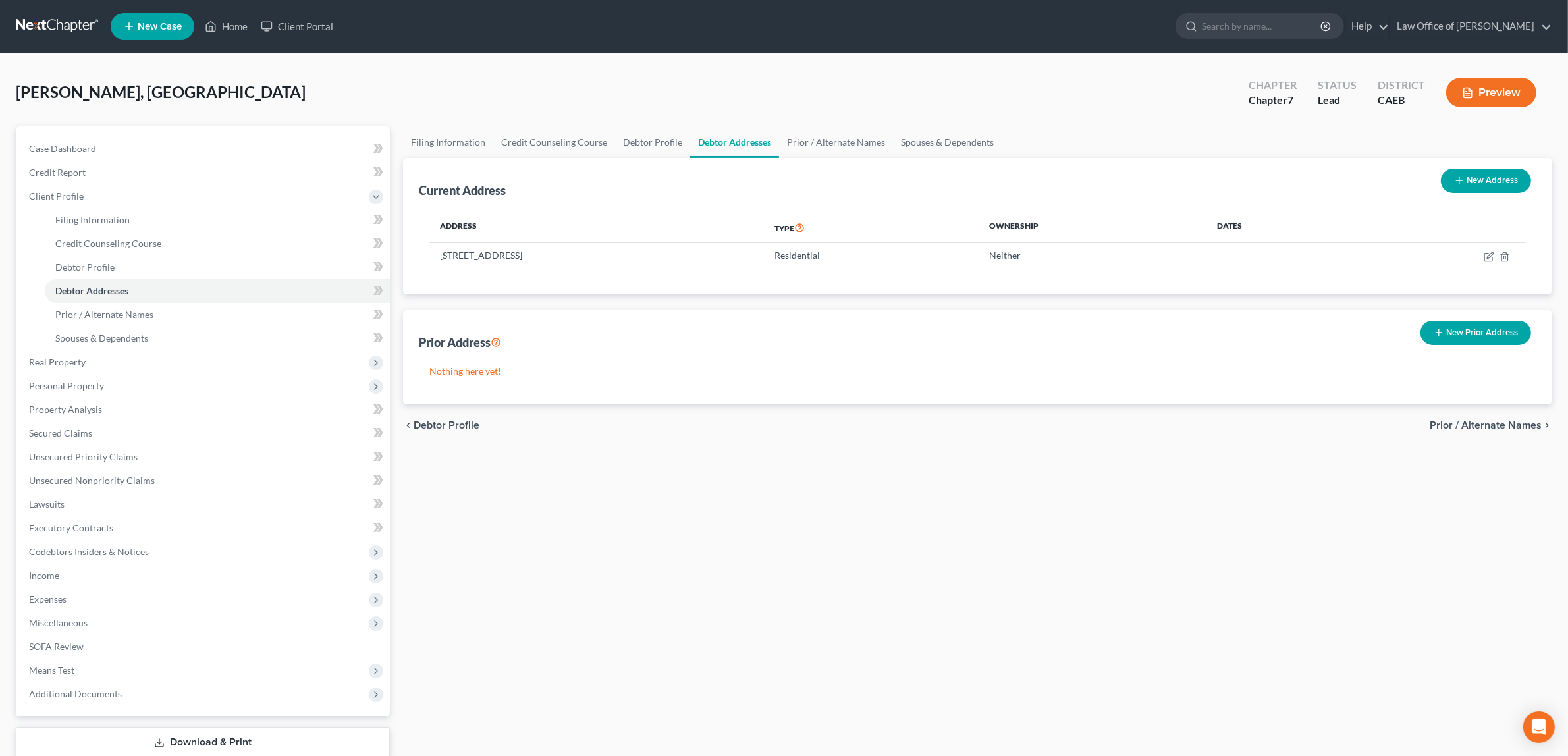
click at [1507, 82] on button "Preview" at bounding box center [1492, 93] width 90 height 29
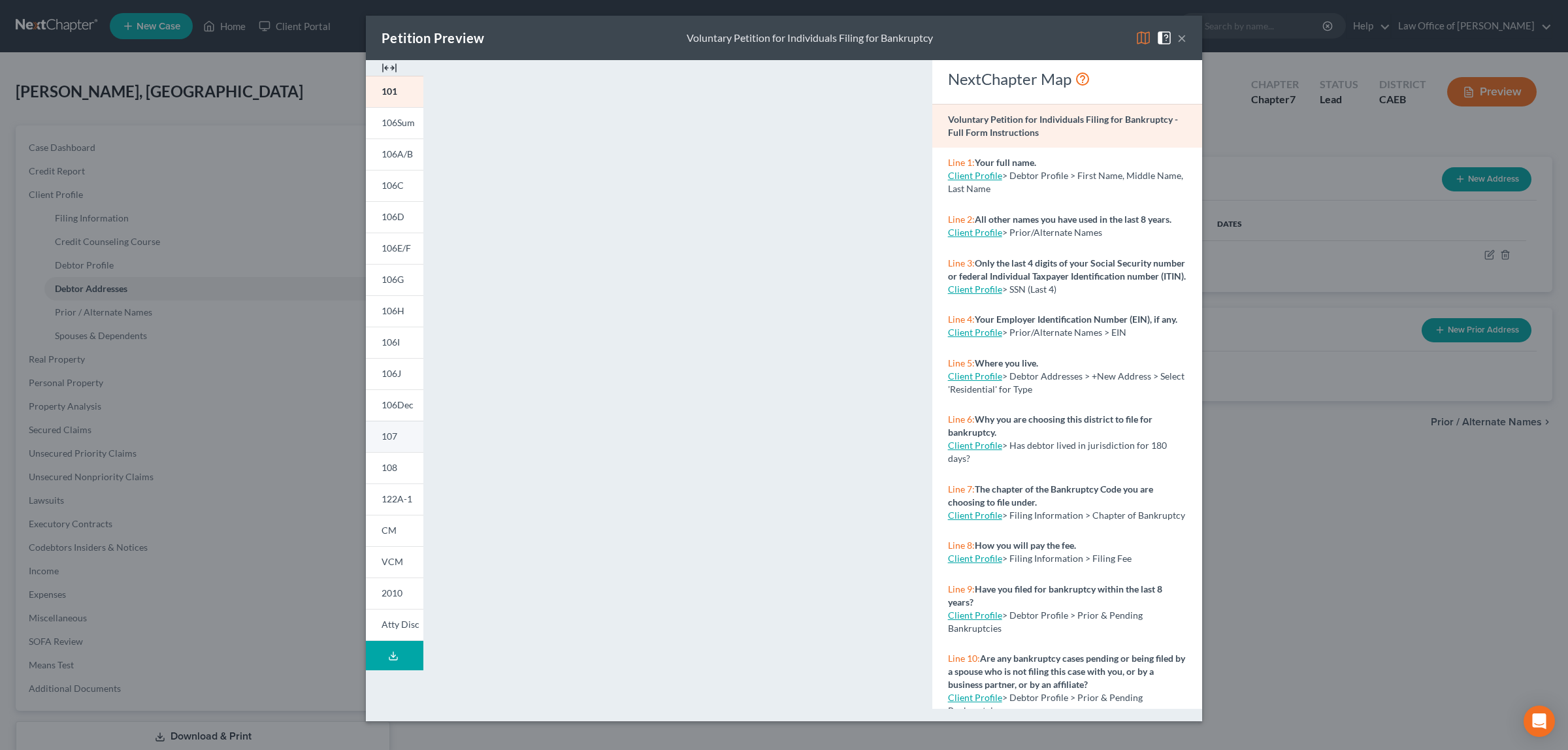
click at [395, 430] on link "107" at bounding box center [394, 436] width 58 height 32
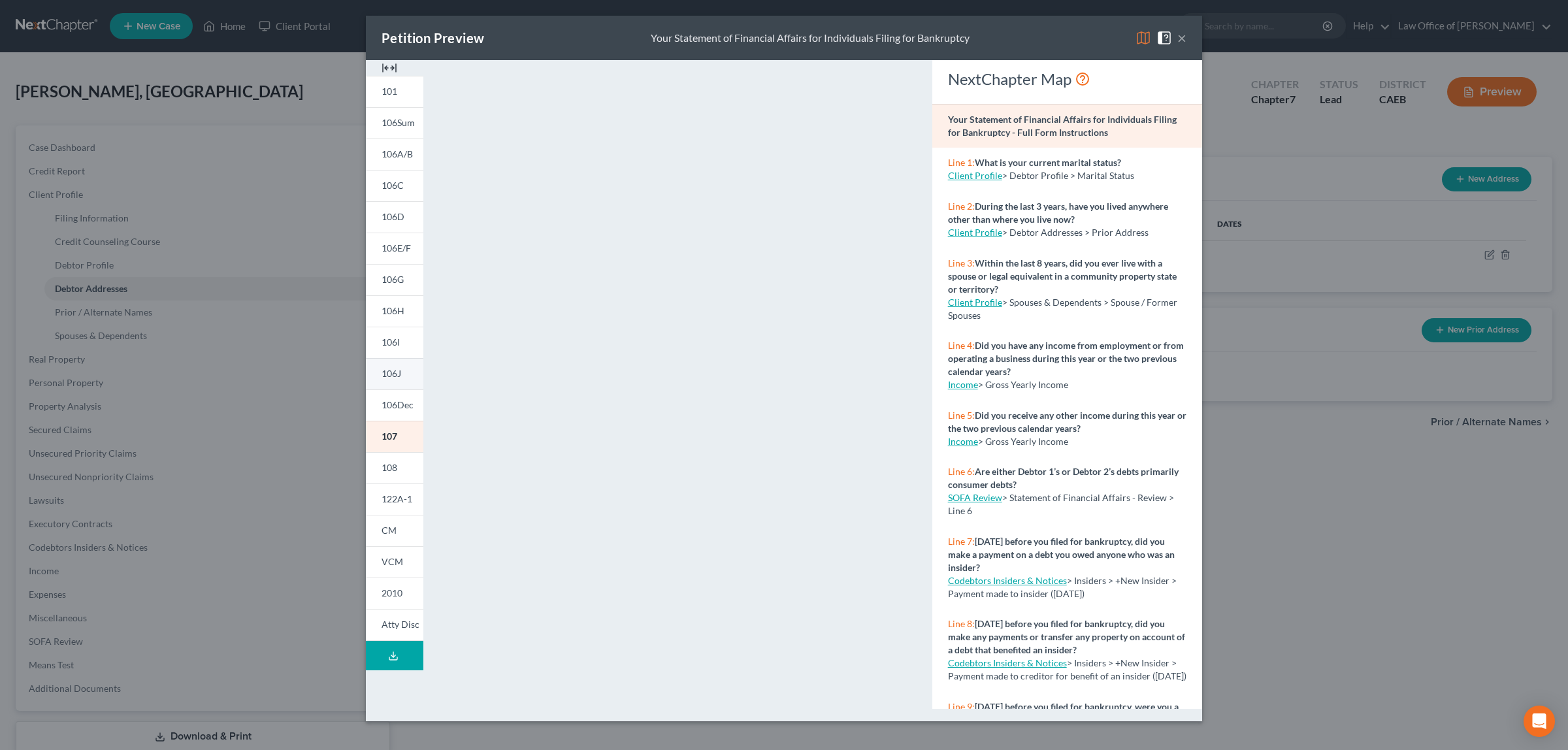
click at [393, 371] on span "106J" at bounding box center [391, 373] width 20 height 11
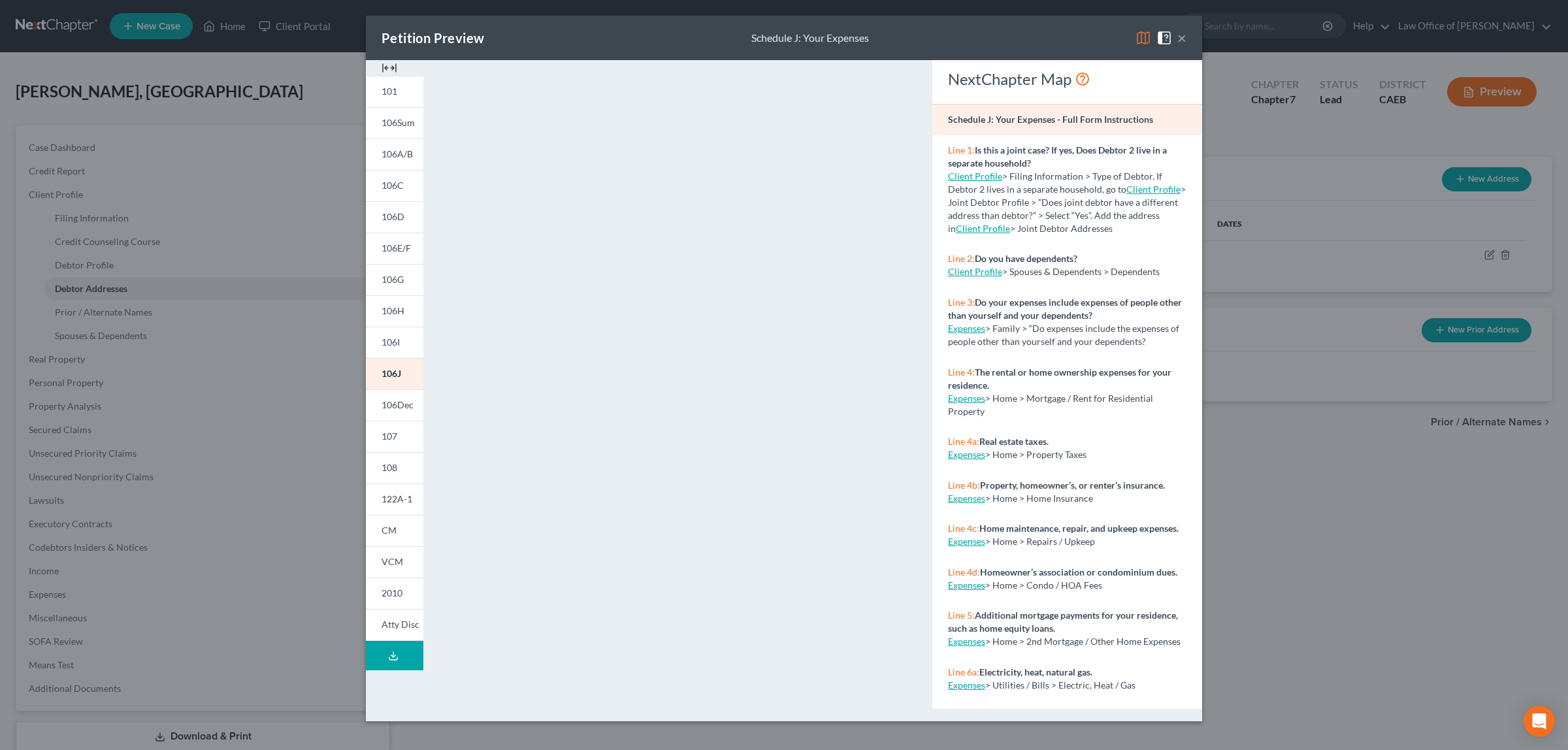
click at [1181, 40] on button "×" at bounding box center [1182, 38] width 9 height 15
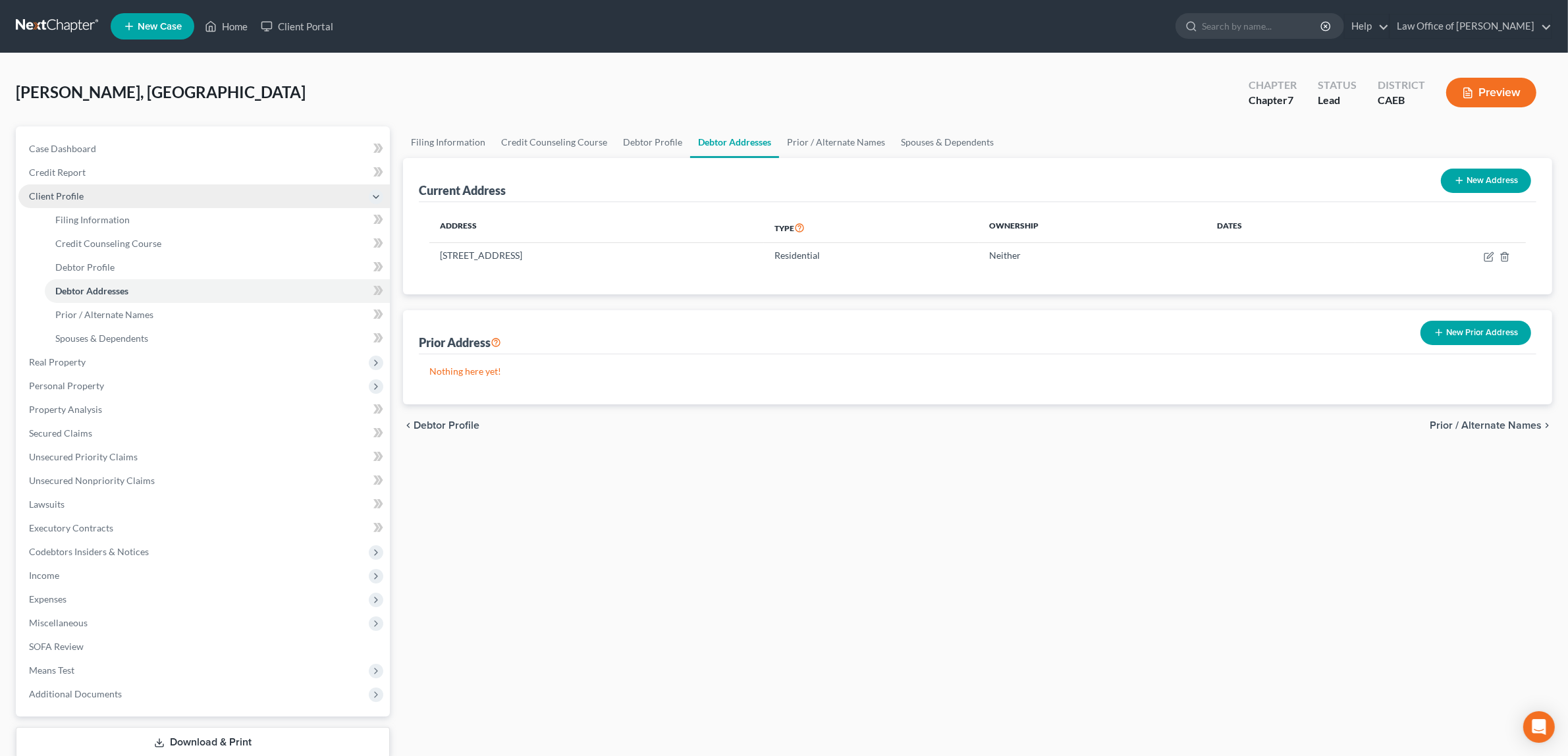
click at [93, 191] on span "Client Profile" at bounding box center [203, 196] width 371 height 23
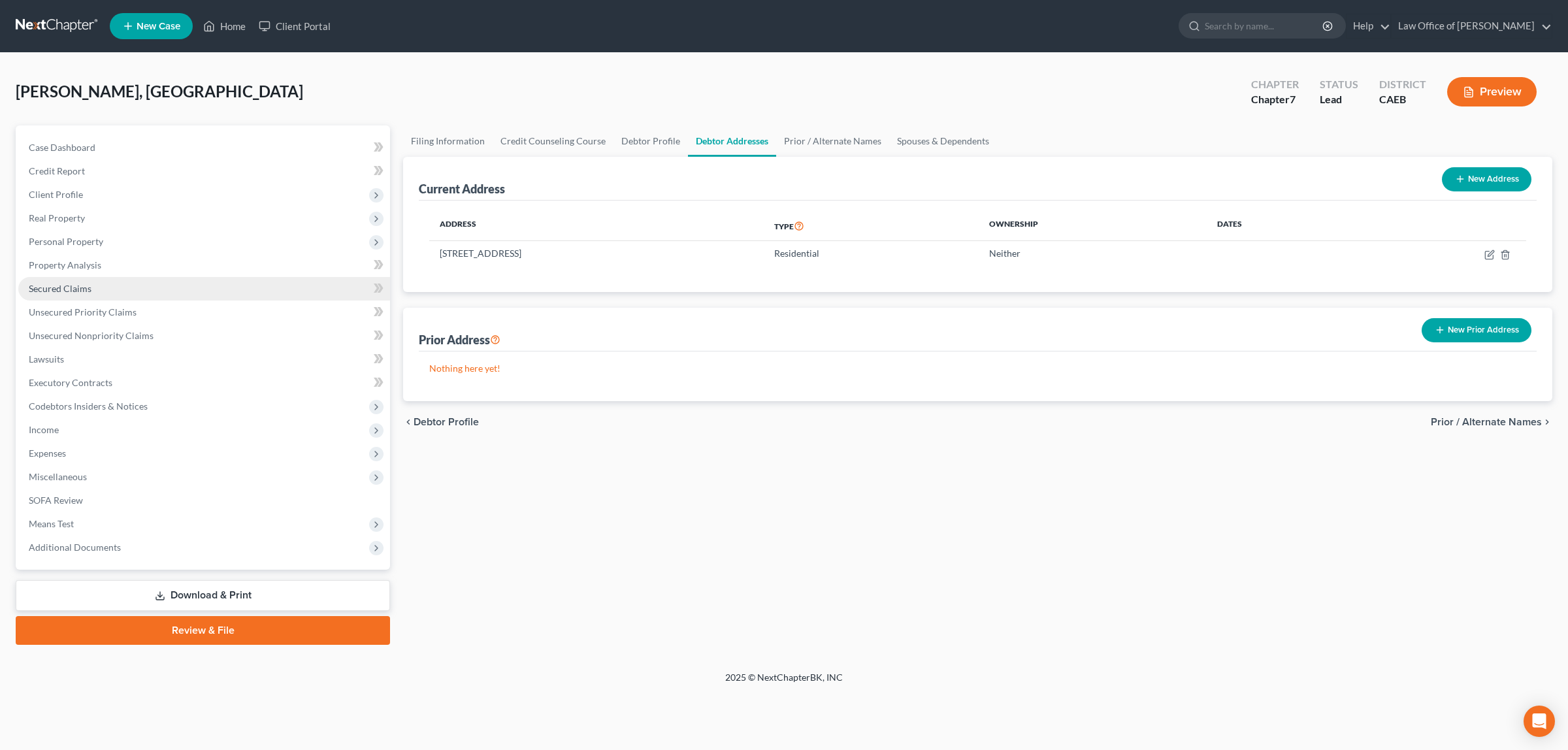
click at [92, 284] on link "Secured Claims" at bounding box center [204, 289] width 372 height 23
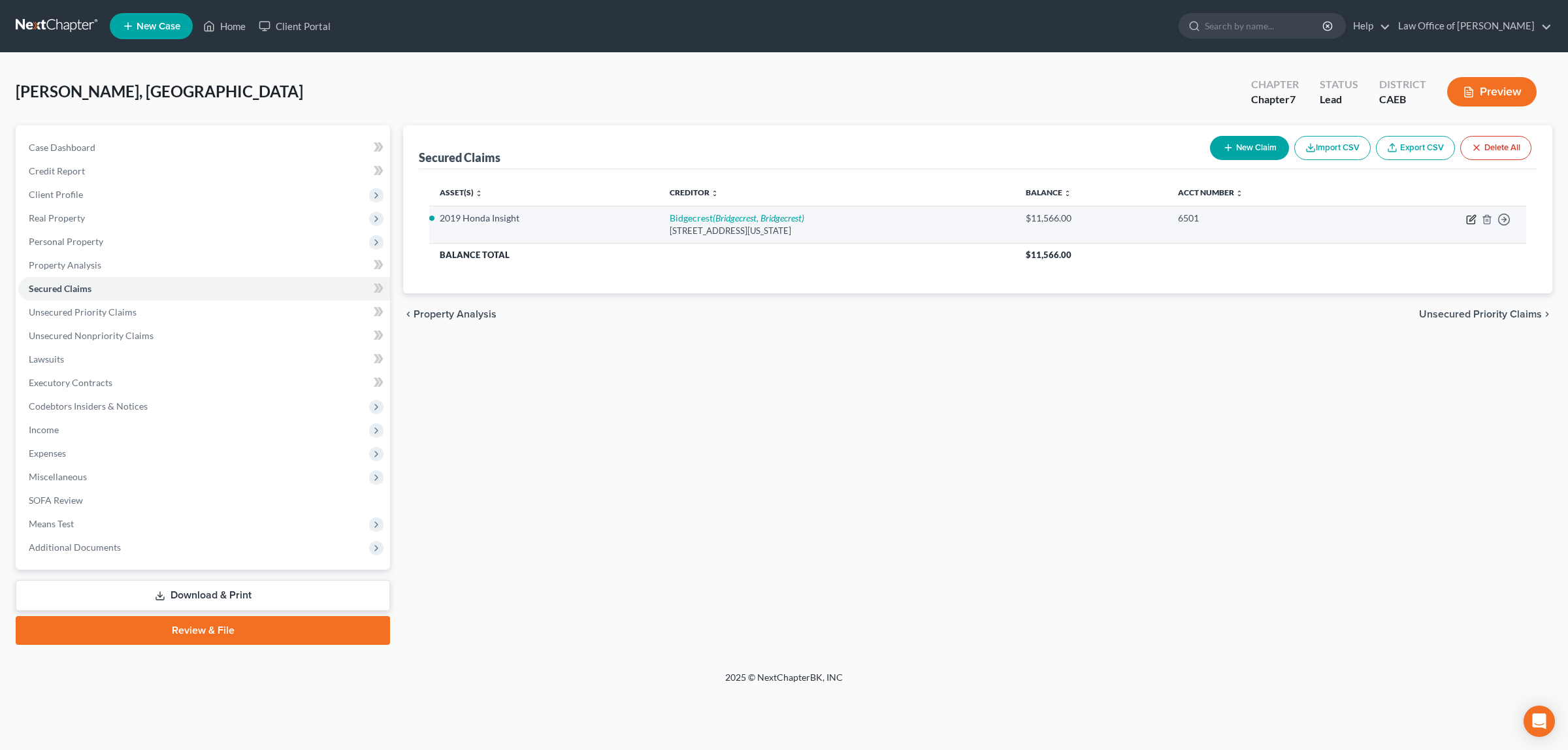
click at [1470, 217] on icon "button" at bounding box center [1471, 220] width 10 height 10
select select "3"
select select "0"
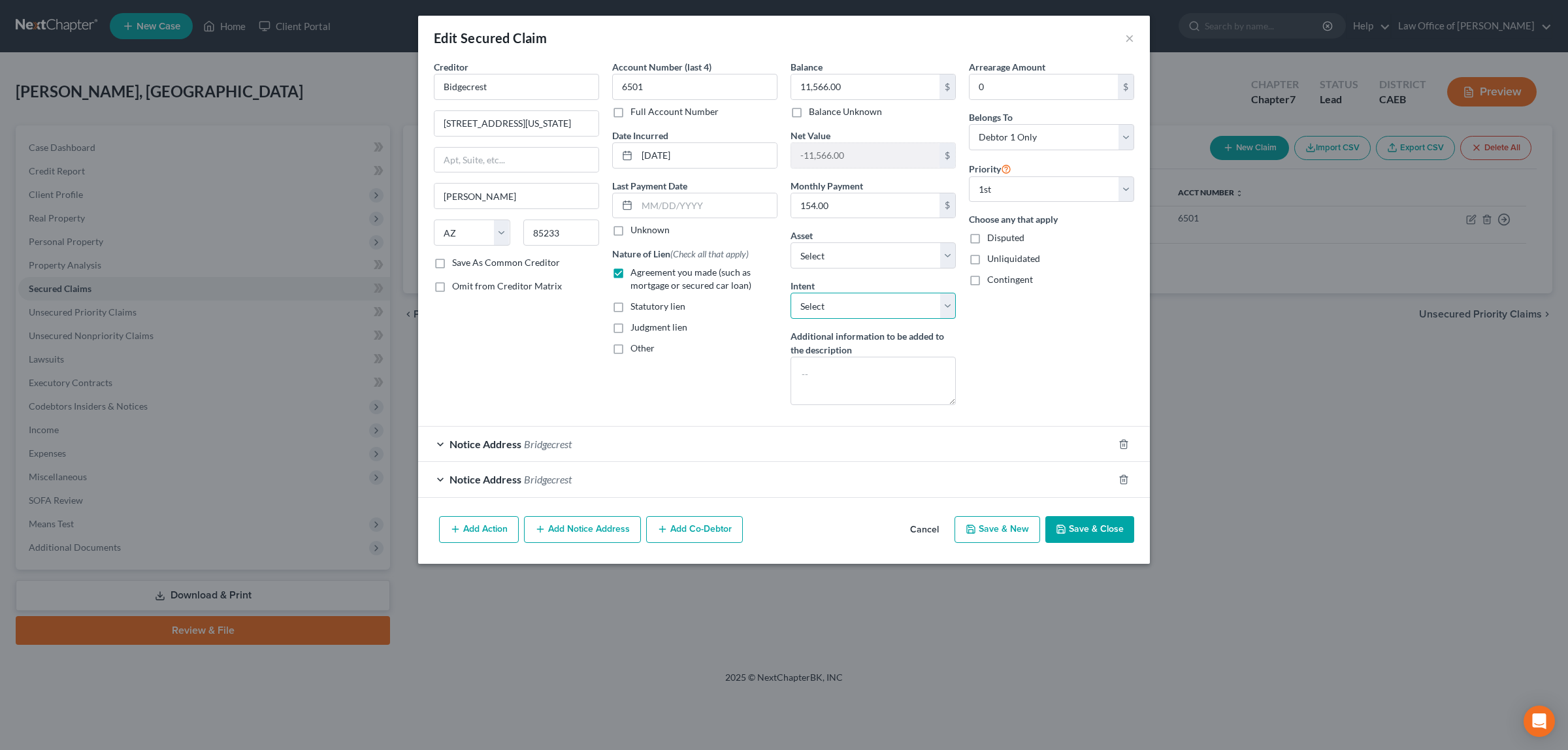
click at [949, 302] on select "Select Surrender Redeem Reaffirm Avoid Other" at bounding box center [872, 306] width 165 height 26
select select "4"
click at [790, 294] on select "Select Surrender Redeem Reaffirm Avoid Other" at bounding box center [872, 306] width 165 height 26
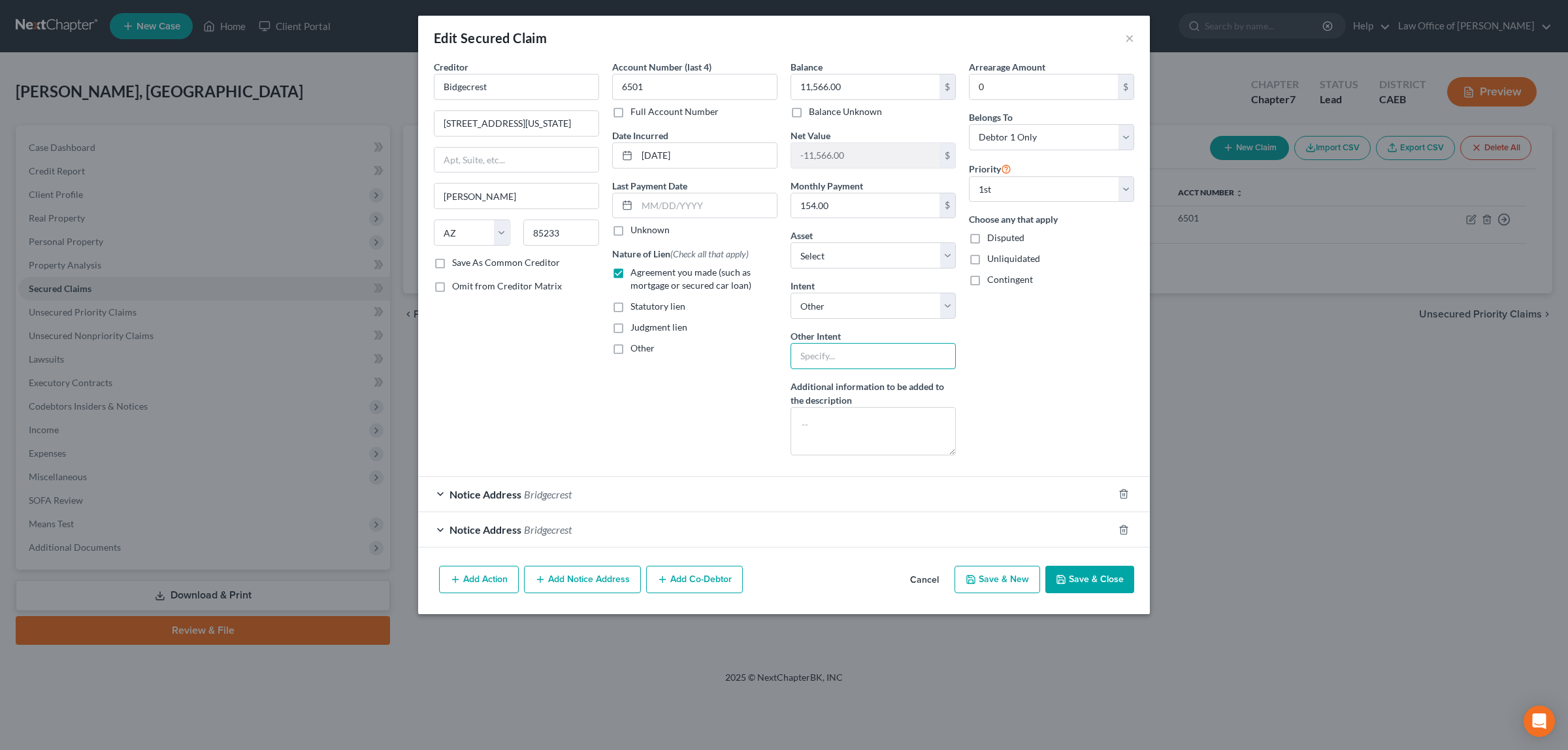
click at [889, 362] on input "text" at bounding box center [872, 356] width 165 height 26
type input "Pay Per Contract"
click at [1083, 580] on button "Save & Close" at bounding box center [1089, 580] width 88 height 27
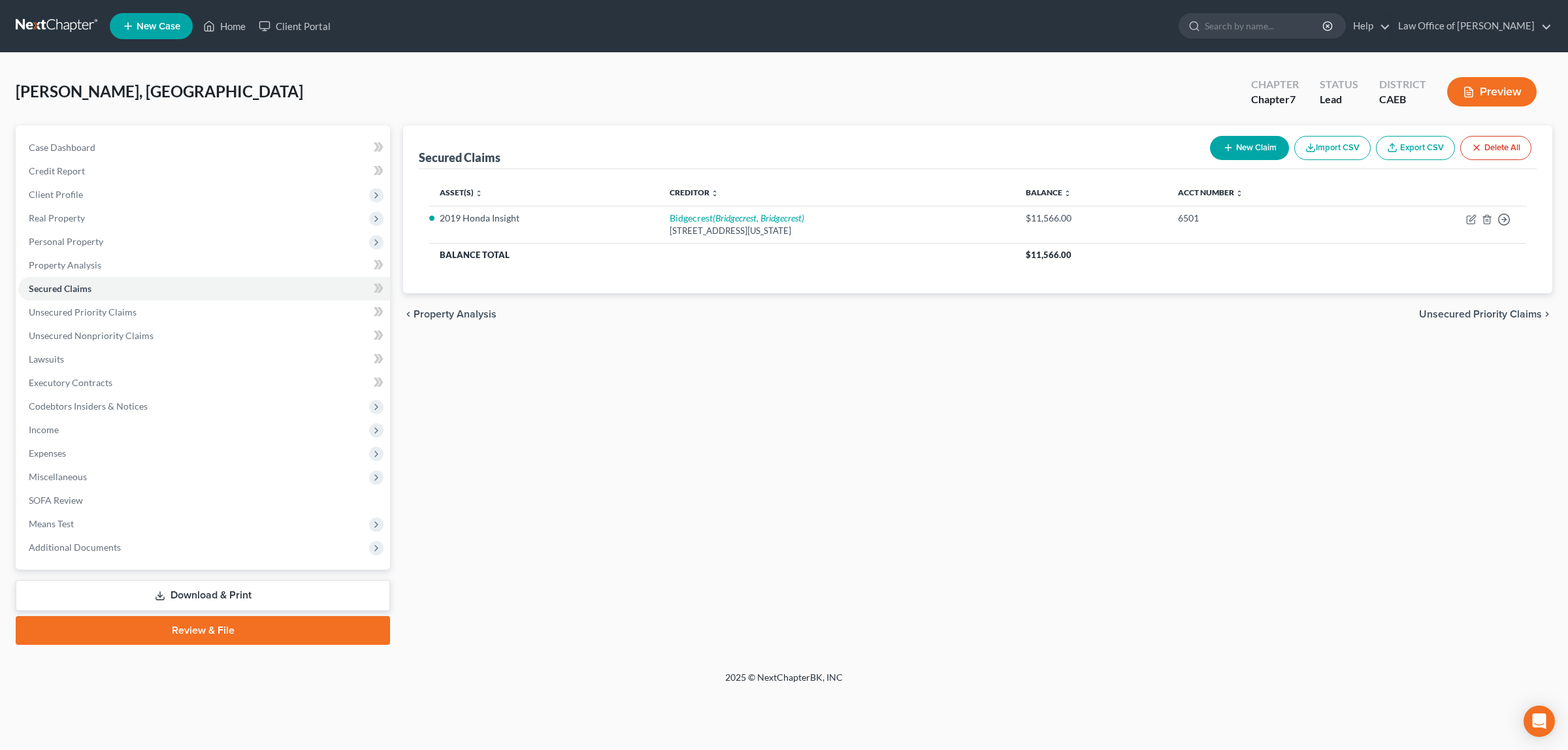
click at [1480, 88] on button "Preview" at bounding box center [1492, 92] width 89 height 29
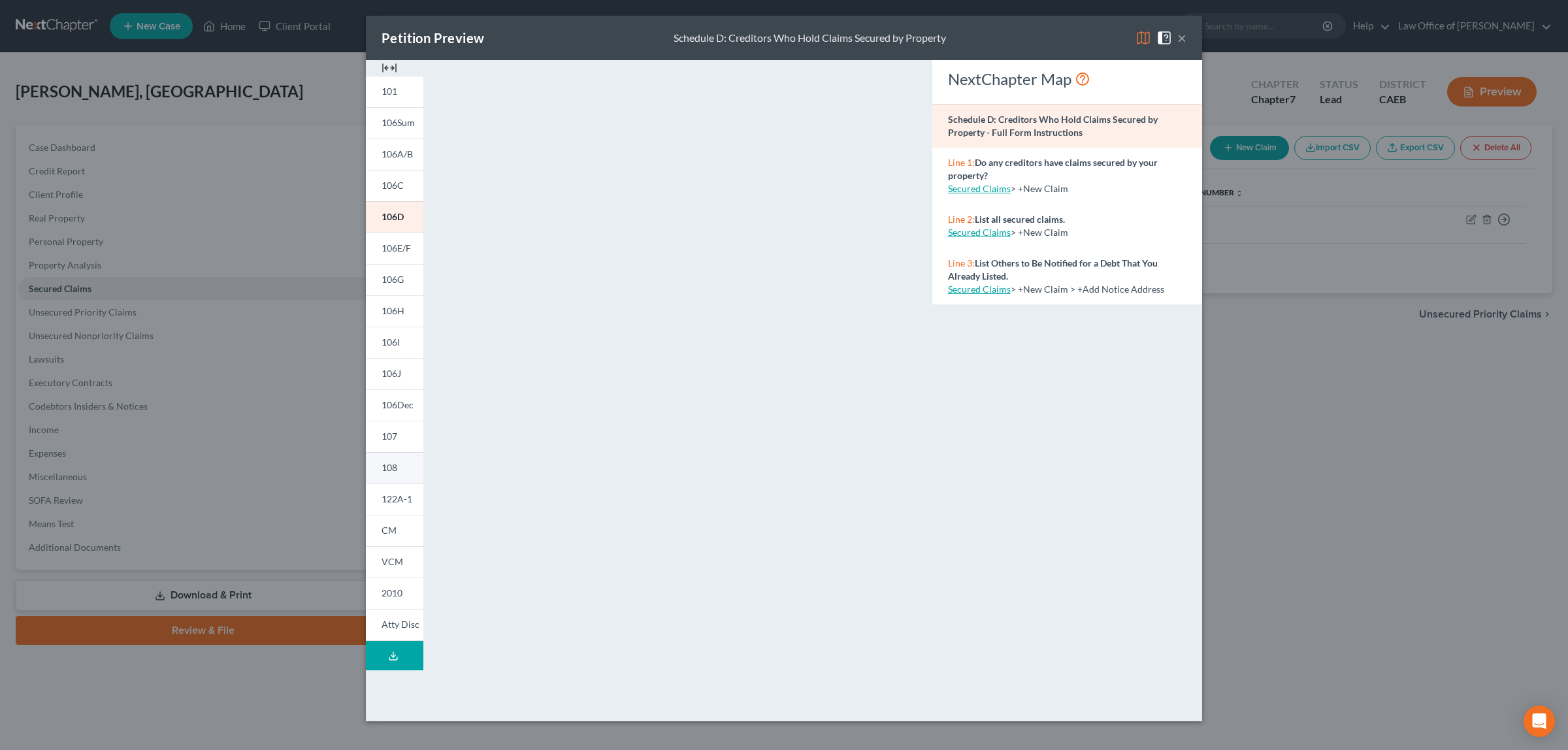
click at [397, 459] on link "108" at bounding box center [394, 467] width 58 height 32
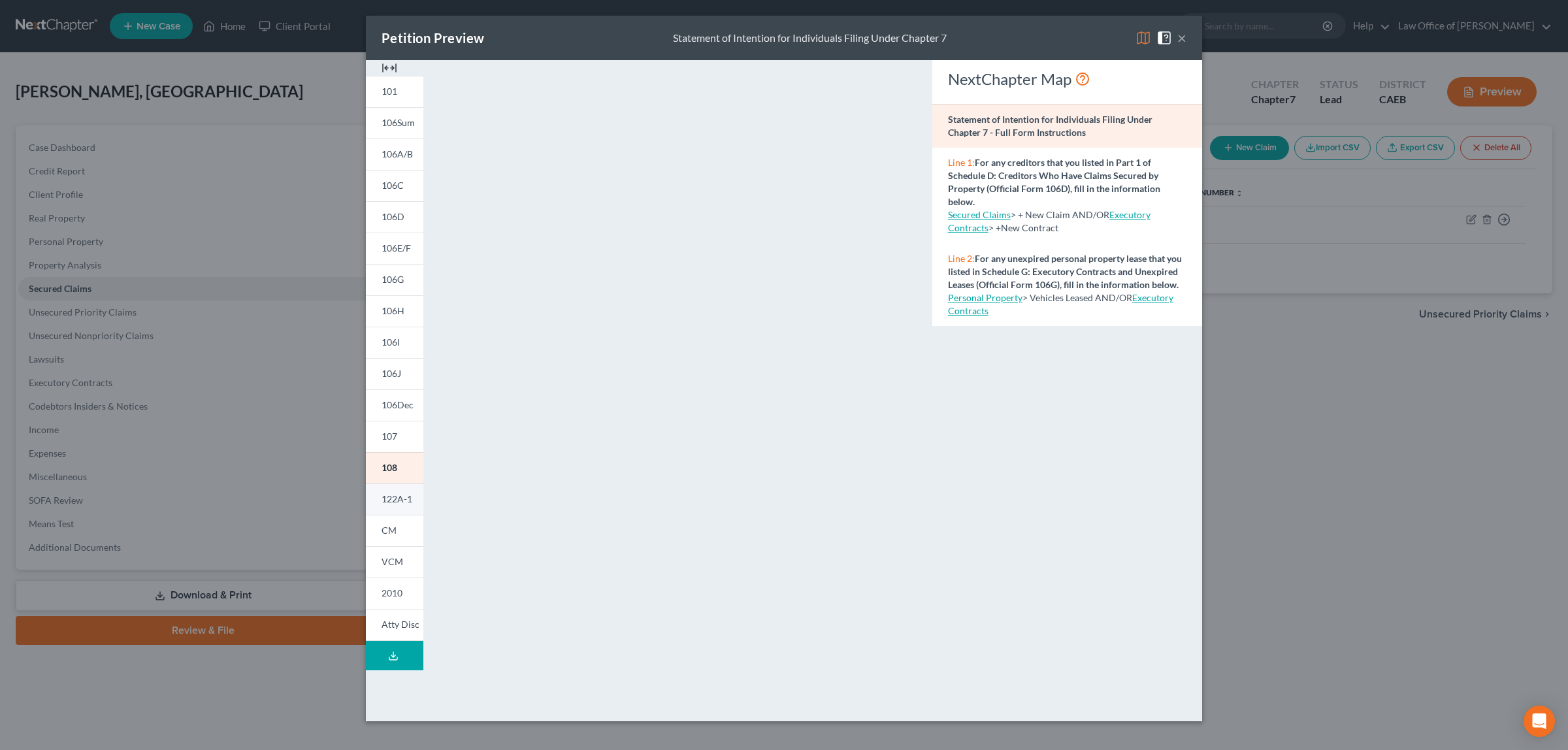
click at [400, 495] on span "122A-1" at bounding box center [397, 498] width 31 height 11
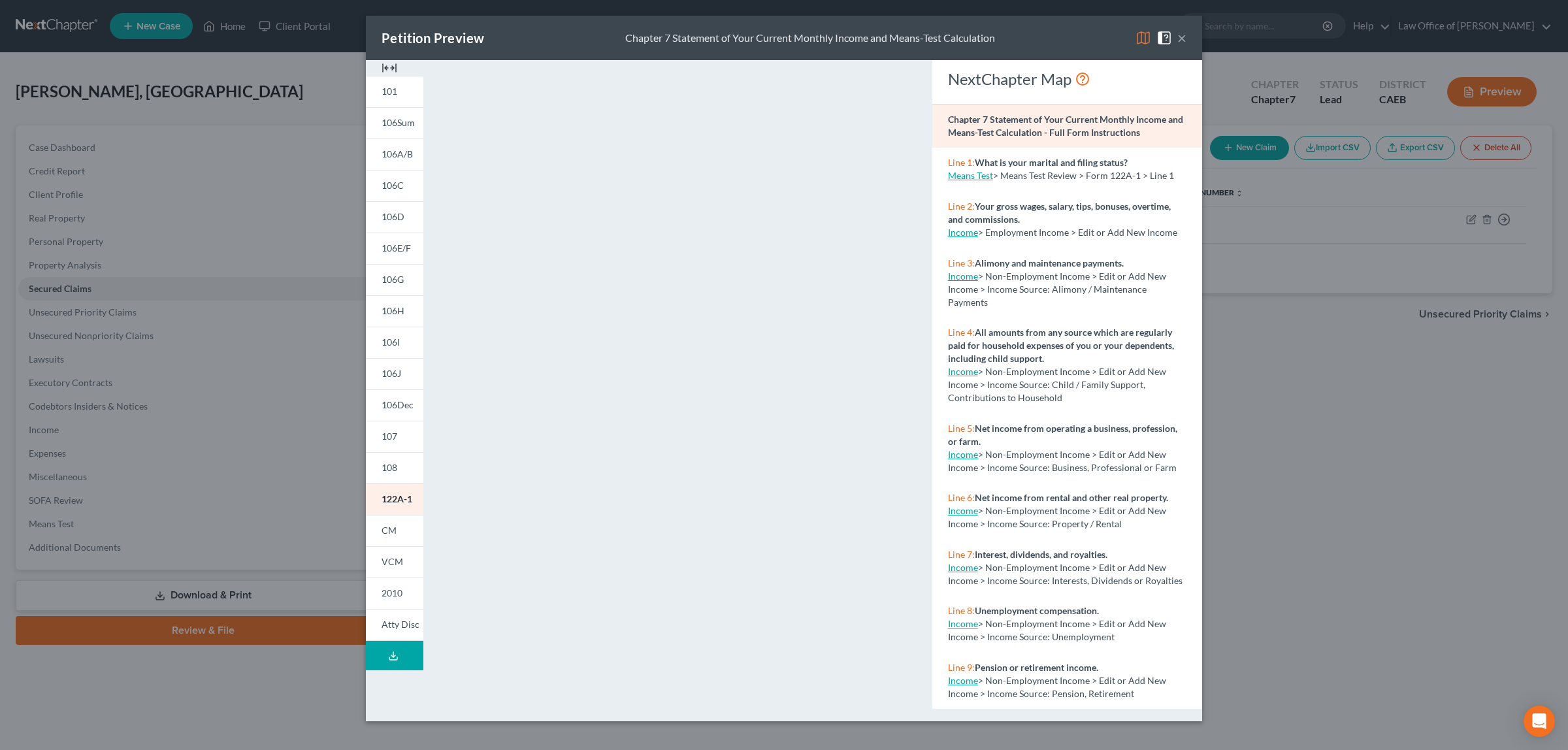
drag, startPoint x: 1178, startPoint y: 37, endPoint x: 1141, endPoint y: 47, distance: 38.3
click at [1178, 37] on button "×" at bounding box center [1182, 38] width 9 height 15
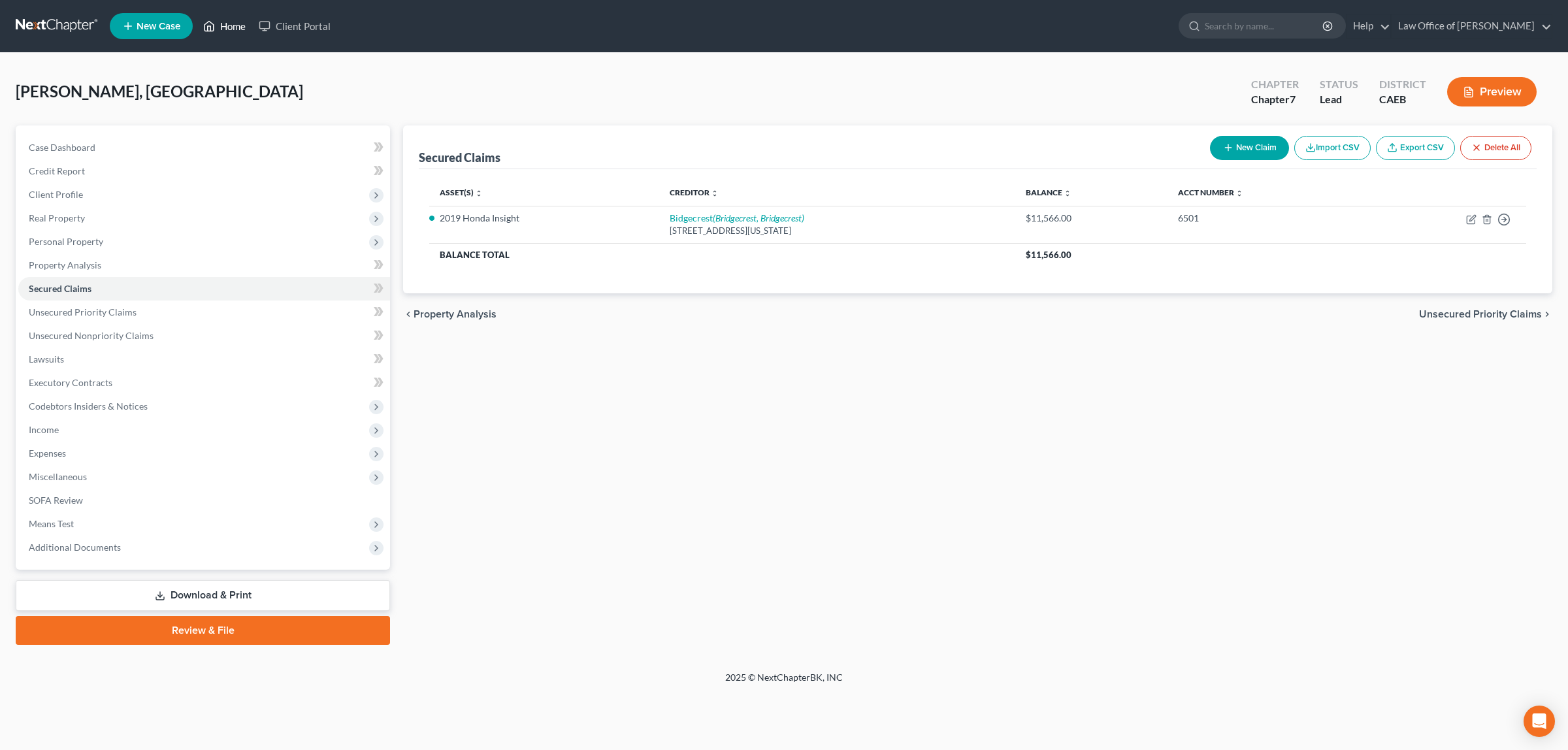
click at [229, 23] on link "Home" at bounding box center [224, 26] width 56 height 23
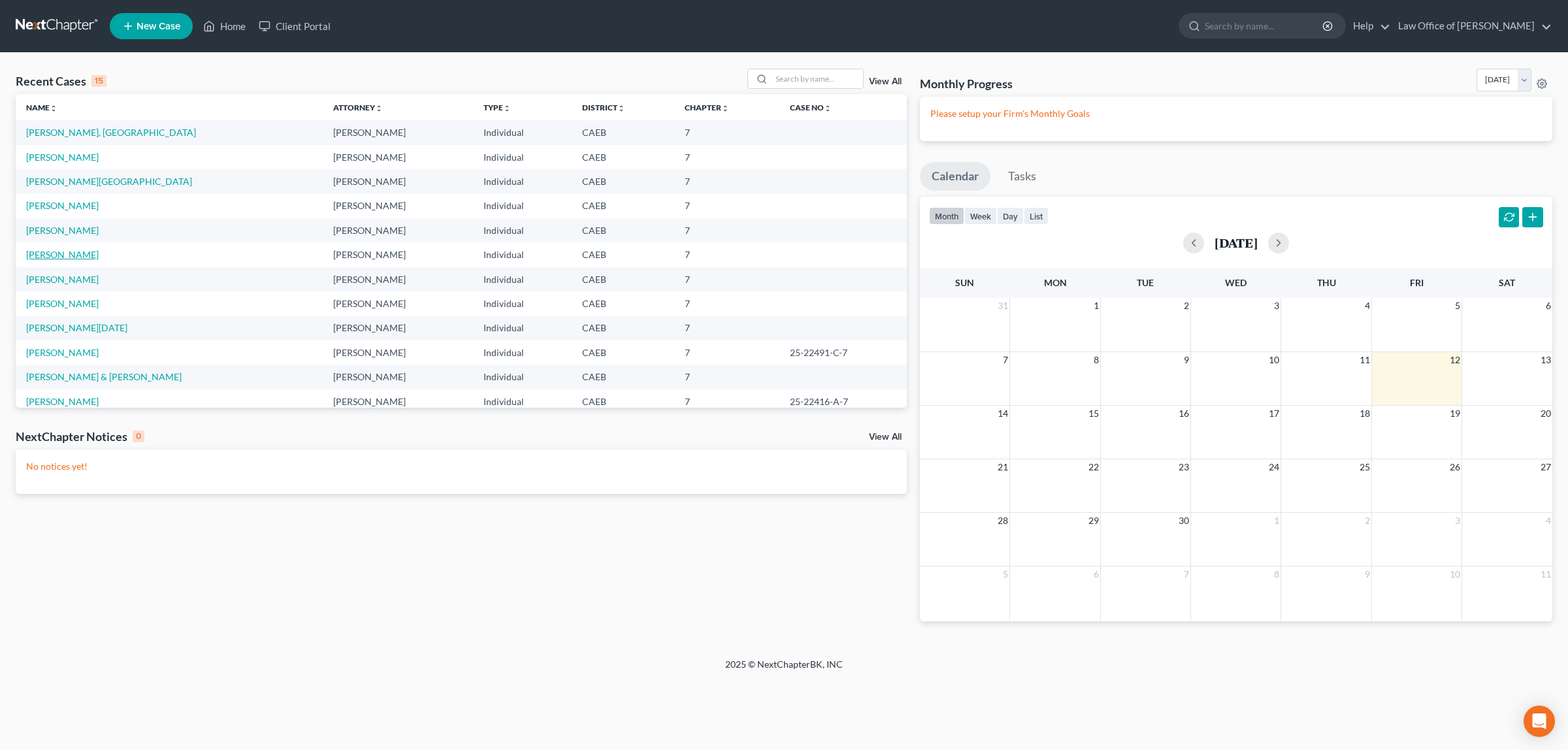
click at [58, 250] on link "[PERSON_NAME]" at bounding box center [62, 254] width 72 height 11
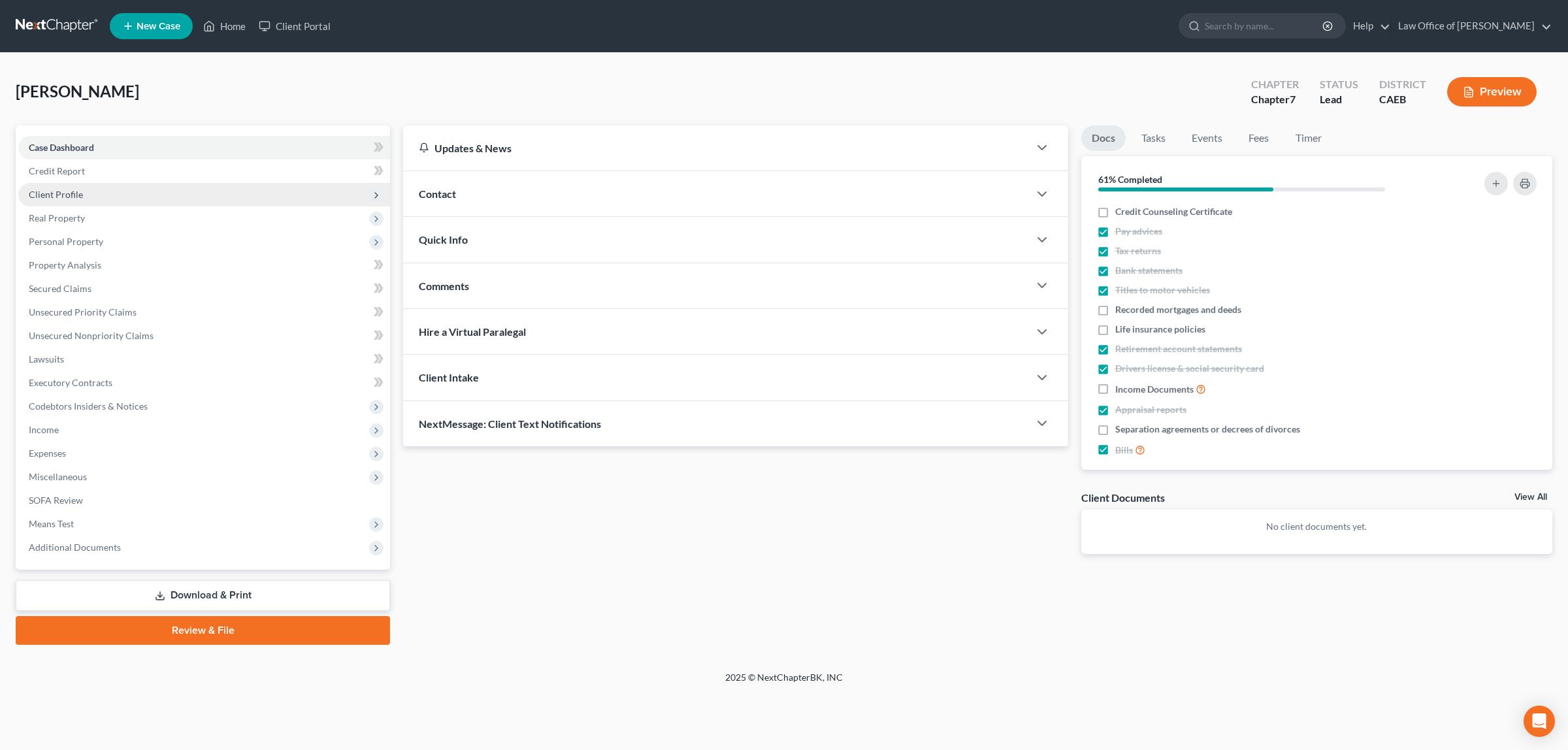
click at [96, 186] on span "Client Profile" at bounding box center [204, 194] width 372 height 23
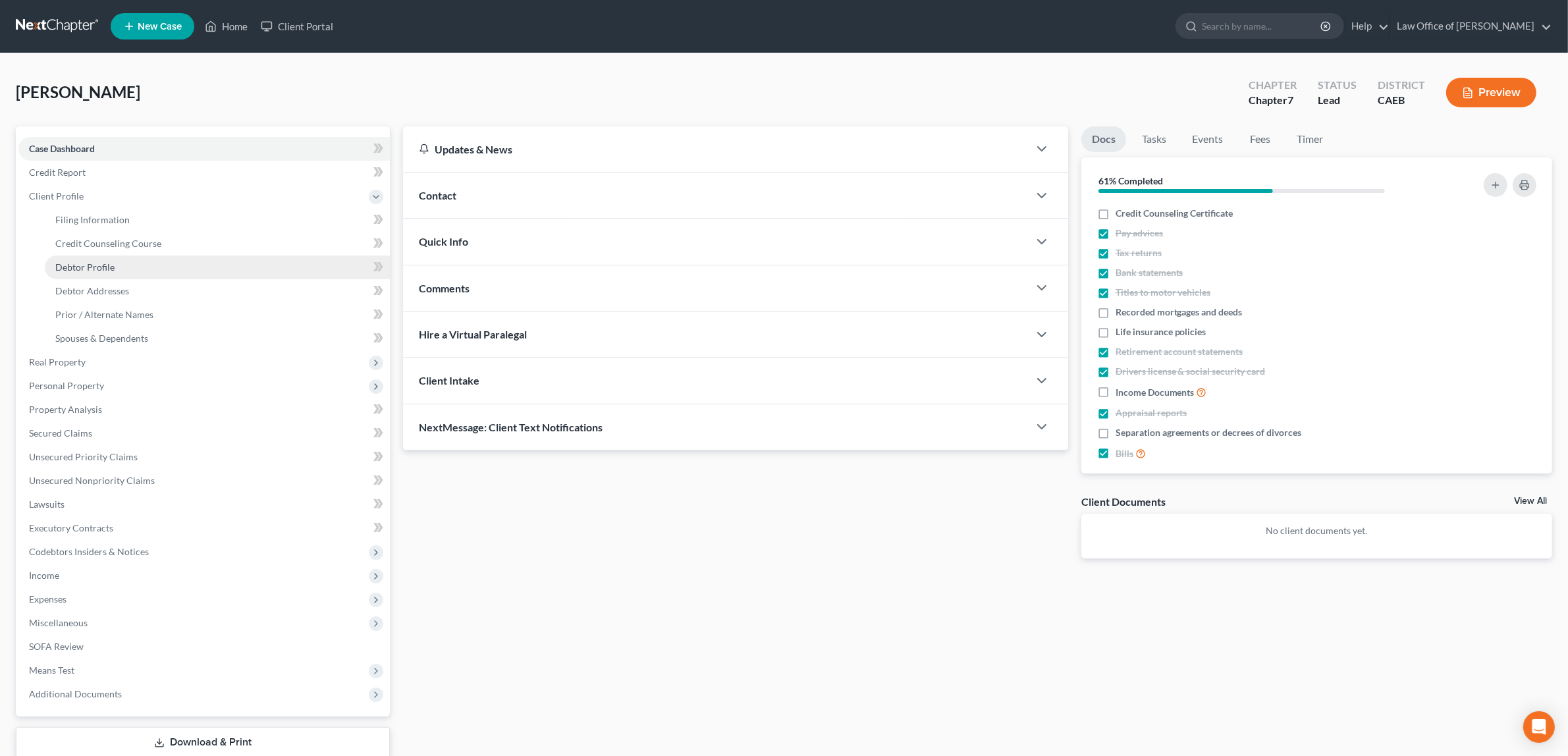
click at [117, 262] on link "Debtor Profile" at bounding box center [217, 267] width 345 height 23
select select "0"
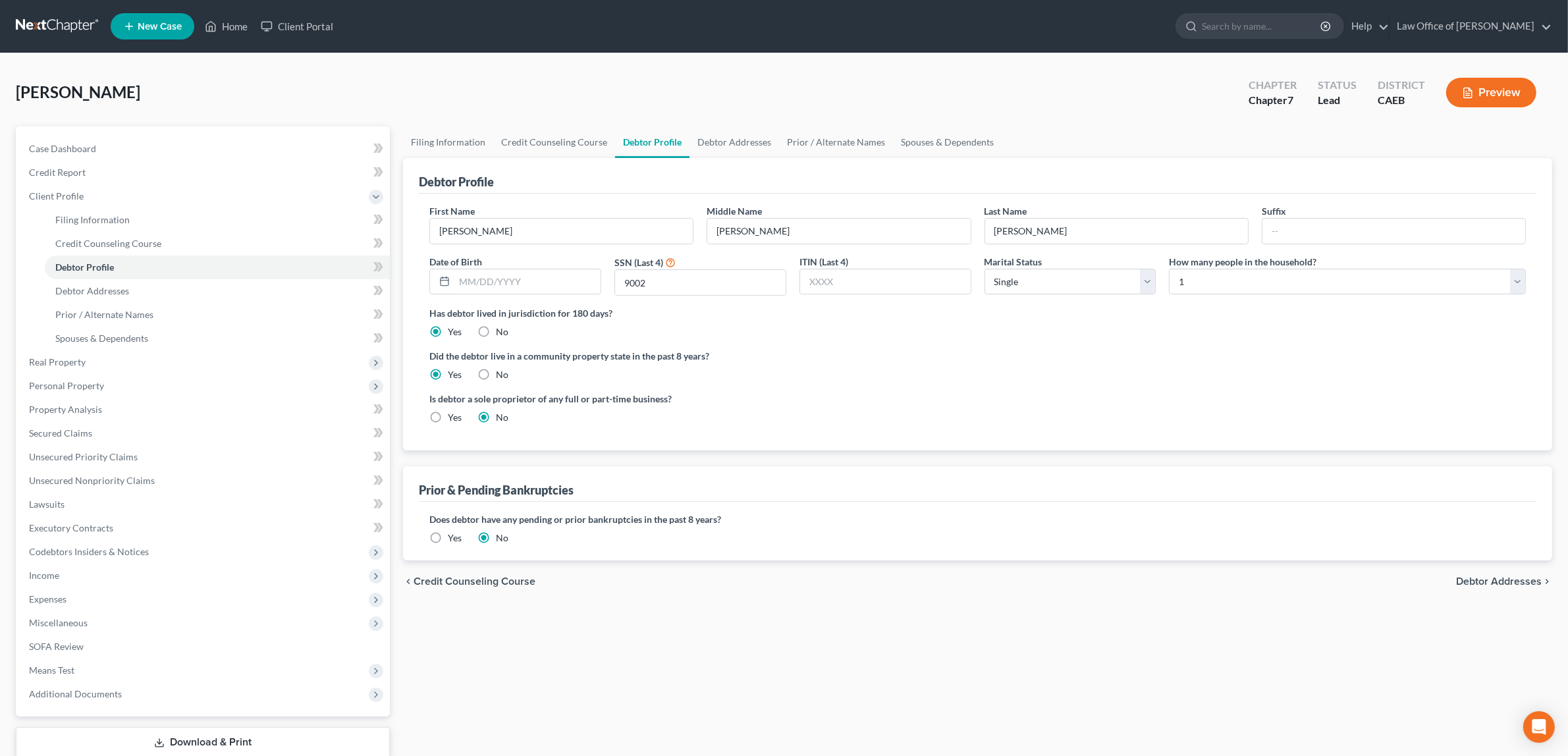
click at [1464, 578] on span "Debtor Addresses" at bounding box center [1499, 582] width 86 height 10
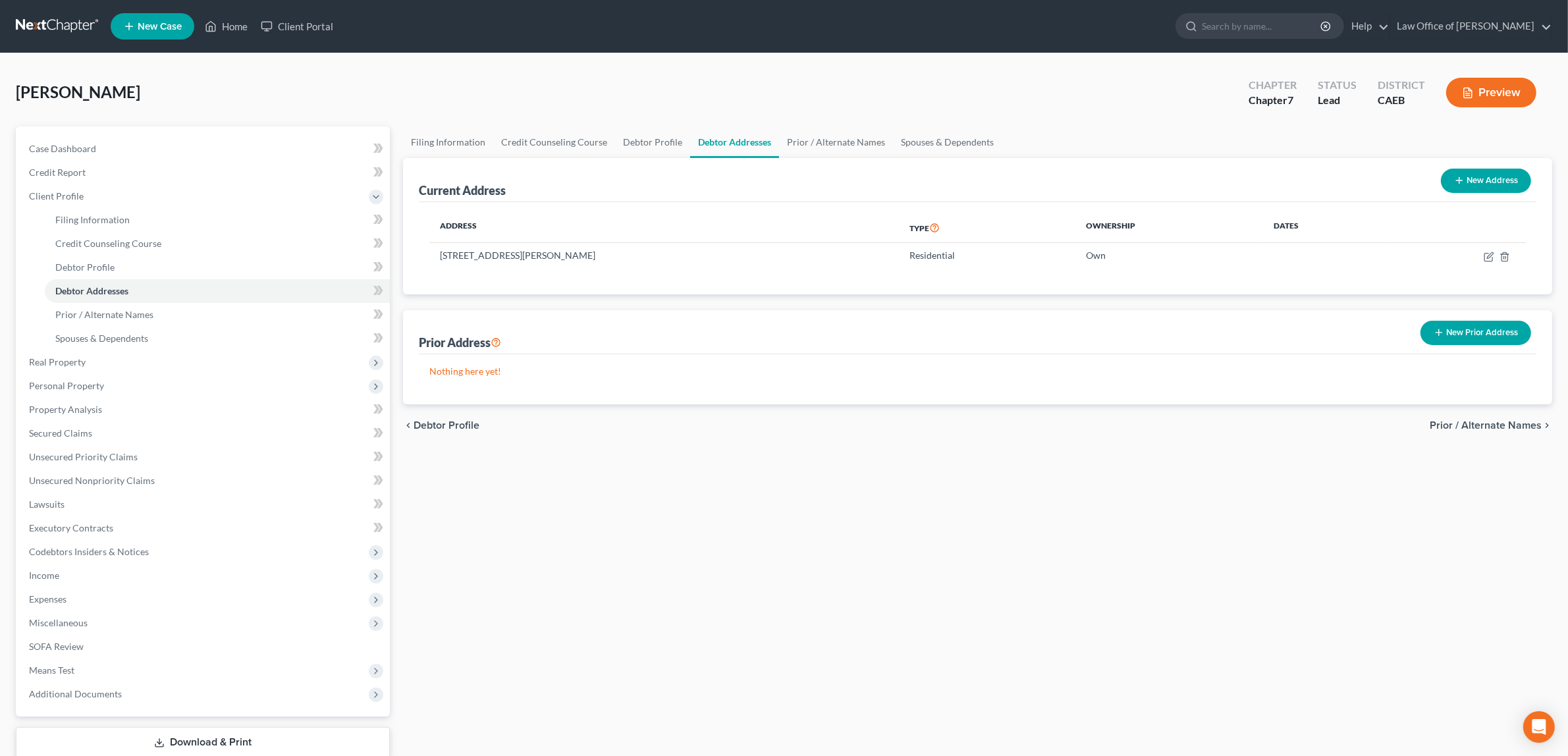
click at [1447, 420] on span "Prior / Alternate Names" at bounding box center [1486, 425] width 112 height 10
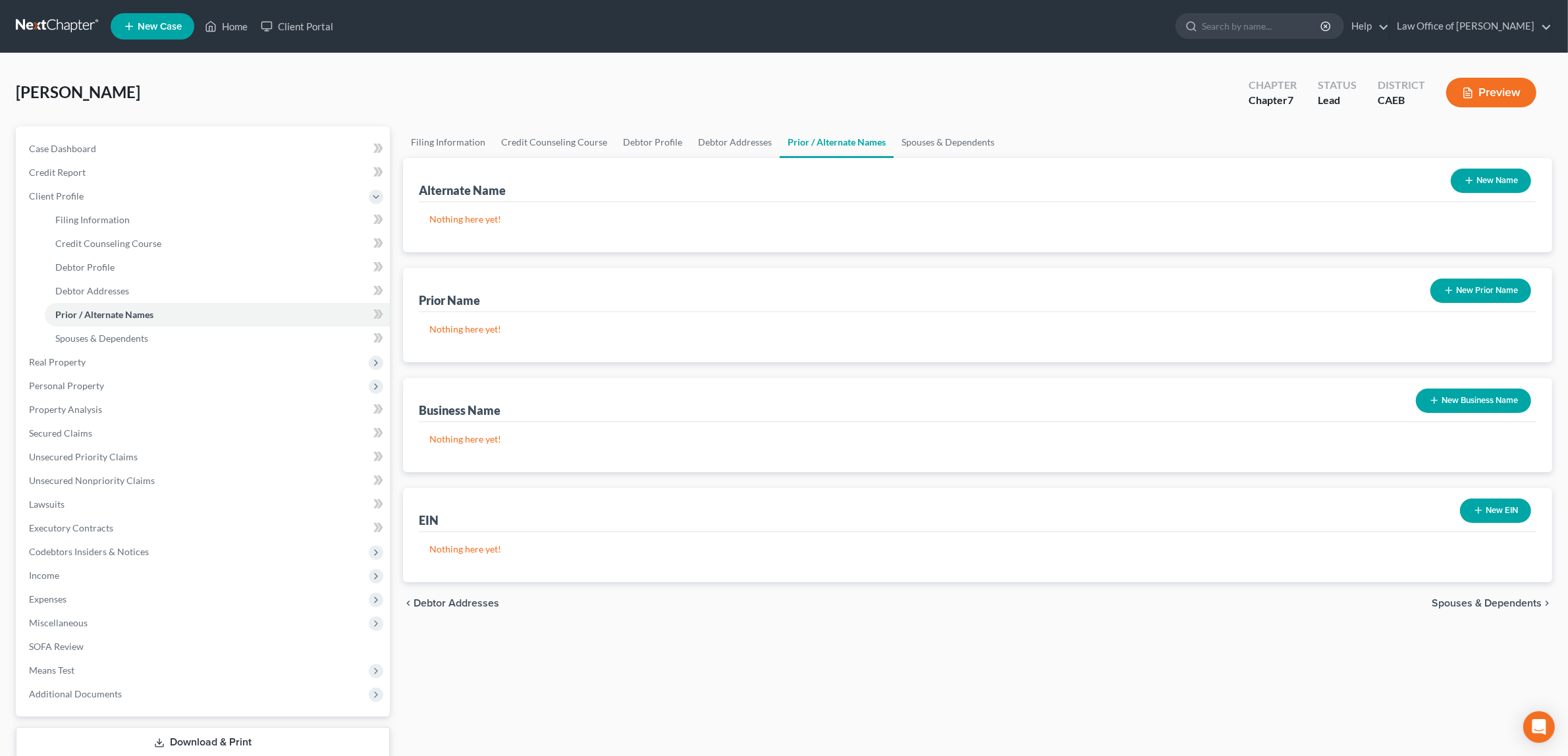
click at [1448, 600] on span "Spouses & Dependents" at bounding box center [1487, 604] width 110 height 10
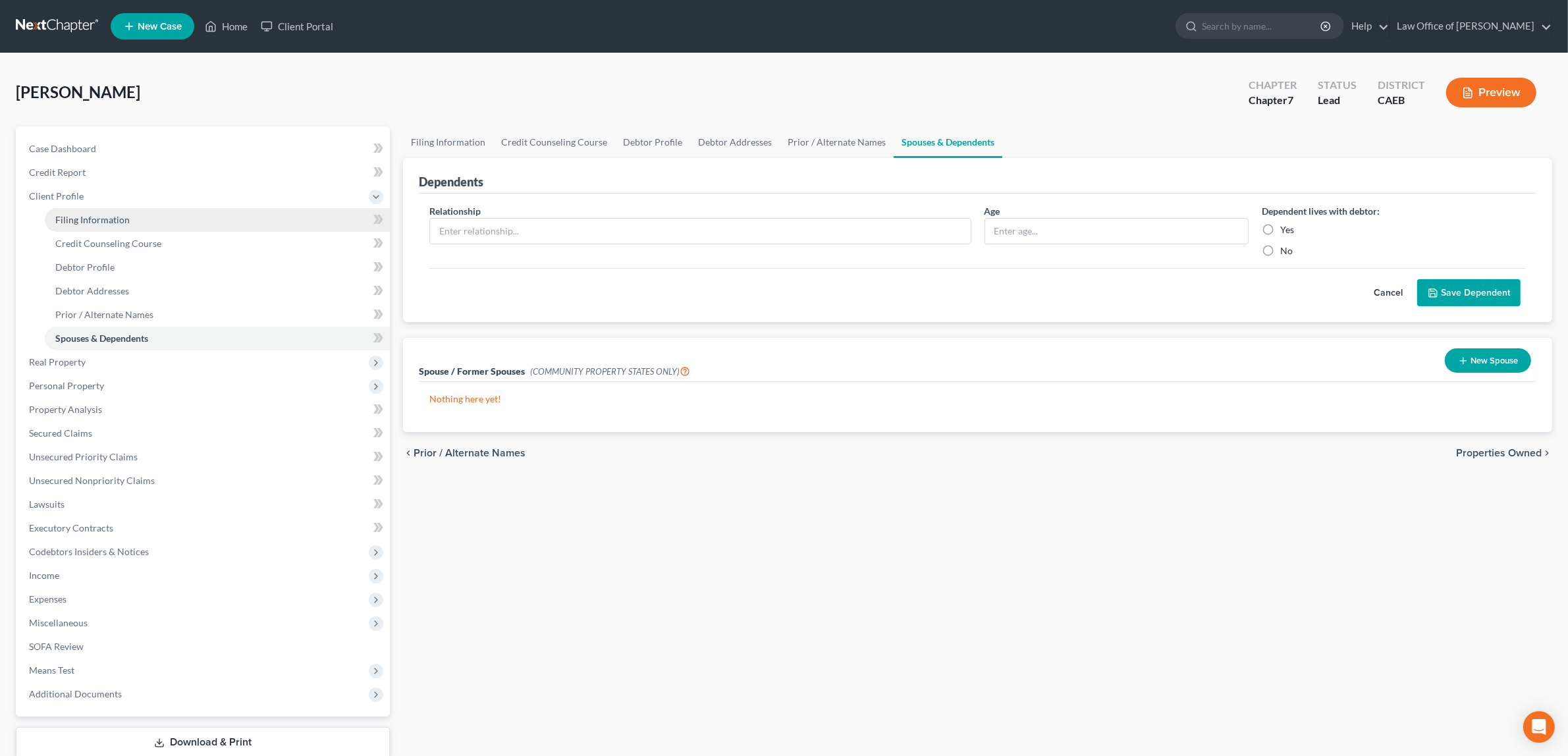
click at [106, 215] on span "Filing Information" at bounding box center [93, 219] width 74 height 11
select select "1"
select select "0"
select select "8"
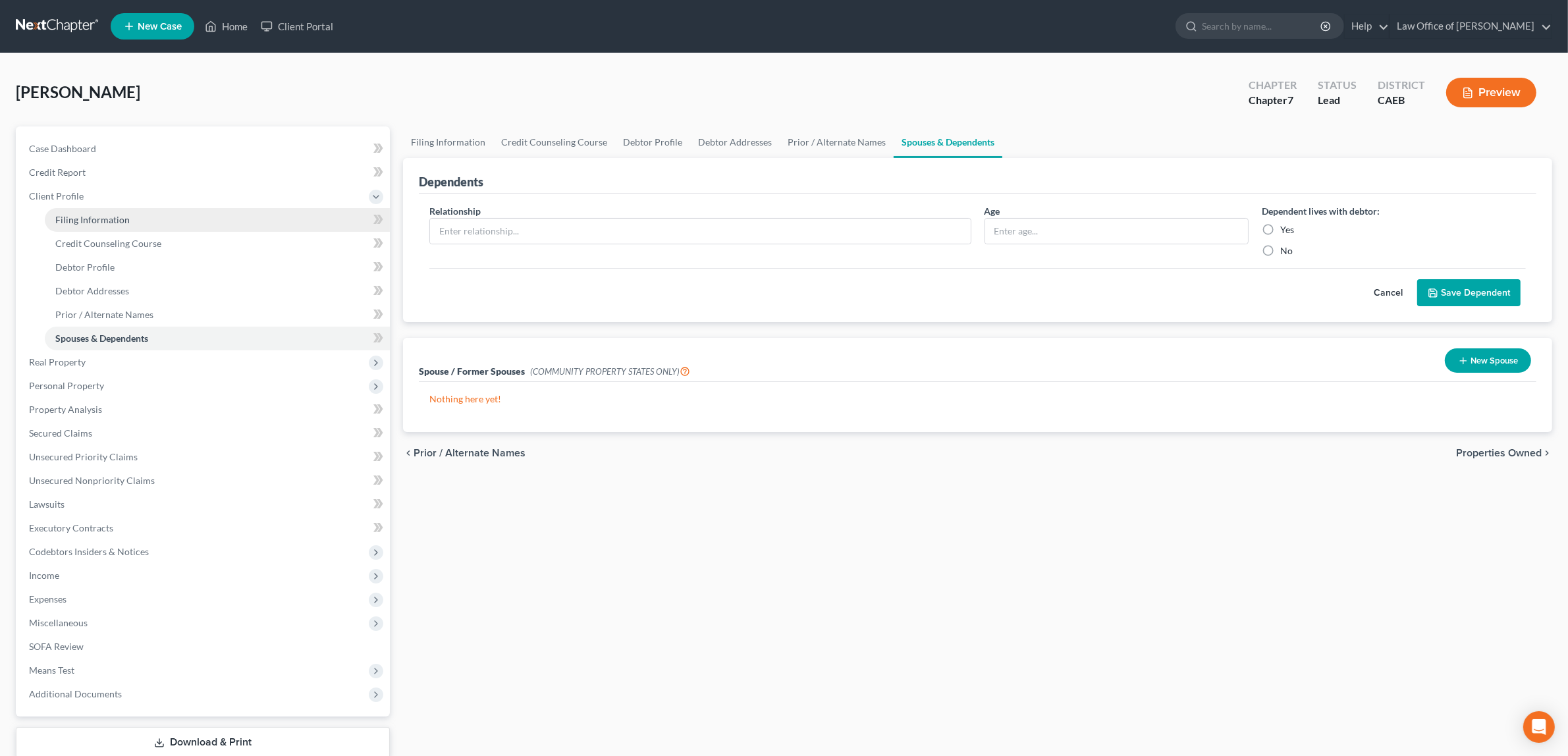
select select "0"
select select "4"
select select "1"
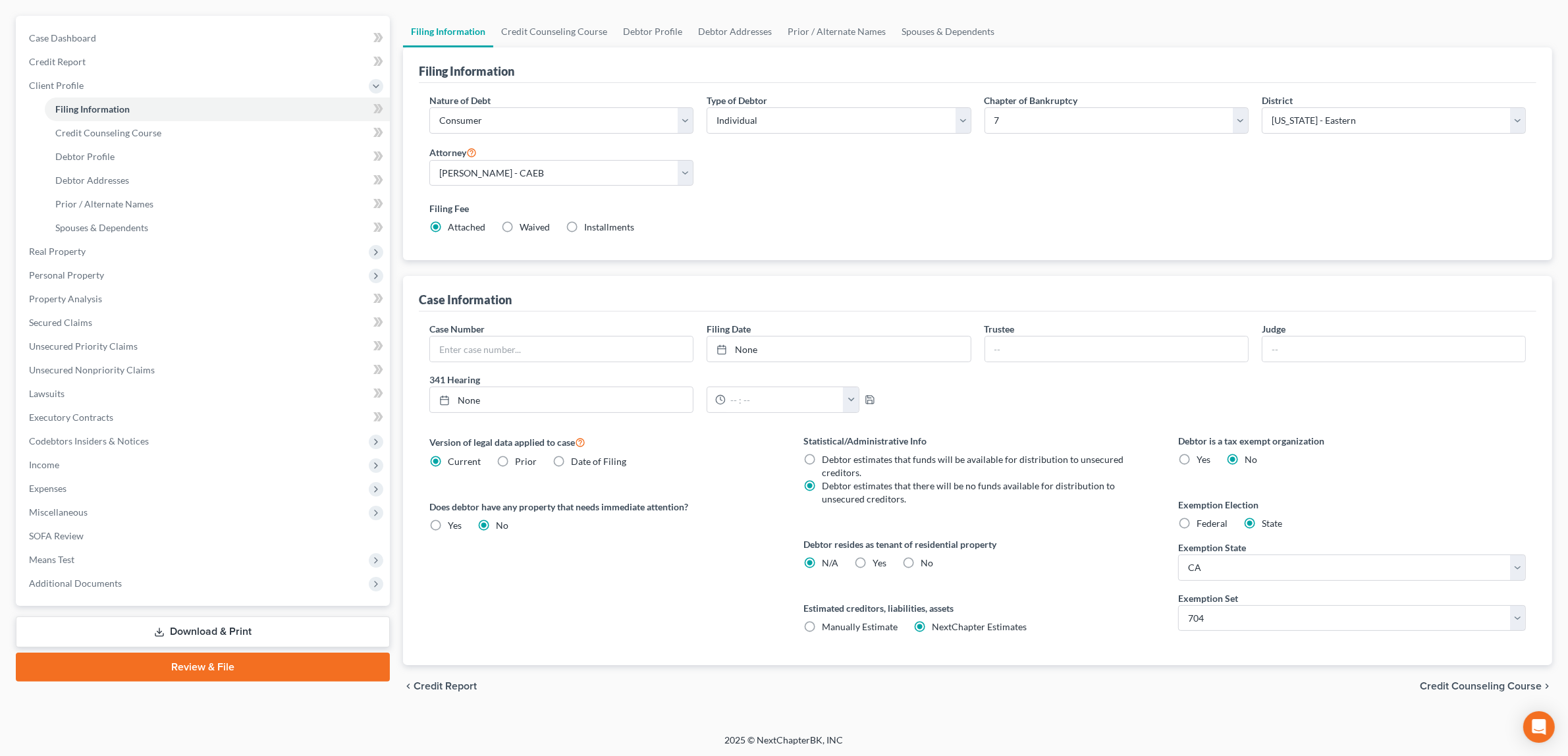
scroll to position [112, 0]
click at [873, 555] on label "Yes Yes" at bounding box center [880, 561] width 14 height 13
click at [878, 555] on input "Yes Yes" at bounding box center [882, 559] width 9 height 9
radio input "true"
radio input "false"
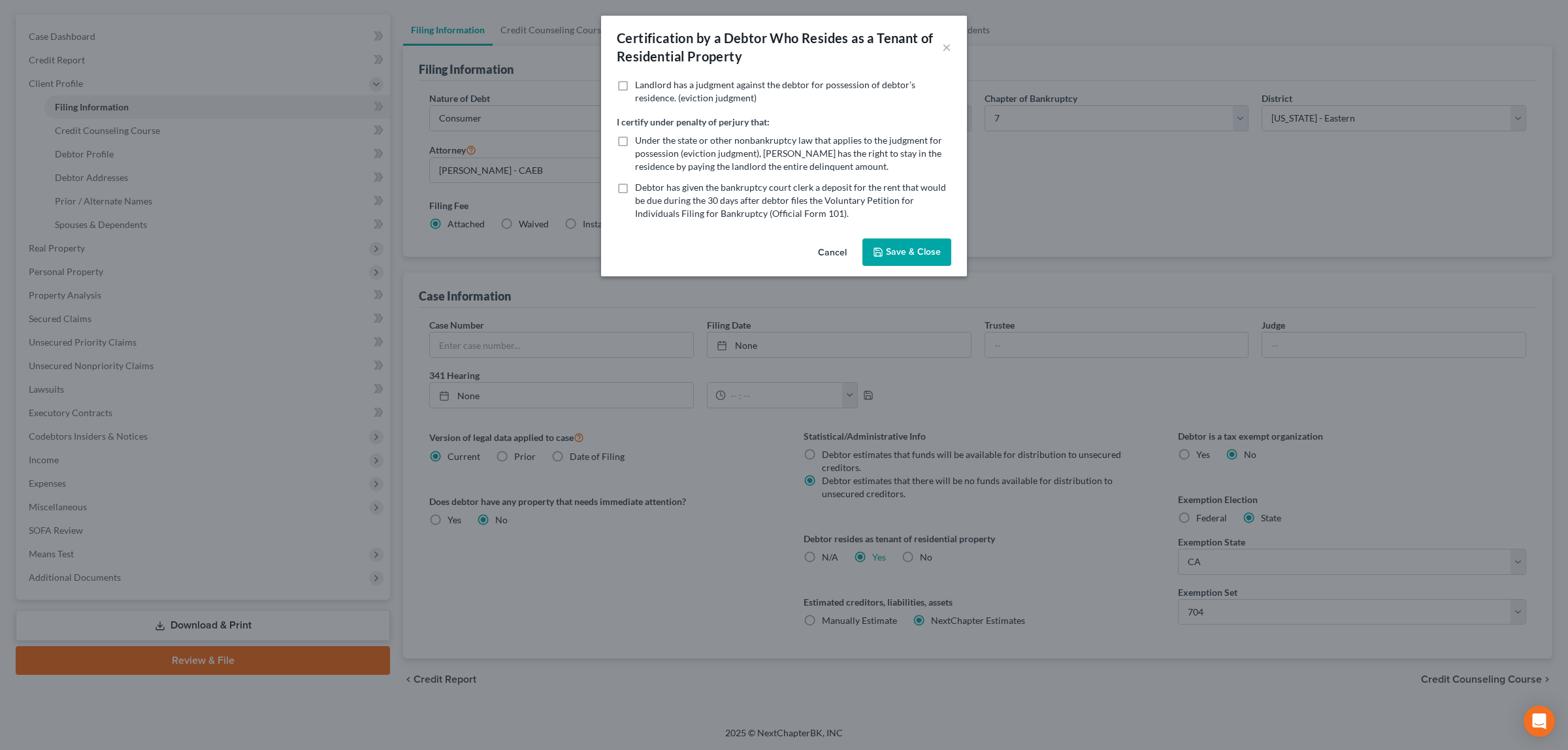
click at [850, 558] on div "Certification by a Debtor Who Resides as a Tenant of Residential Property × Lan…" at bounding box center [784, 375] width 1568 height 750
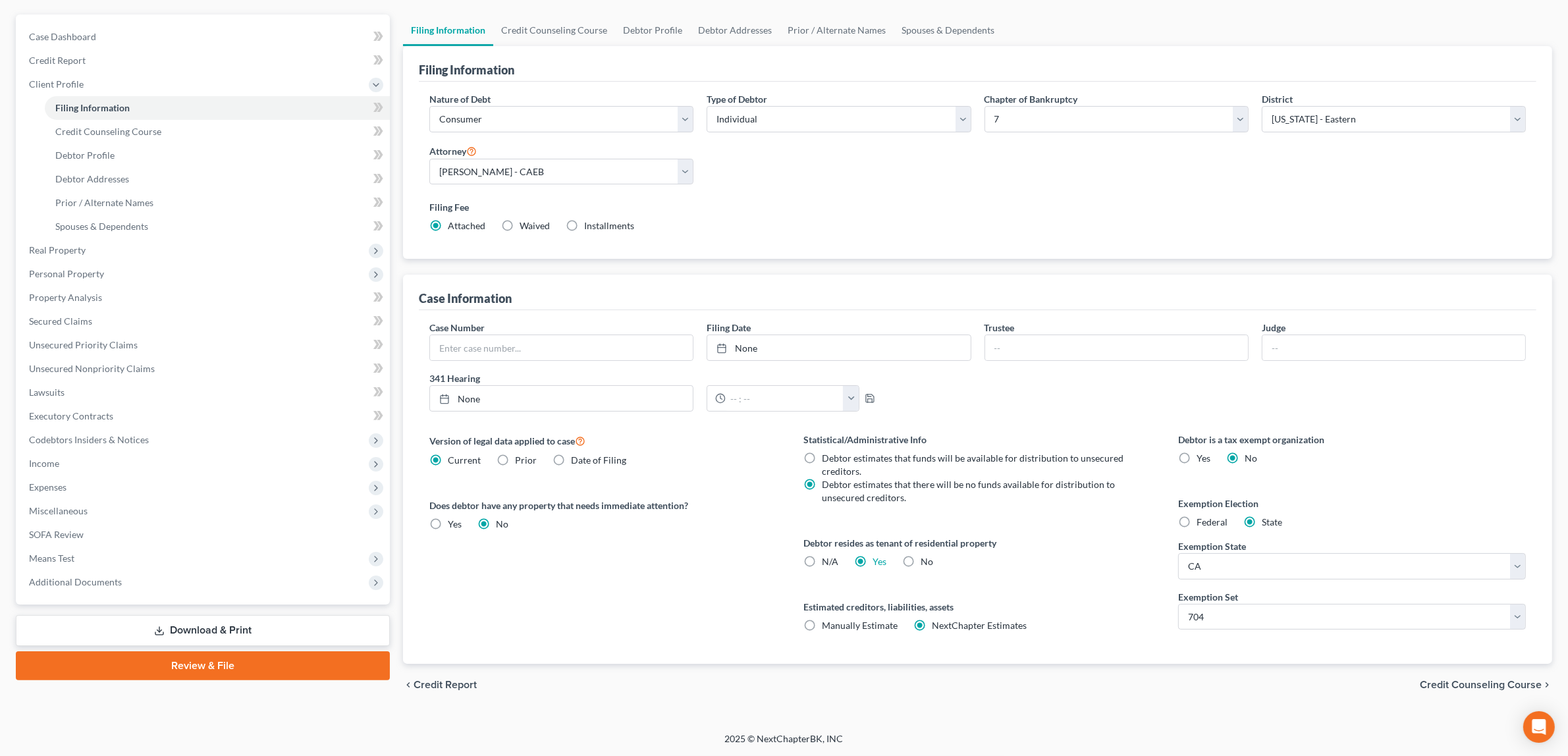
click at [873, 563] on label "Yes Yes" at bounding box center [880, 561] width 14 height 13
click at [878, 563] on input "Yes Yes" at bounding box center [882, 559] width 9 height 9
click at [921, 560] on label "No" at bounding box center [927, 561] width 12 height 13
click at [926, 560] on input "No" at bounding box center [931, 559] width 9 height 9
radio input "true"
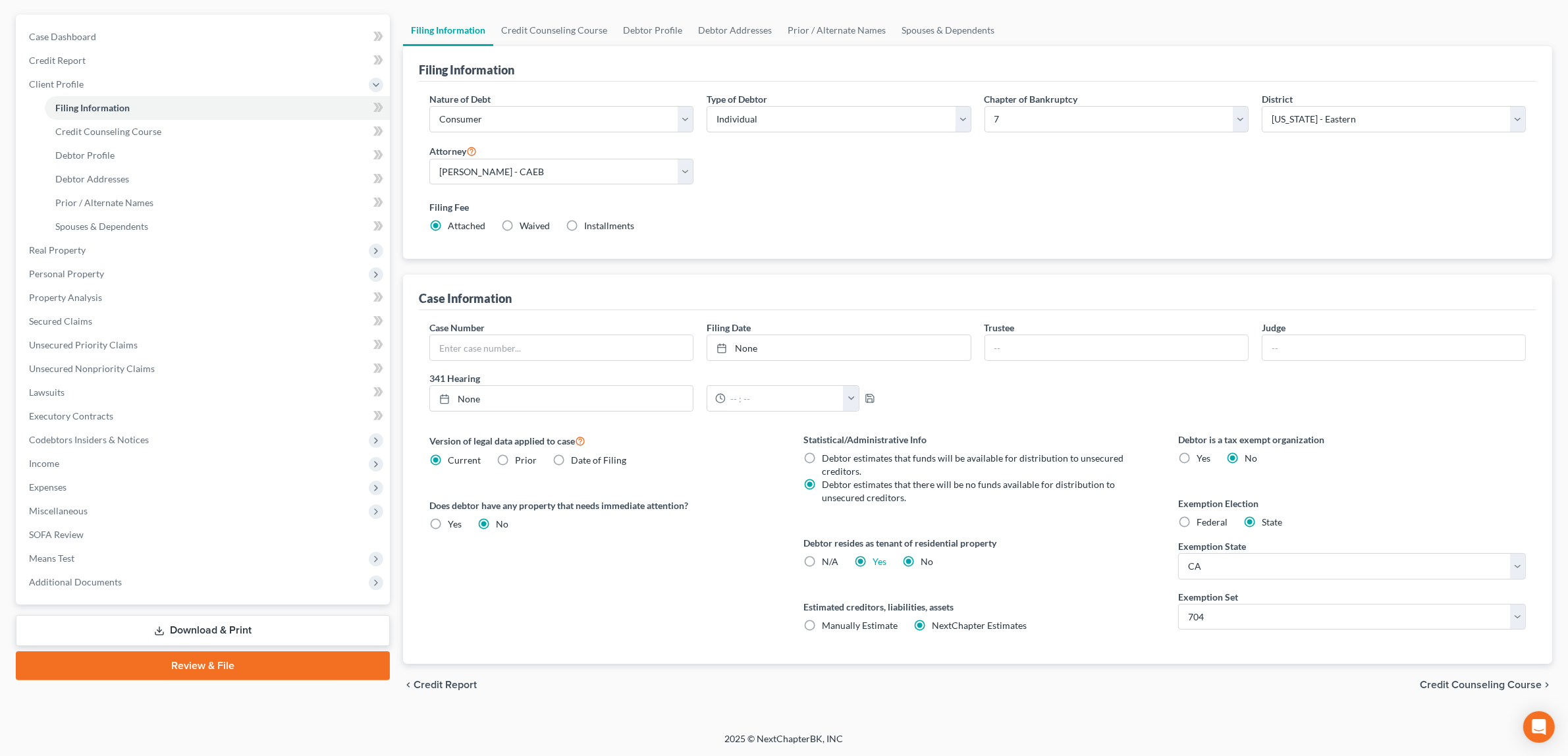
radio input "false"
click at [822, 561] on label "N/A" at bounding box center [829, 561] width 16 height 13
click at [827, 561] on input "N/A" at bounding box center [831, 559] width 9 height 9
radio input "true"
radio input "false"
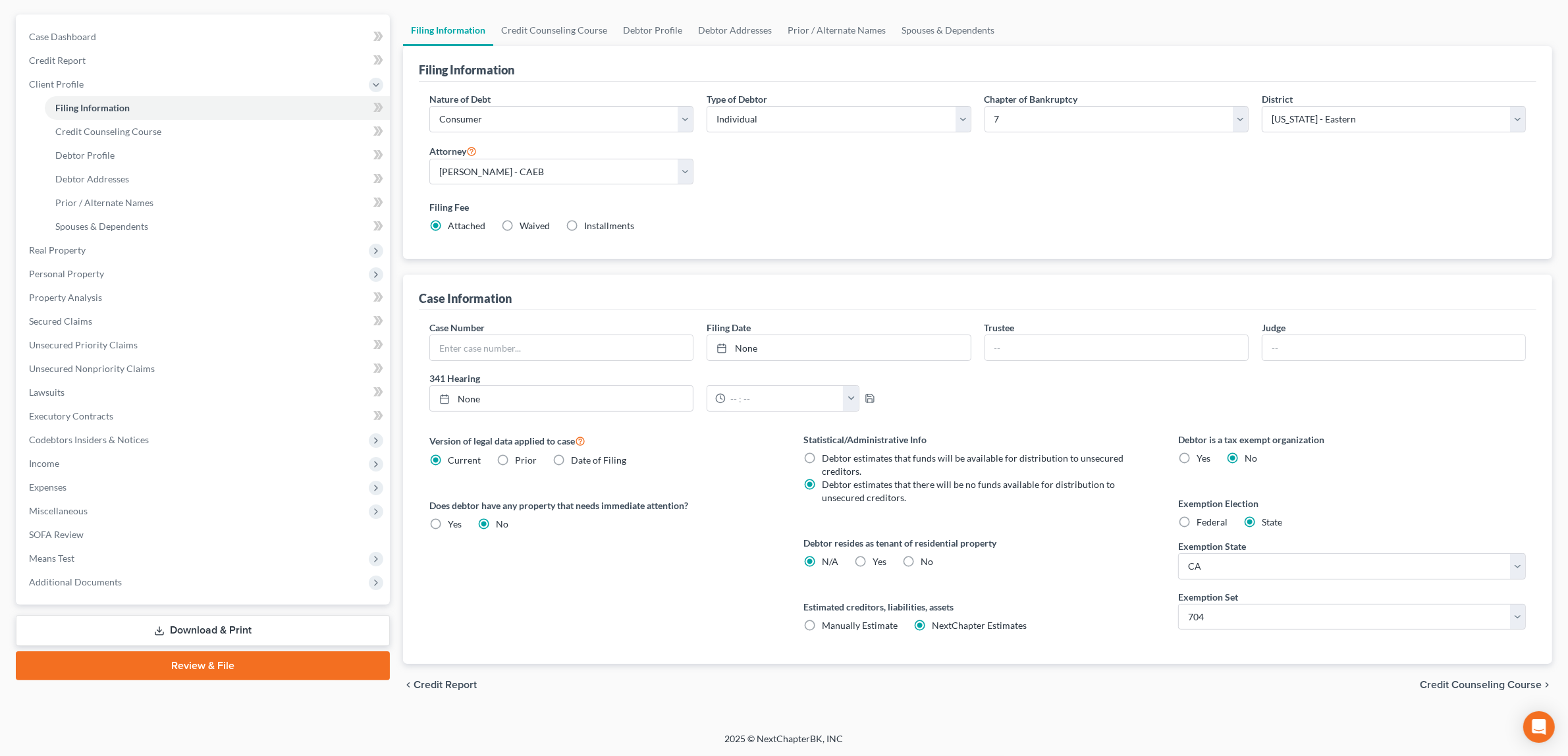
click at [873, 563] on label "Yes Yes" at bounding box center [880, 561] width 14 height 13
click at [878, 563] on input "Yes Yes" at bounding box center [882, 559] width 9 height 9
radio input "true"
radio input "false"
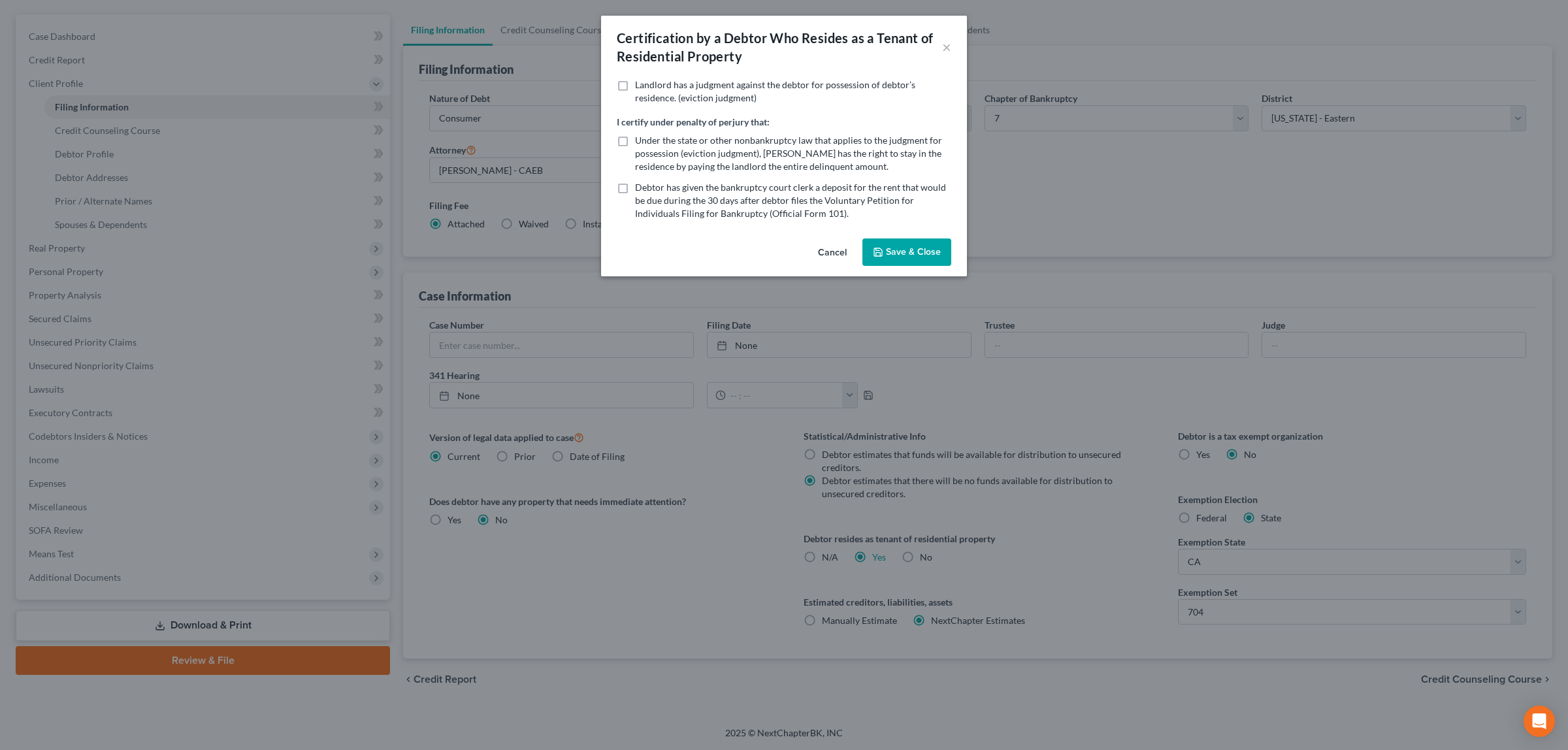
click at [900, 245] on button "Save & Close" at bounding box center [906, 253] width 88 height 27
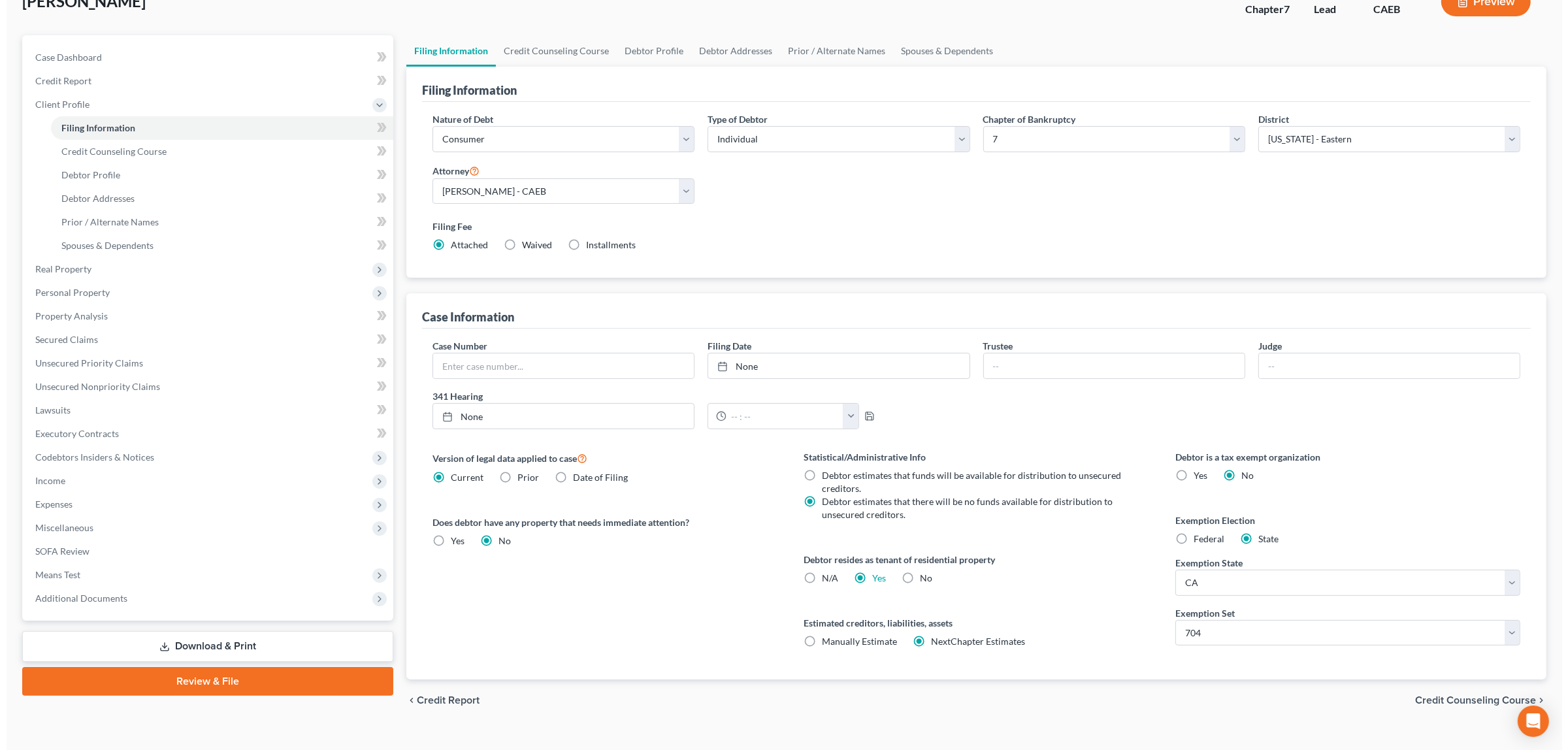
scroll to position [0, 0]
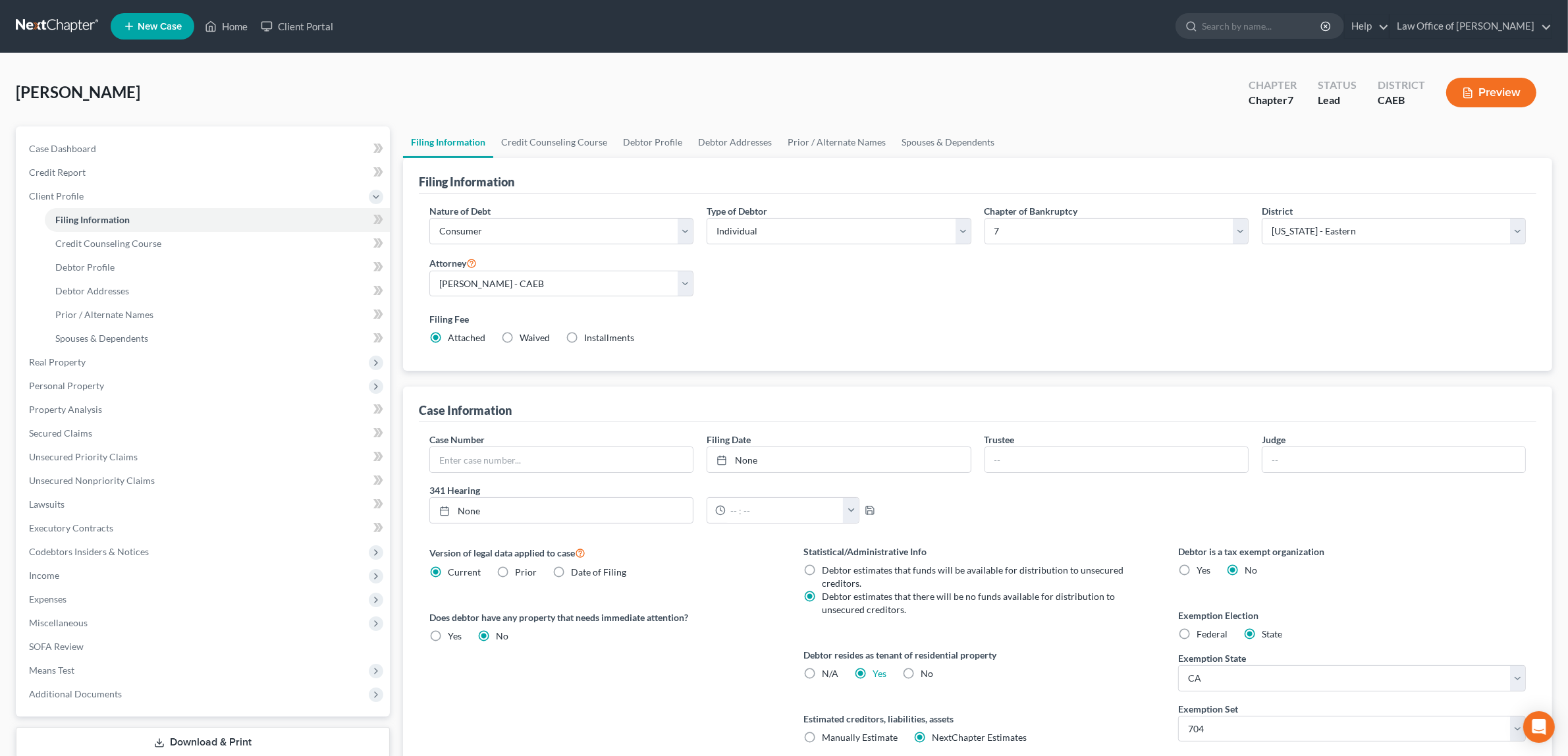
click at [1464, 87] on icon "button" at bounding box center [1468, 93] width 12 height 12
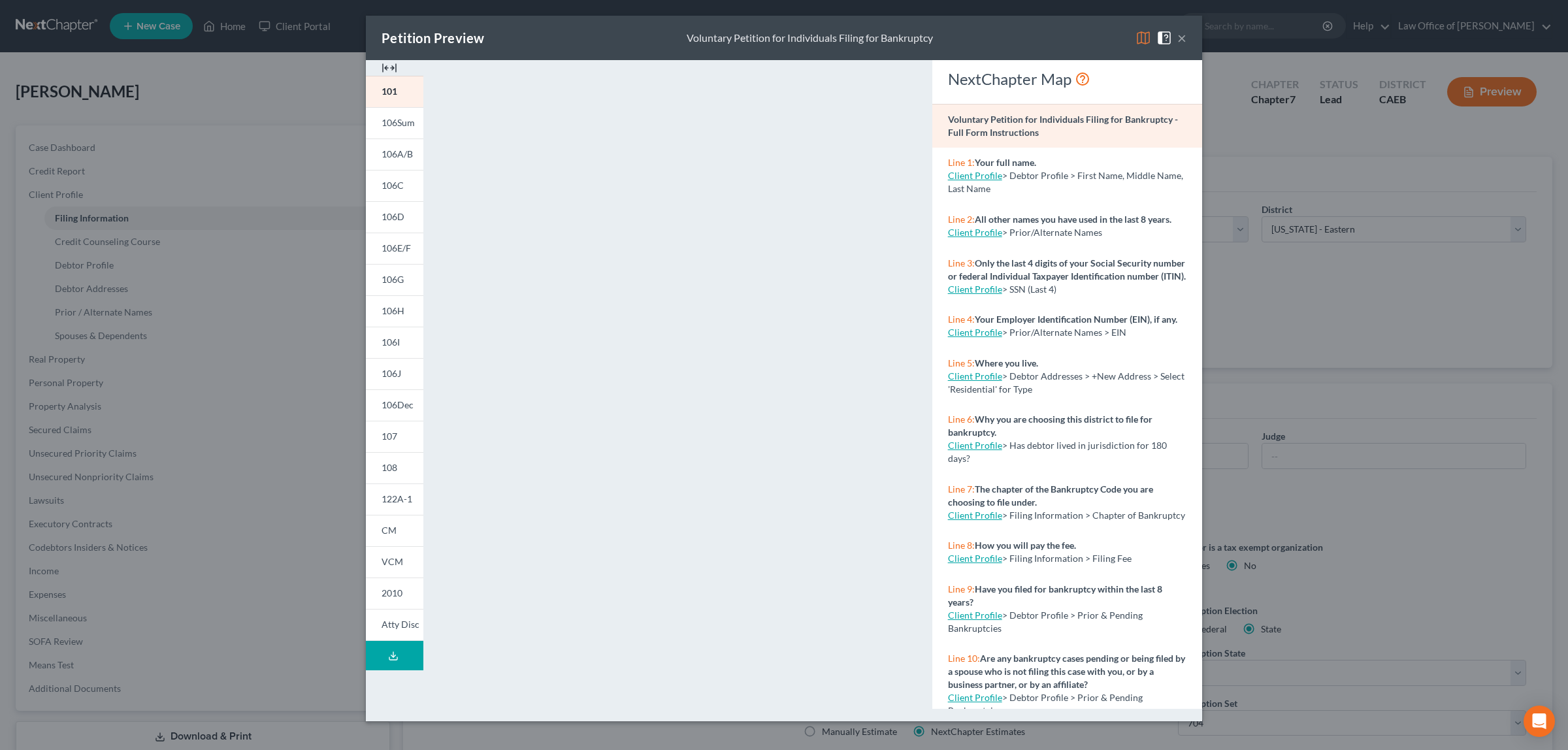
drag, startPoint x: 1472, startPoint y: 88, endPoint x: 1454, endPoint y: 108, distance: 26.9
click at [1472, 88] on div "Petition Preview Voluntary Petition for Individuals Filing for Bankruptcy × 101…" at bounding box center [784, 375] width 1568 height 750
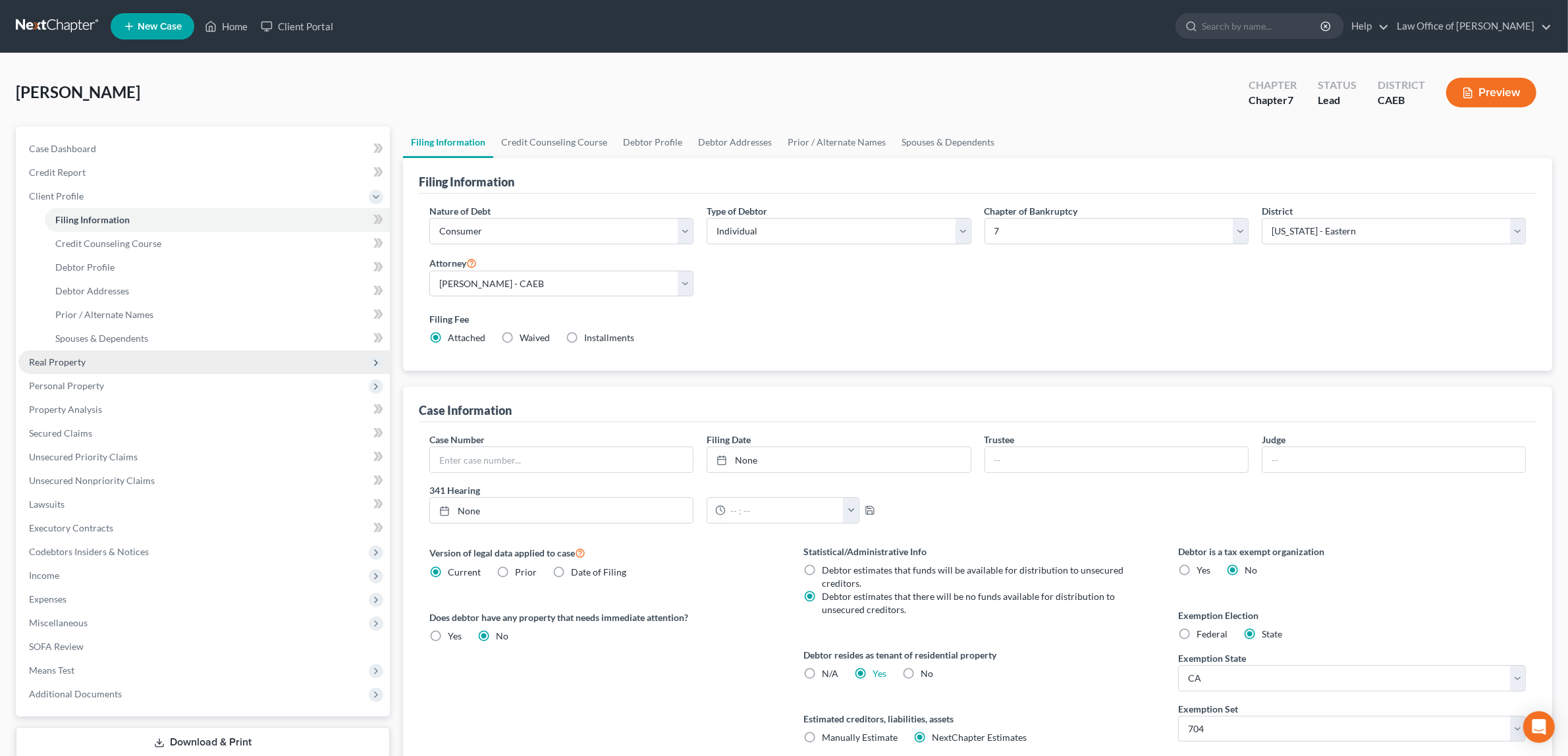
click at [110, 357] on span "Real Property" at bounding box center [203, 362] width 371 height 23
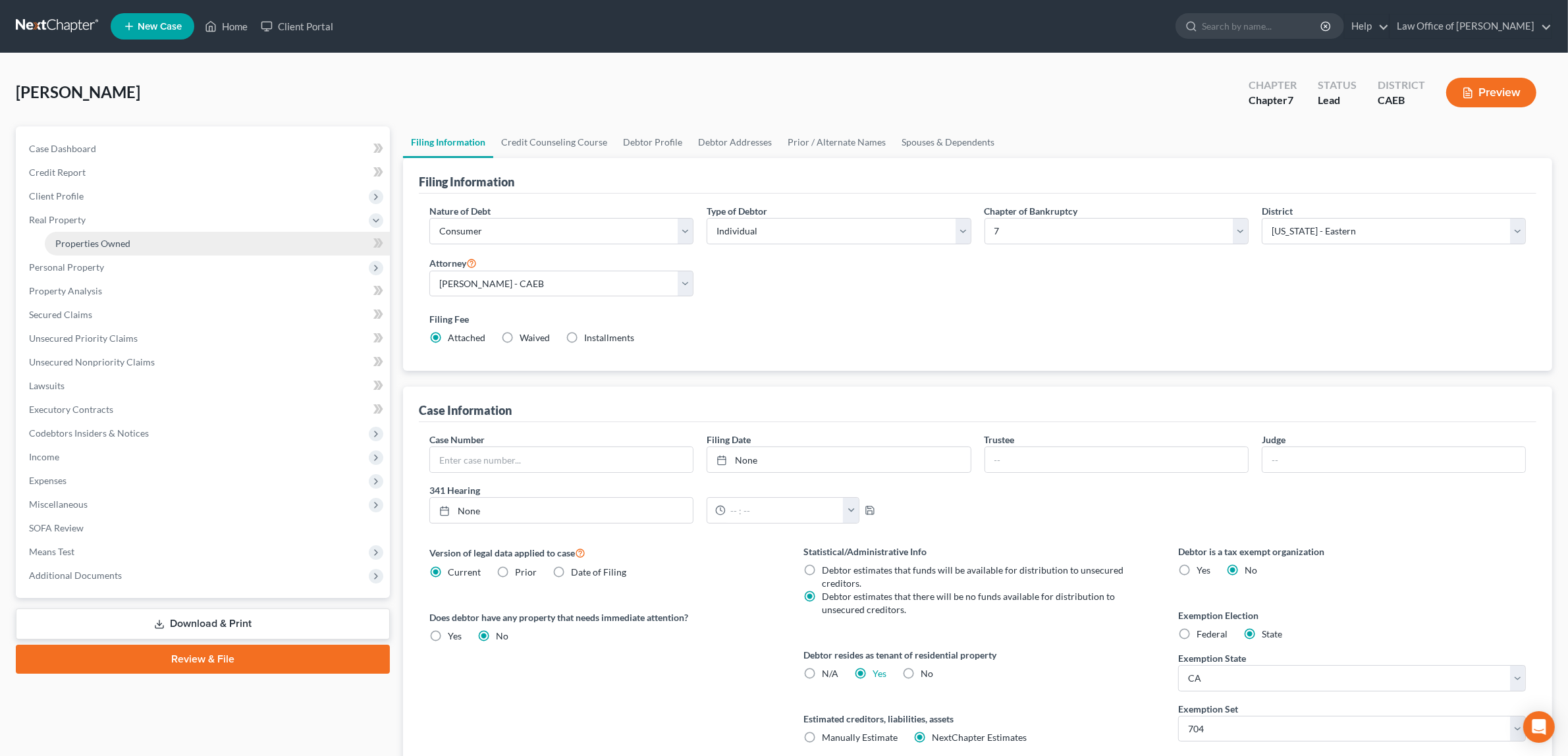
click at [100, 238] on span "Properties Owned" at bounding box center [93, 243] width 75 height 11
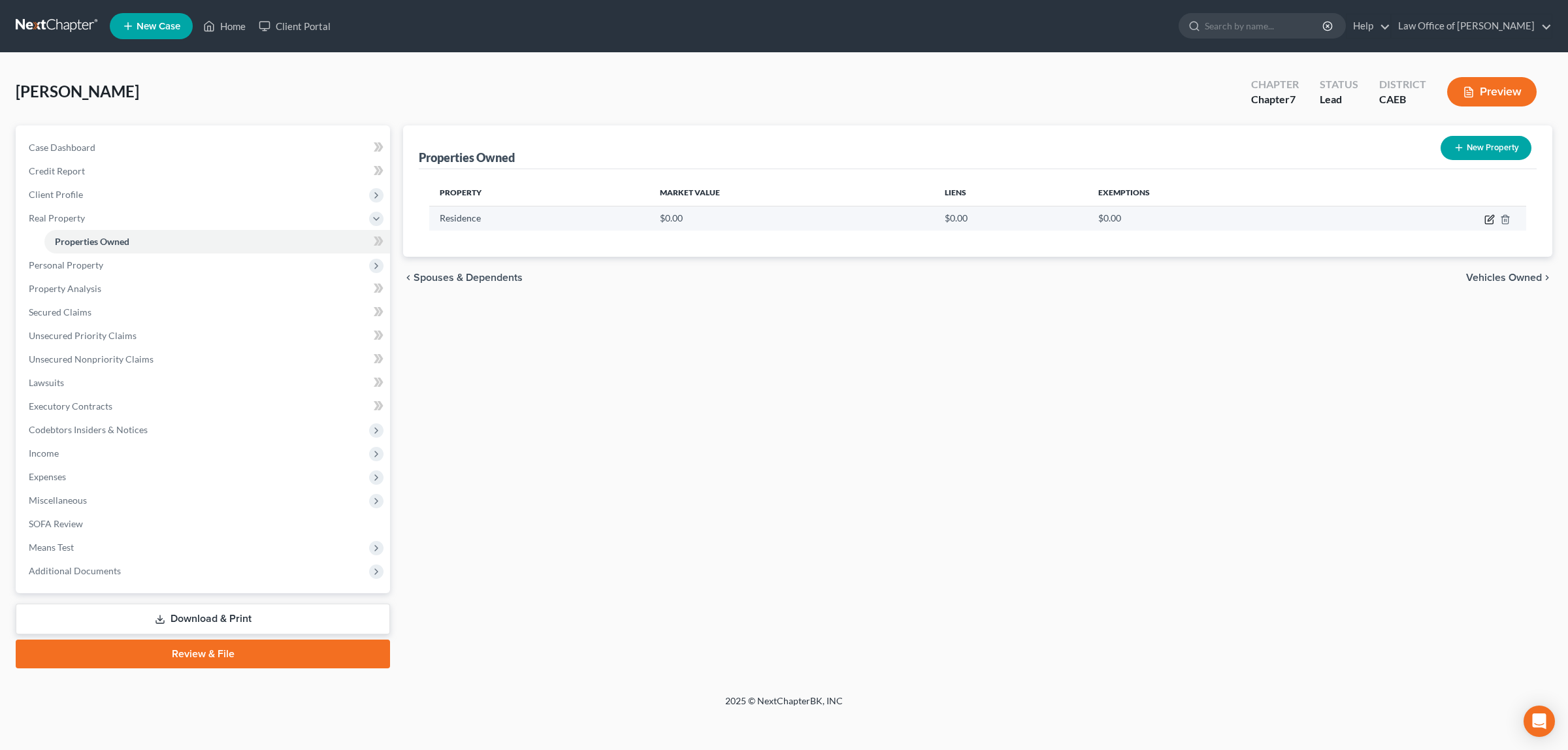
click at [1489, 217] on icon "button" at bounding box center [1489, 220] width 10 height 10
select select "4"
select select "0"
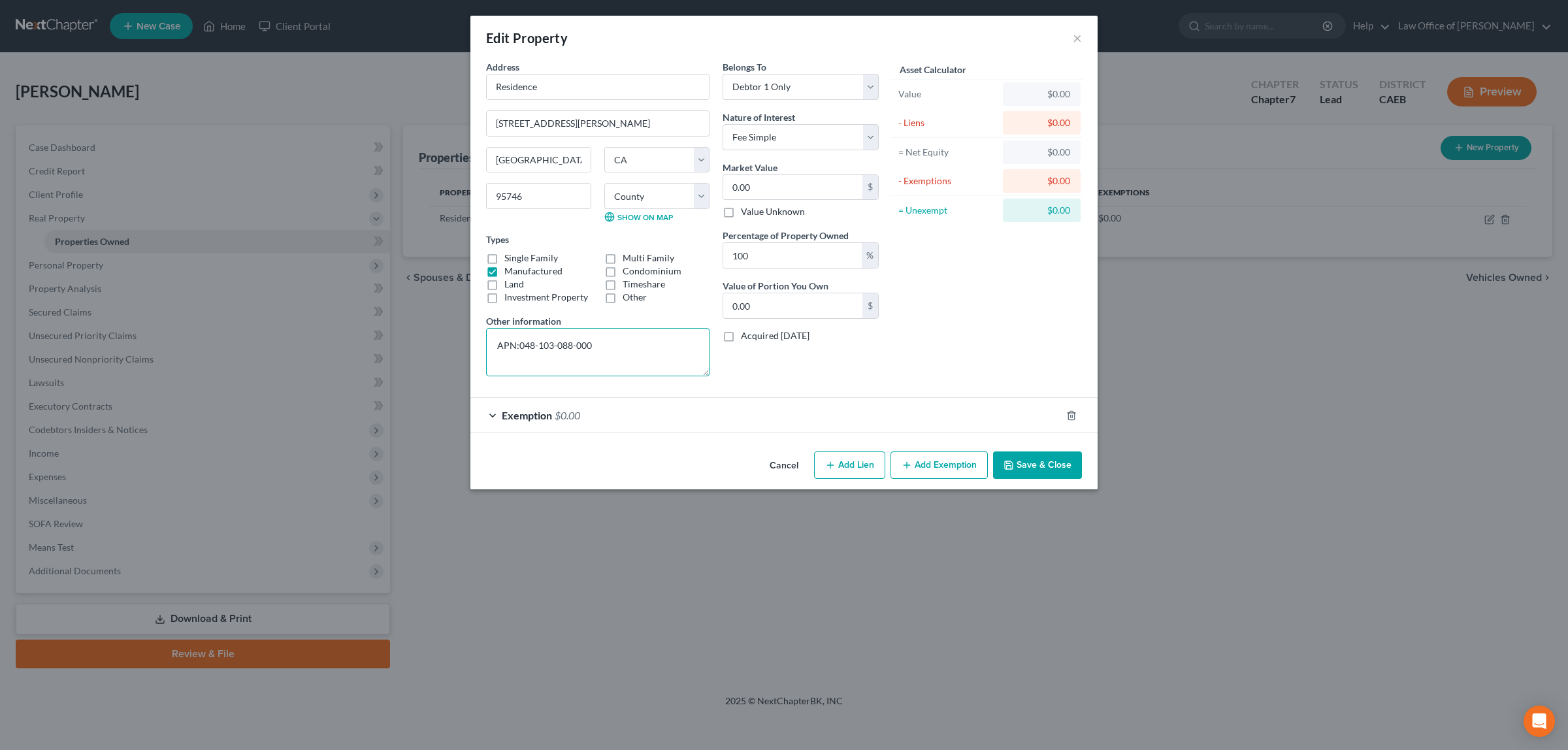
click at [605, 347] on textarea "APN:048-103-088-000" at bounding box center [598, 352] width 223 height 48
type textarea "APN:048-103-088-000."
click at [869, 138] on select "Select Fee Simple Joint Tenant Life Estate Equitable Interest Future Interest T…" at bounding box center [800, 137] width 156 height 26
select select "7"
click at [722, 125] on select "Select Fee Simple Joint Tenant Life Estate Equitable Interest Future Interest T…" at bounding box center [800, 137] width 156 height 26
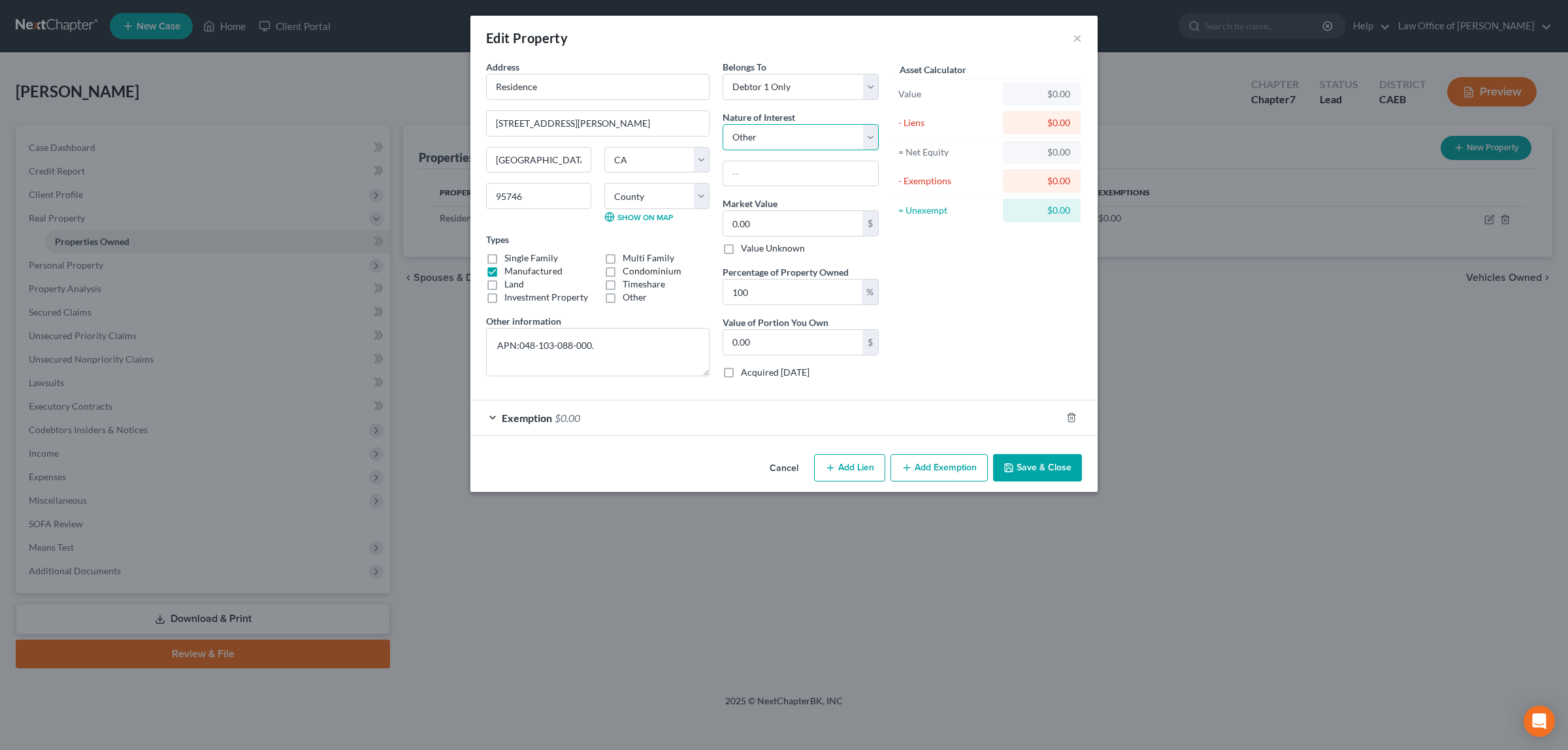
click at [872, 135] on select "Select Fee Simple Joint Tenant Life Estate Equitable Interest Future Interest T…" at bounding box center [800, 137] width 156 height 26
click at [722, 125] on select "Select Fee Simple Joint Tenant Life Estate Equitable Interest Future Interest T…" at bounding box center [800, 137] width 156 height 26
click at [840, 168] on input "text" at bounding box center [800, 174] width 155 height 25
type input "Registered Owner"
drag, startPoint x: 599, startPoint y: 346, endPoint x: 820, endPoint y: 290, distance: 228.0
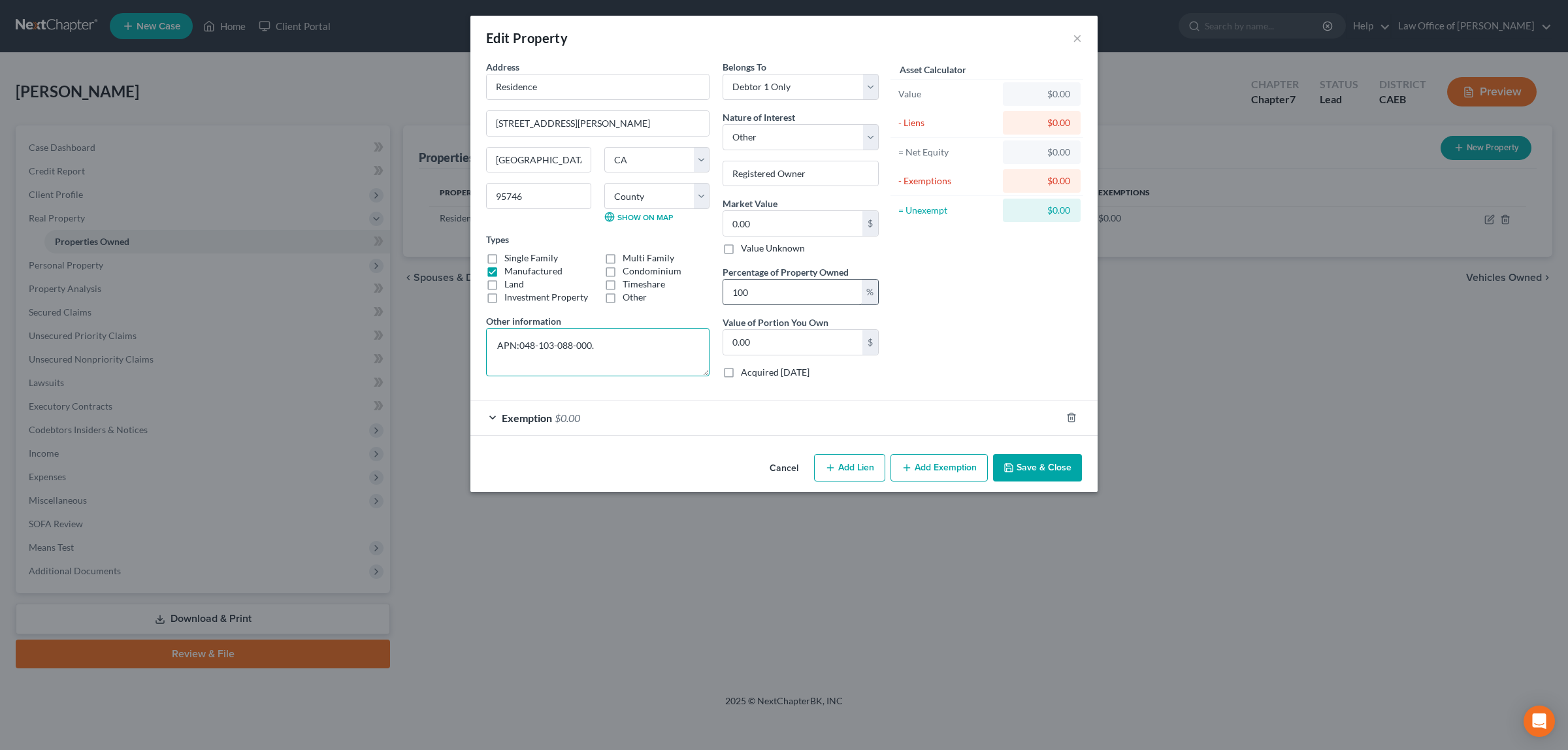
click at [599, 345] on textarea "APN:048-103-088-000." at bounding box center [598, 352] width 223 height 48
type textarea "APN:[PHONE_NUMBER]. Mobile home on rented space."
click at [1018, 465] on button "Save & Close" at bounding box center [1036, 468] width 88 height 27
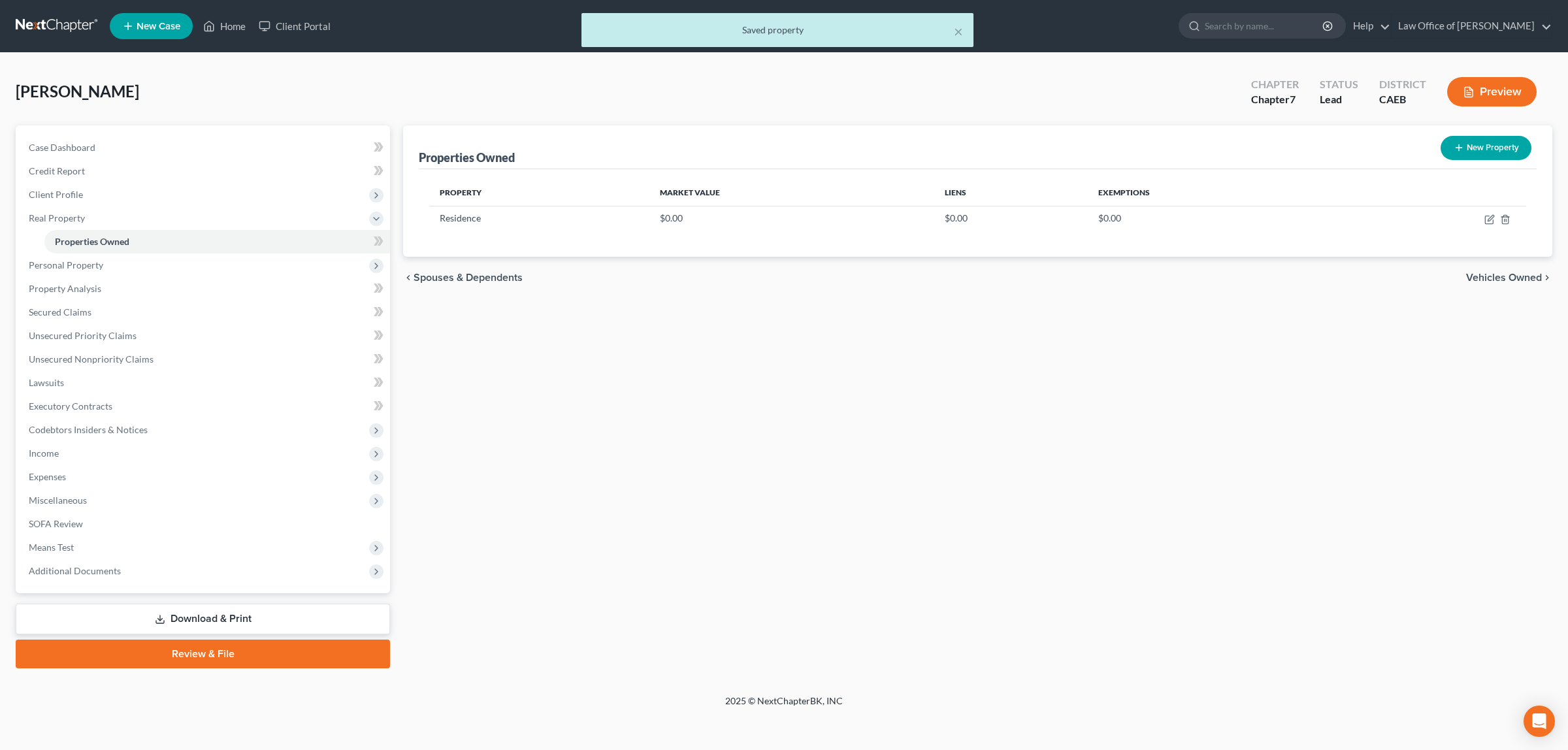
click at [1477, 86] on button "Preview" at bounding box center [1492, 92] width 89 height 29
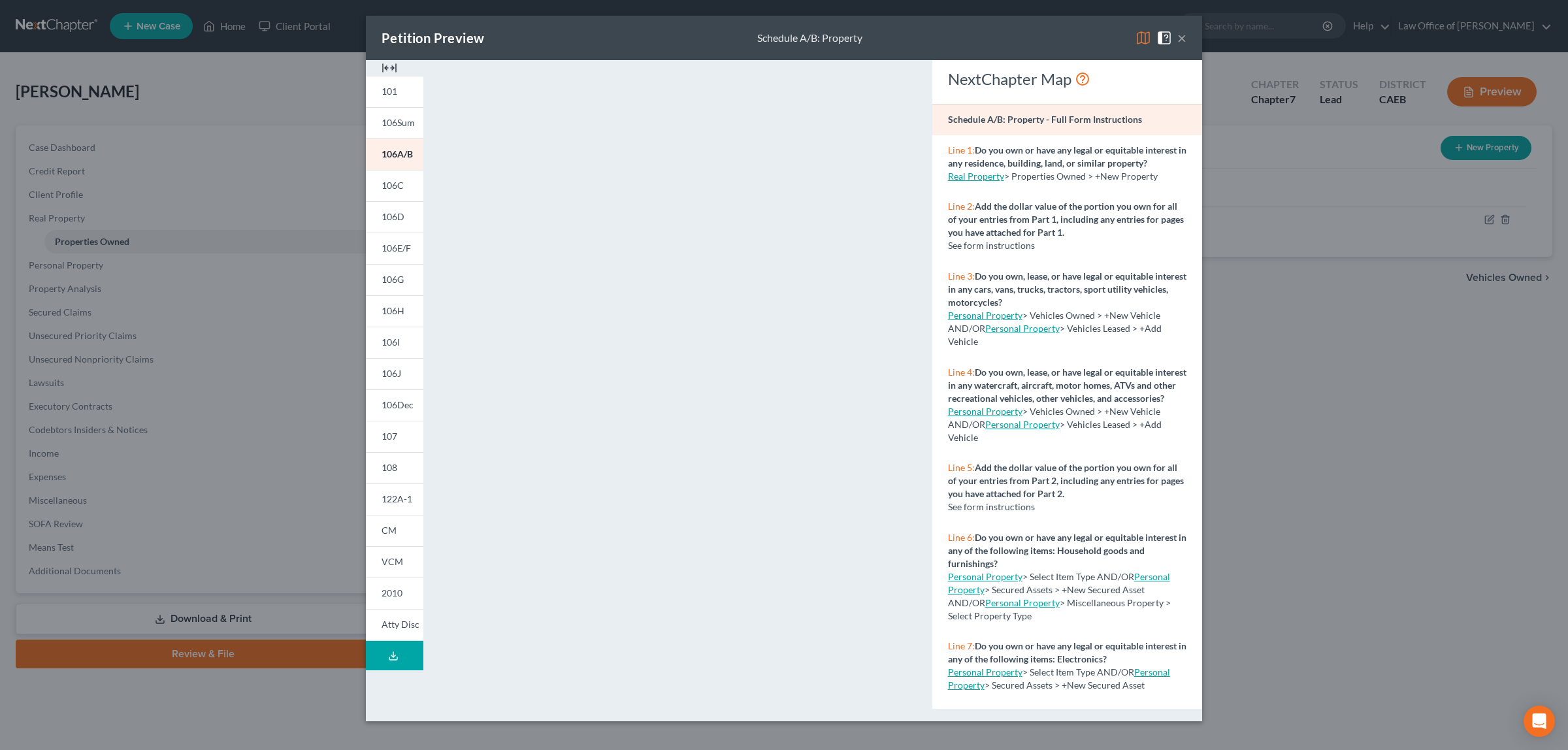
click at [1178, 37] on button "×" at bounding box center [1182, 38] width 9 height 15
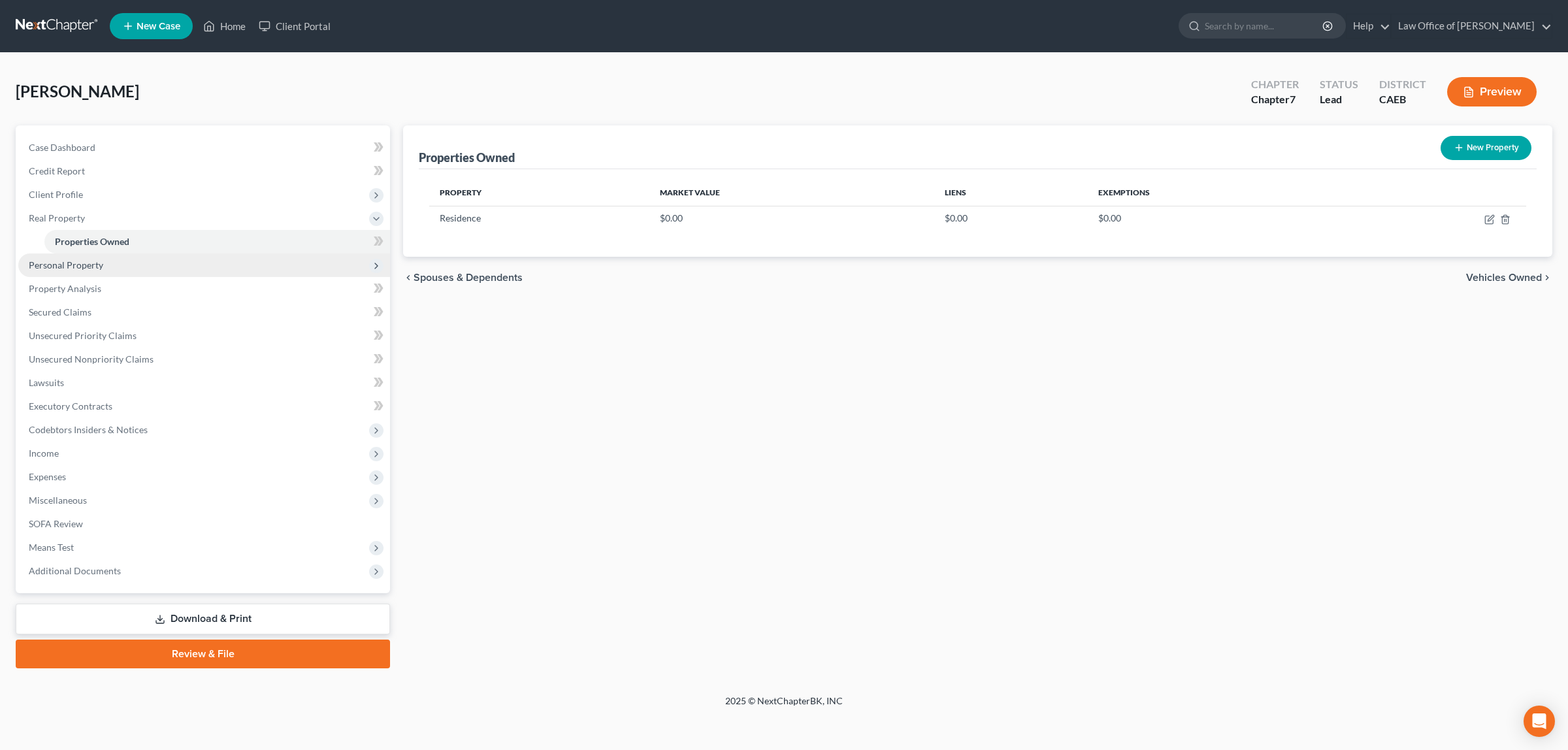
click at [93, 256] on span "Personal Property" at bounding box center [204, 265] width 372 height 23
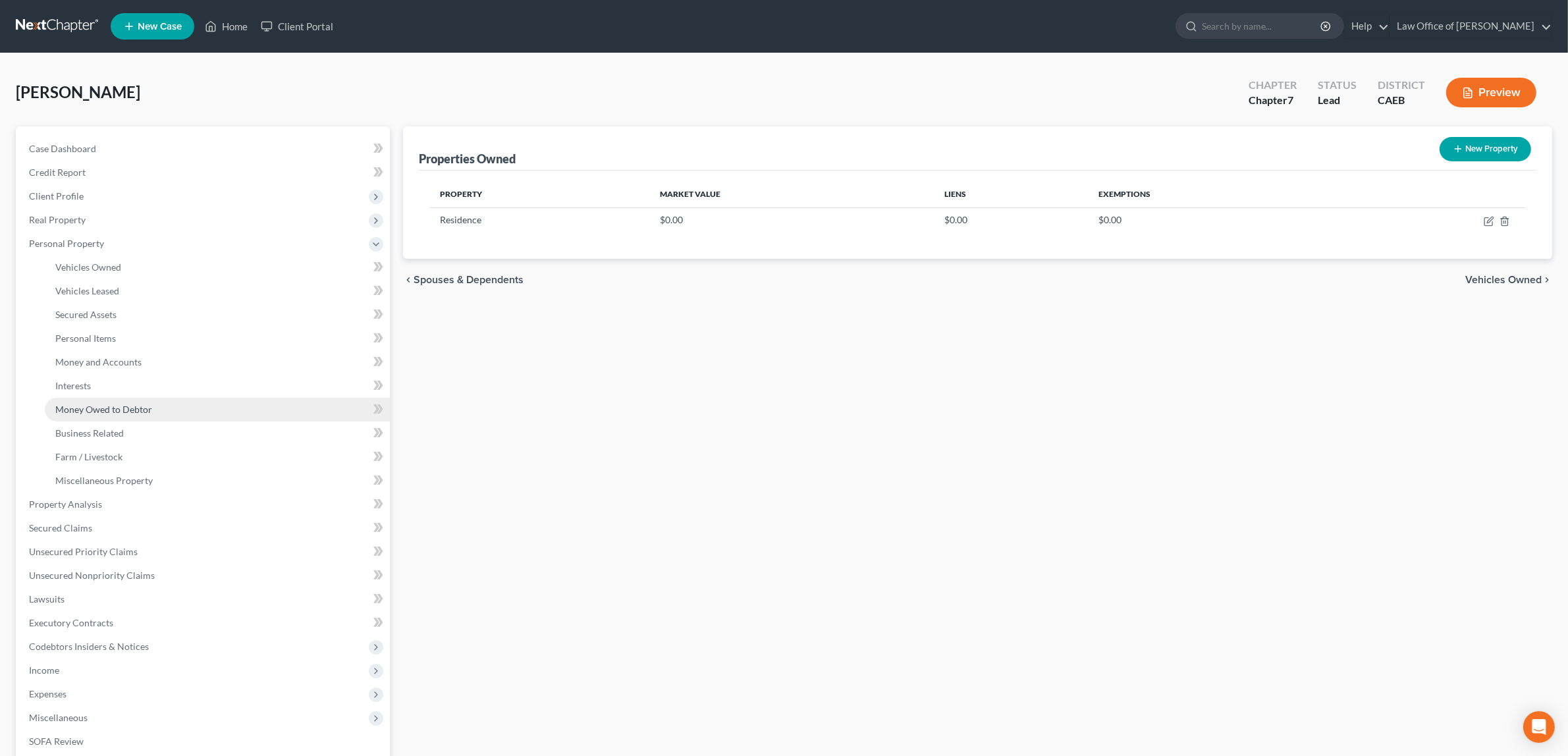
click at [130, 404] on span "Money Owed to Debtor" at bounding box center [104, 409] width 97 height 11
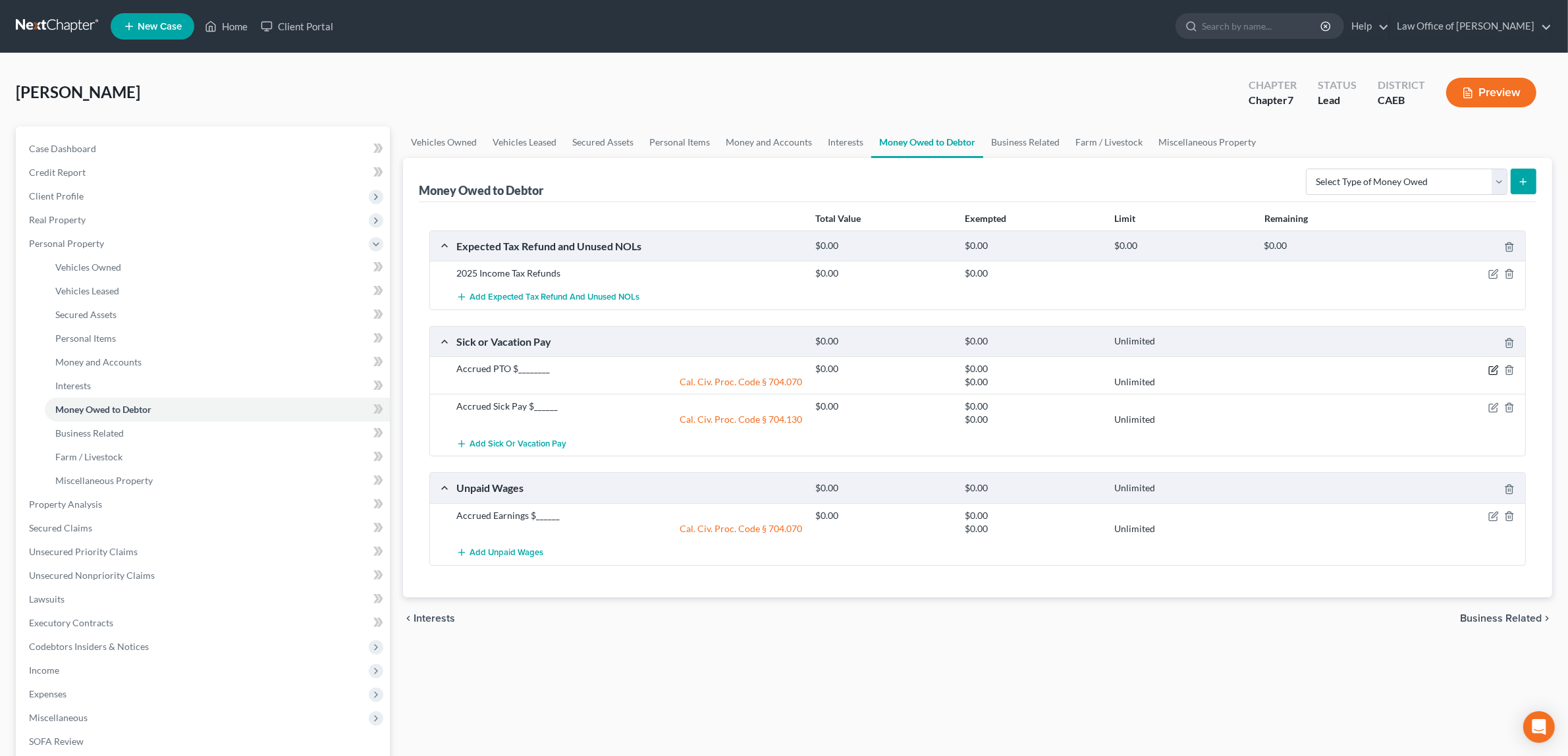
click at [1495, 371] on icon "button" at bounding box center [1494, 368] width 6 height 6
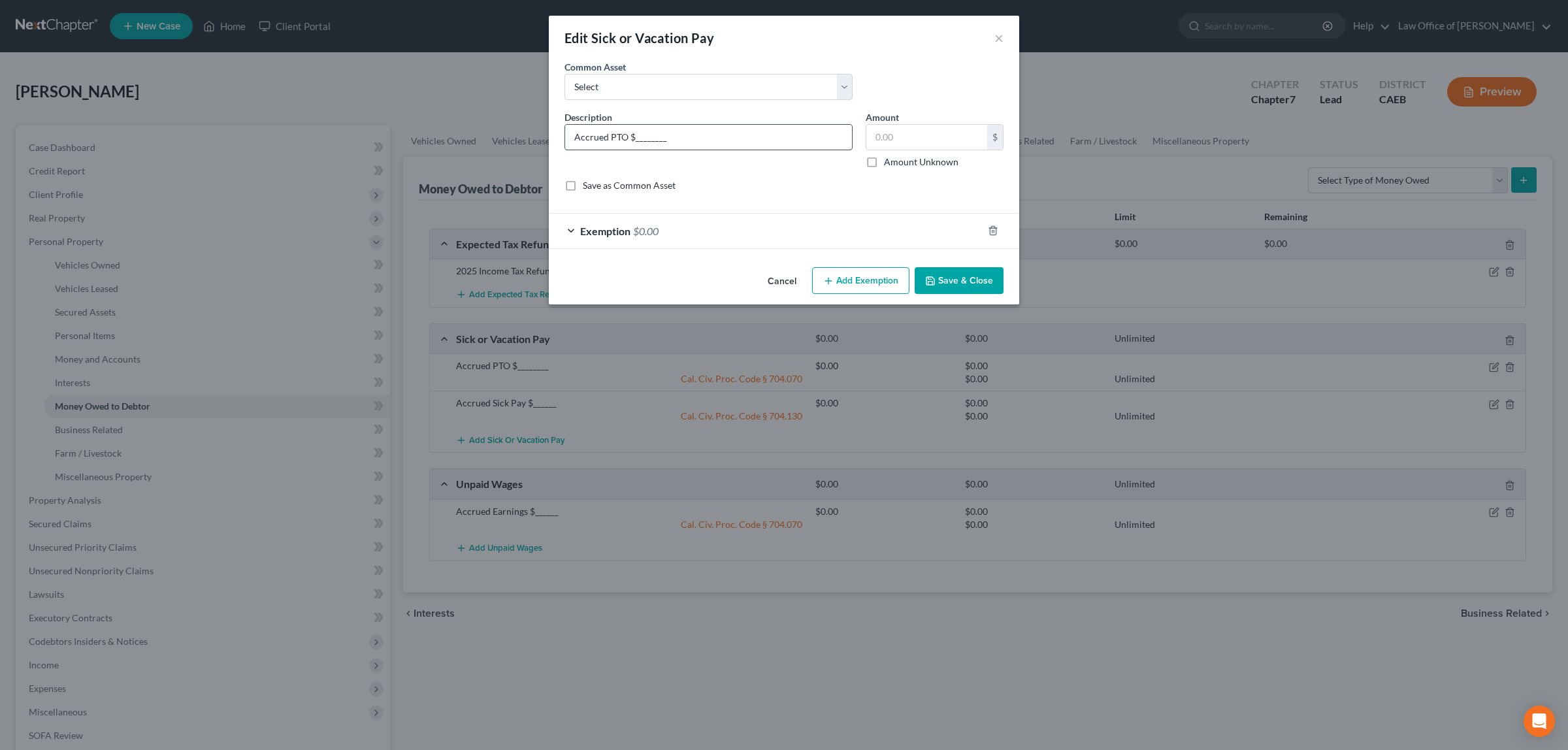
click at [671, 139] on input "Accrued PTO $________" at bounding box center [708, 137] width 287 height 25
click at [624, 136] on input "Accrued PTO $________" at bounding box center [708, 137] width 287 height 25
type input "Accrued Vacation Pay $________"
click at [945, 278] on button "Save & Close" at bounding box center [958, 281] width 88 height 27
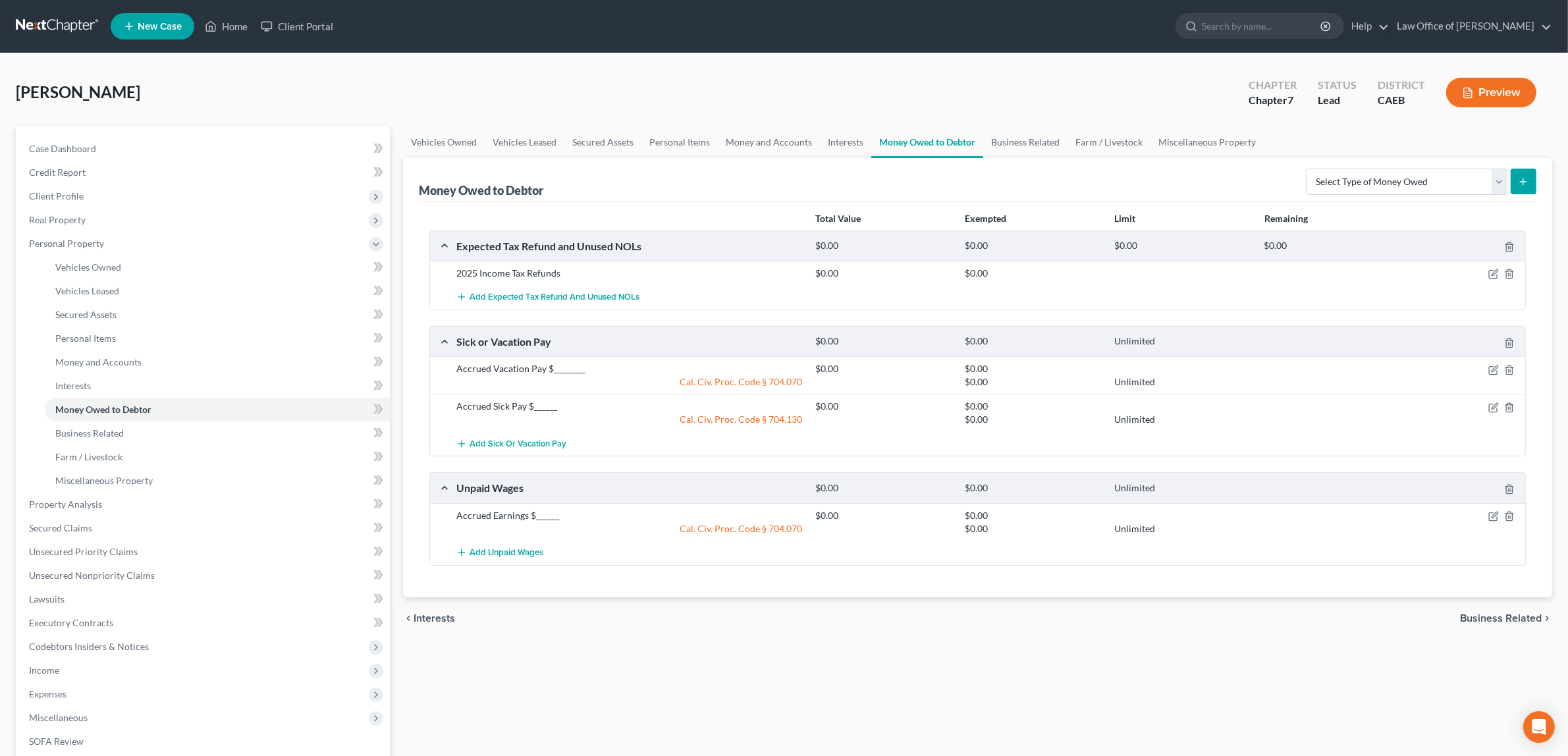
click at [1486, 86] on button "Preview" at bounding box center [1492, 93] width 90 height 29
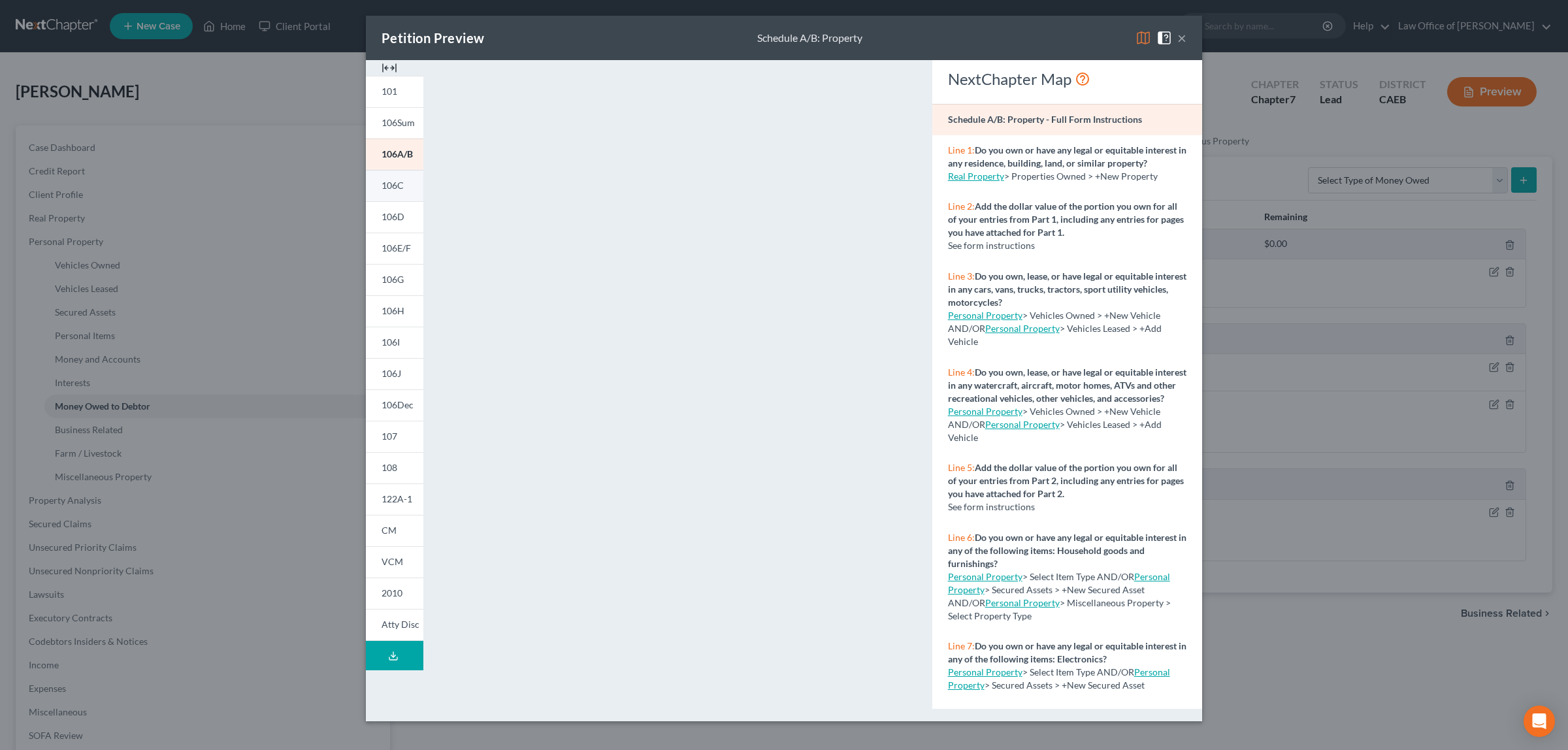
click at [393, 180] on span "106C" at bounding box center [392, 185] width 22 height 11
